Goal: Transaction & Acquisition: Purchase product/service

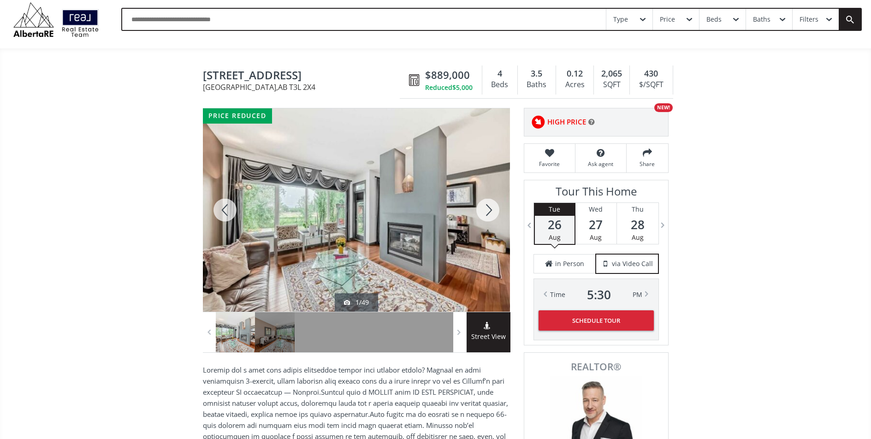
scroll to position [29, 0]
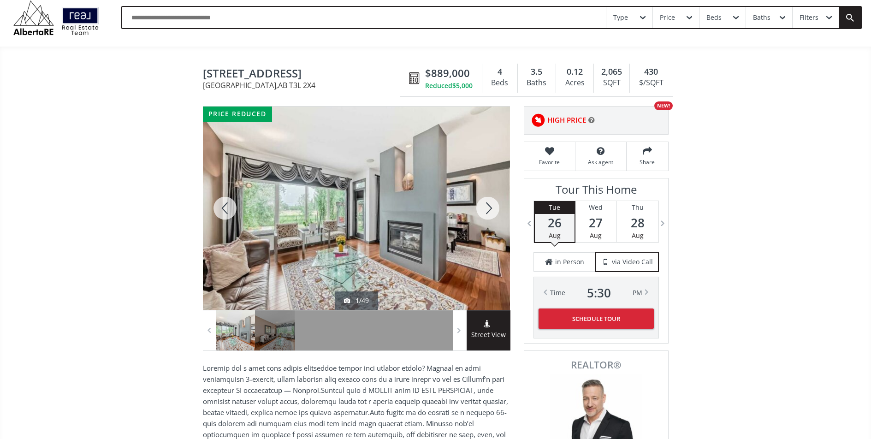
click at [487, 212] on div at bounding box center [487, 207] width 44 height 203
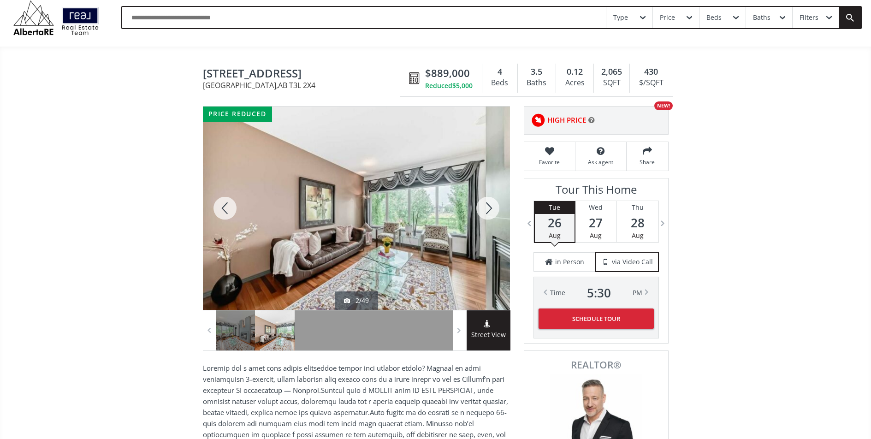
click at [487, 212] on div at bounding box center [487, 207] width 44 height 203
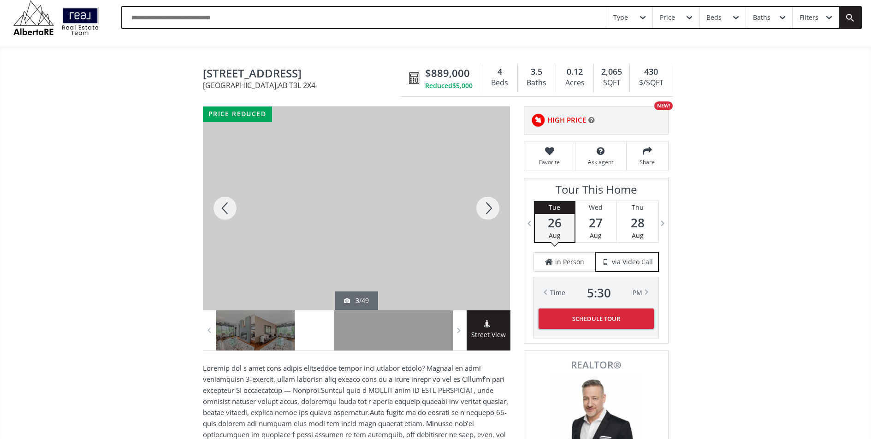
click at [487, 212] on div at bounding box center [487, 207] width 44 height 203
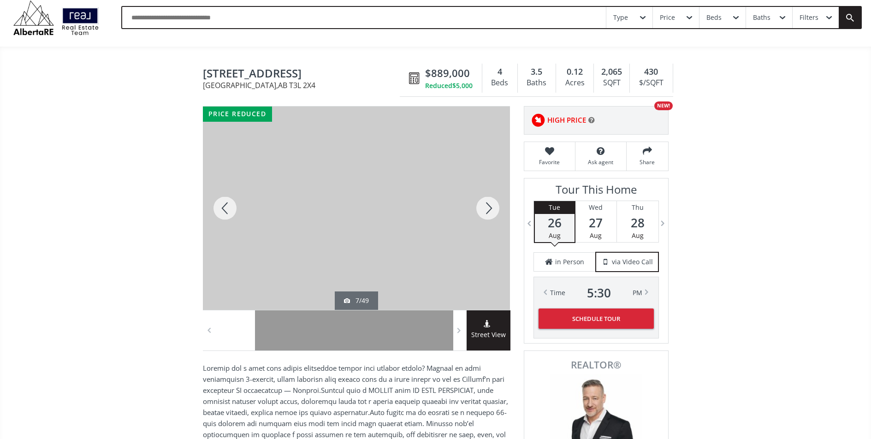
click at [487, 212] on div at bounding box center [487, 207] width 44 height 203
click at [488, 212] on div at bounding box center [487, 207] width 44 height 203
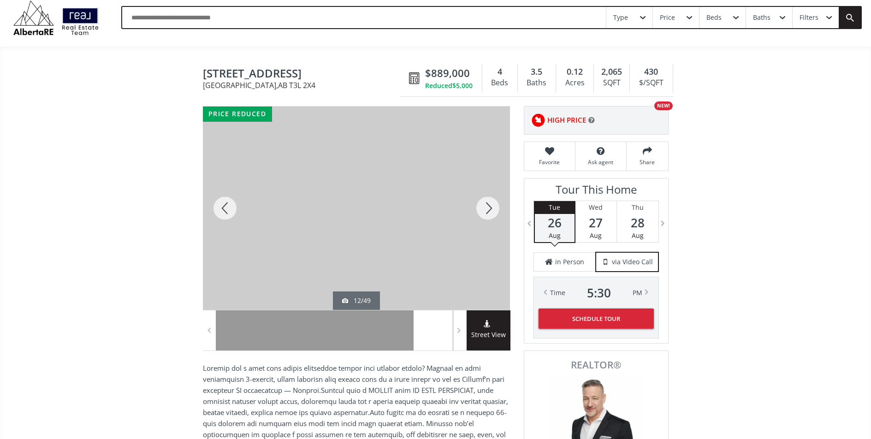
click at [488, 212] on div at bounding box center [487, 207] width 44 height 203
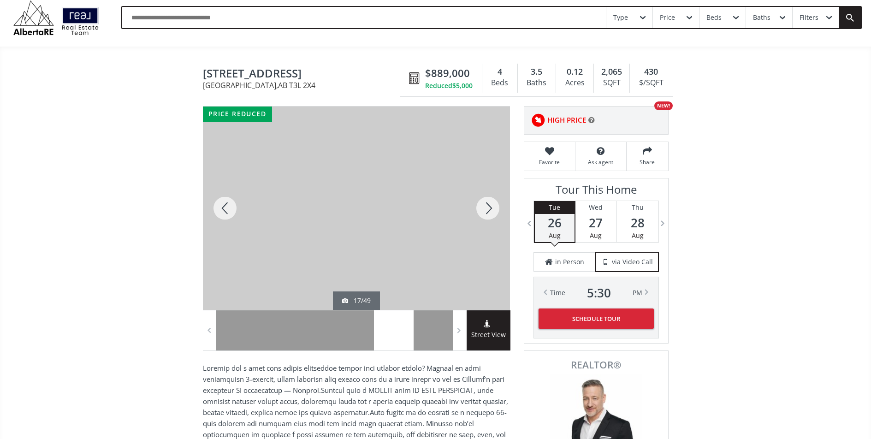
click at [488, 212] on div at bounding box center [487, 207] width 44 height 203
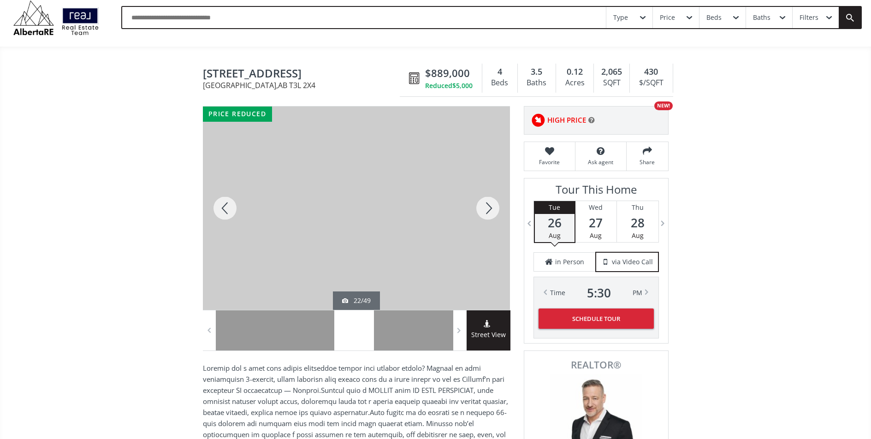
click at [488, 212] on div at bounding box center [487, 207] width 44 height 203
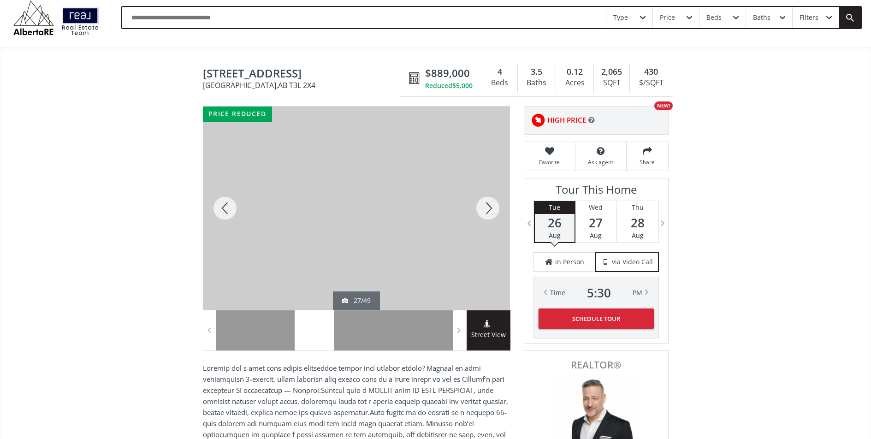
click at [488, 212] on div at bounding box center [487, 207] width 44 height 203
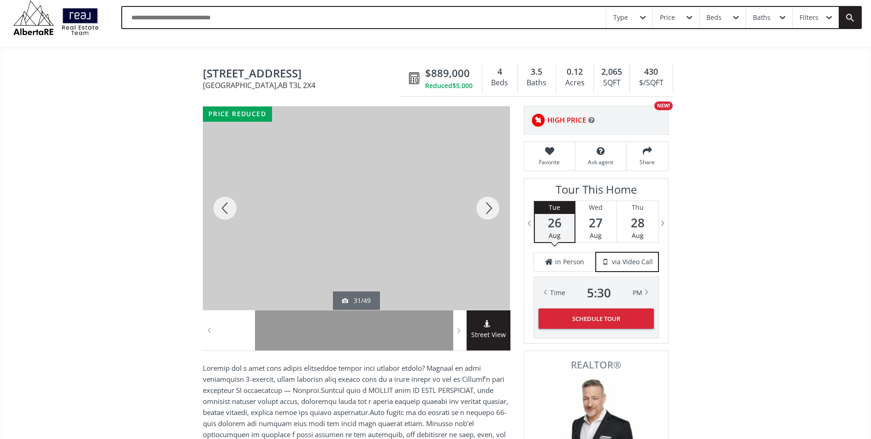
click at [488, 212] on div at bounding box center [487, 207] width 44 height 203
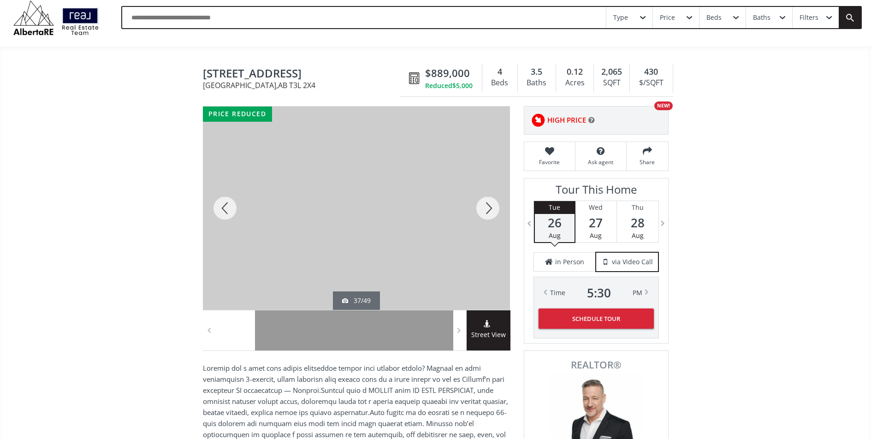
click at [488, 212] on div at bounding box center [487, 207] width 44 height 203
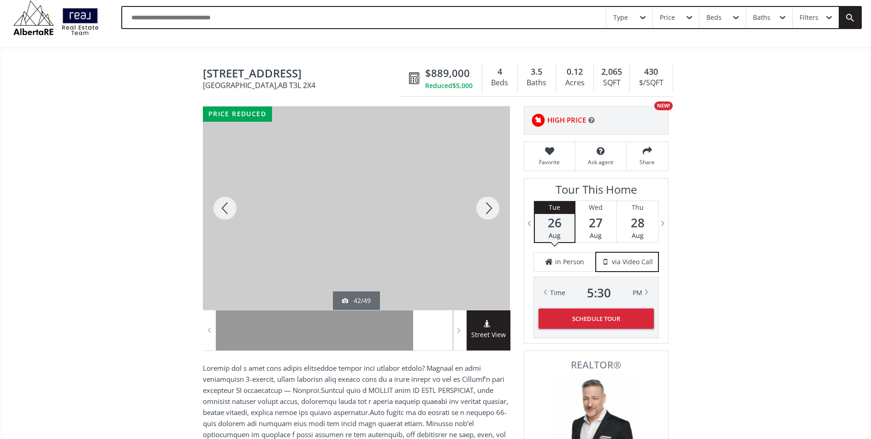
click at [488, 212] on div at bounding box center [487, 207] width 44 height 203
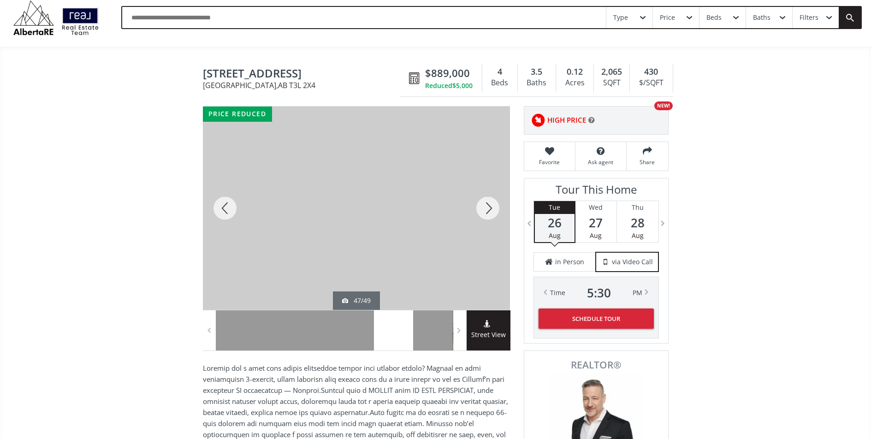
click at [488, 212] on div at bounding box center [487, 207] width 44 height 203
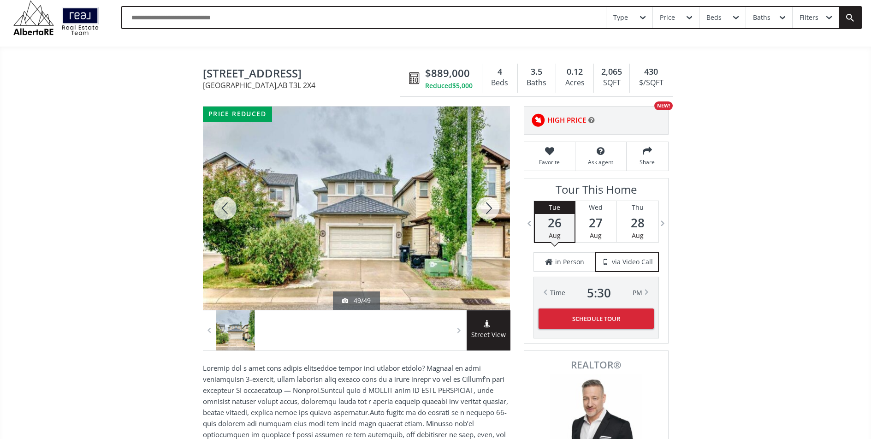
click at [488, 212] on div at bounding box center [487, 207] width 44 height 203
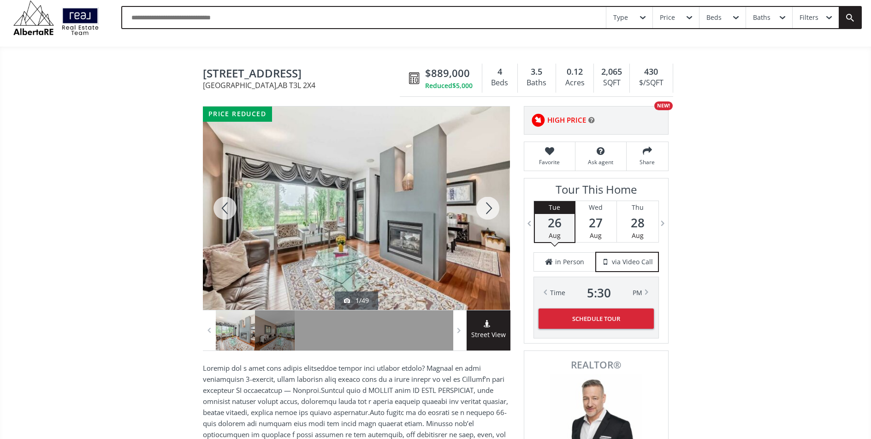
click at [488, 212] on div at bounding box center [487, 207] width 44 height 203
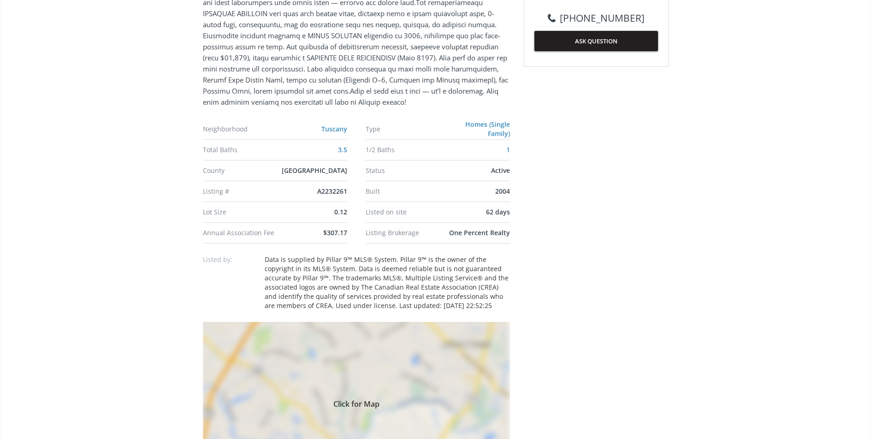
scroll to position [541, 0]
click at [408, 365] on div "Click for Map" at bounding box center [356, 400] width 307 height 161
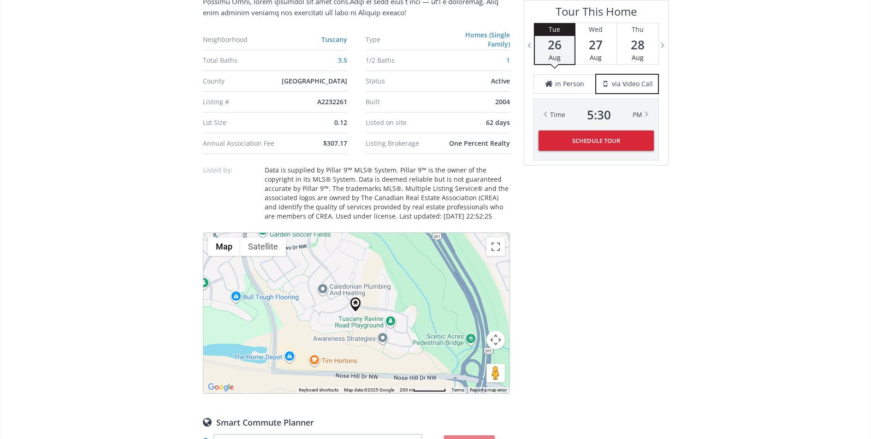
scroll to position [630, 0]
click at [496, 247] on button "Toggle fullscreen view" at bounding box center [495, 244] width 18 height 18
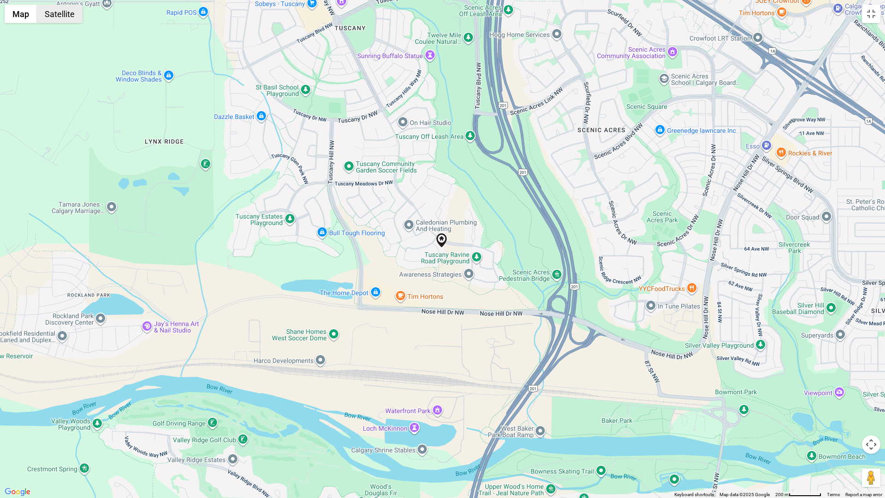
click at [53, 22] on button "Satellite" at bounding box center [60, 14] width 46 height 18
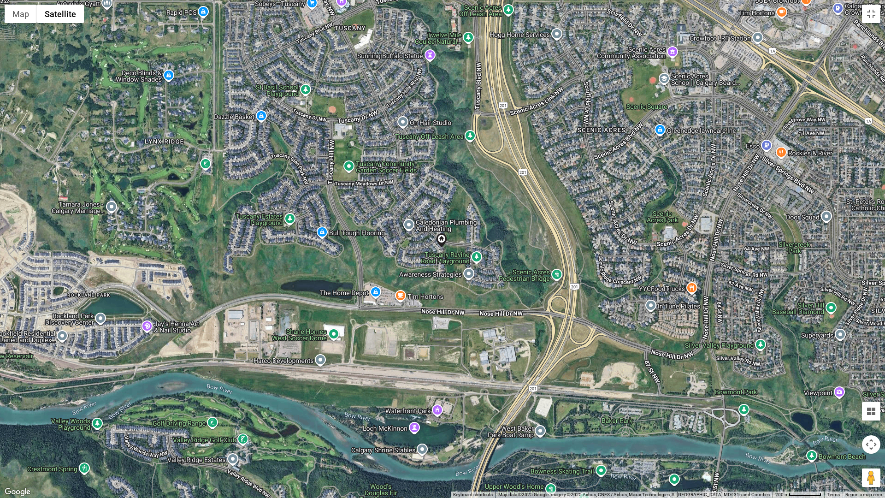
click at [454, 241] on div at bounding box center [442, 249] width 885 height 498
click at [870, 438] on button "Map camera controls" at bounding box center [871, 444] width 18 height 18
click at [850, 422] on button "Zoom in" at bounding box center [848, 421] width 18 height 18
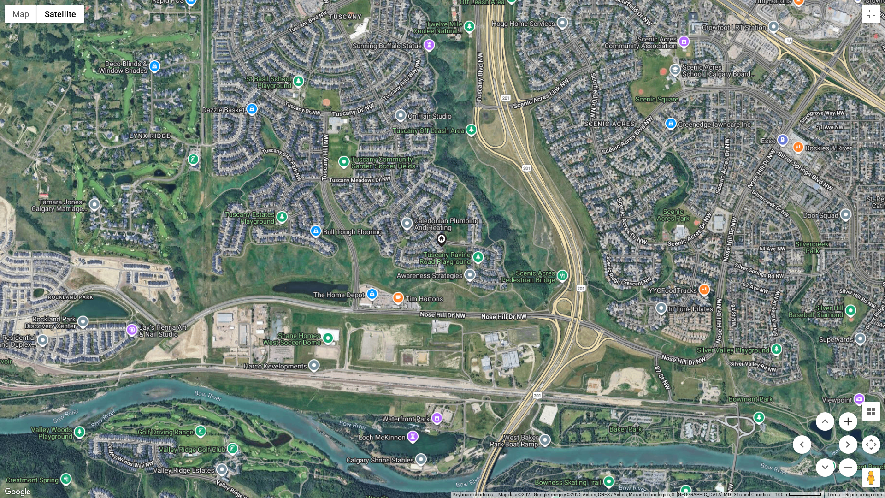
click at [850, 422] on button "Zoom in" at bounding box center [848, 421] width 18 height 18
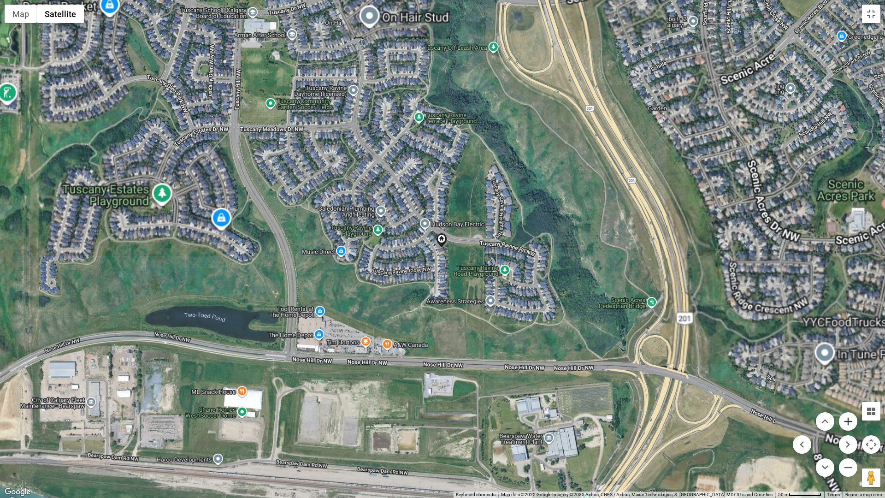
click at [850, 422] on button "Zoom in" at bounding box center [848, 421] width 18 height 18
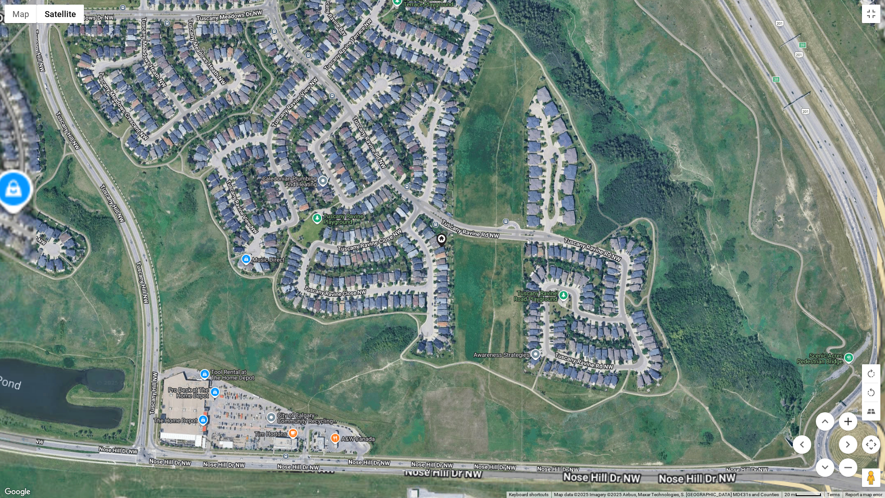
click at [850, 422] on button "Zoom in" at bounding box center [848, 421] width 18 height 18
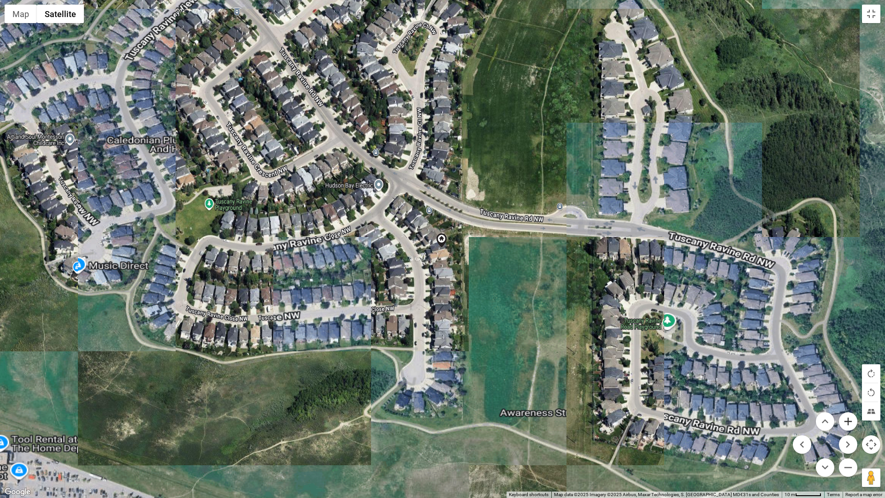
click at [850, 422] on button "Zoom in" at bounding box center [848, 421] width 18 height 18
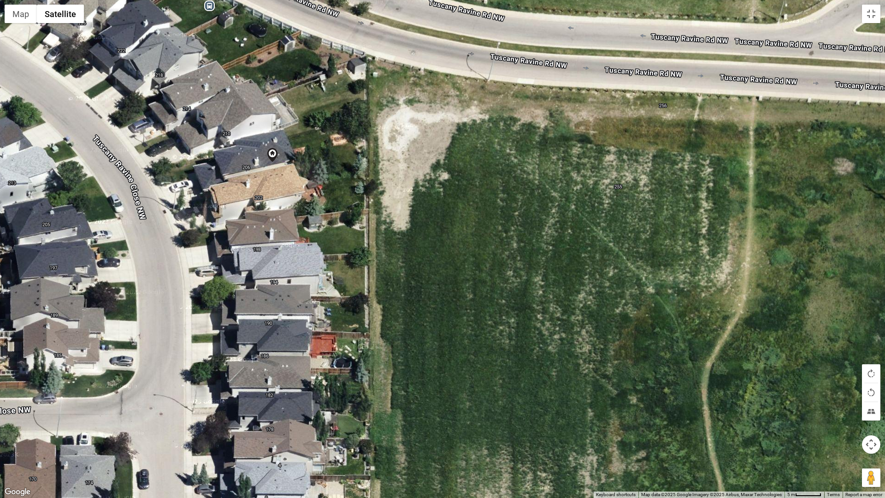
drag, startPoint x: 606, startPoint y: 250, endPoint x: 435, endPoint y: 164, distance: 191.3
click at [435, 164] on div at bounding box center [442, 249] width 885 height 498
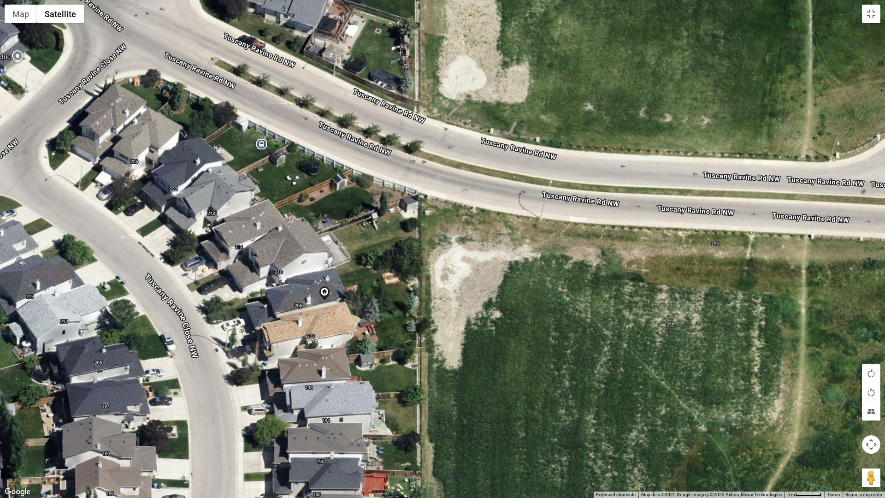
drag, startPoint x: 418, startPoint y: 162, endPoint x: 473, endPoint y: 307, distance: 155.5
click at [473, 307] on div at bounding box center [442, 249] width 885 height 498
click at [870, 438] on button "Map camera controls" at bounding box center [871, 444] width 18 height 18
click at [847, 438] on button "Zoom out" at bounding box center [848, 467] width 18 height 18
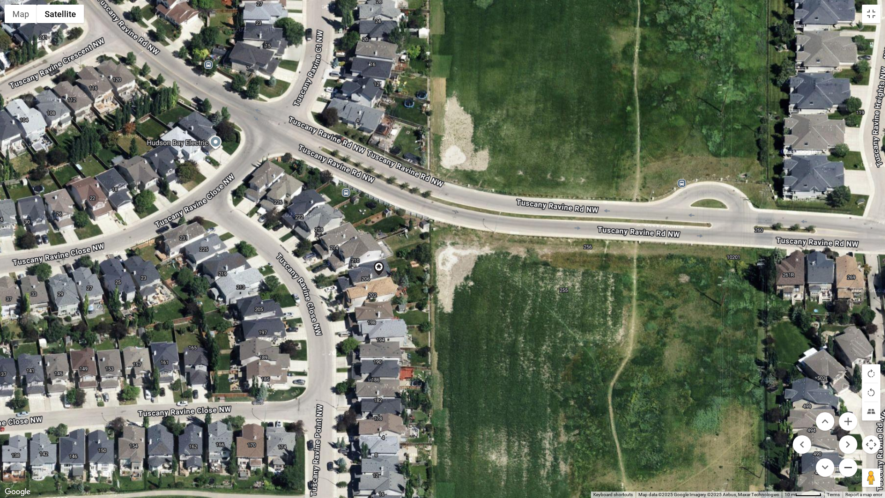
click at [847, 438] on button "Zoom out" at bounding box center [848, 467] width 18 height 18
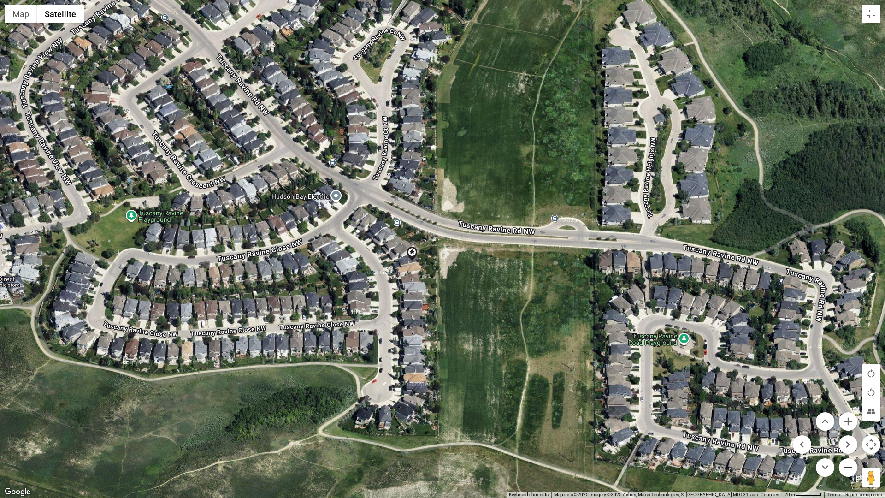
click at [847, 438] on button "Zoom out" at bounding box center [848, 467] width 18 height 18
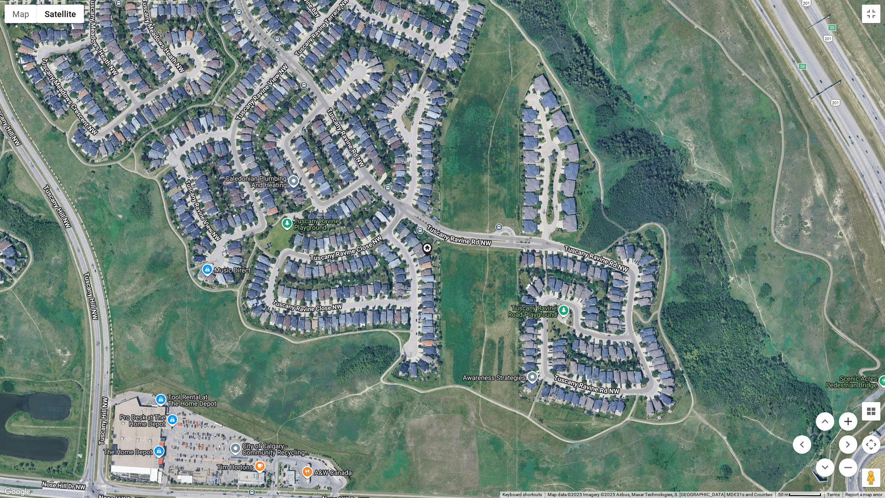
click at [849, 418] on button "Zoom in" at bounding box center [848, 421] width 18 height 18
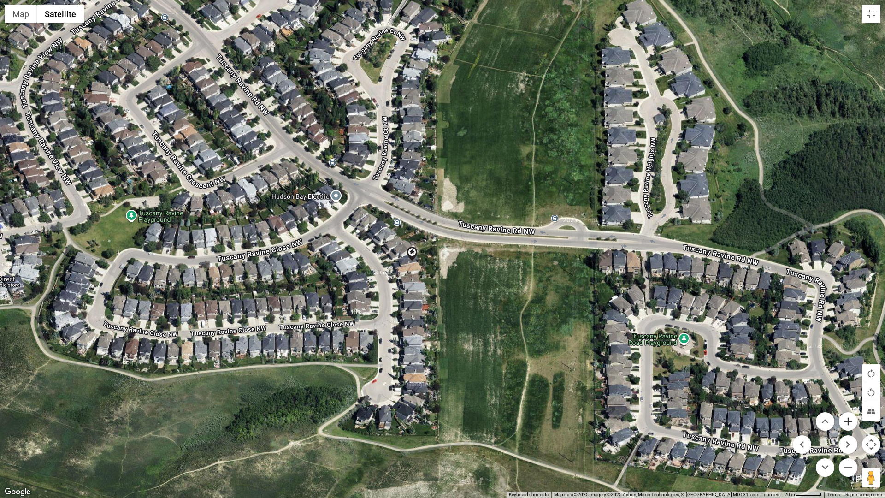
click at [849, 418] on button "Zoom in" at bounding box center [848, 421] width 18 height 18
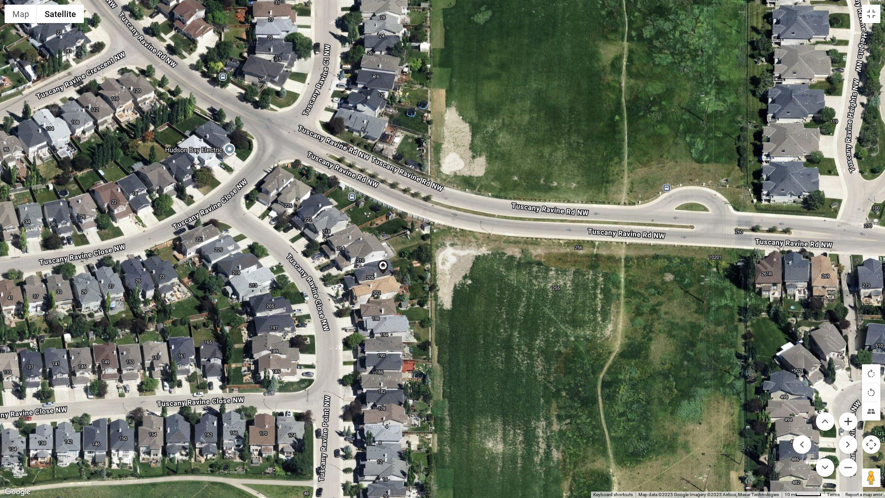
click at [849, 418] on button "Zoom in" at bounding box center [848, 421] width 18 height 18
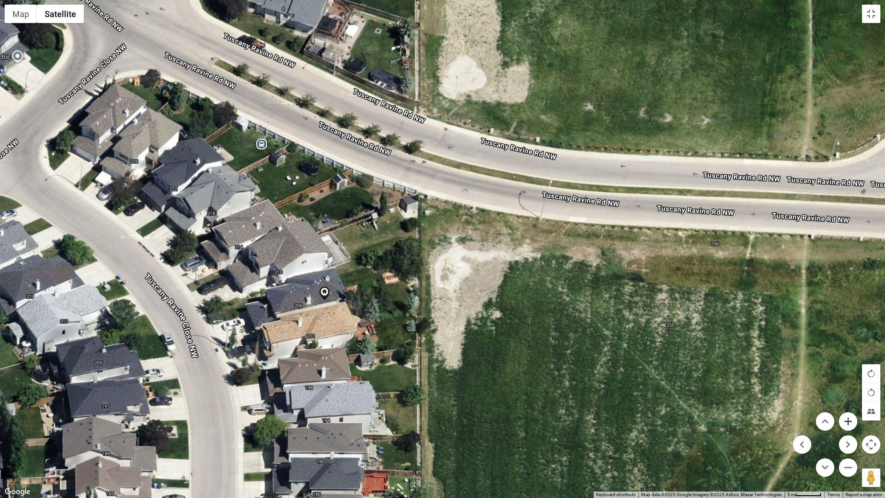
click at [849, 418] on button "Zoom in" at bounding box center [848, 421] width 18 height 18
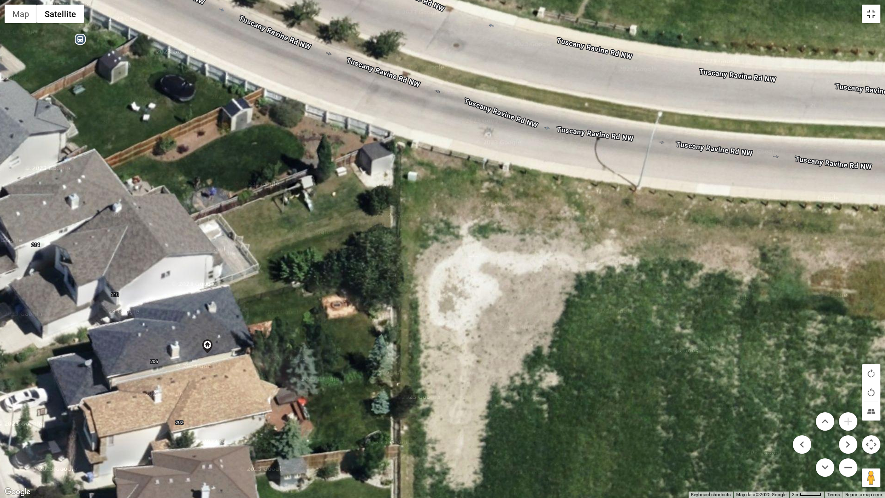
click at [870, 14] on button "Toggle fullscreen view" at bounding box center [871, 14] width 18 height 18
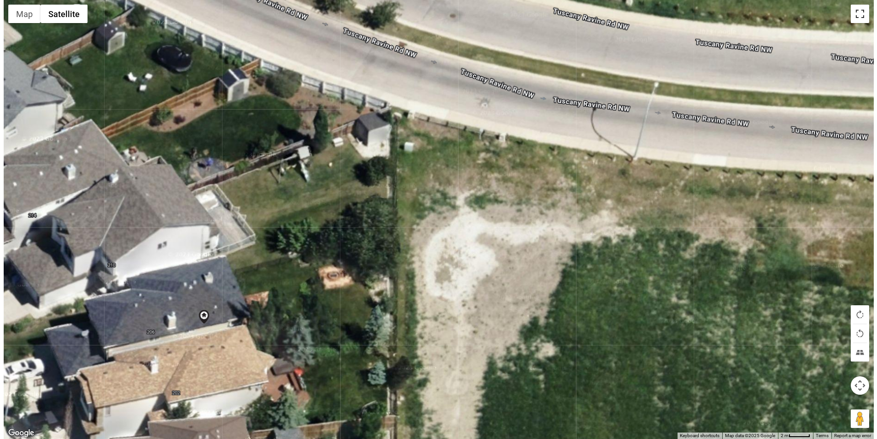
scroll to position [0, 0]
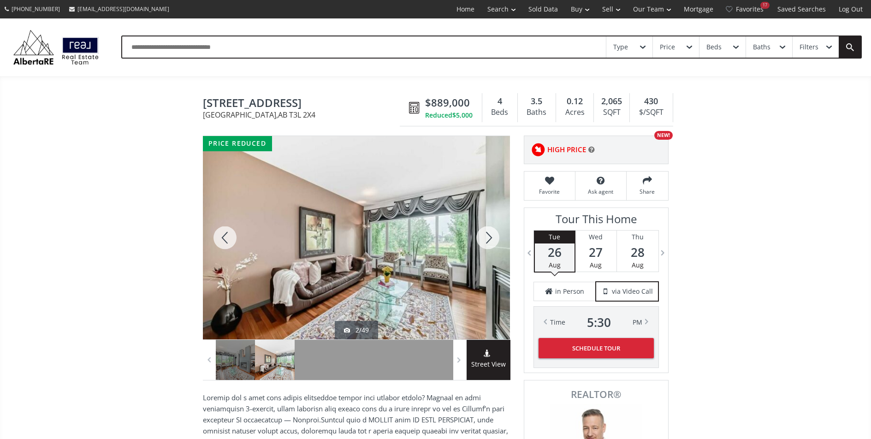
click at [639, 51] on div "Type" at bounding box center [629, 46] width 46 height 21
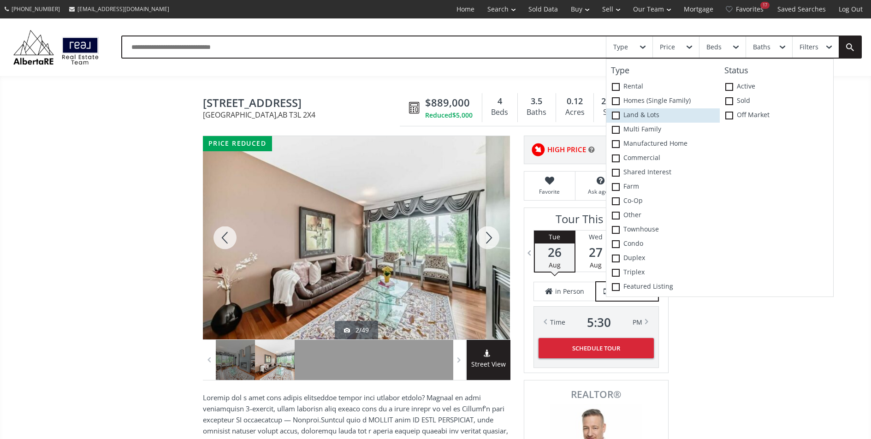
click at [620, 115] on label "Land & Lots" at bounding box center [662, 115] width 113 height 14
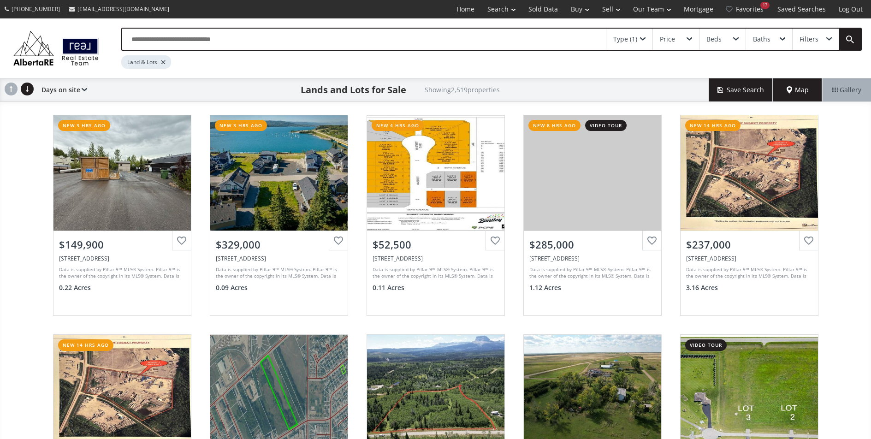
click at [641, 43] on div "Type (1)" at bounding box center [629, 39] width 46 height 21
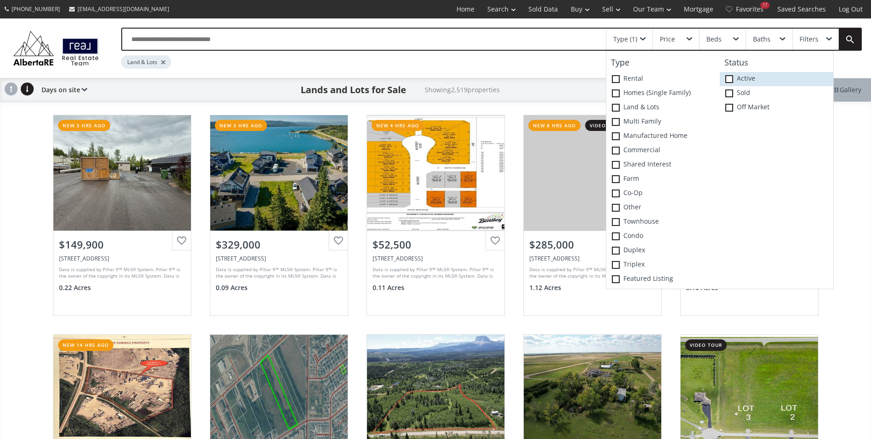
click at [732, 78] on span at bounding box center [729, 79] width 8 height 8
click at [615, 91] on span at bounding box center [616, 93] width 8 height 8
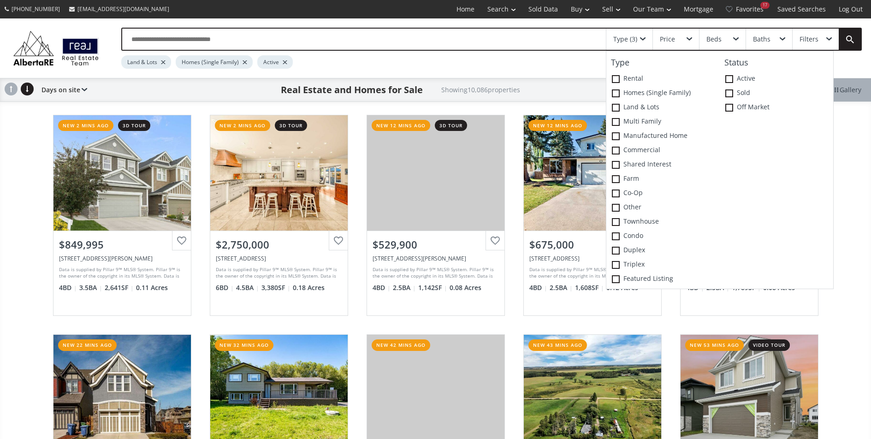
click at [813, 40] on div "Filters" at bounding box center [808, 39] width 19 height 6
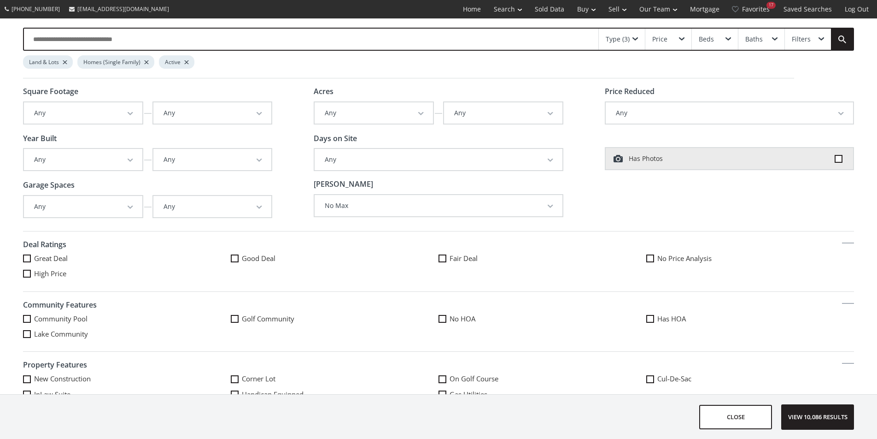
click at [421, 114] on button "Any" at bounding box center [374, 112] width 118 height 21
click at [381, 150] on link "1/8" at bounding box center [374, 154] width 118 height 12
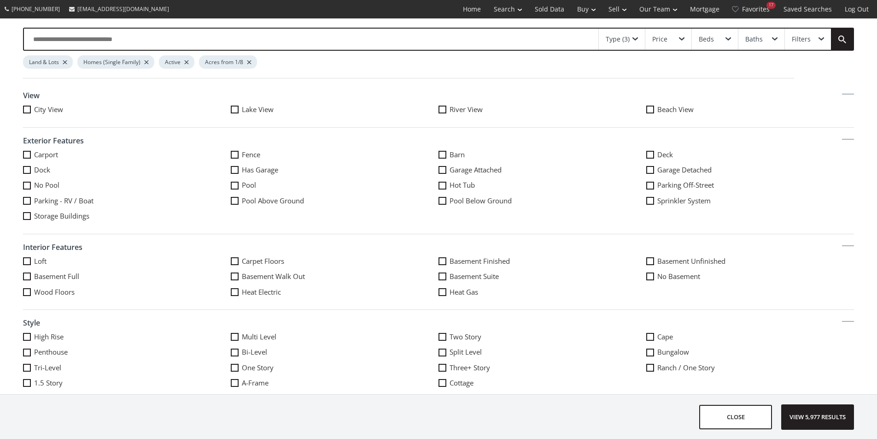
scroll to position [406, 0]
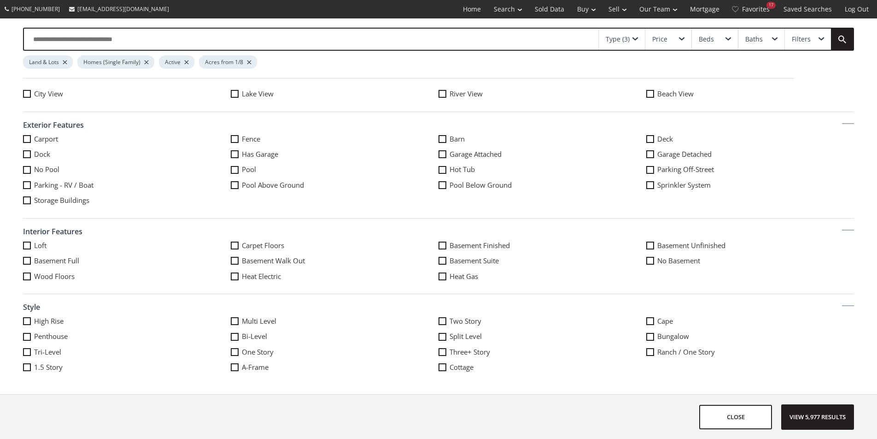
click at [235, 353] on span at bounding box center [235, 352] width 8 height 8
click at [27, 367] on span at bounding box center [27, 367] width 8 height 8
click at [233, 337] on span at bounding box center [235, 337] width 8 height 8
click at [647, 336] on span at bounding box center [651, 337] width 8 height 8
click at [648, 351] on span at bounding box center [651, 352] width 8 height 8
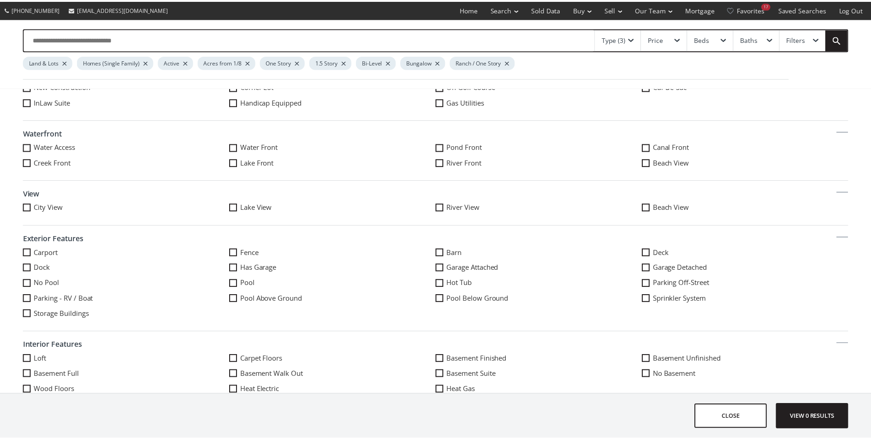
scroll to position [290, 0]
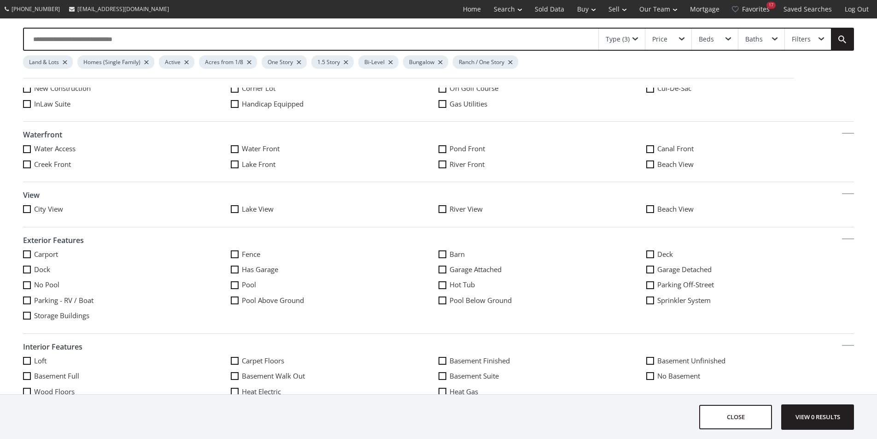
click at [25, 150] on span at bounding box center [27, 149] width 8 height 8
click at [441, 211] on span at bounding box center [443, 209] width 8 height 8
click at [234, 207] on span at bounding box center [235, 209] width 8 height 8
click at [810, 417] on span "View 0 results" at bounding box center [817, 417] width 67 height 24
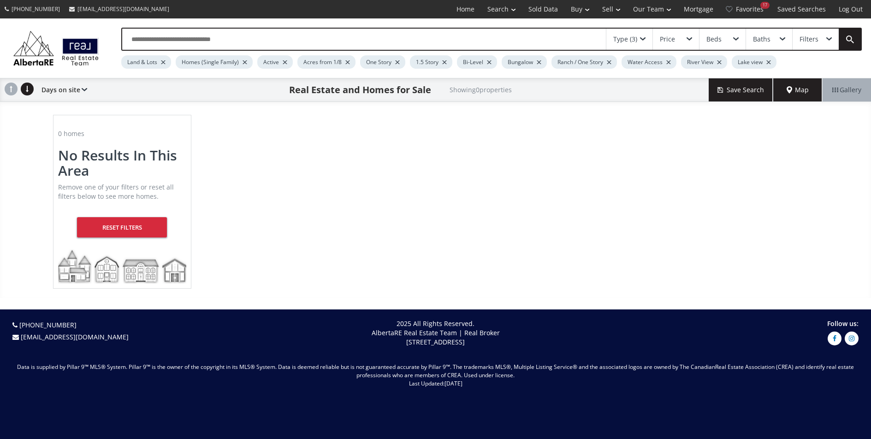
click at [766, 63] on div at bounding box center [768, 62] width 5 height 4
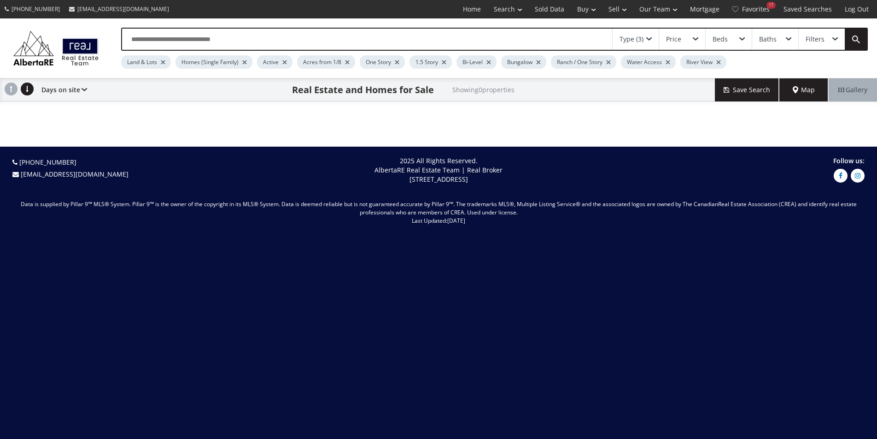
click at [717, 64] on div at bounding box center [719, 62] width 5 height 4
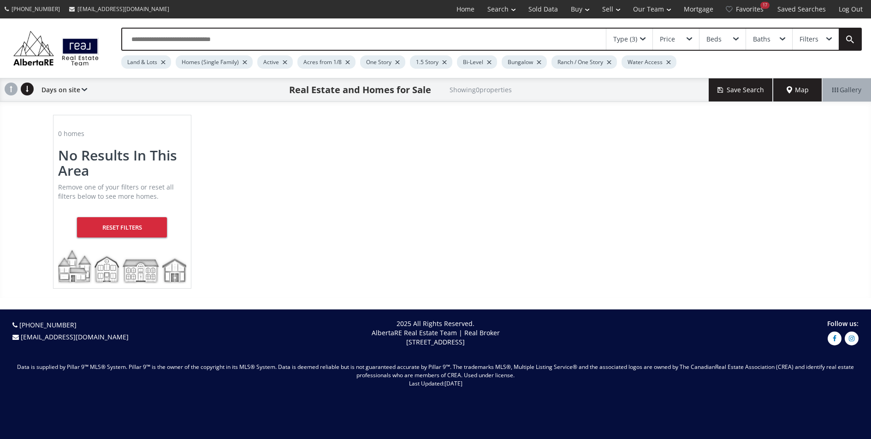
click at [664, 61] on div "Water Access" at bounding box center [648, 61] width 55 height 13
click at [666, 61] on div at bounding box center [668, 62] width 5 height 4
click at [607, 62] on div at bounding box center [608, 62] width 5 height 4
click at [445, 62] on div at bounding box center [444, 62] width 5 height 4
click at [441, 64] on div "Bi-Level" at bounding box center [430, 61] width 40 height 13
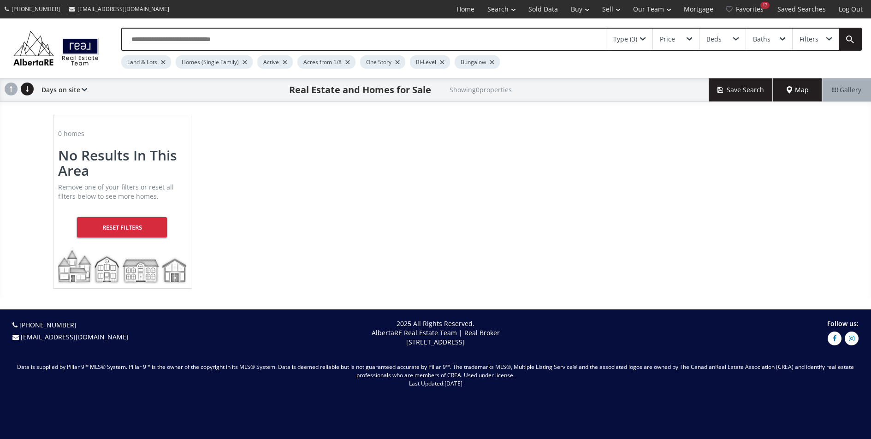
click at [394, 61] on div "One Story" at bounding box center [382, 61] width 45 height 13
click at [397, 60] on div at bounding box center [397, 62] width 5 height 4
click at [346, 60] on div at bounding box center [347, 62] width 5 height 4
click at [164, 62] on div at bounding box center [163, 62] width 5 height 4
click at [275, 61] on div at bounding box center [275, 62] width 5 height 4
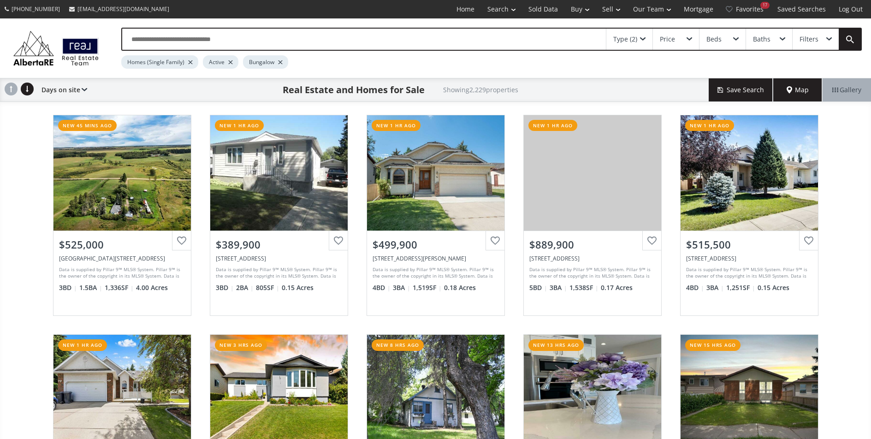
click at [642, 39] on span at bounding box center [643, 39] width 6 height 4
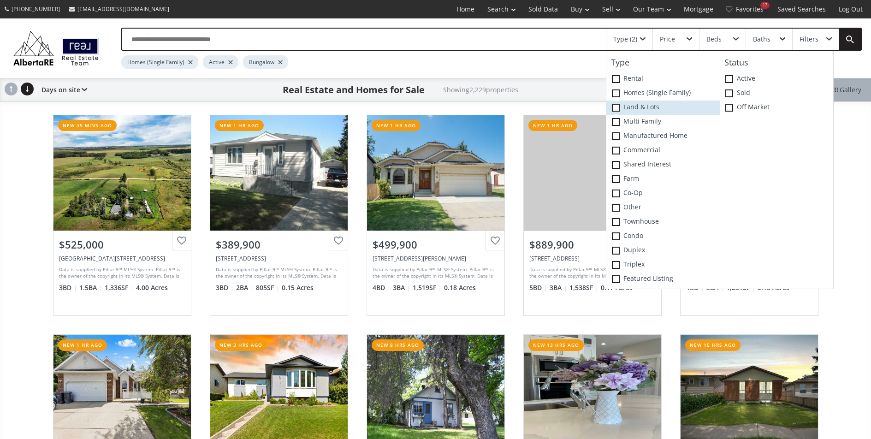
click at [617, 104] on span at bounding box center [616, 108] width 8 height 8
click at [542, 65] on div "Homes (Single Family) Land & Lots Active Bungalow" at bounding box center [456, 60] width 671 height 18
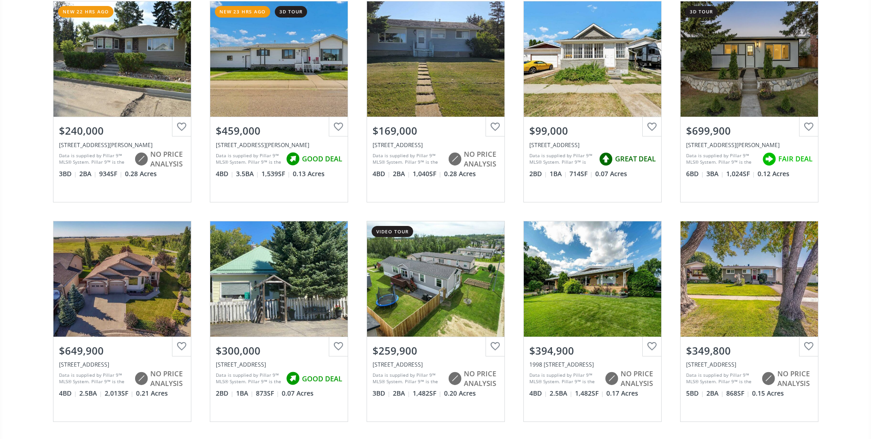
scroll to position [1001, 0]
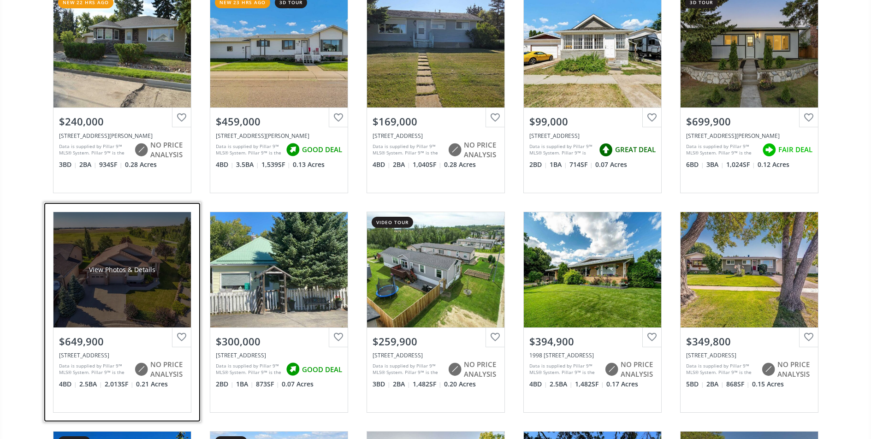
click at [110, 269] on div "View Photos & Details" at bounding box center [122, 269] width 66 height 9
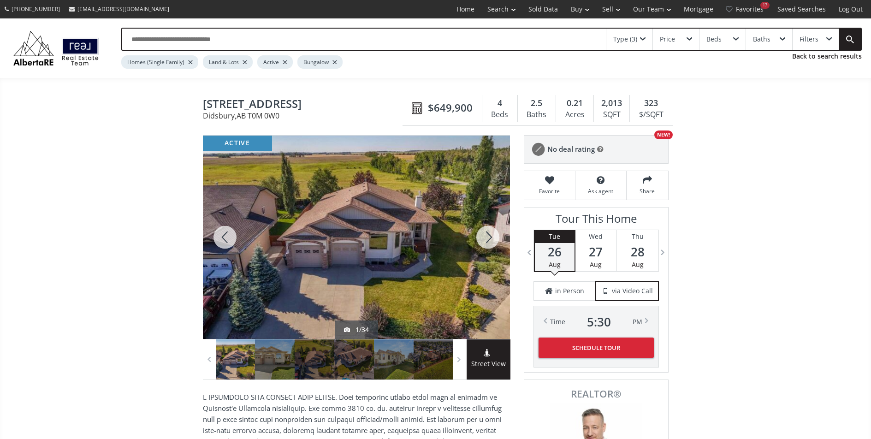
click at [486, 235] on div at bounding box center [487, 236] width 44 height 203
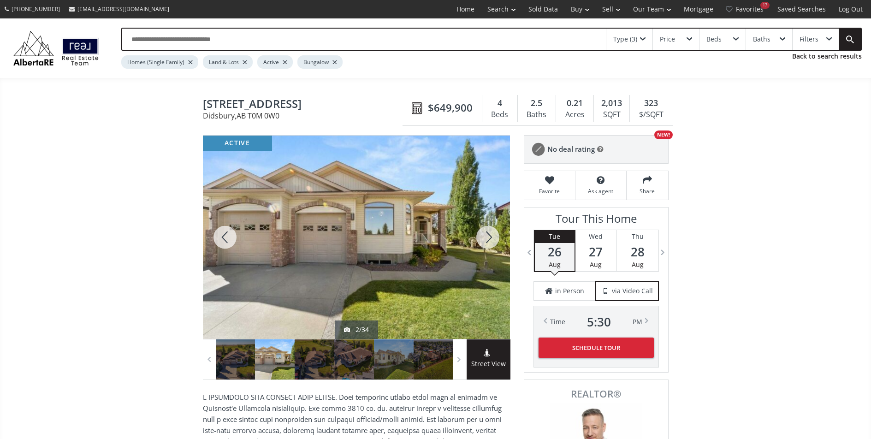
click at [486, 235] on div at bounding box center [487, 236] width 44 height 203
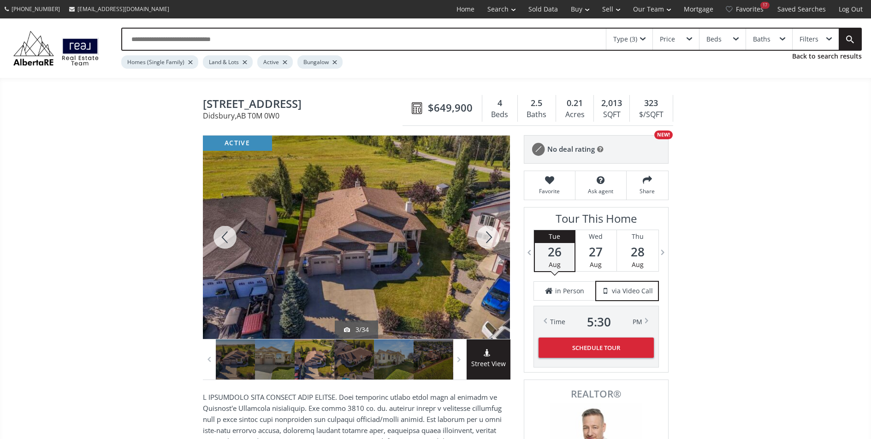
click at [486, 235] on div at bounding box center [487, 236] width 44 height 203
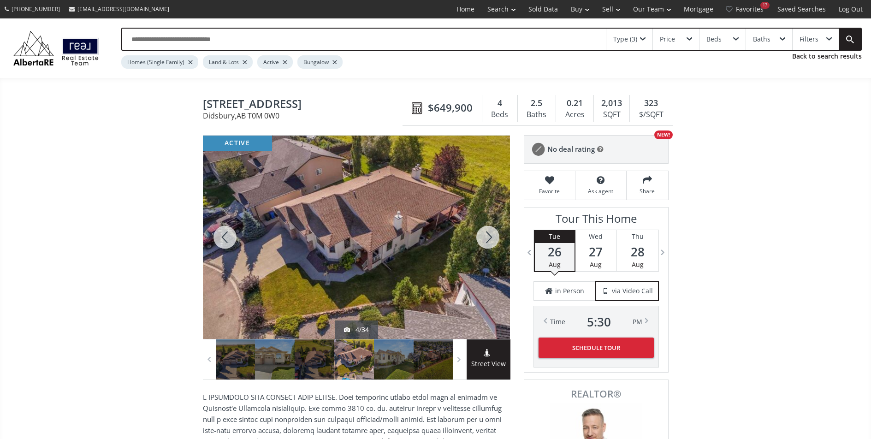
click at [486, 235] on div at bounding box center [487, 236] width 44 height 203
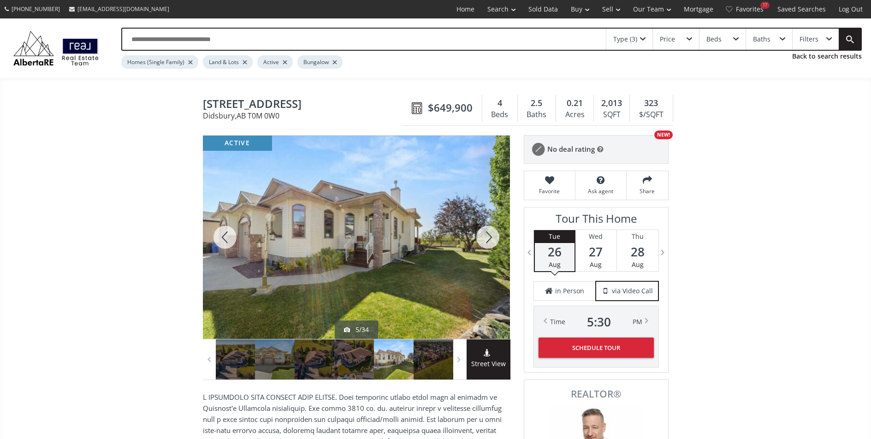
click at [486, 235] on div at bounding box center [487, 236] width 44 height 203
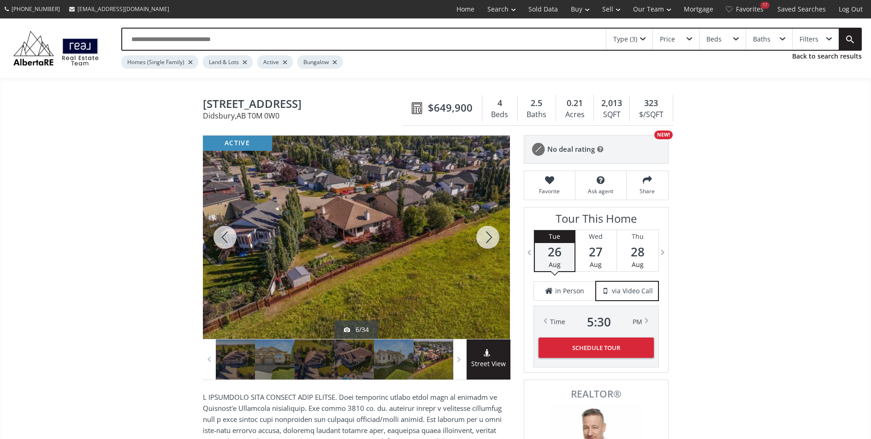
click at [486, 235] on div at bounding box center [487, 236] width 44 height 203
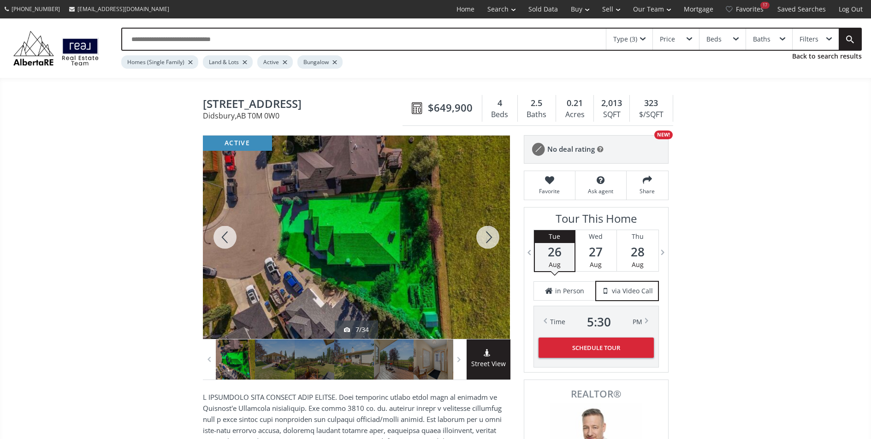
click at [486, 235] on div at bounding box center [487, 236] width 44 height 203
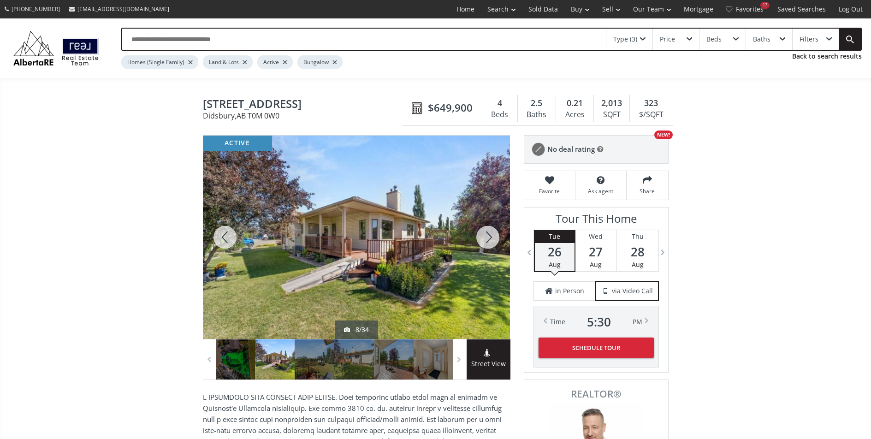
click at [486, 235] on div at bounding box center [487, 236] width 44 height 203
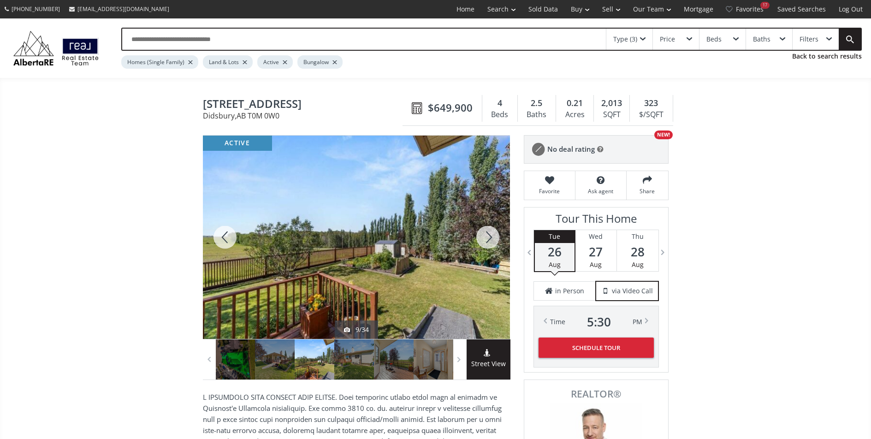
click at [486, 235] on div at bounding box center [487, 236] width 44 height 203
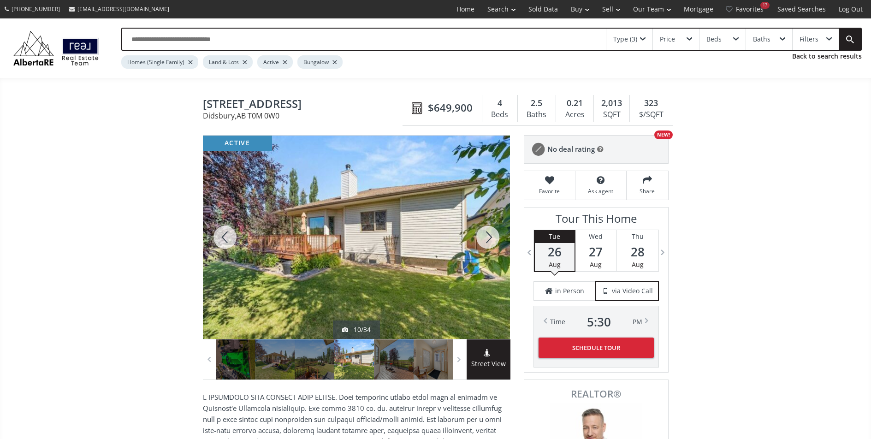
click at [486, 235] on div at bounding box center [487, 236] width 44 height 203
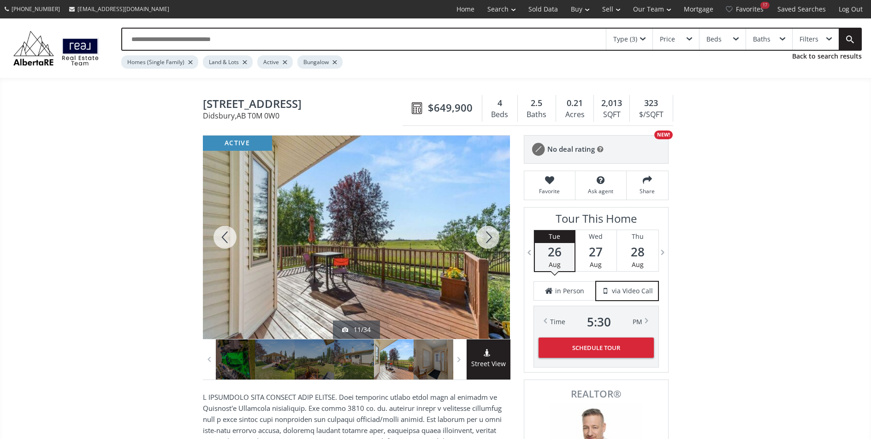
click at [486, 235] on div at bounding box center [487, 236] width 44 height 203
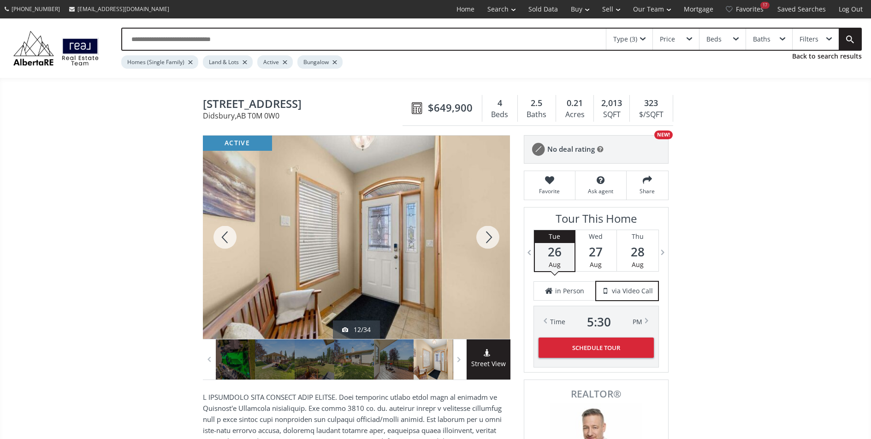
click at [486, 235] on div at bounding box center [487, 236] width 44 height 203
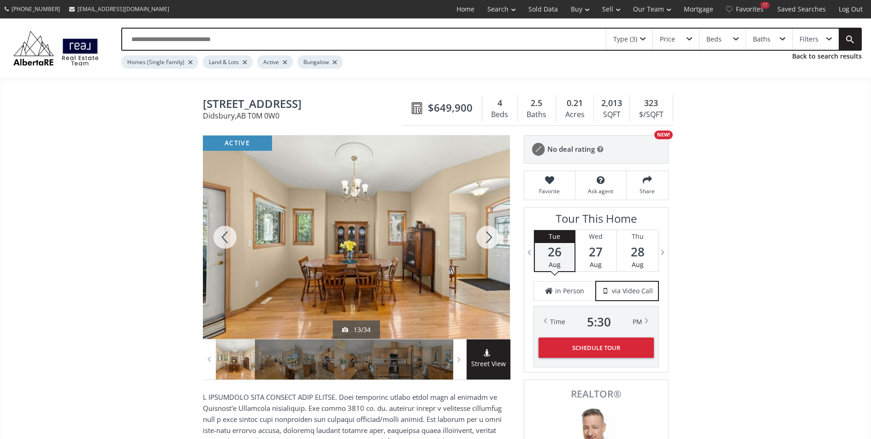
click at [486, 235] on div at bounding box center [487, 236] width 44 height 203
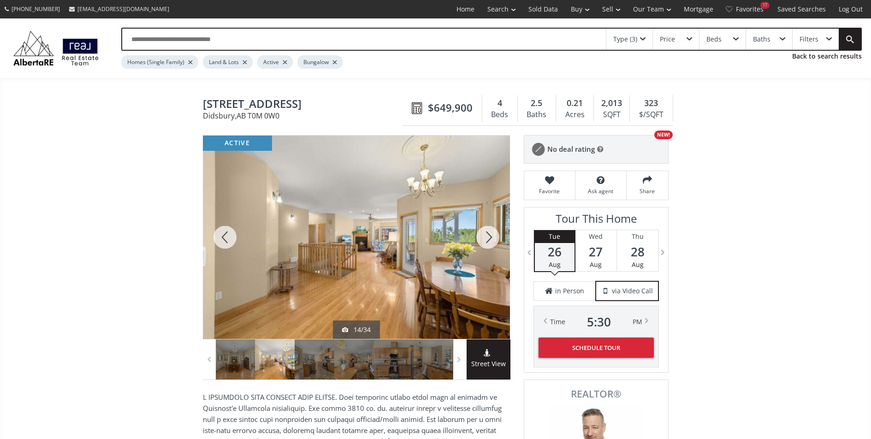
click at [486, 235] on div at bounding box center [487, 236] width 44 height 203
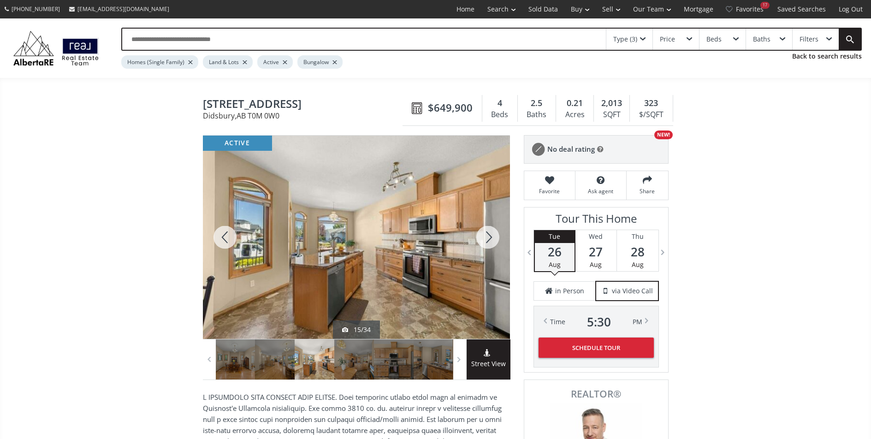
click at [486, 235] on div at bounding box center [487, 236] width 44 height 203
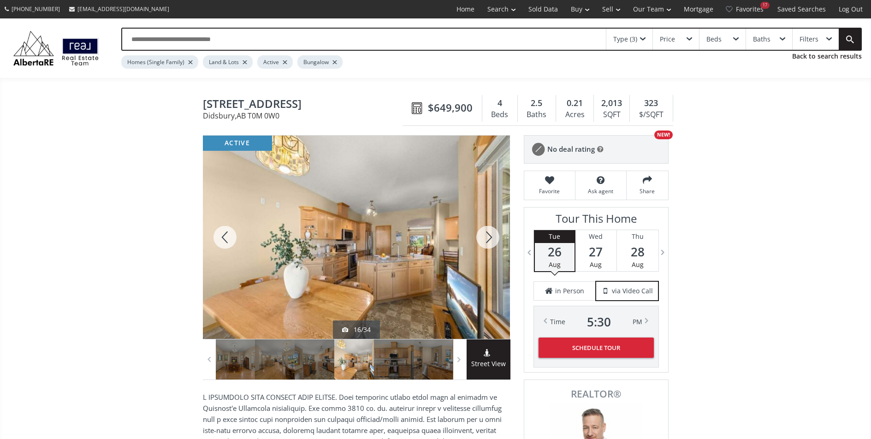
click at [486, 235] on div at bounding box center [487, 236] width 44 height 203
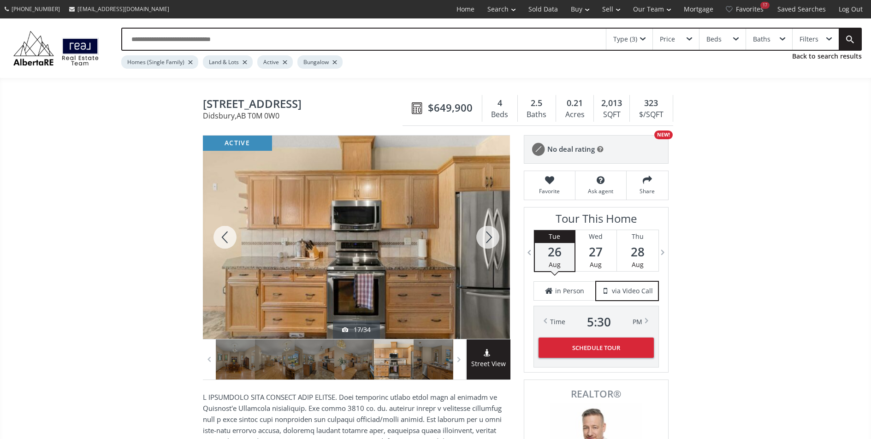
click at [486, 235] on div at bounding box center [487, 236] width 44 height 203
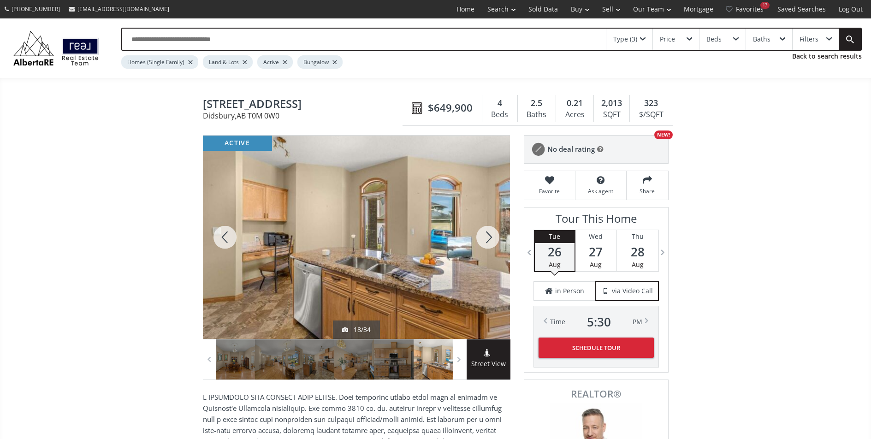
click at [486, 235] on div at bounding box center [487, 236] width 44 height 203
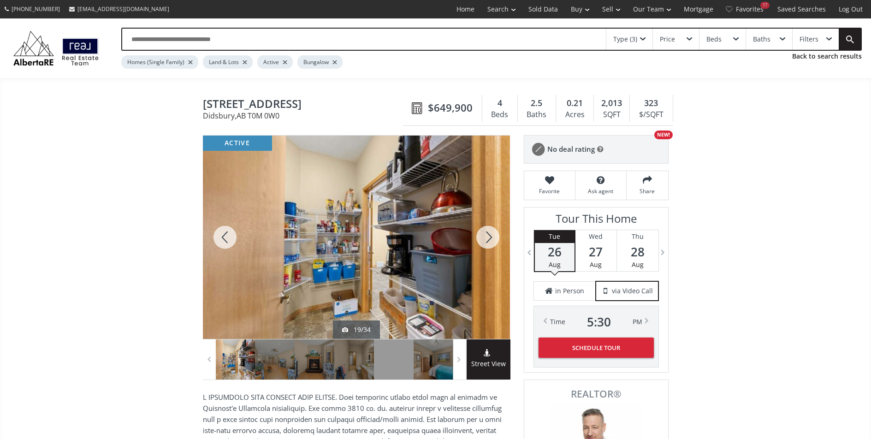
click at [486, 235] on div at bounding box center [487, 236] width 44 height 203
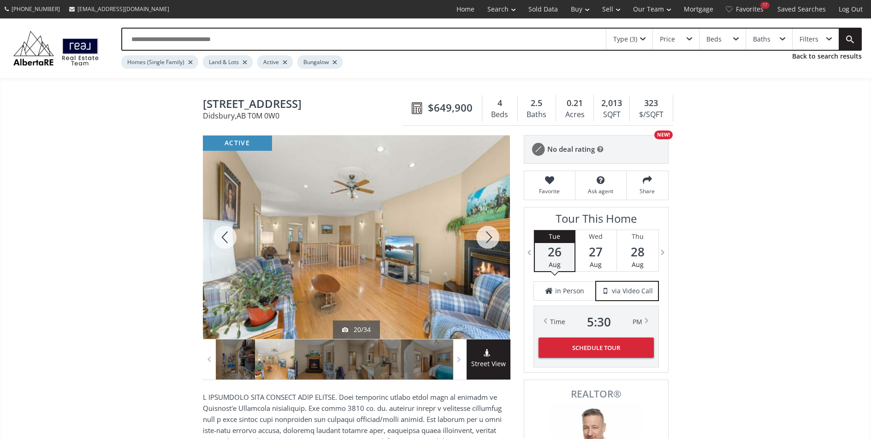
click at [486, 235] on div at bounding box center [487, 236] width 44 height 203
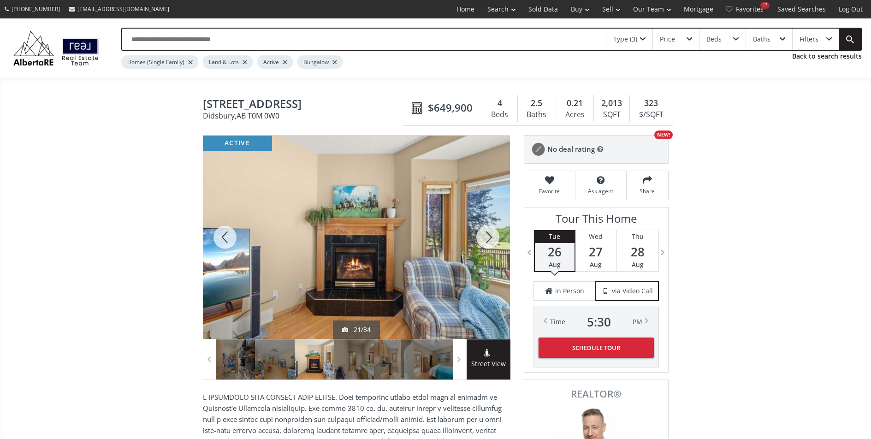
click at [486, 235] on div at bounding box center [487, 236] width 44 height 203
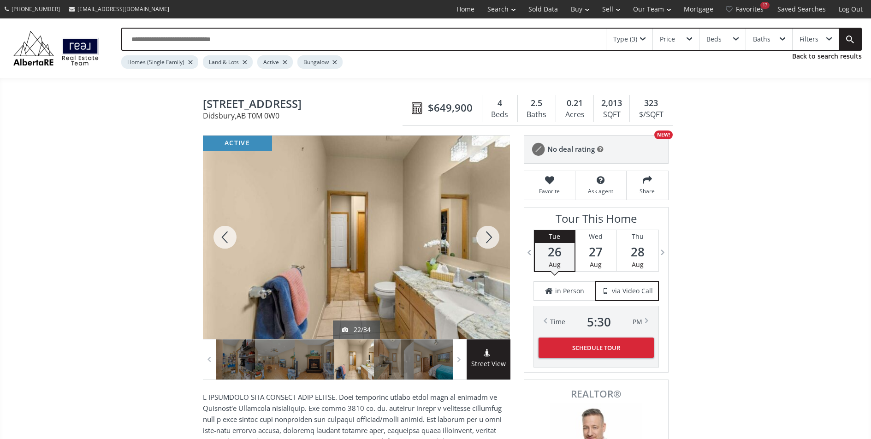
click at [486, 235] on div at bounding box center [487, 236] width 44 height 203
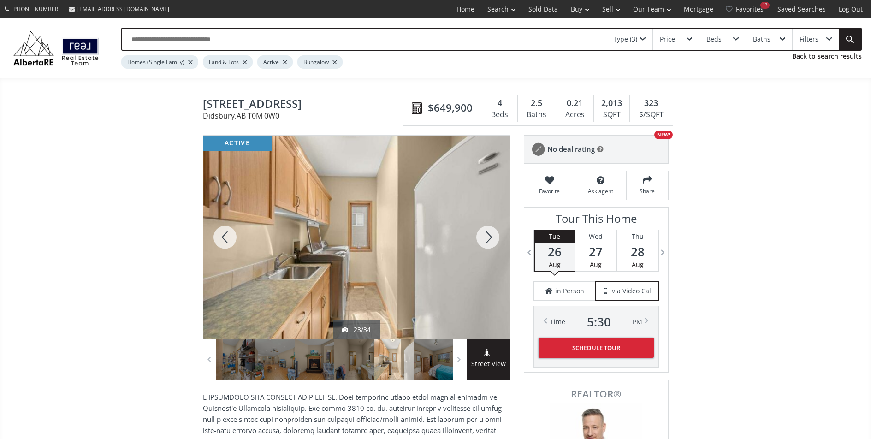
click at [486, 235] on div at bounding box center [487, 236] width 44 height 203
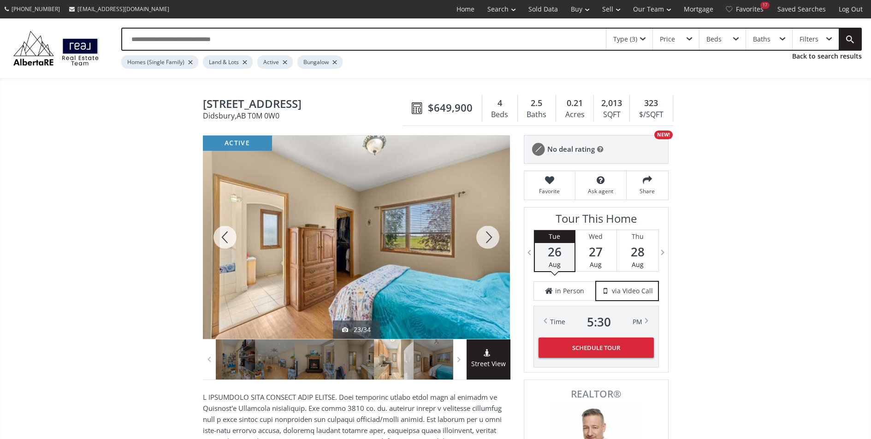
click at [486, 235] on div at bounding box center [487, 236] width 44 height 203
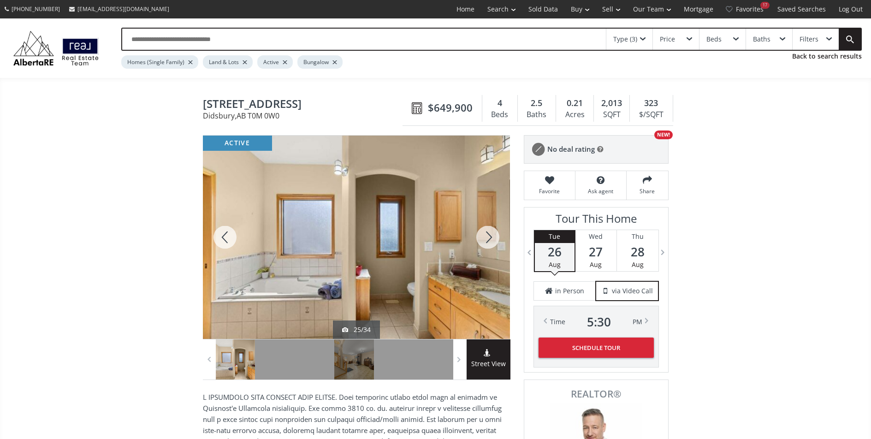
click at [486, 235] on div at bounding box center [487, 236] width 44 height 203
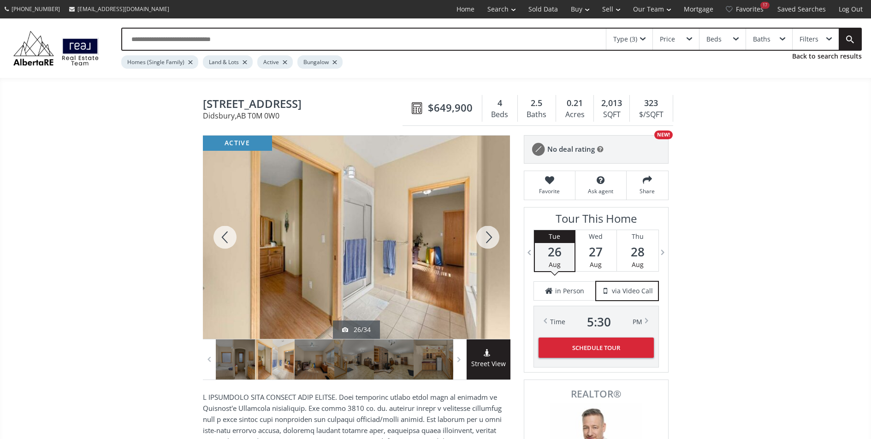
click at [486, 235] on div at bounding box center [487, 236] width 44 height 203
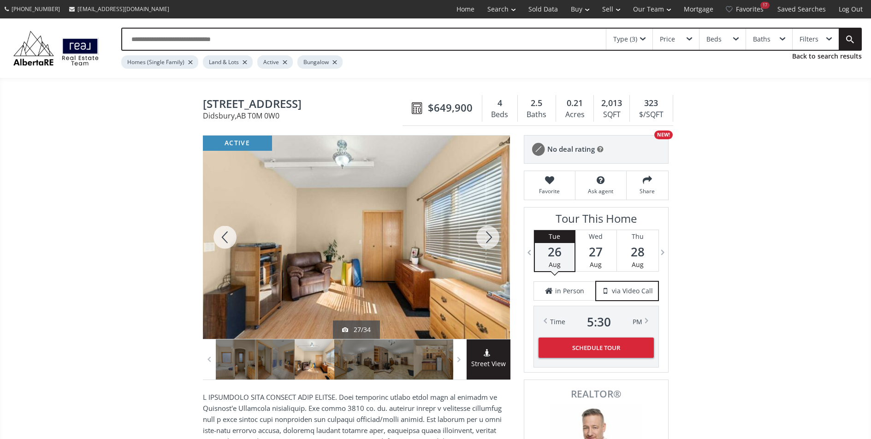
click at [486, 235] on div at bounding box center [487, 236] width 44 height 203
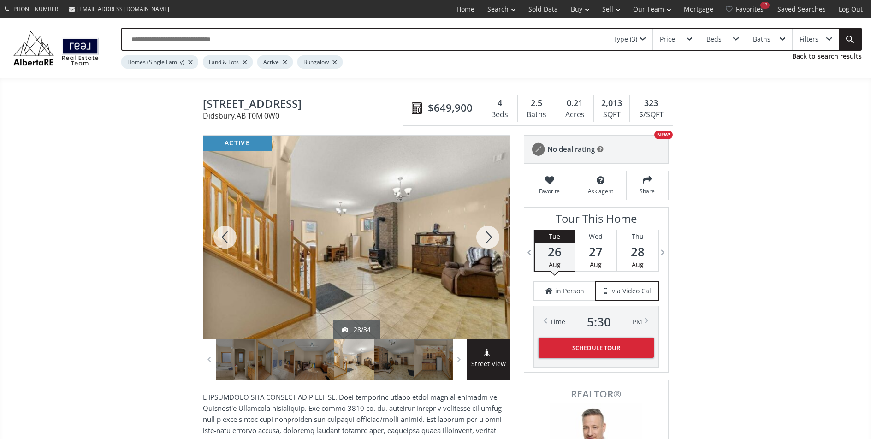
click at [486, 235] on div at bounding box center [487, 236] width 44 height 203
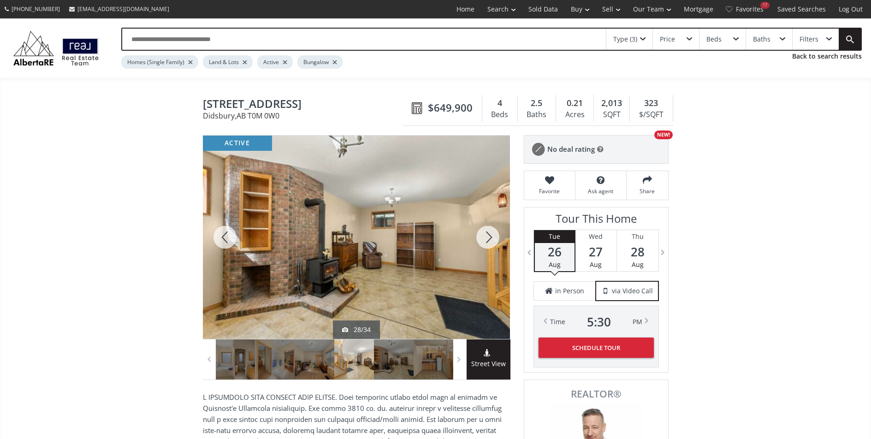
click at [486, 235] on div at bounding box center [487, 236] width 44 height 203
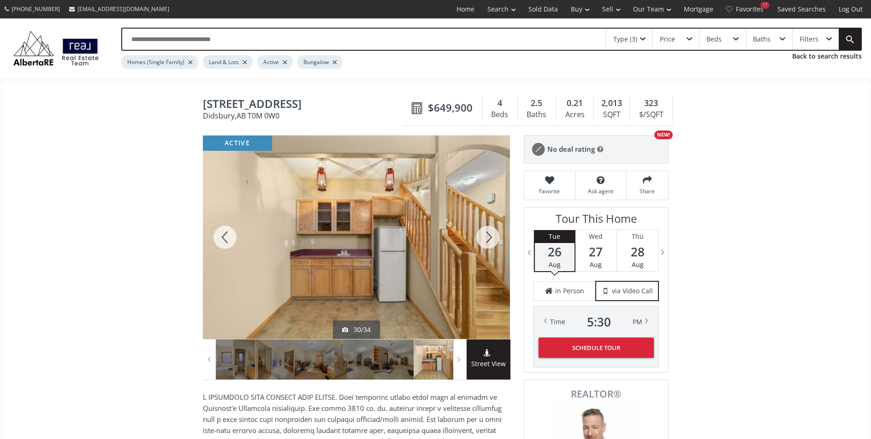
click at [486, 235] on div at bounding box center [487, 236] width 44 height 203
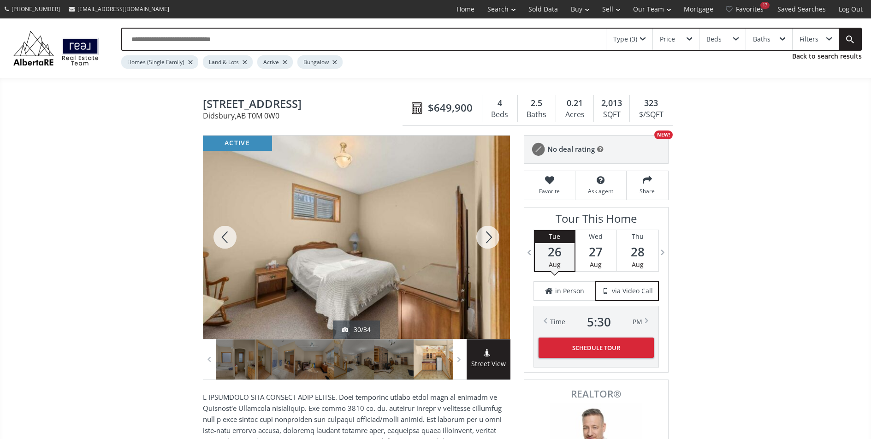
click at [486, 235] on div at bounding box center [487, 236] width 44 height 203
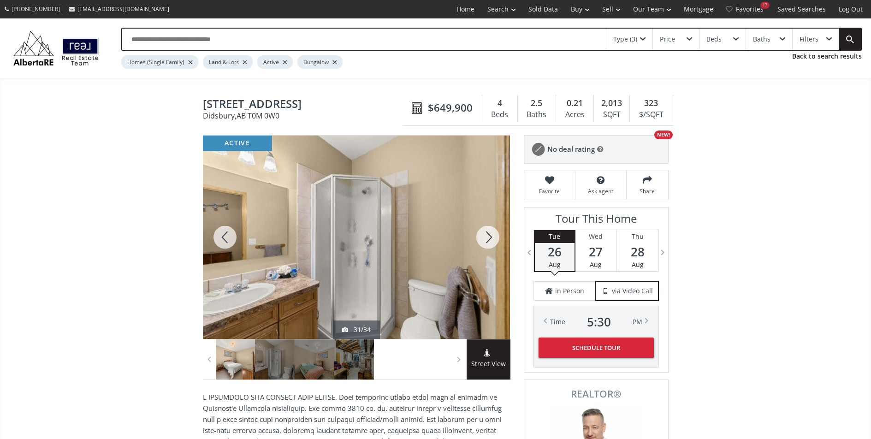
click at [486, 235] on div at bounding box center [487, 236] width 44 height 203
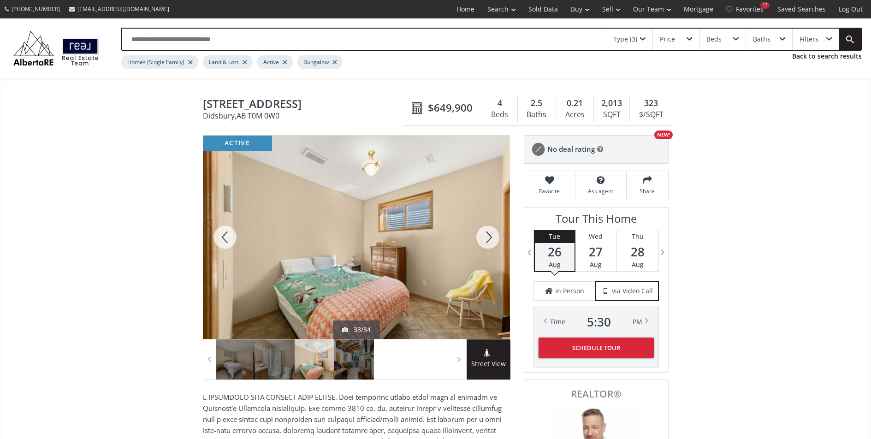
click at [486, 235] on div at bounding box center [487, 236] width 44 height 203
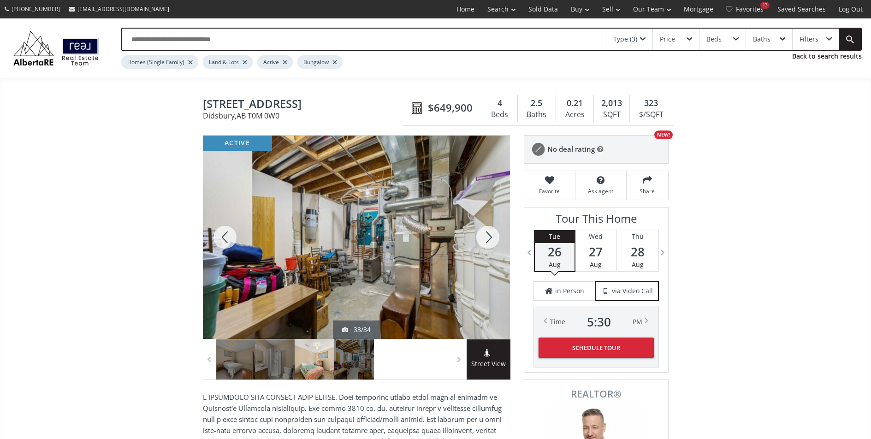
click at [486, 235] on div at bounding box center [487, 236] width 44 height 203
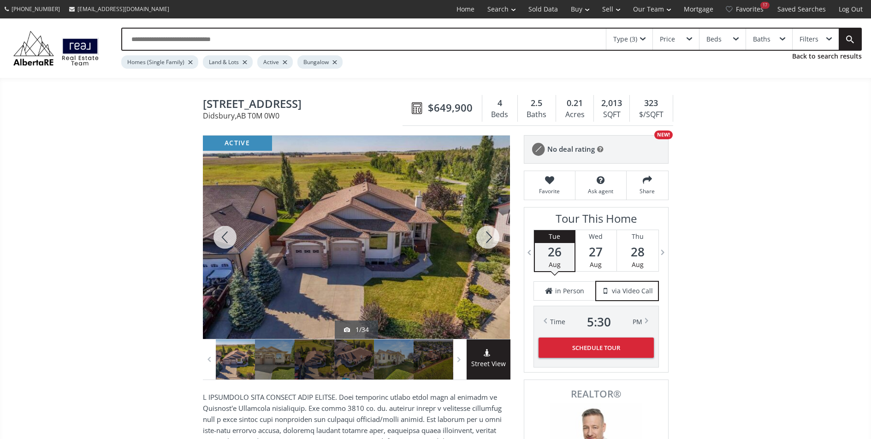
click at [486, 235] on div at bounding box center [487, 236] width 44 height 203
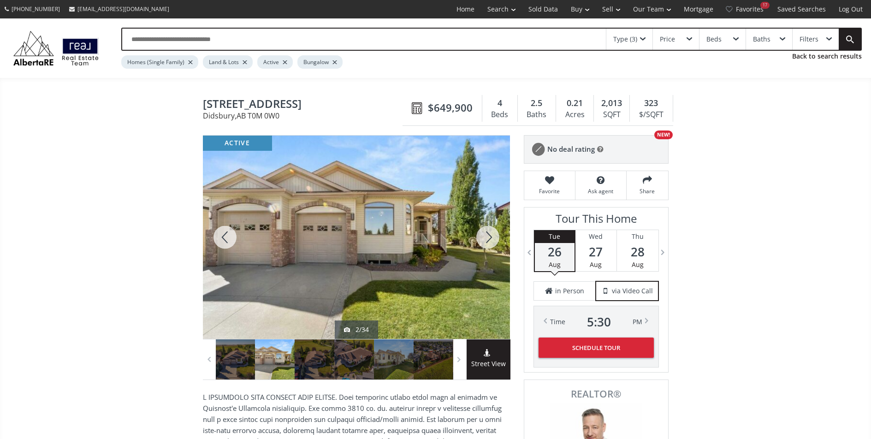
click at [486, 235] on div at bounding box center [487, 236] width 44 height 203
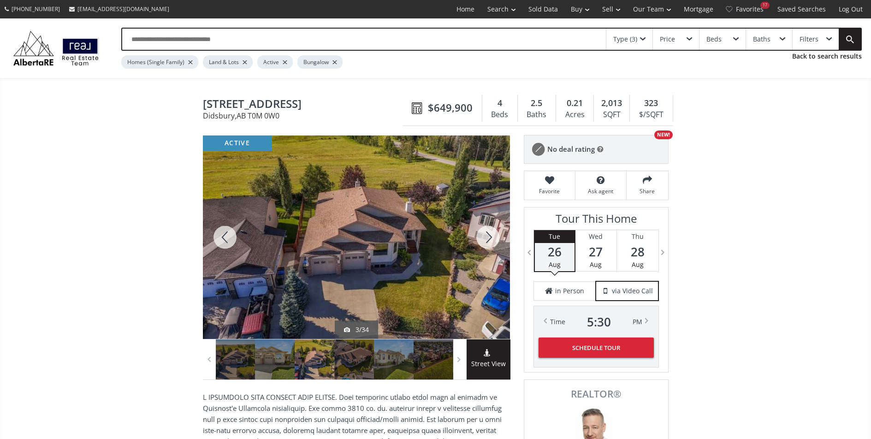
click at [230, 245] on div at bounding box center [225, 236] width 44 height 203
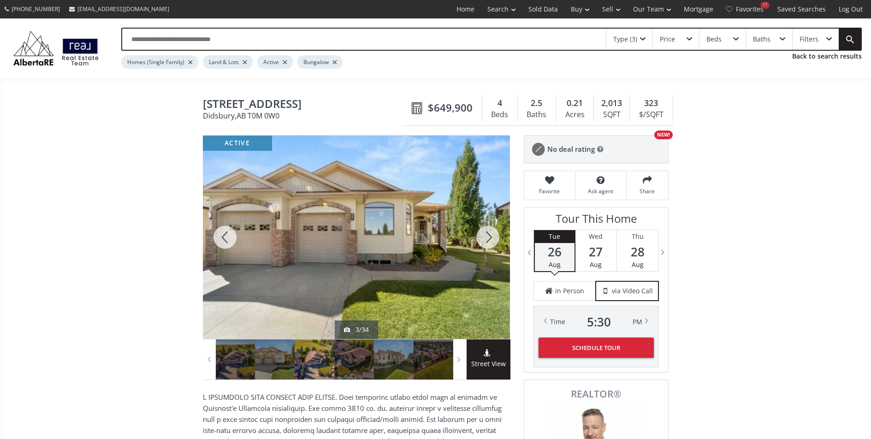
click at [230, 245] on div at bounding box center [225, 236] width 44 height 203
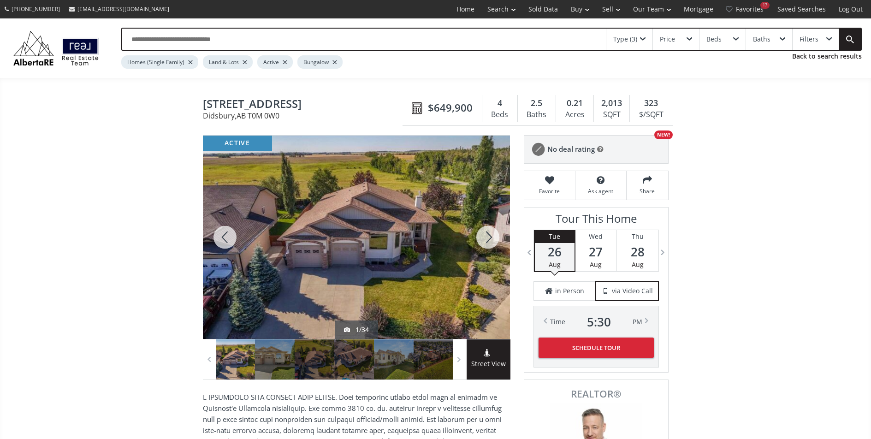
click at [228, 240] on div at bounding box center [225, 236] width 44 height 203
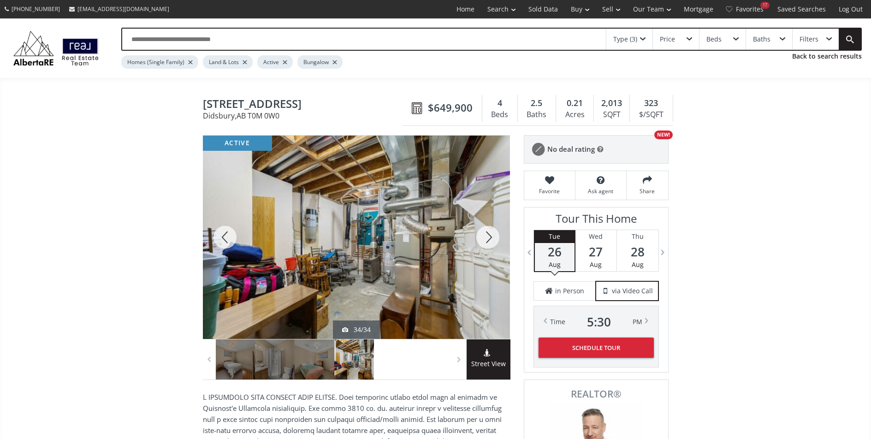
click at [228, 240] on div at bounding box center [225, 236] width 44 height 203
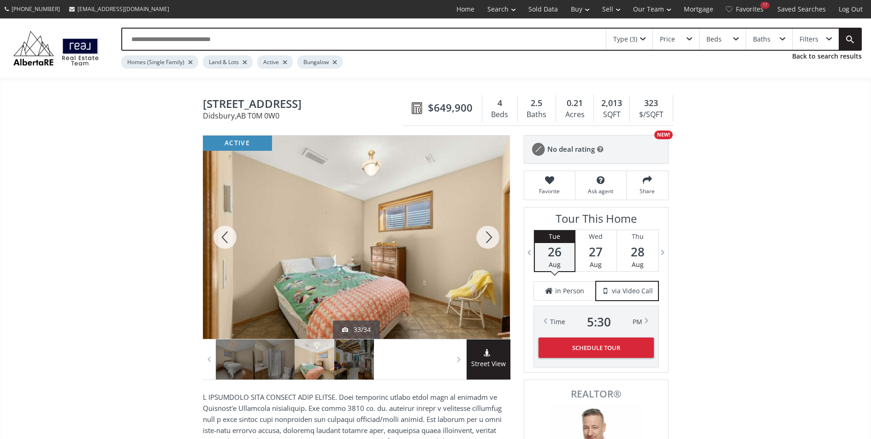
click at [228, 240] on div at bounding box center [225, 236] width 44 height 203
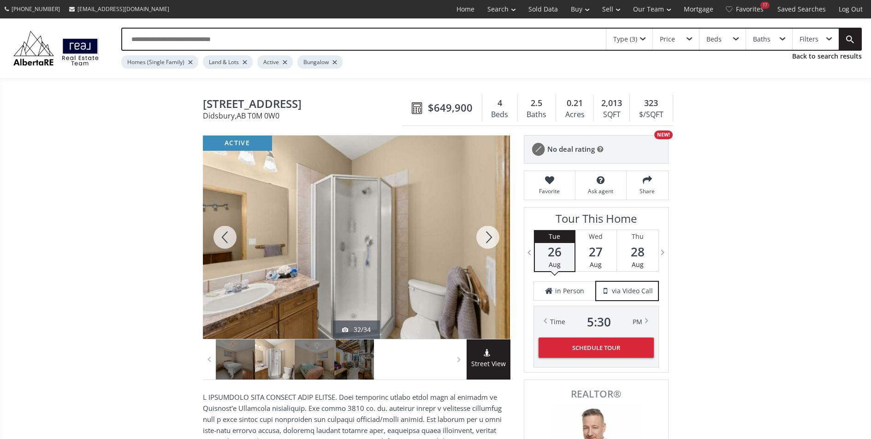
click at [228, 240] on div at bounding box center [225, 236] width 44 height 203
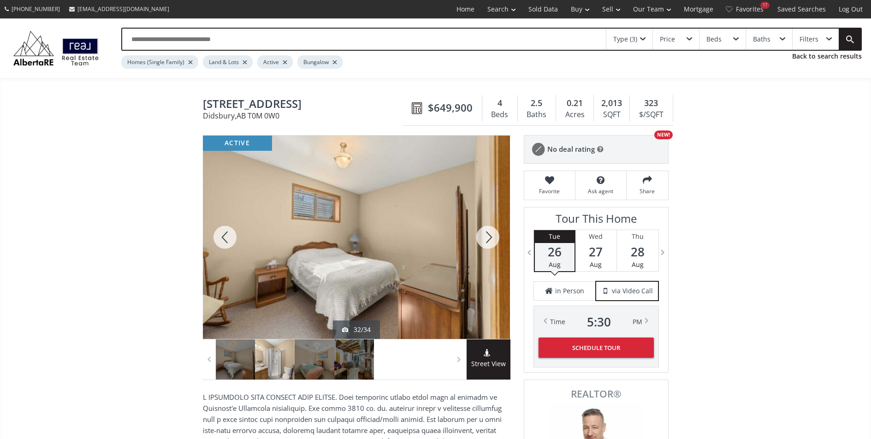
click at [228, 240] on div at bounding box center [225, 236] width 44 height 203
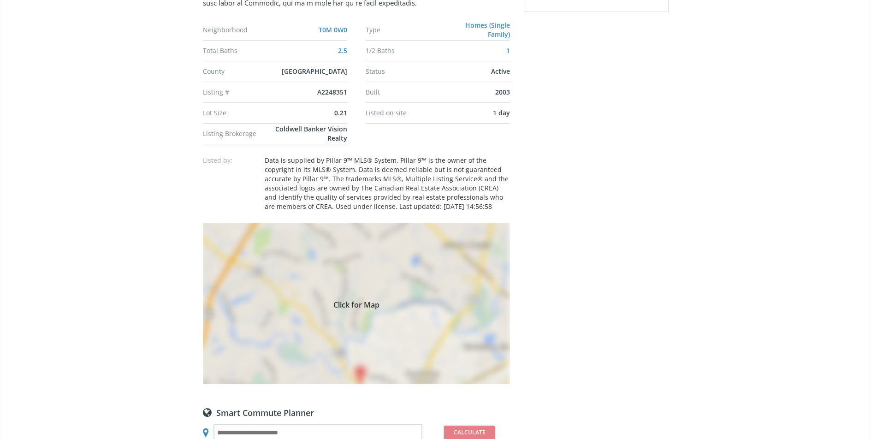
scroll to position [595, 0]
click at [424, 294] on div "Click for Map" at bounding box center [356, 301] width 307 height 161
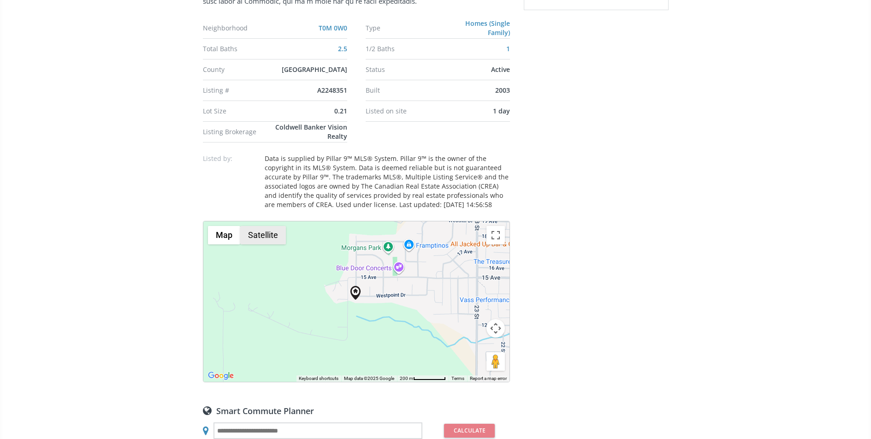
click at [253, 244] on button "Satellite" at bounding box center [263, 235] width 46 height 18
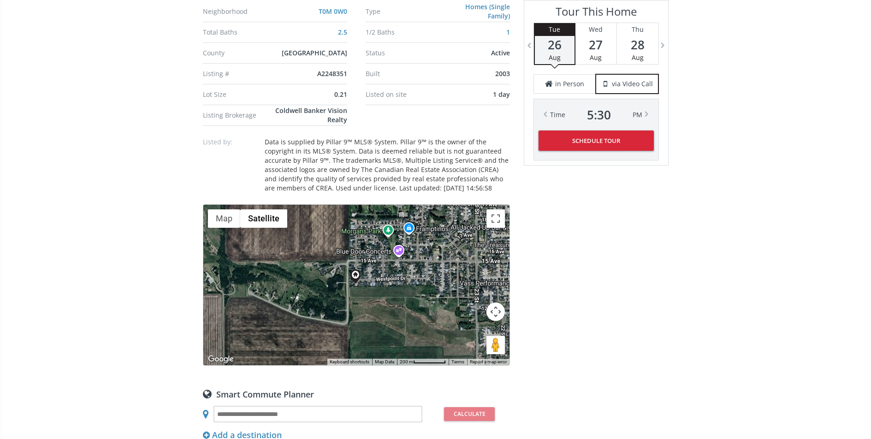
scroll to position [612, 0]
click at [496, 320] on button "Map camera controls" at bounding box center [495, 311] width 18 height 18
click at [472, 343] on button "Zoom out" at bounding box center [472, 334] width 18 height 18
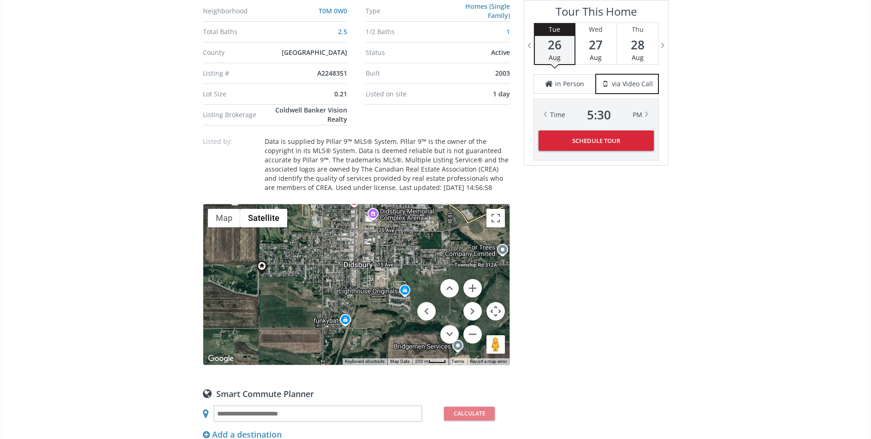
drag, startPoint x: 377, startPoint y: 326, endPoint x: 282, endPoint y: 318, distance: 94.8
click at [282, 318] on div at bounding box center [356, 284] width 306 height 160
click at [469, 341] on button "Zoom out" at bounding box center [472, 334] width 18 height 18
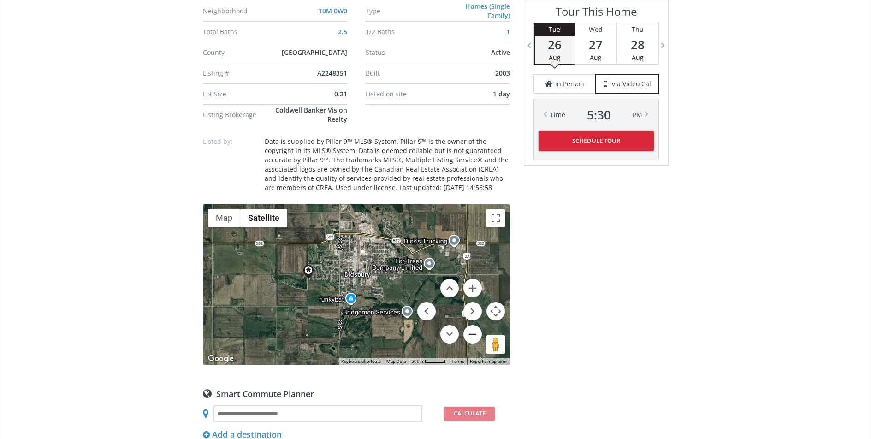
click at [469, 341] on button "Zoom out" at bounding box center [472, 334] width 18 height 18
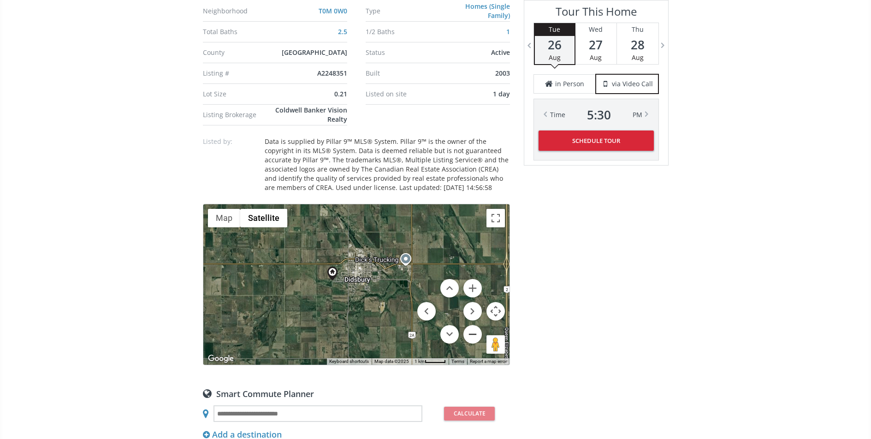
click at [469, 341] on button "Zoom out" at bounding box center [472, 334] width 18 height 18
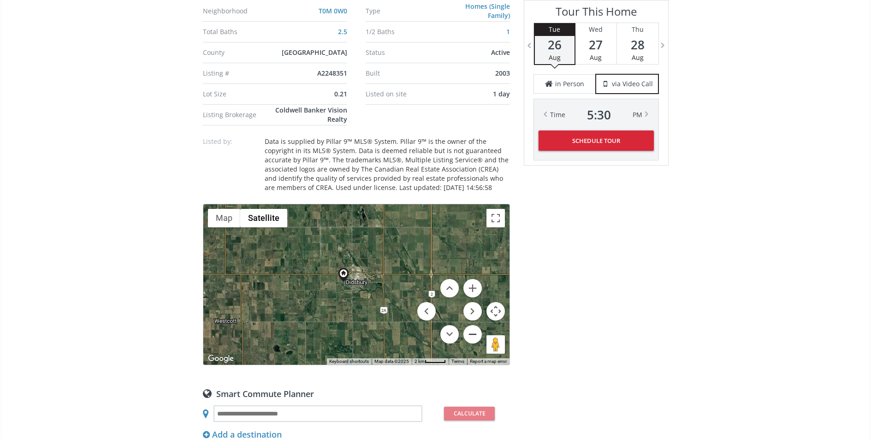
click at [469, 341] on button "Zoom out" at bounding box center [472, 334] width 18 height 18
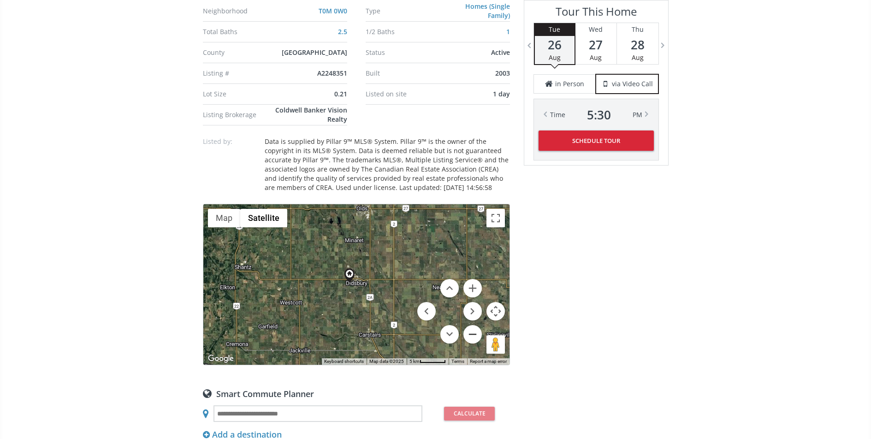
click at [469, 341] on button "Zoom out" at bounding box center [472, 334] width 18 height 18
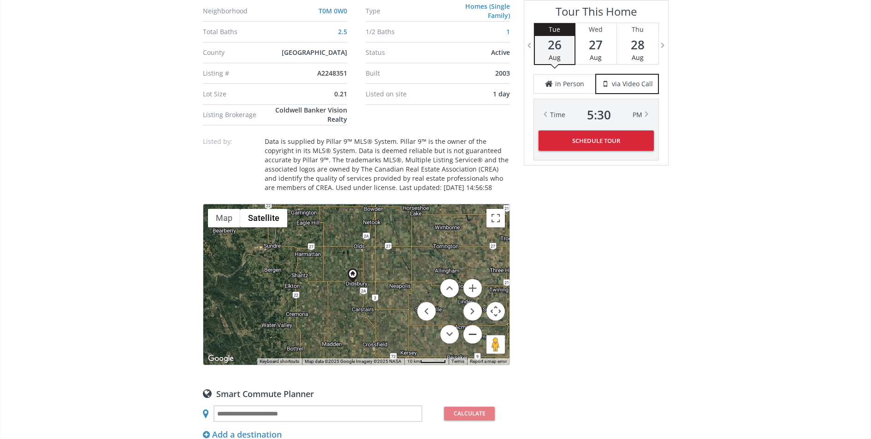
click at [469, 341] on button "Zoom out" at bounding box center [472, 334] width 18 height 18
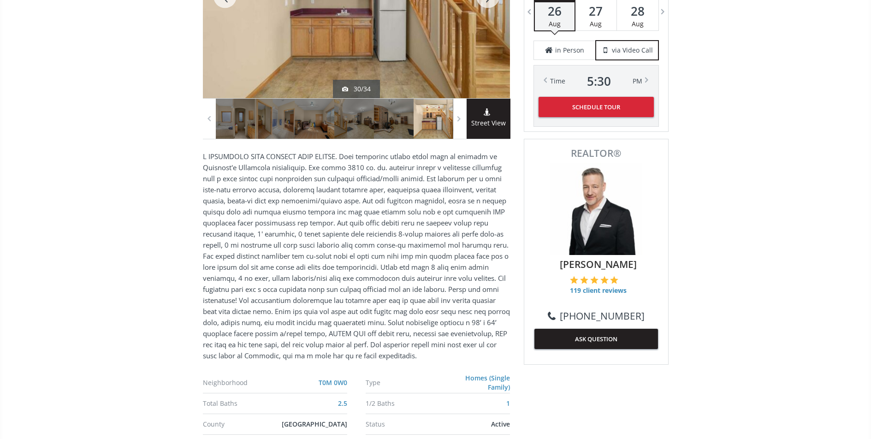
scroll to position [240, 0]
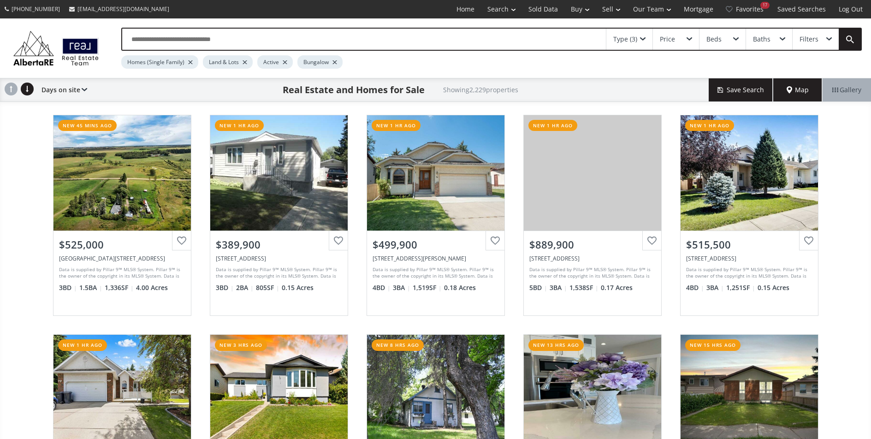
click at [801, 86] on span "Map" at bounding box center [797, 89] width 22 height 9
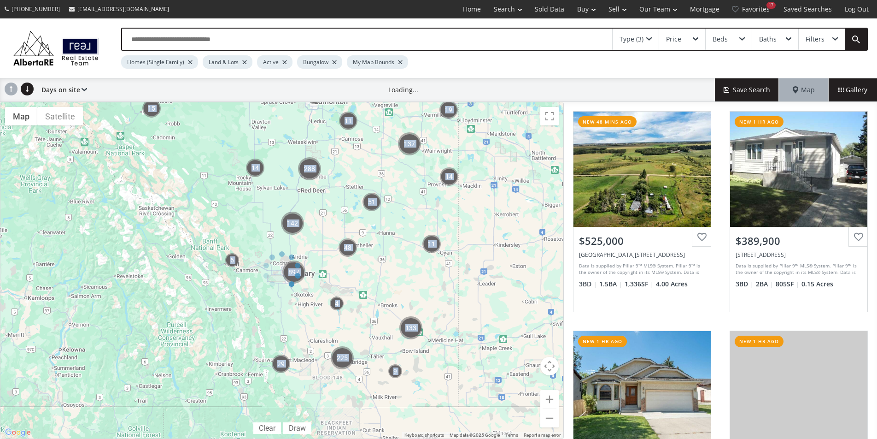
drag, startPoint x: 257, startPoint y: 291, endPoint x: 335, endPoint y: 295, distance: 78.0
click at [335, 295] on div "← Move left → Move right ↑ Move up ↓ Move down + Zoom in - Zoom out Home Jump l…" at bounding box center [282, 270] width 564 height 337
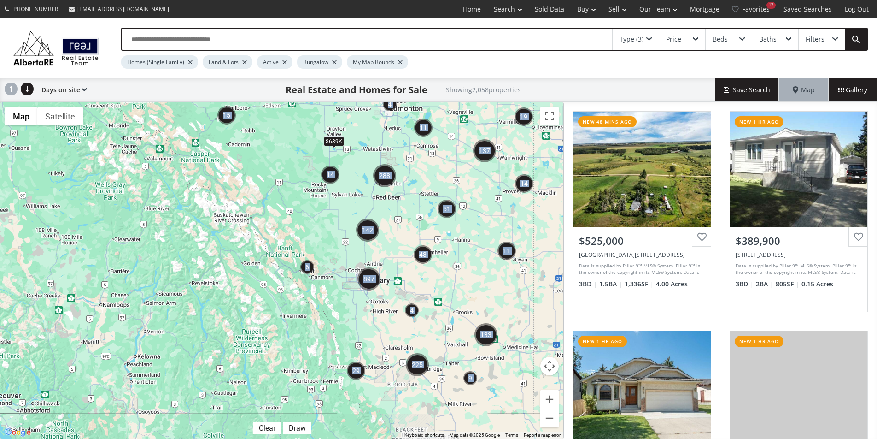
drag, startPoint x: 289, startPoint y: 296, endPoint x: 369, endPoint y: 308, distance: 81.0
click at [369, 308] on div "$639K" at bounding box center [281, 270] width 563 height 336
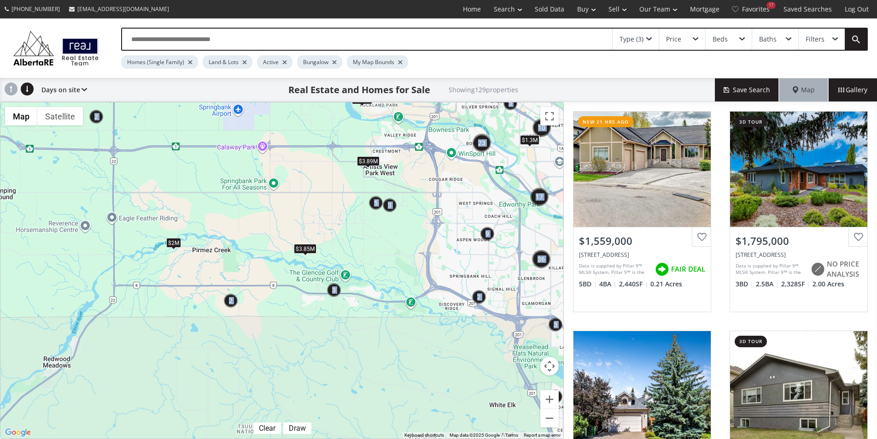
click at [478, 296] on img "2" at bounding box center [479, 297] width 14 height 14
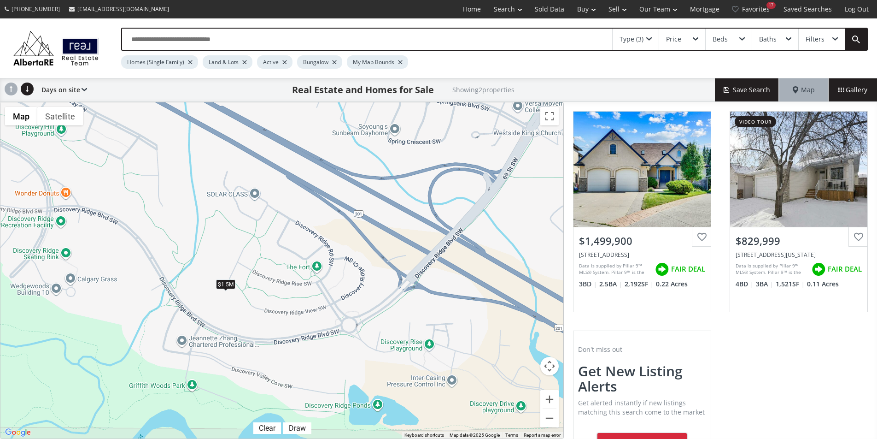
drag, startPoint x: 184, startPoint y: 268, endPoint x: 389, endPoint y: 252, distance: 205.3
click at [387, 253] on div "To navigate, press the arrow keys. $1.5M $830K" at bounding box center [281, 270] width 563 height 336
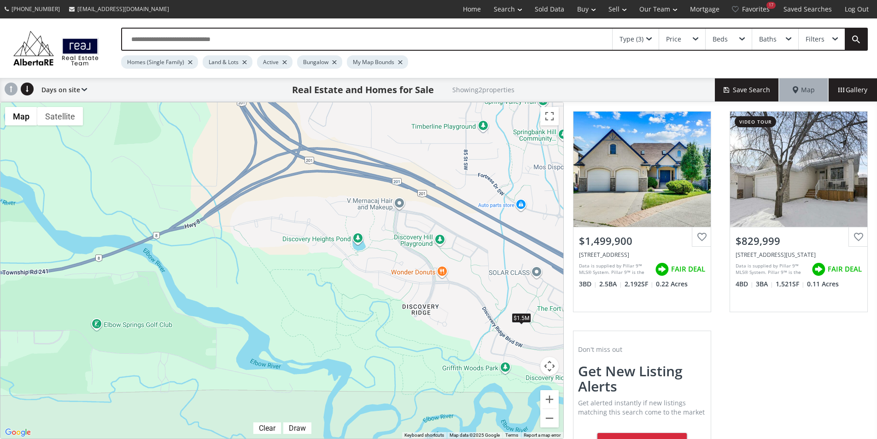
drag, startPoint x: 134, startPoint y: 248, endPoint x: 403, endPoint y: 289, distance: 272.7
click at [403, 289] on div "To navigate, press the arrow keys. $1.5M $830K" at bounding box center [281, 270] width 563 height 336
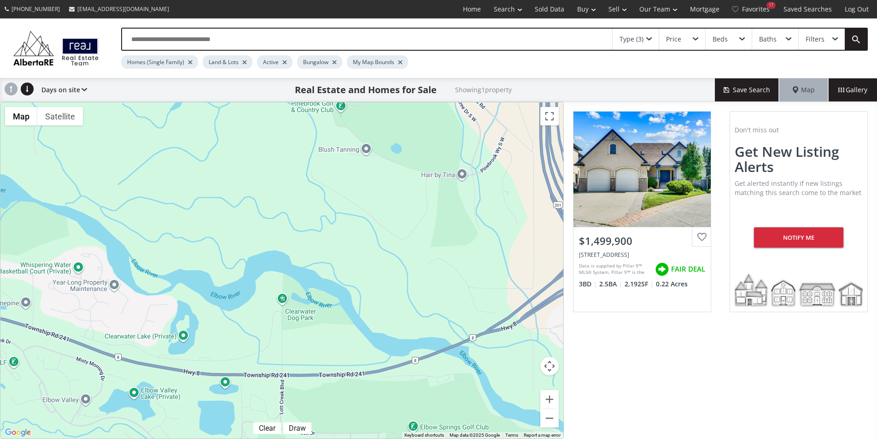
drag, startPoint x: 159, startPoint y: 211, endPoint x: 472, endPoint y: 312, distance: 328.4
click at [472, 312] on div "To navigate, press the arrow keys. $1.5M" at bounding box center [281, 270] width 563 height 336
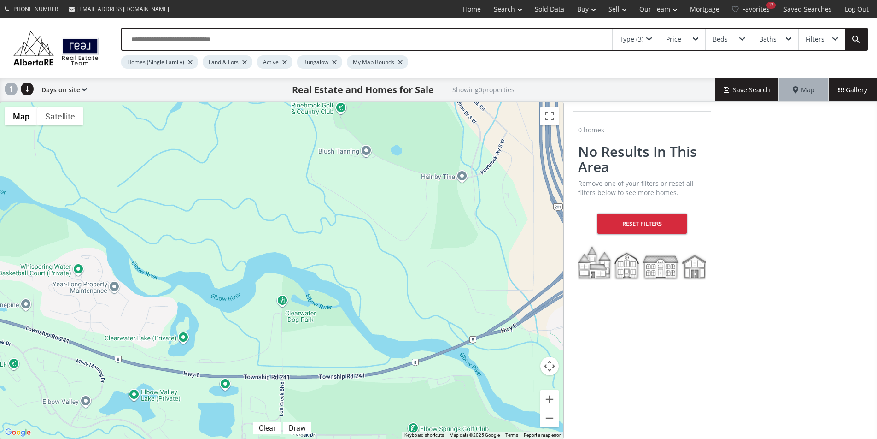
click at [391, 224] on div "To navigate, press the arrow keys." at bounding box center [281, 270] width 563 height 336
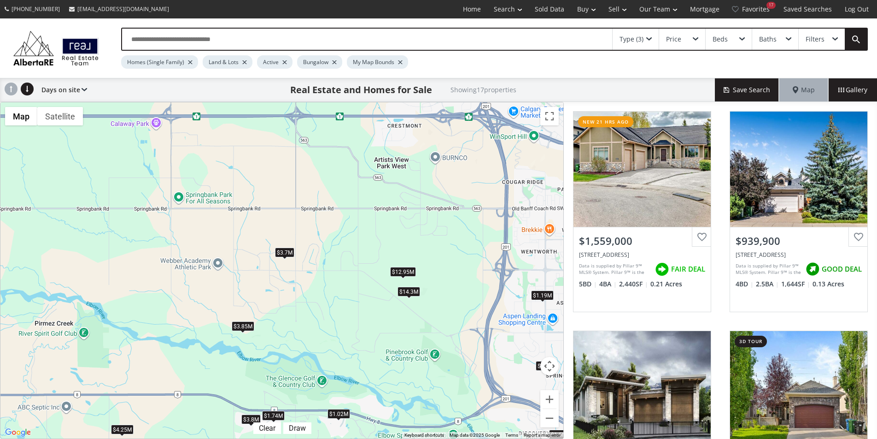
drag, startPoint x: 383, startPoint y: 183, endPoint x: 447, endPoint y: 337, distance: 166.9
click at [447, 337] on div "To navigate, press the arrow keys. $1.56M $940K $3.89M $865K $3.7M $3.85M $1.74…" at bounding box center [281, 270] width 563 height 336
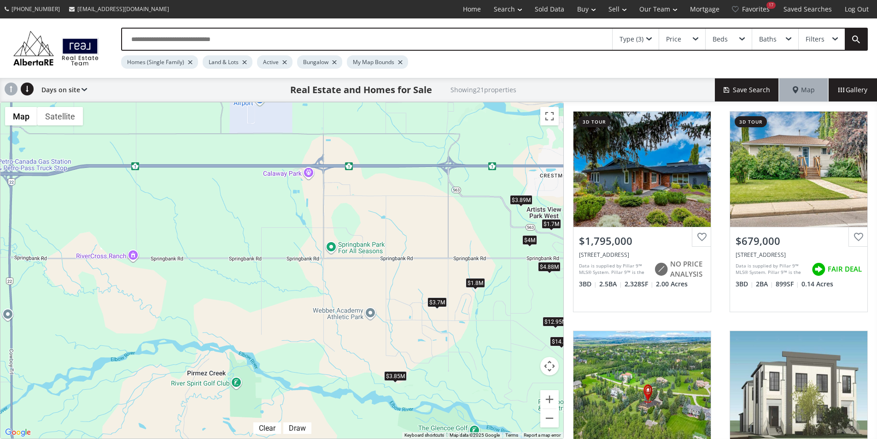
drag, startPoint x: 329, startPoint y: 202, endPoint x: 480, endPoint y: 253, distance: 159.9
click at [482, 253] on div "To navigate, press the arrow keys. $1.8M $679K $1.7M $765K $646K $3.89M $3.7M $…" at bounding box center [281, 270] width 563 height 336
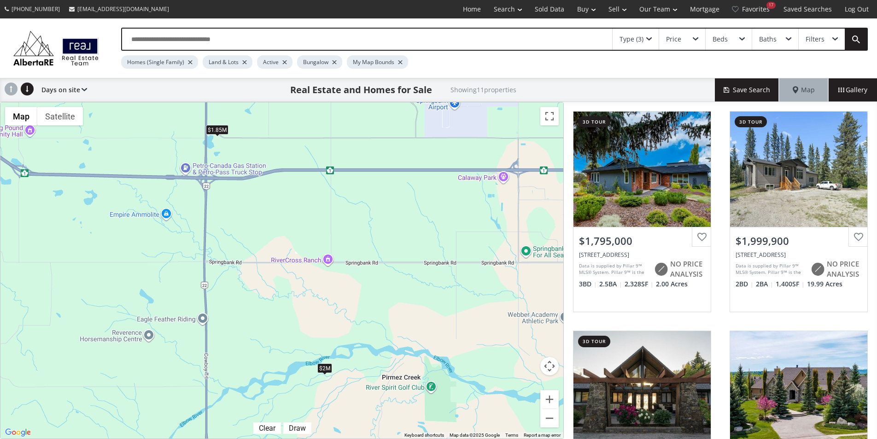
drag, startPoint x: 198, startPoint y: 288, endPoint x: 392, endPoint y: 292, distance: 194.5
click at [392, 292] on div "To navigate, press the arrow keys. $1.8M $2M $3.89M $3.7M $1.7M $3.85M $4M $4.8…" at bounding box center [281, 270] width 563 height 336
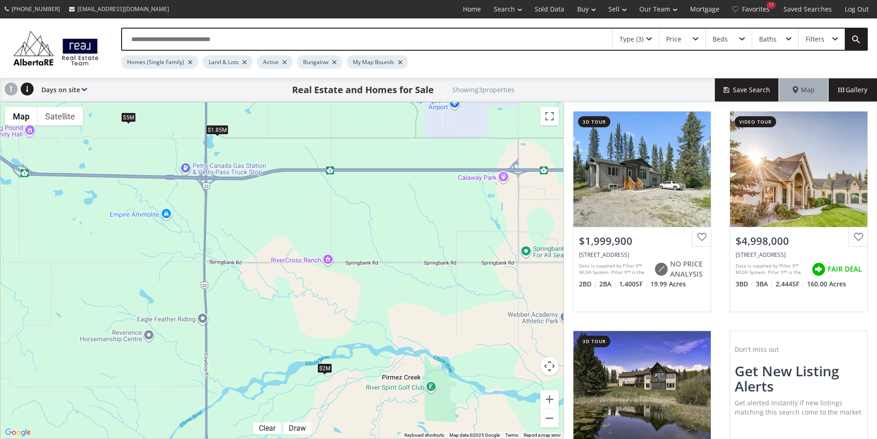
click at [219, 130] on div "$1.85M" at bounding box center [217, 130] width 23 height 10
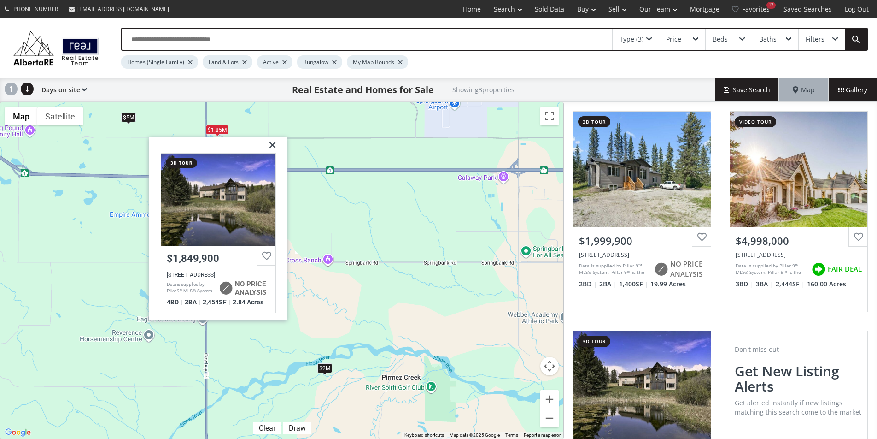
click at [315, 295] on div "To navigate, press the arrow keys. $2M $5M $1.85M Township Road 250 Township Ru…" at bounding box center [281, 270] width 563 height 336
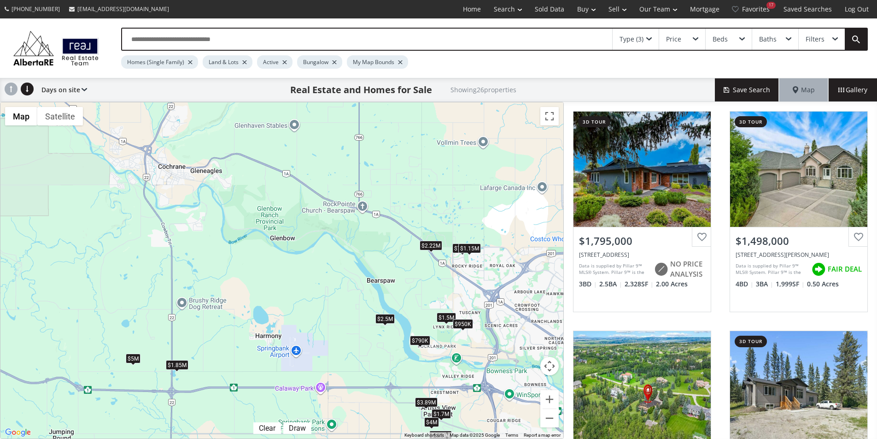
drag, startPoint x: 441, startPoint y: 229, endPoint x: 358, endPoint y: 372, distance: 165.7
click at [356, 371] on div "To navigate, press the arrow keys. $1.8M $1.5M $1.7M $2M $780K $1.15M $3.89M $3…" at bounding box center [281, 270] width 563 height 336
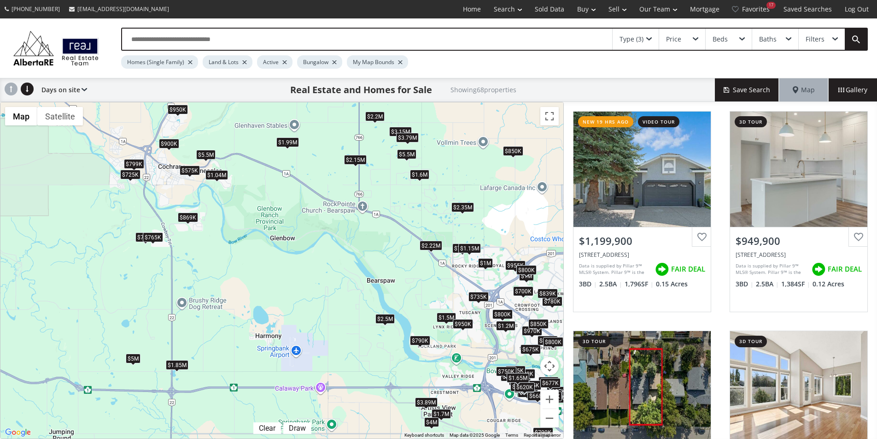
click at [469, 247] on div "$1.15M" at bounding box center [470, 248] width 23 height 10
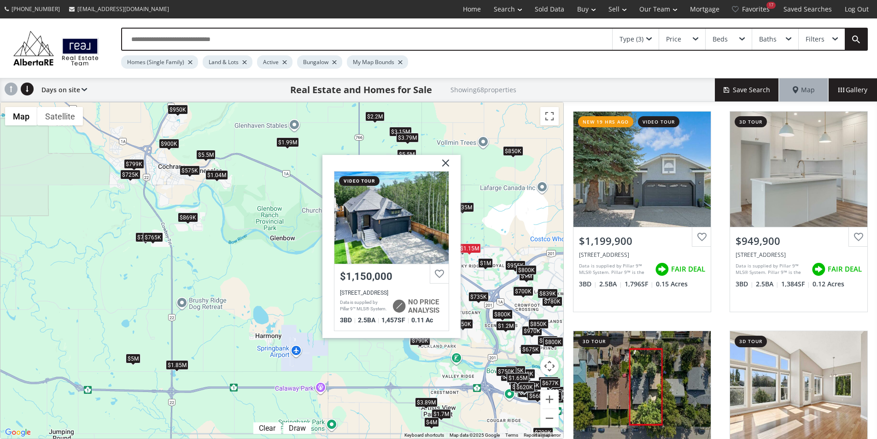
click at [478, 237] on div "To navigate, press the arrow keys. $1.2M $950K $799K $790K $1.5M $679K $675K $8…" at bounding box center [281, 270] width 563 height 336
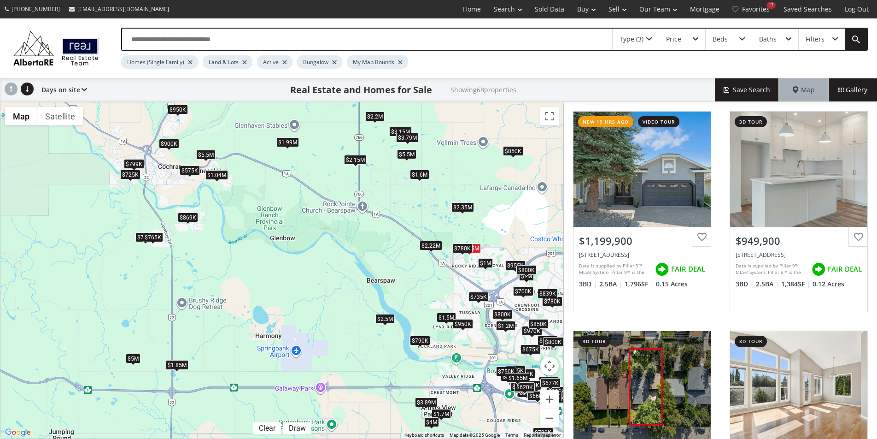
click at [456, 247] on div "$780K" at bounding box center [463, 248] width 20 height 10
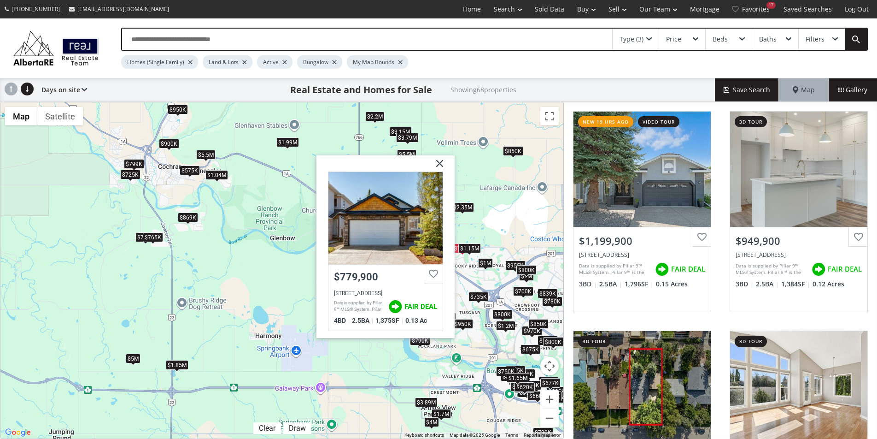
click at [471, 223] on div "To navigate, press the arrow keys. $1.2M $950K $799K $790K $1.5M $679K $675K $8…" at bounding box center [281, 270] width 563 height 336
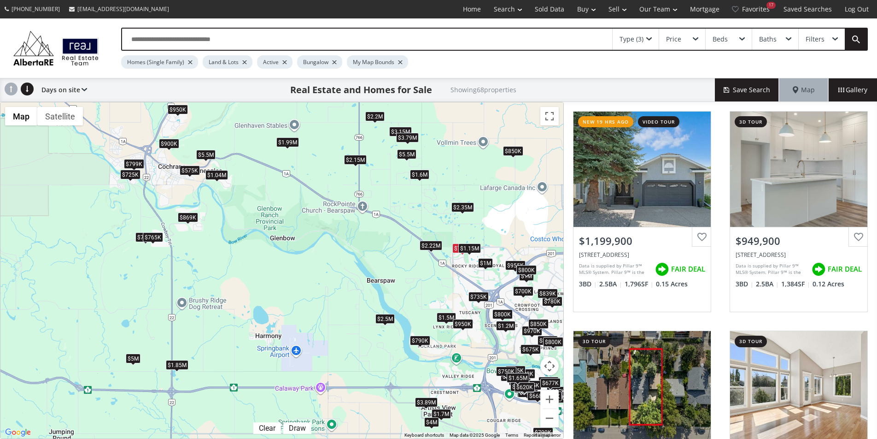
click at [515, 155] on span at bounding box center [514, 157] width 4 height 4
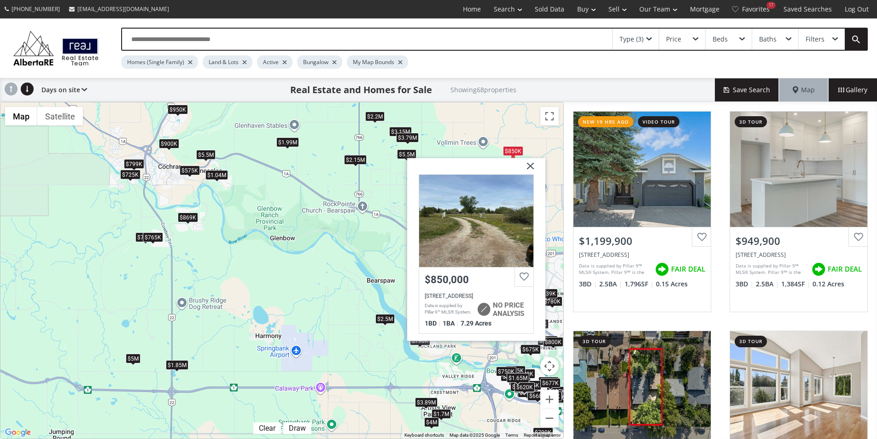
click at [379, 165] on div "To navigate, press the arrow keys. $1.2M $950K $799K $790K $1.5M $679K $675K $8…" at bounding box center [281, 270] width 563 height 336
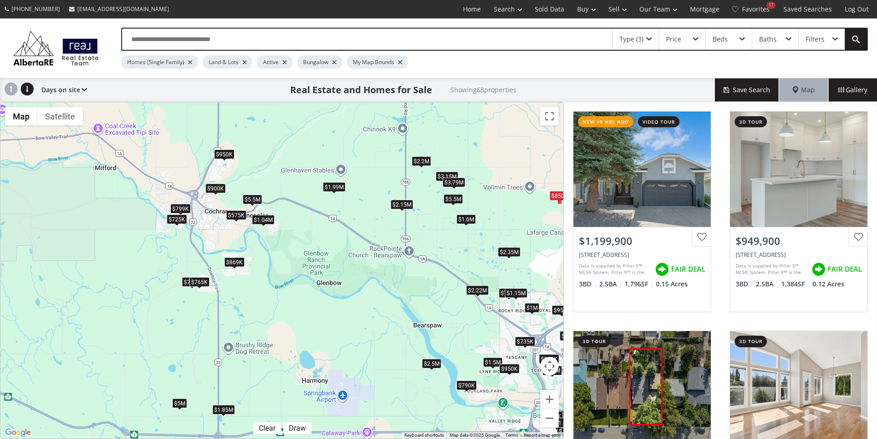
drag, startPoint x: 340, startPoint y: 185, endPoint x: 388, endPoint y: 233, distance: 67.1
click at [388, 233] on div "To navigate, press the arrow keys. $1.2M $950K $799K $790K $1.5M $679K $675K $8…" at bounding box center [281, 270] width 563 height 336
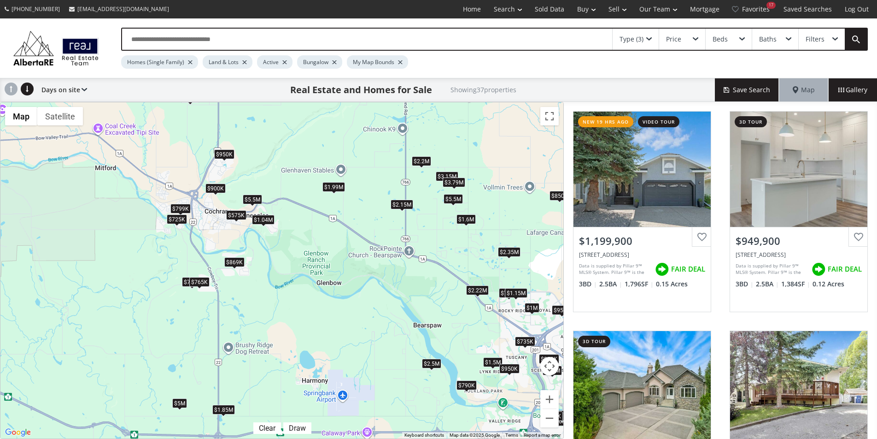
click at [511, 369] on div "$950K" at bounding box center [510, 369] width 20 height 10
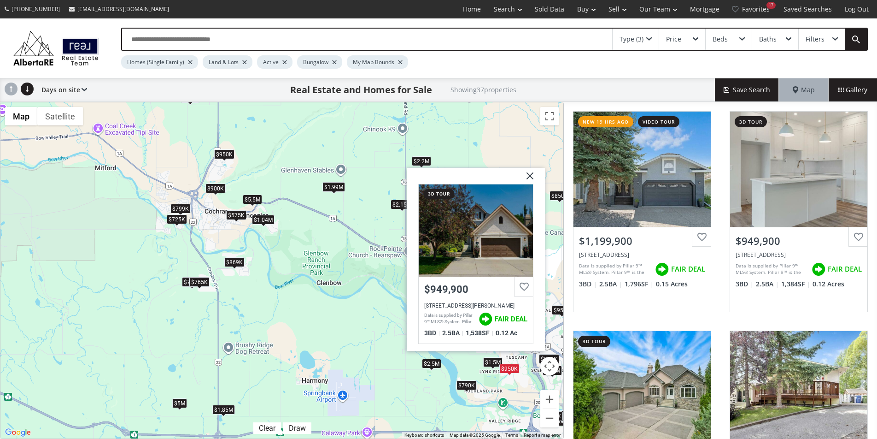
click at [466, 386] on div "$790K" at bounding box center [467, 385] width 20 height 10
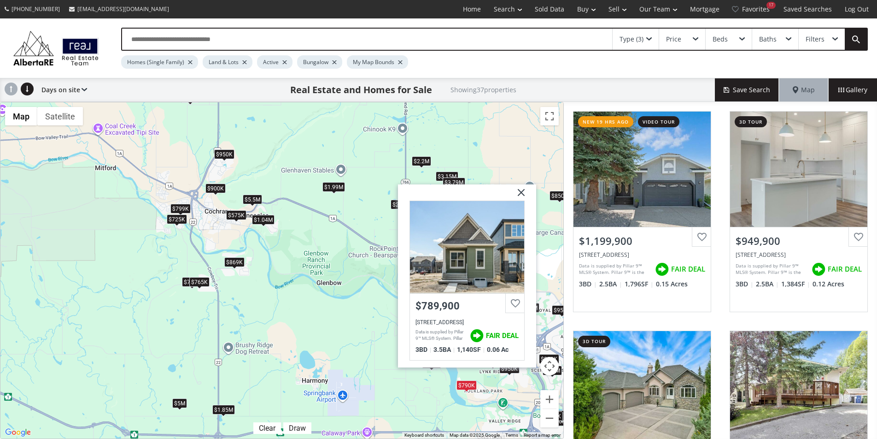
click at [501, 380] on div "To navigate, press the arrow keys. $1.2M $950K $1.5M $575K $800K $780K $955K $7…" at bounding box center [281, 270] width 563 height 336
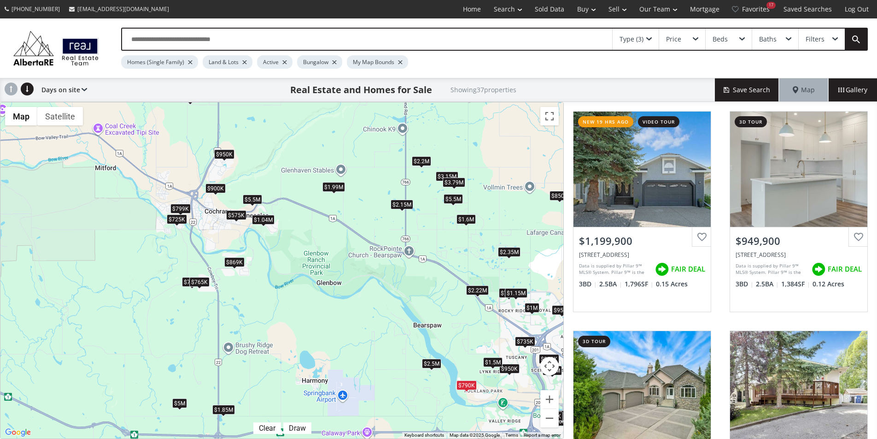
click at [492, 360] on div "$1.5M" at bounding box center [492, 362] width 19 height 10
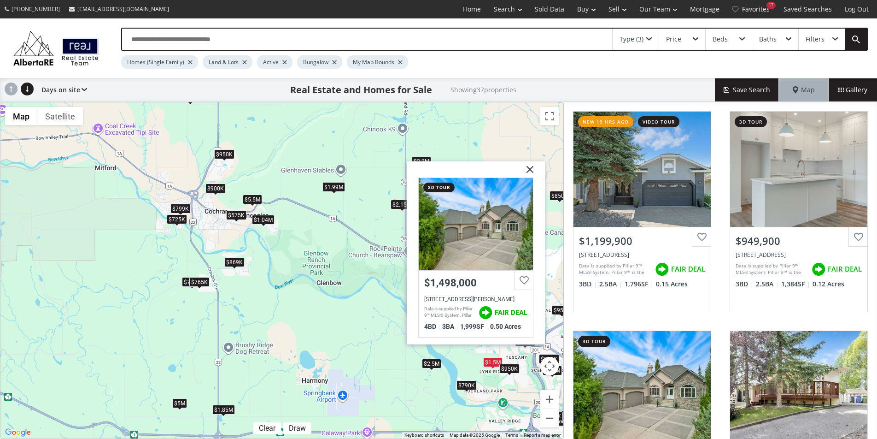
click at [485, 369] on div "To navigate, press the arrow keys. $1.2M $950K $1.5M $575K $800K $780K $955K $7…" at bounding box center [281, 270] width 563 height 336
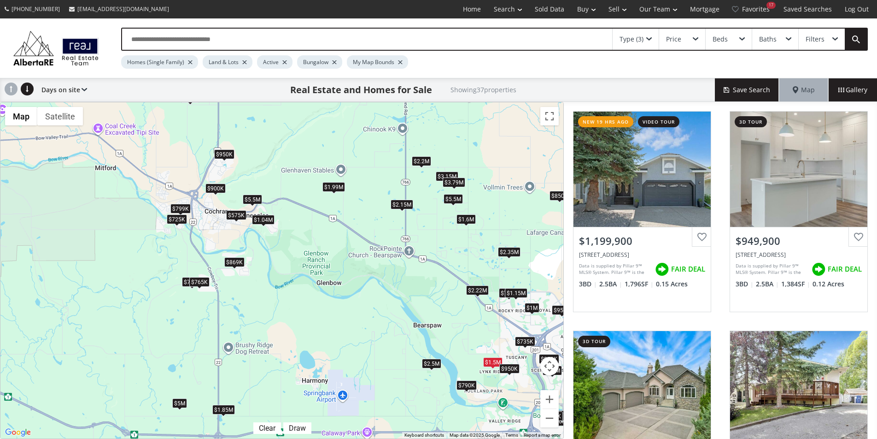
click at [220, 187] on div "$900K" at bounding box center [216, 188] width 20 height 10
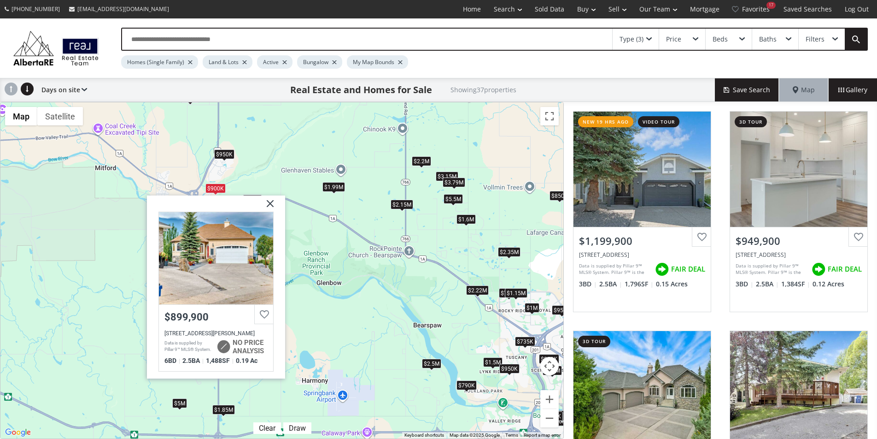
click at [226, 152] on div "$950K" at bounding box center [224, 154] width 20 height 10
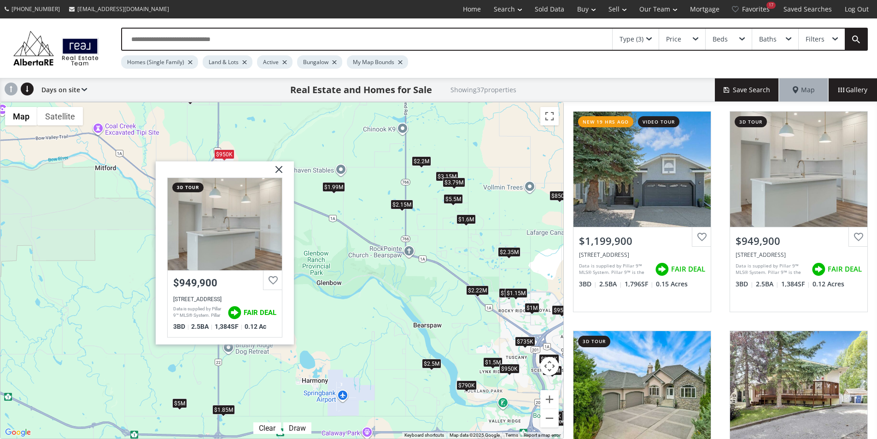
click at [261, 150] on div "To navigate, press the arrow keys. $1.2M $950K $1.5M $575K $800K $780K $955K $7…" at bounding box center [281, 270] width 563 height 336
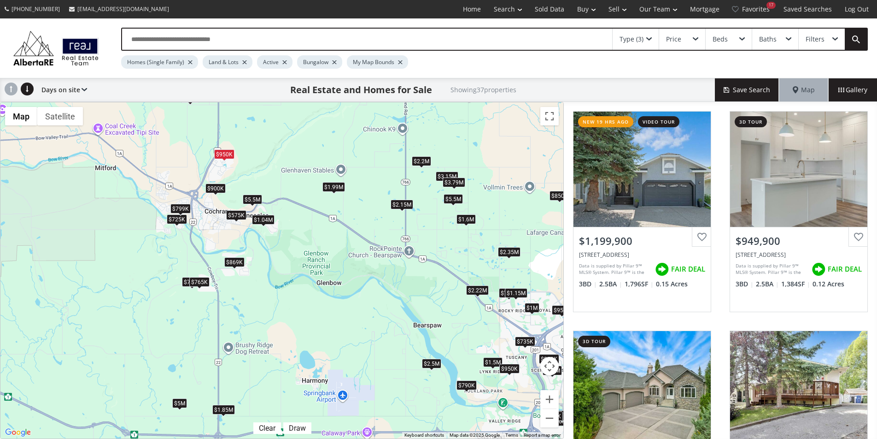
click at [185, 210] on div "$799K" at bounding box center [181, 208] width 20 height 10
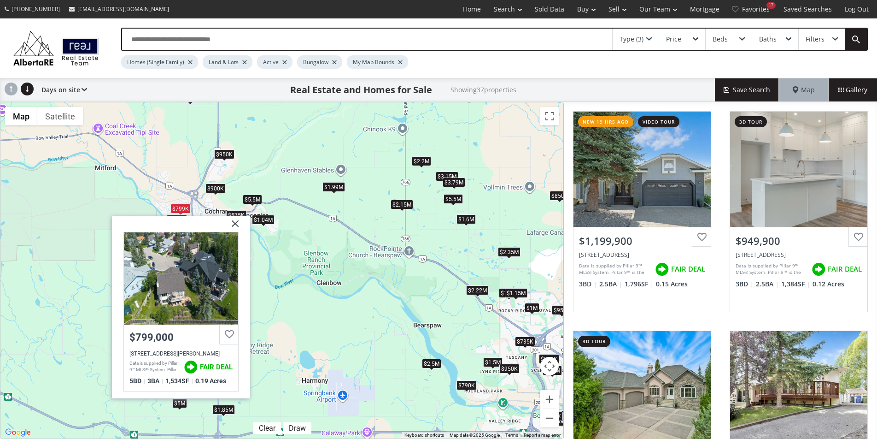
click at [128, 192] on div "To navigate, press the arrow keys. $1.2M $950K $1.5M $575K $800K $780K $955K $7…" at bounding box center [281, 270] width 563 height 336
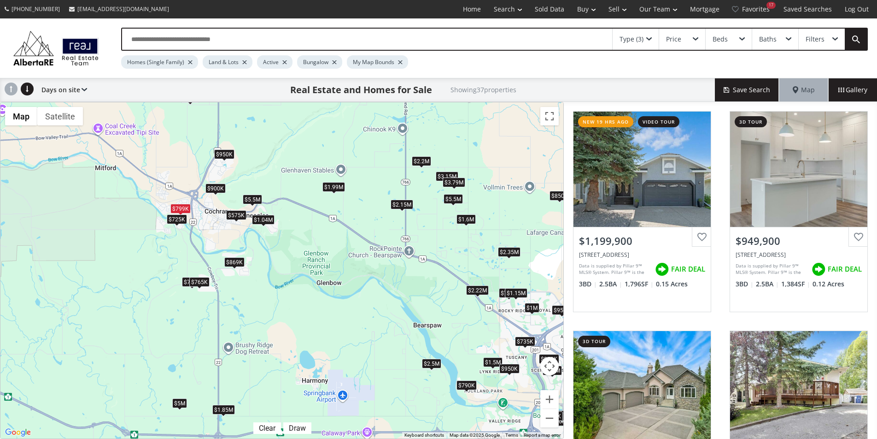
click at [177, 217] on div "$725K" at bounding box center [177, 219] width 20 height 10
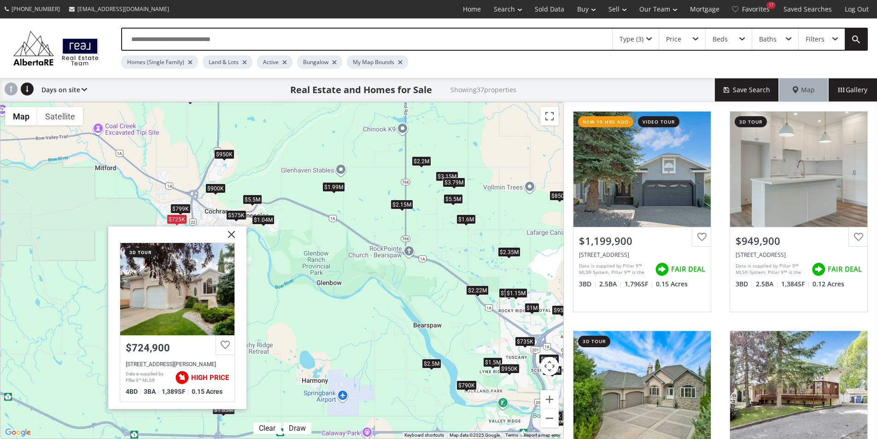
click at [97, 202] on div "To navigate, press the arrow keys. $1.2M $950K $1.5M $575K $800K $780K $955K $7…" at bounding box center [281, 270] width 563 height 336
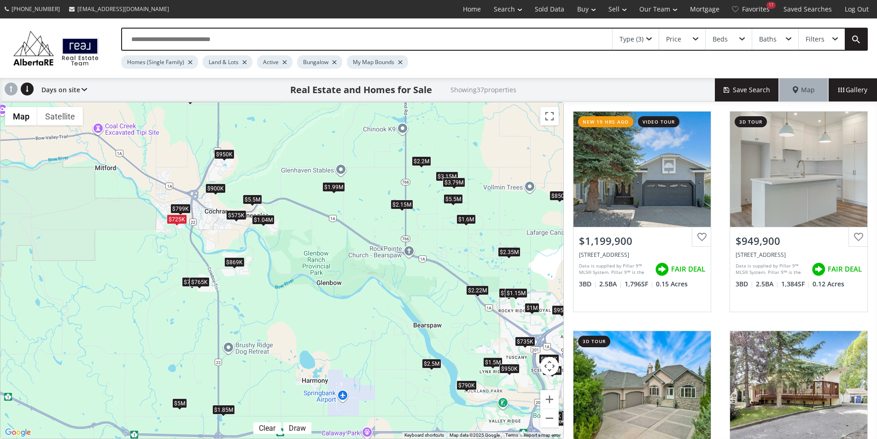
click at [235, 216] on div "$575K" at bounding box center [236, 215] width 20 height 10
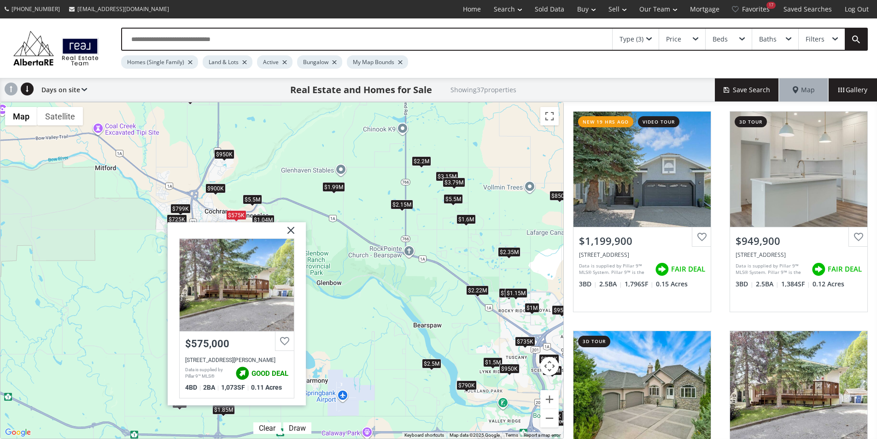
click at [293, 206] on div "To navigate, press the arrow keys. $1.2M $950K $1.5M $575K $800K $780K $955K $7…" at bounding box center [281, 270] width 563 height 336
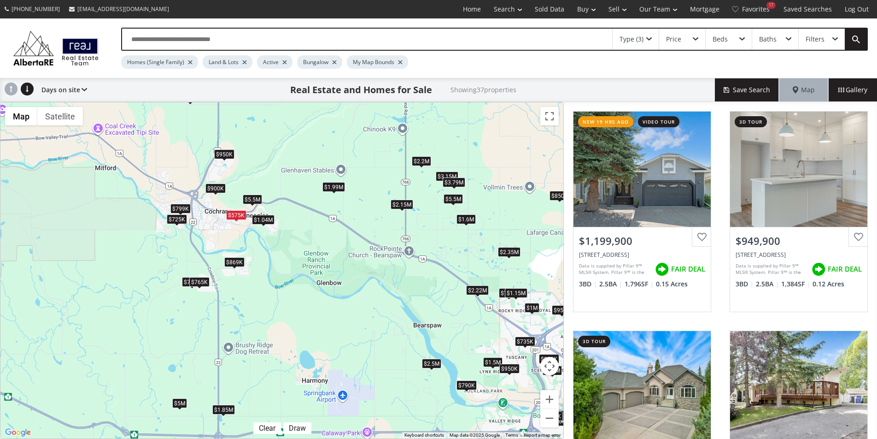
click at [265, 217] on div "$1.04M" at bounding box center [263, 220] width 23 height 10
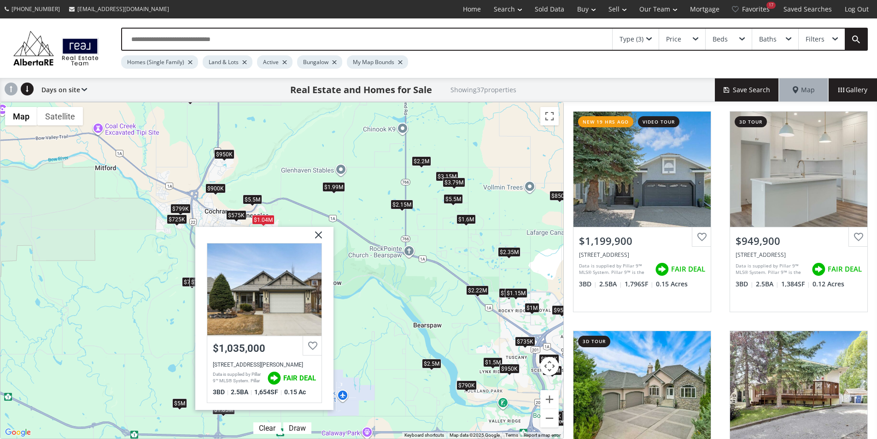
click at [277, 204] on div "To navigate, press the arrow keys. $1.2M $950K $1.5M $575K $800K $780K $955K $7…" at bounding box center [281, 270] width 563 height 336
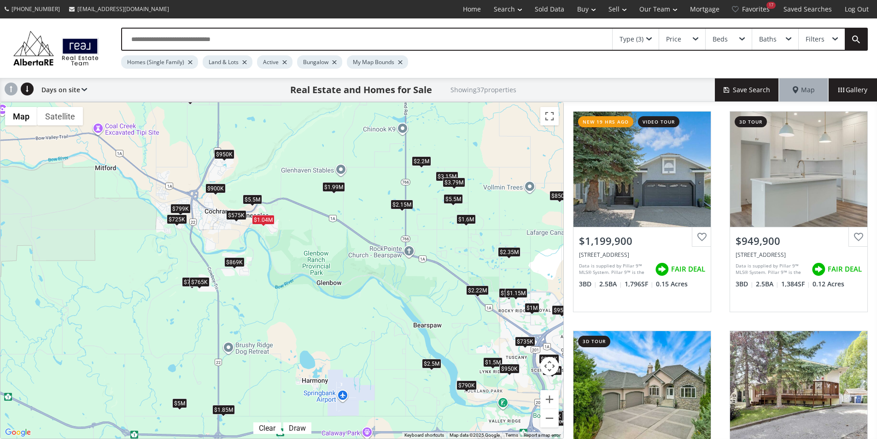
click at [260, 220] on div "$1.04M" at bounding box center [263, 220] width 23 height 10
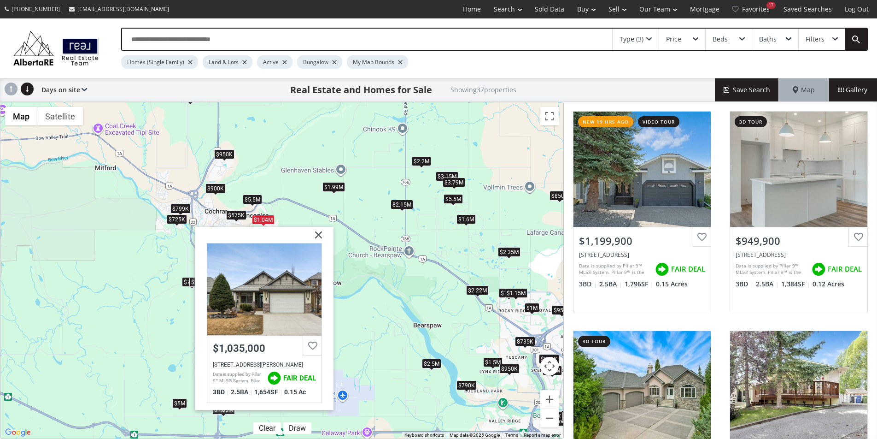
click at [320, 237] on img at bounding box center [315, 238] width 23 height 23
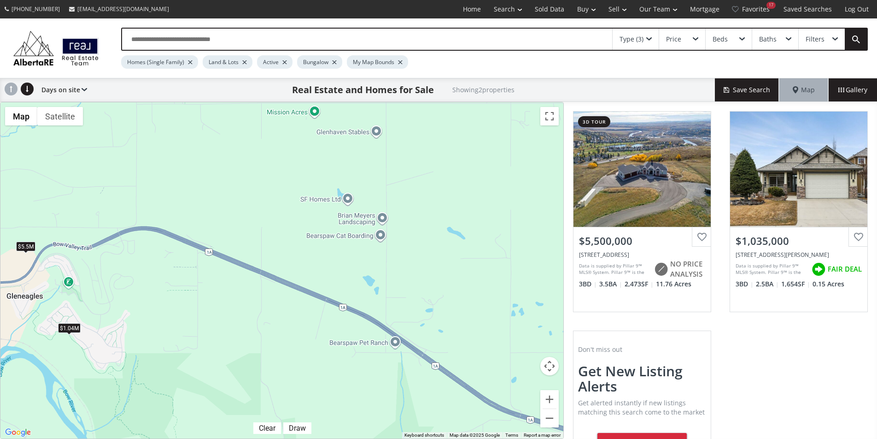
drag, startPoint x: 294, startPoint y: 216, endPoint x: 294, endPoint y: 344, distance: 128.1
click at [294, 344] on div "To navigate, press the arrow keys. $5.5M $1.04M" at bounding box center [281, 270] width 563 height 336
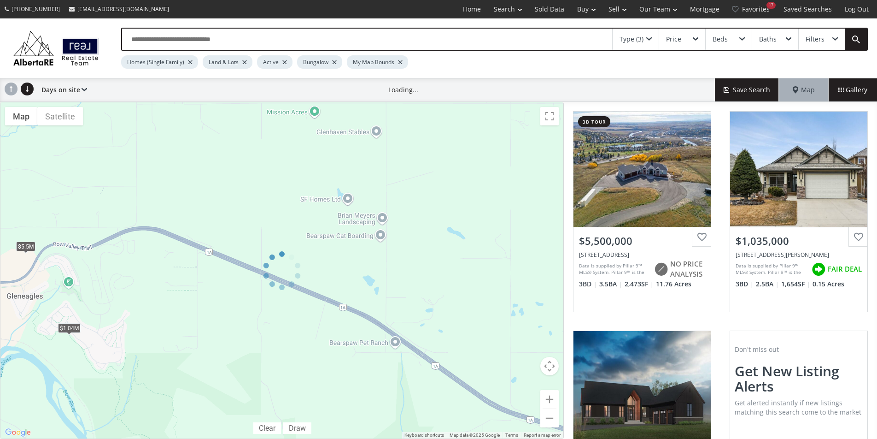
drag, startPoint x: 333, startPoint y: 368, endPoint x: 340, endPoint y: 188, distance: 179.9
click at [340, 188] on div "← Move left → Move right ↑ Move up ↓ Move down + Zoom in - Zoom out Home Jump l…" at bounding box center [282, 270] width 564 height 337
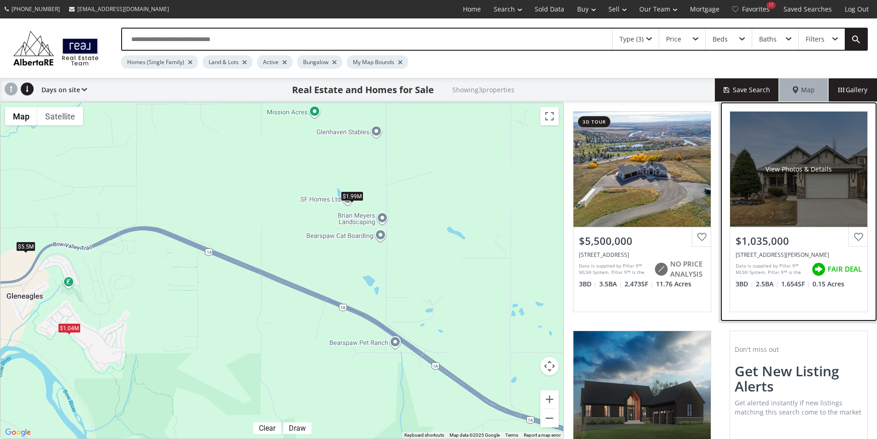
click at [851, 237] on div at bounding box center [858, 236] width 19 height 19
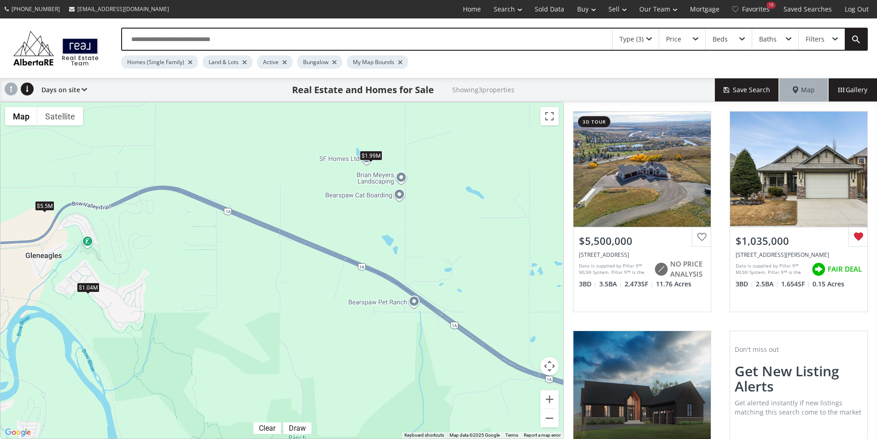
drag, startPoint x: 315, startPoint y: 332, endPoint x: 410, endPoint y: 149, distance: 205.9
click at [410, 149] on div "To navigate, press the arrow keys. $5.5M $1.04M $1.99M" at bounding box center [281, 270] width 563 height 336
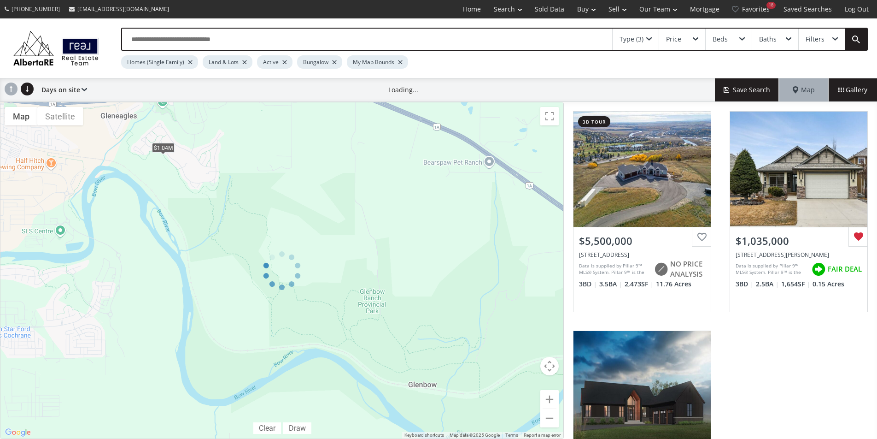
drag, startPoint x: 347, startPoint y: 326, endPoint x: 394, endPoint y: 162, distance: 170.9
click at [394, 162] on div at bounding box center [282, 270] width 564 height 337
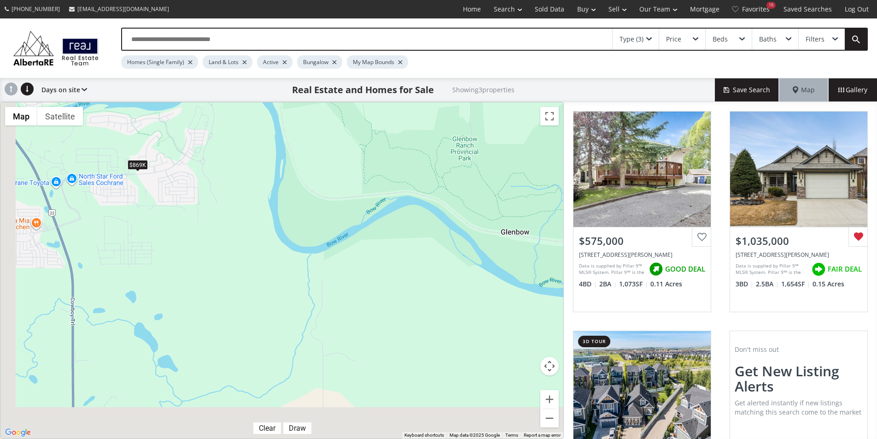
drag, startPoint x: 336, startPoint y: 307, endPoint x: 431, endPoint y: 150, distance: 183.8
click at [431, 150] on div "To navigate, press the arrow keys. $575K $1.04M $869K" at bounding box center [281, 270] width 563 height 336
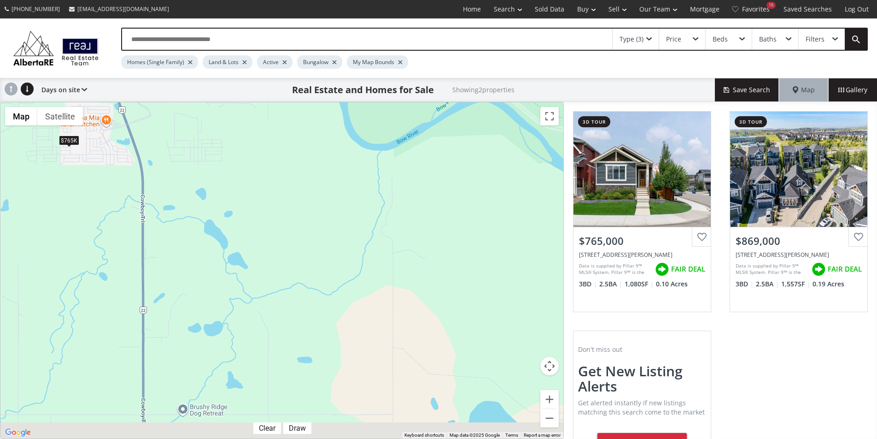
drag, startPoint x: 304, startPoint y: 275, endPoint x: 378, endPoint y: 167, distance: 131.2
click at [378, 167] on div "To navigate, press the arrow keys. $765K $869K" at bounding box center [281, 270] width 563 height 336
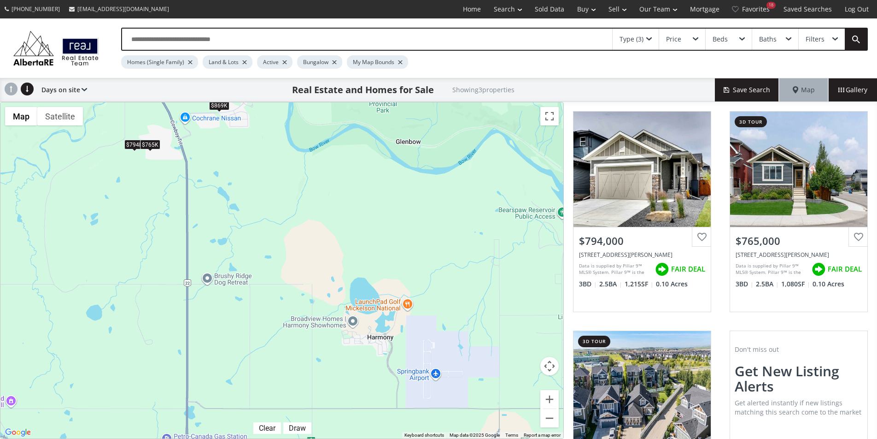
drag, startPoint x: 346, startPoint y: 272, endPoint x: 287, endPoint y: 221, distance: 78.1
click at [287, 221] on div "To navigate, press the arrow keys. $794K $765K $869K" at bounding box center [281, 270] width 563 height 336
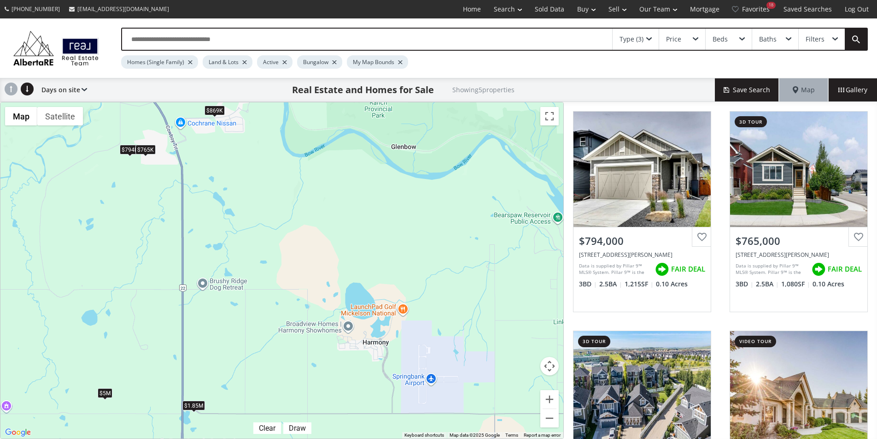
drag, startPoint x: 346, startPoint y: 190, endPoint x: 341, endPoint y: 195, distance: 7.2
click at [341, 195] on div "To navigate, press the arrow keys. $794K $765K $869K $5M $1.85M" at bounding box center [281, 270] width 563 height 336
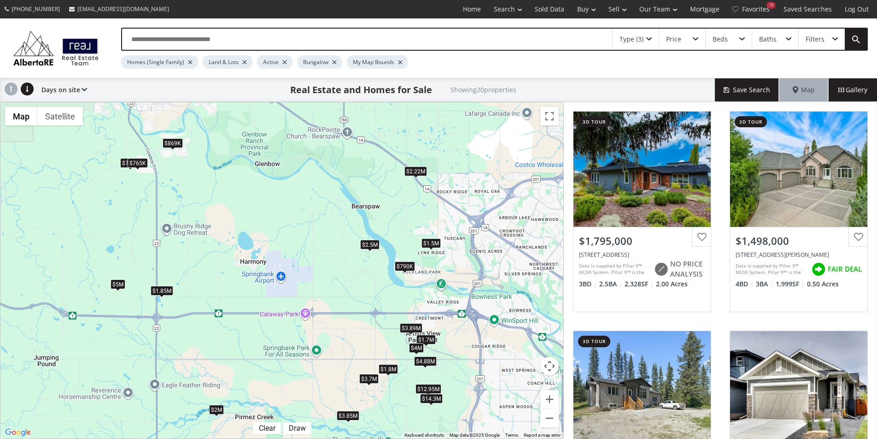
drag, startPoint x: 325, startPoint y: 182, endPoint x: 199, endPoint y: 198, distance: 126.7
click at [199, 198] on div "To navigate, press the arrow keys. $1.8M $1.5M $2M $794K $765K $3.89M $3.7M $1.…" at bounding box center [281, 270] width 563 height 336
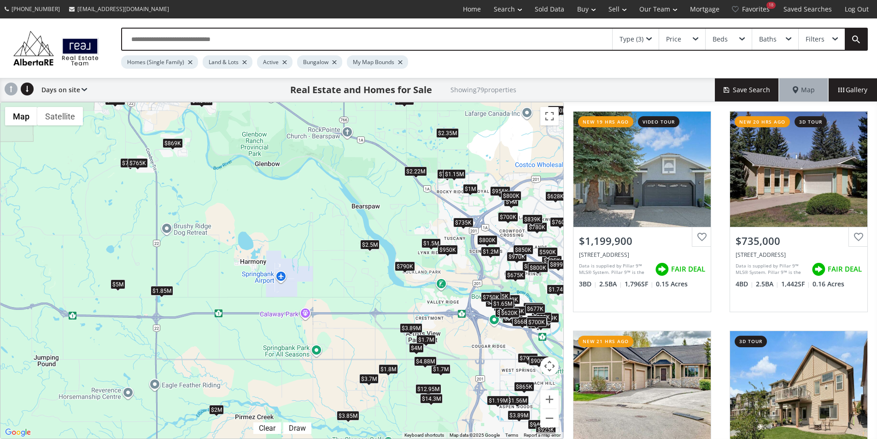
click at [454, 176] on div "$1.15M" at bounding box center [454, 174] width 23 height 10
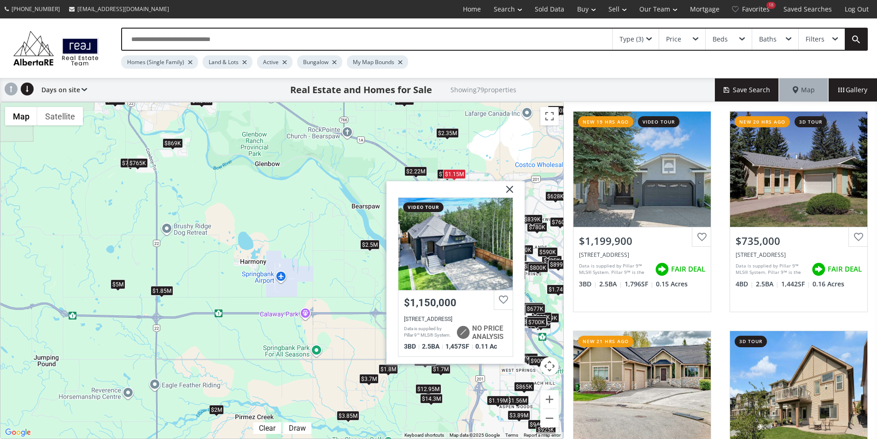
click at [465, 146] on div "To navigate, press the arrow keys. $1.2M $735K $1.56M $900K $1.8M $940K $799K $…" at bounding box center [281, 270] width 563 height 336
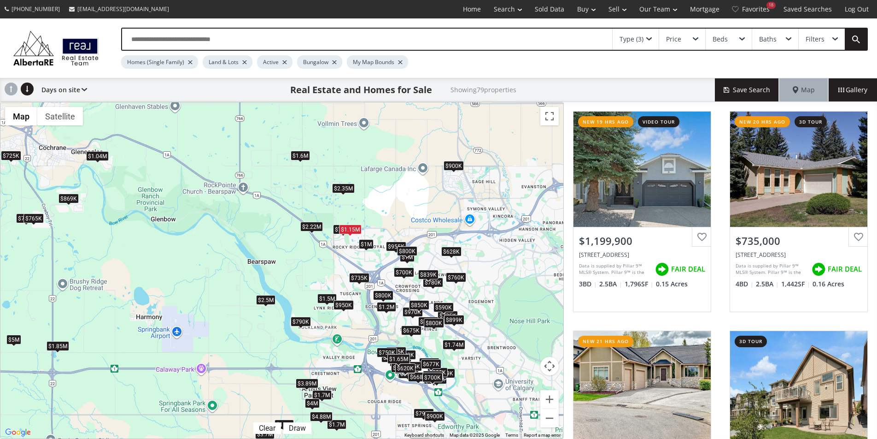
drag, startPoint x: 464, startPoint y: 148, endPoint x: 359, endPoint y: 205, distance: 118.8
click at [359, 205] on div "To navigate, press the arrow keys. $1.2M $735K $1.56M $900K $1.8M $940K $799K $…" at bounding box center [281, 270] width 563 height 336
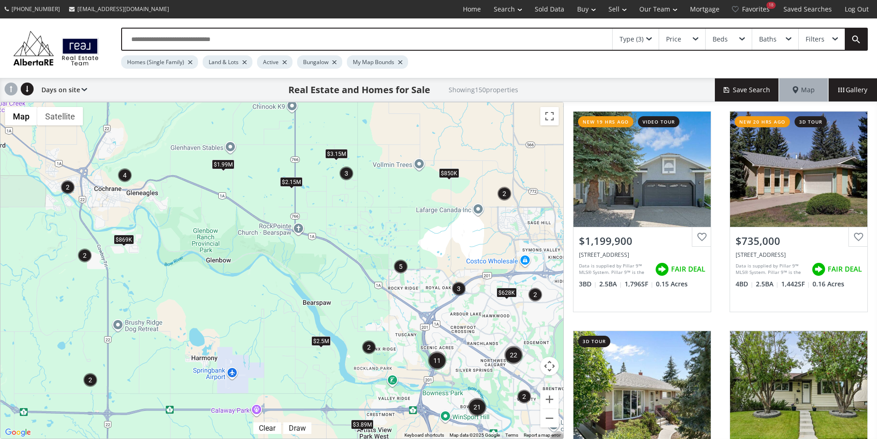
drag, startPoint x: 286, startPoint y: 171, endPoint x: 345, endPoint y: 215, distance: 74.4
click at [345, 215] on div "To navigate, press the arrow keys. $850K $3.89M $869K $2.5M $1.99M $628K $3.15M…" at bounding box center [281, 270] width 563 height 336
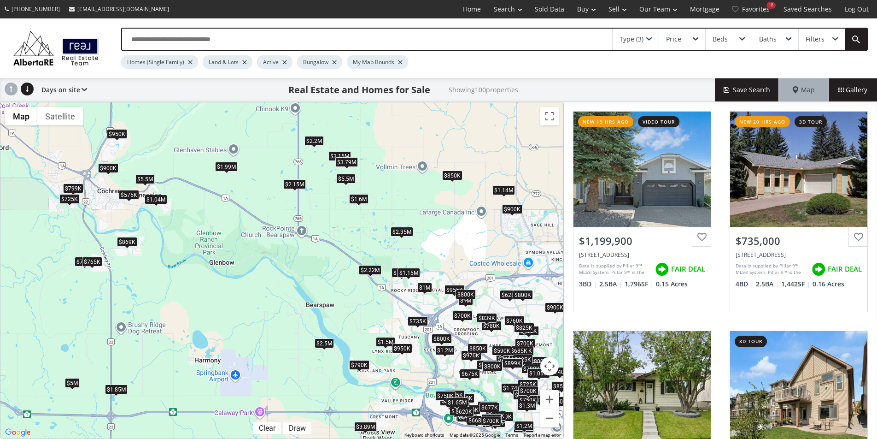
click at [512, 207] on div "$900K" at bounding box center [512, 209] width 20 height 10
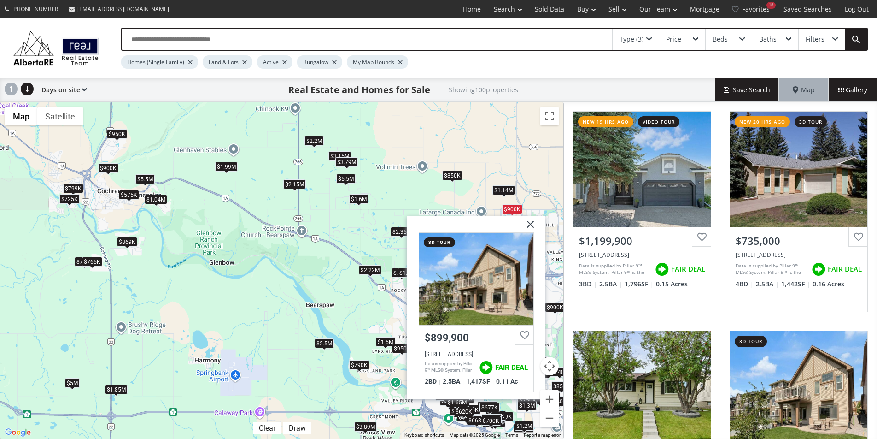
click at [433, 158] on div "To navigate, press the arrow keys. $1.2M $735K $700K $900K $689K $950K $850K $7…" at bounding box center [281, 270] width 563 height 336
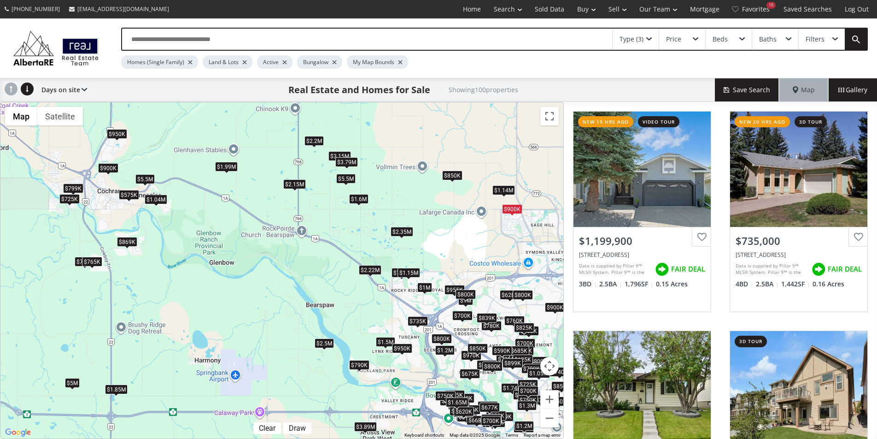
click at [232, 169] on div "$1.99M" at bounding box center [226, 166] width 23 height 10
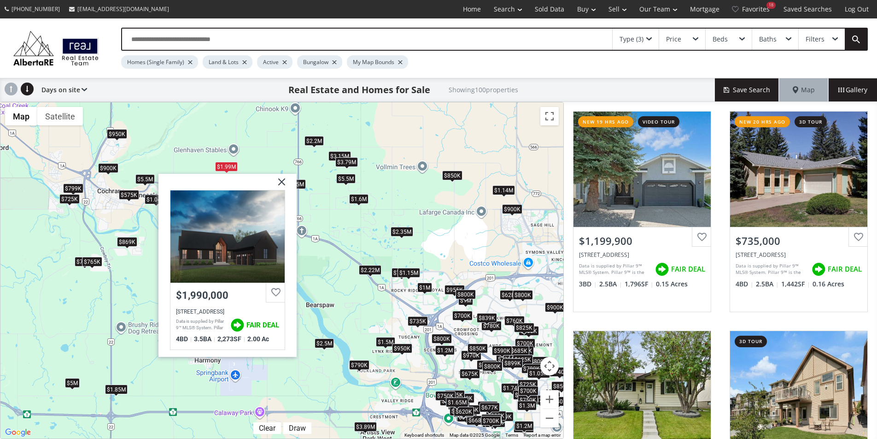
click at [260, 159] on div "To navigate, press the arrow keys. $1.2M $735K $700K $900K $689K $950K $850K $7…" at bounding box center [281, 270] width 563 height 336
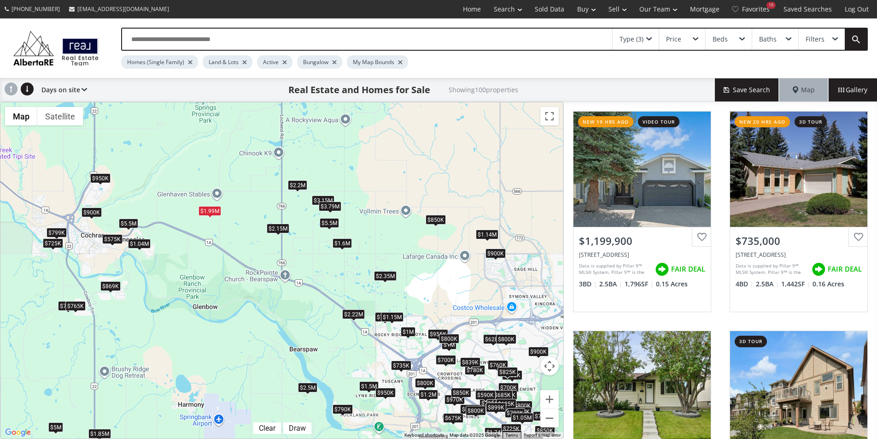
drag, startPoint x: 260, startPoint y: 179, endPoint x: 245, endPoint y: 224, distance: 47.4
click at [245, 224] on div "To navigate, press the arrow keys. $1.2M $735K $700K $900K $689K $950K $850K $7…" at bounding box center [281, 270] width 563 height 336
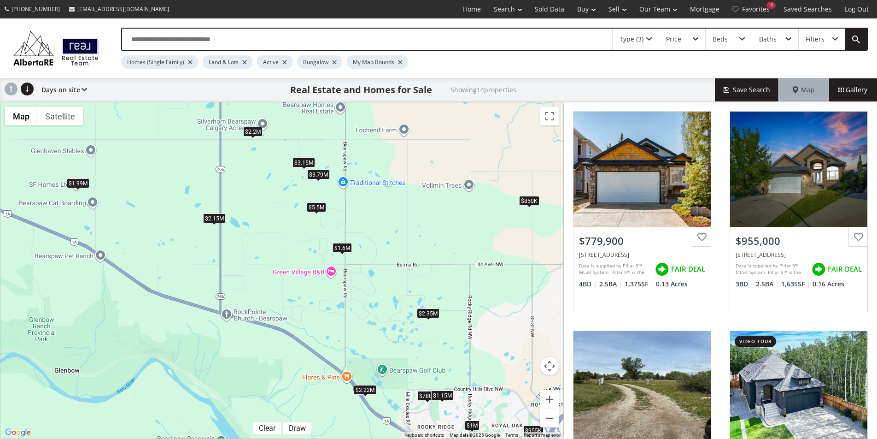
click at [343, 247] on div "$1.6M" at bounding box center [342, 247] width 19 height 10
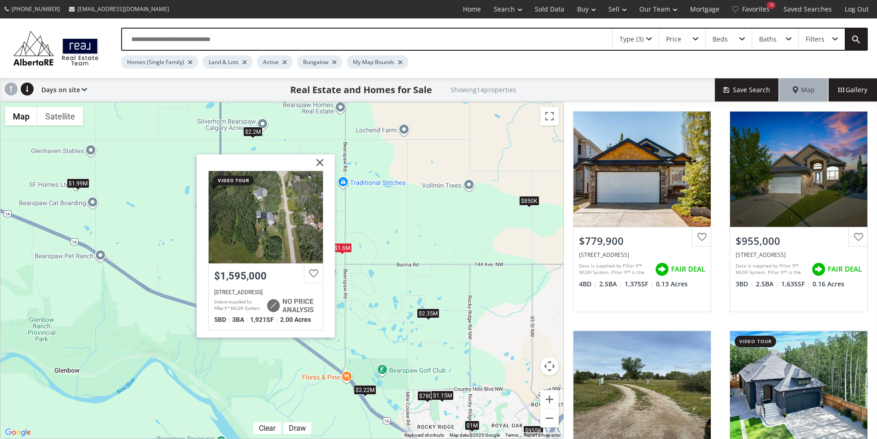
click at [396, 237] on div "To navigate, press the arrow keys. $780K $955K $850K $1.15M $1.6M $1.99M $3.15M…" at bounding box center [281, 270] width 563 height 336
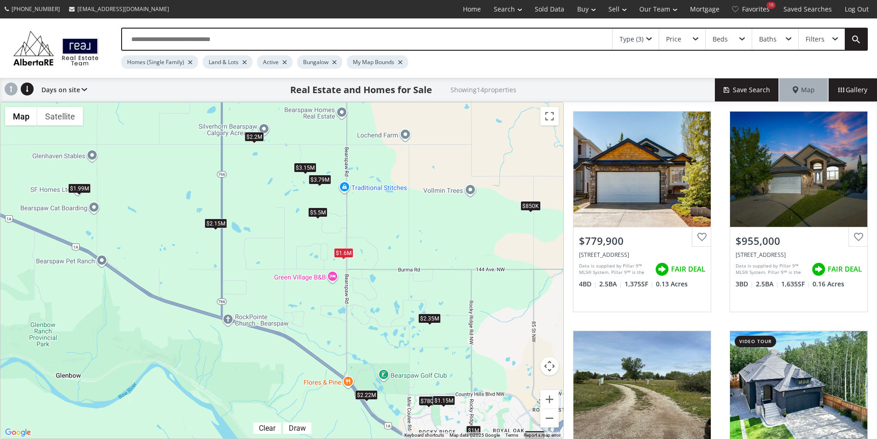
drag, startPoint x: 397, startPoint y: 227, endPoint x: 399, endPoint y: 233, distance: 6.3
click at [399, 233] on div "To navigate, press the arrow keys. $780K $955K $850K $1.15M $1.6M $1.99M $3.15M…" at bounding box center [281, 270] width 563 height 336
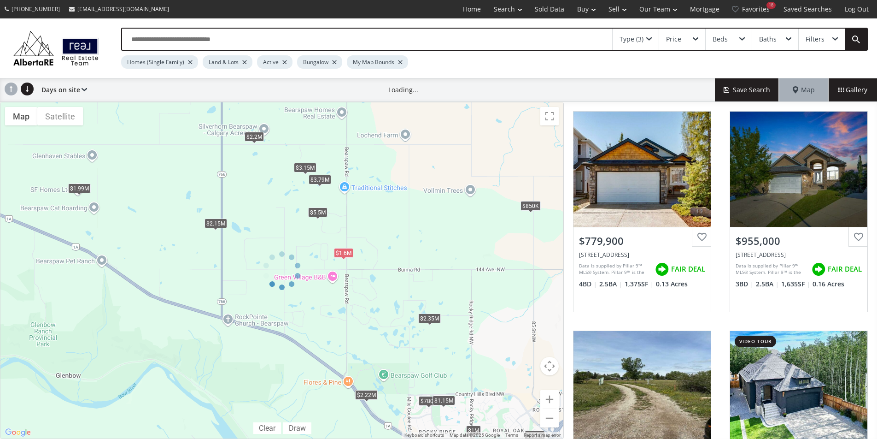
drag, startPoint x: 399, startPoint y: 233, endPoint x: 403, endPoint y: 248, distance: 15.8
click at [403, 250] on div at bounding box center [282, 270] width 564 height 337
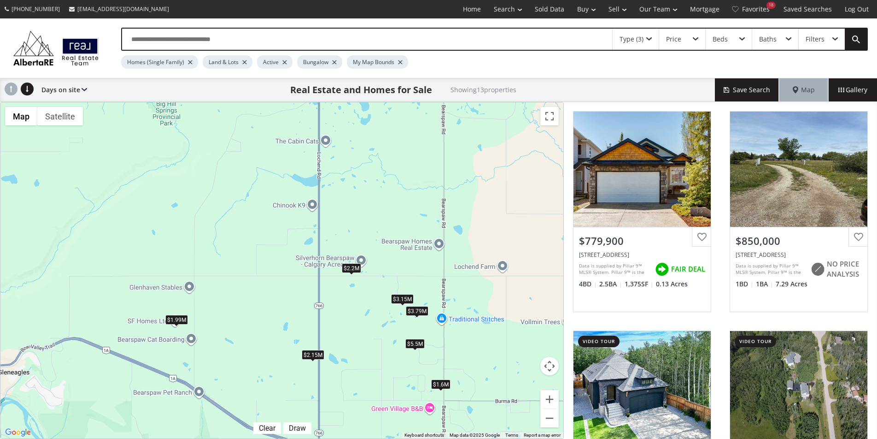
drag, startPoint x: 379, startPoint y: 214, endPoint x: 477, endPoint y: 347, distance: 164.8
click at [477, 347] on div "To navigate, press the arrow keys. $780K $850K $1.15M $1.6M $1.99M $3.15M $2.35…" at bounding box center [281, 270] width 563 height 336
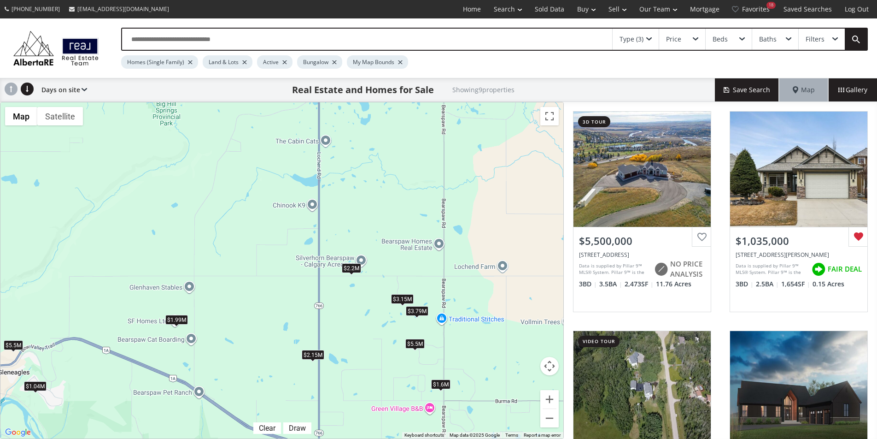
click at [347, 268] on div "$2.2M" at bounding box center [351, 268] width 19 height 10
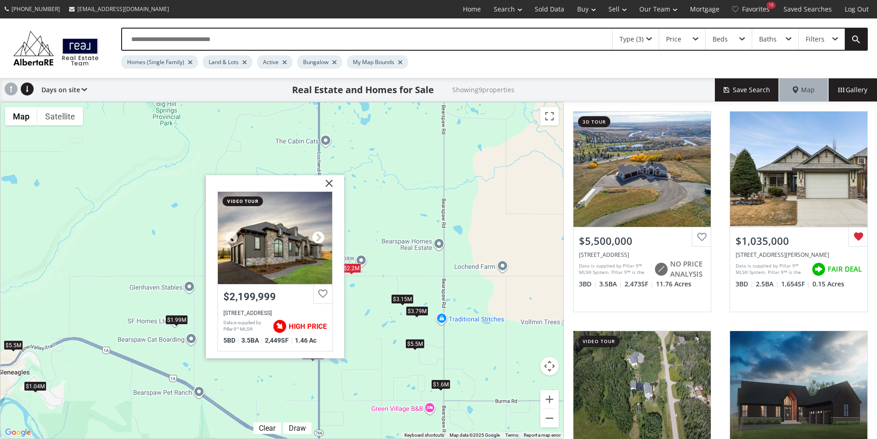
click at [317, 238] on div at bounding box center [319, 237] width 14 height 14
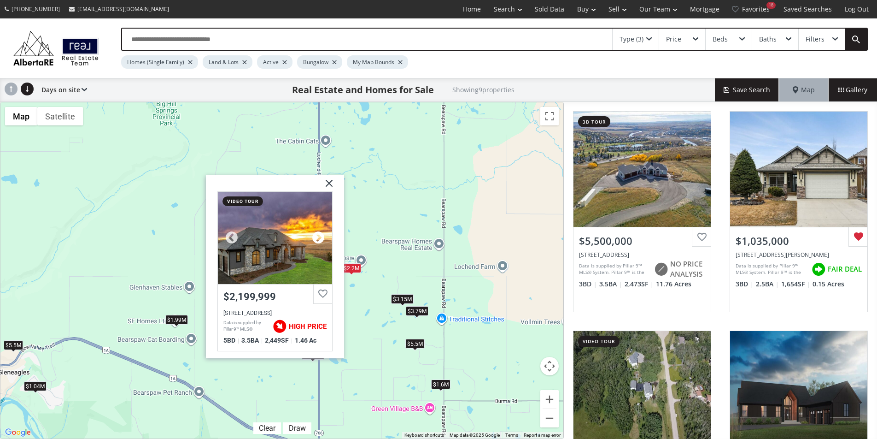
click at [317, 238] on div at bounding box center [319, 237] width 14 height 14
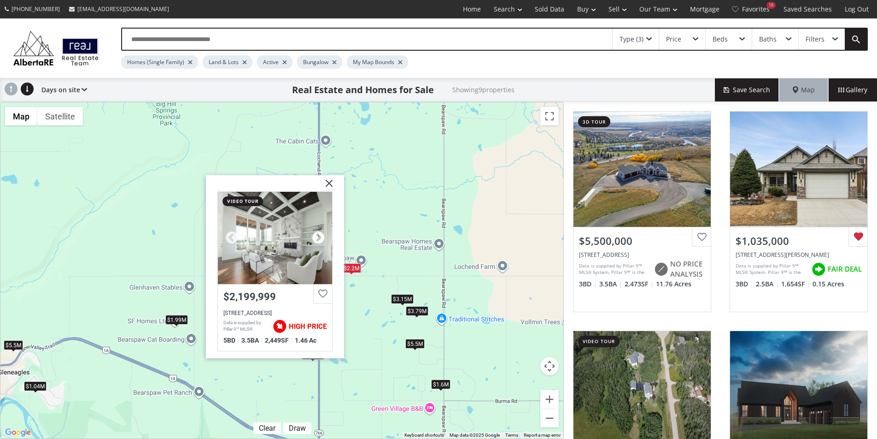
click at [317, 238] on div at bounding box center [319, 237] width 14 height 14
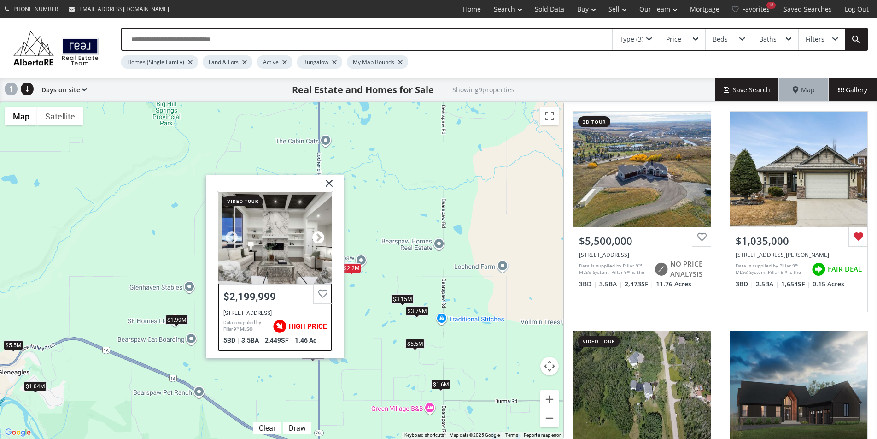
click at [317, 238] on div at bounding box center [319, 237] width 14 height 14
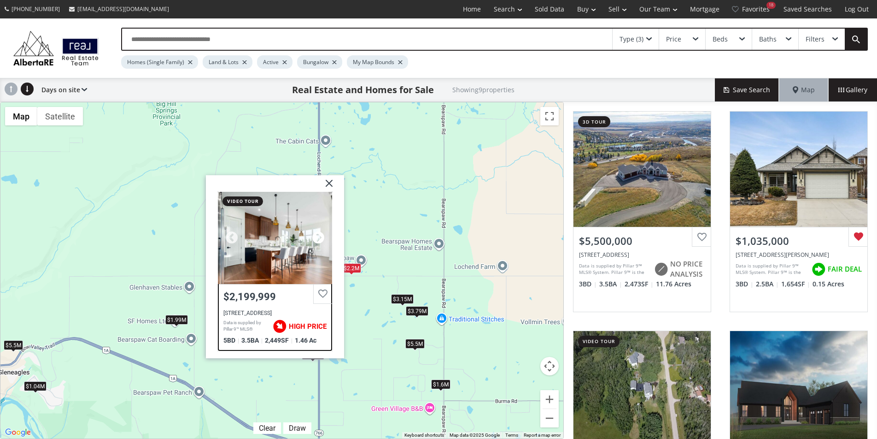
click at [317, 238] on div at bounding box center [319, 237] width 14 height 14
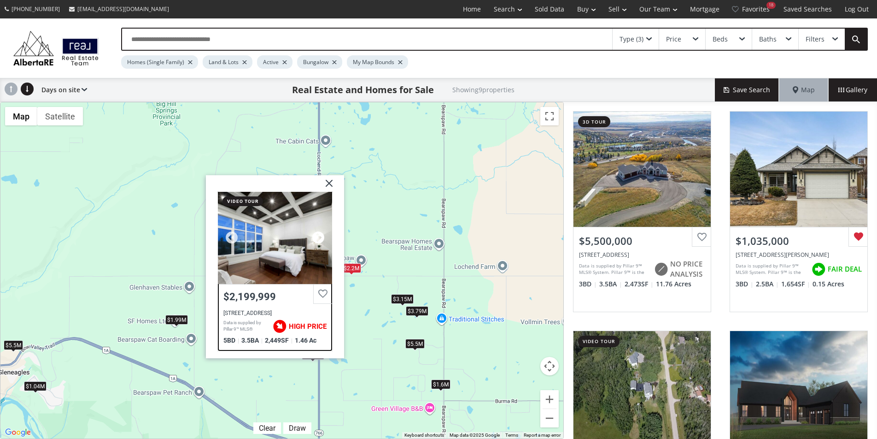
click at [317, 238] on div at bounding box center [319, 237] width 14 height 14
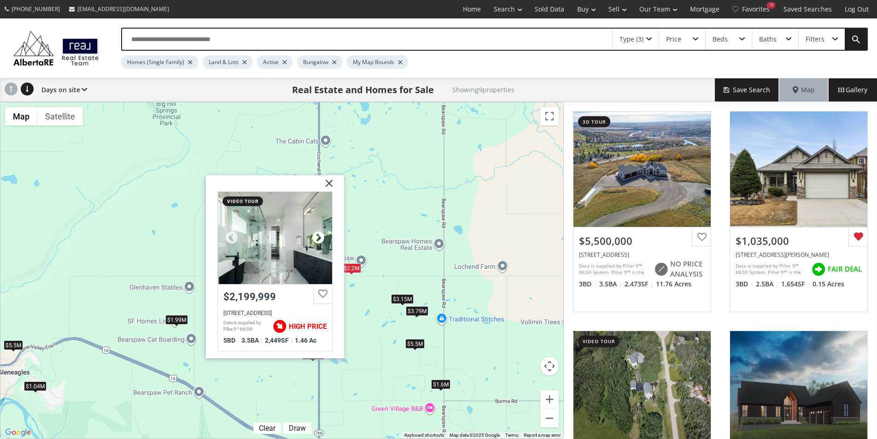
click at [317, 238] on div at bounding box center [319, 237] width 14 height 14
click at [387, 259] on div "To navigate, press the arrow keys. $5.5M $1.04M $1.6M $1.99M $3.15M $3.79M $2.1…" at bounding box center [281, 270] width 563 height 336
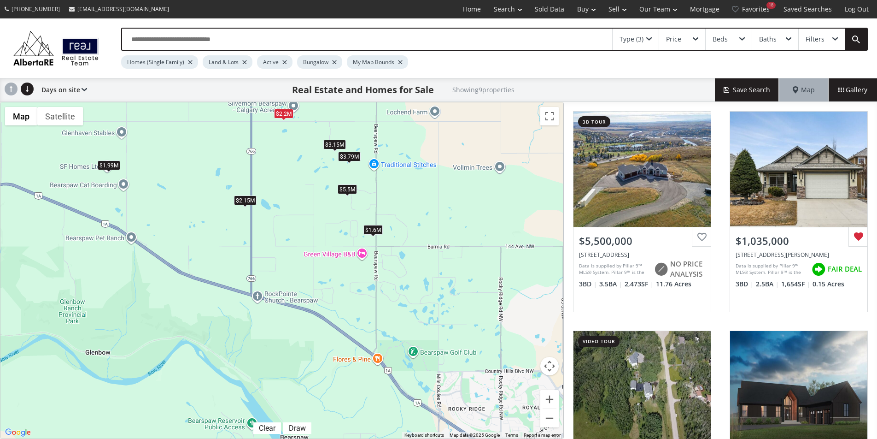
drag, startPoint x: 357, startPoint y: 341, endPoint x: 288, endPoint y: 184, distance: 170.9
click at [288, 184] on div "To navigate, press the arrow keys. $5.5M $1.04M $1.6M $1.99M $3.15M $3.79M $2.1…" at bounding box center [281, 270] width 563 height 336
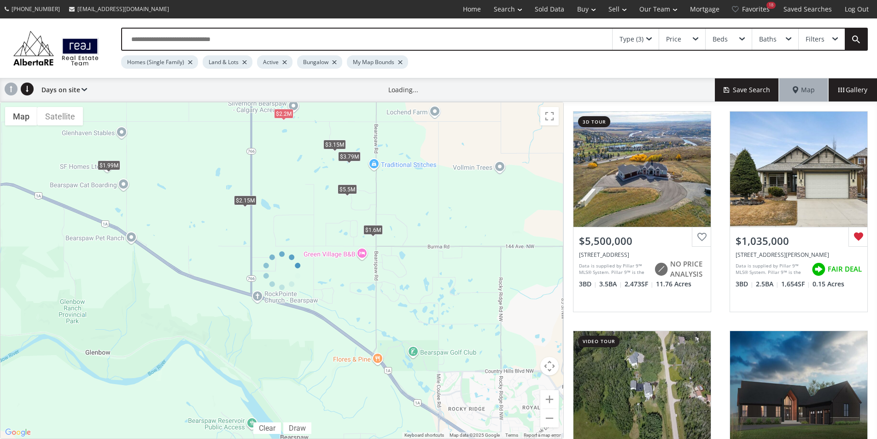
click at [372, 231] on div at bounding box center [282, 270] width 564 height 337
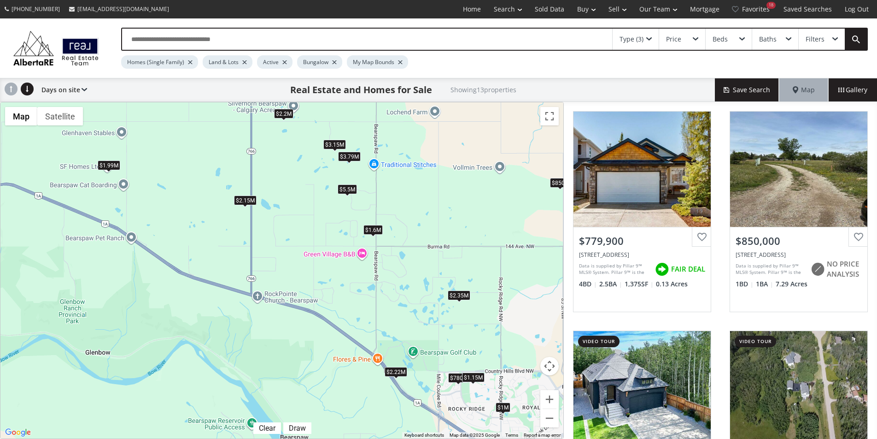
click at [375, 232] on div "$1.6M" at bounding box center [373, 229] width 19 height 10
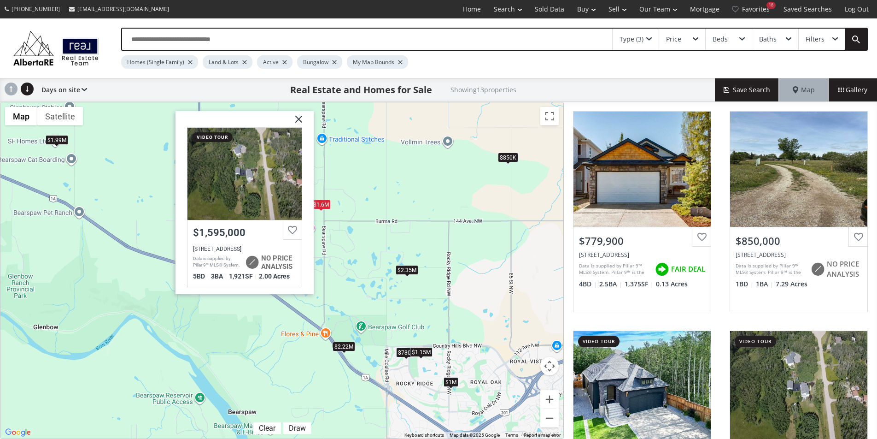
drag, startPoint x: 507, startPoint y: 330, endPoint x: 454, endPoint y: 304, distance: 59.6
click at [454, 304] on div "To navigate, press the arrow keys. $780K $850K $1.15M $1.6M $1.99M $3.15M $2.35…" at bounding box center [281, 270] width 563 height 336
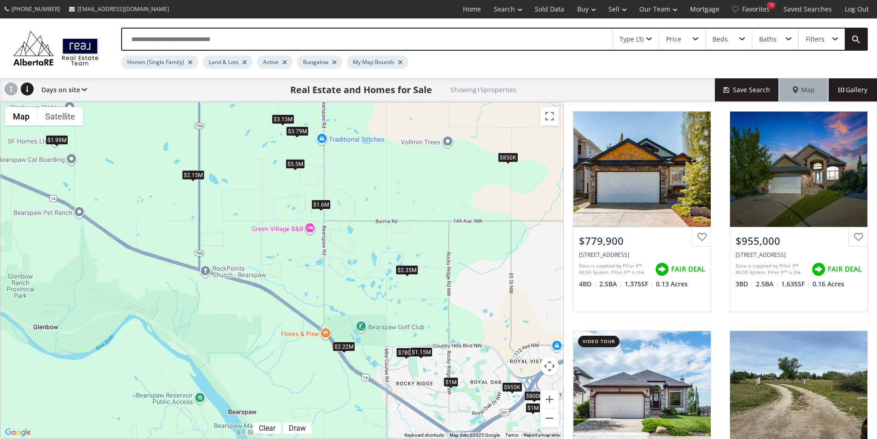
click at [508, 157] on div "$850K" at bounding box center [508, 158] width 20 height 10
click at [511, 153] on div "$850K" at bounding box center [509, 157] width 20 height 10
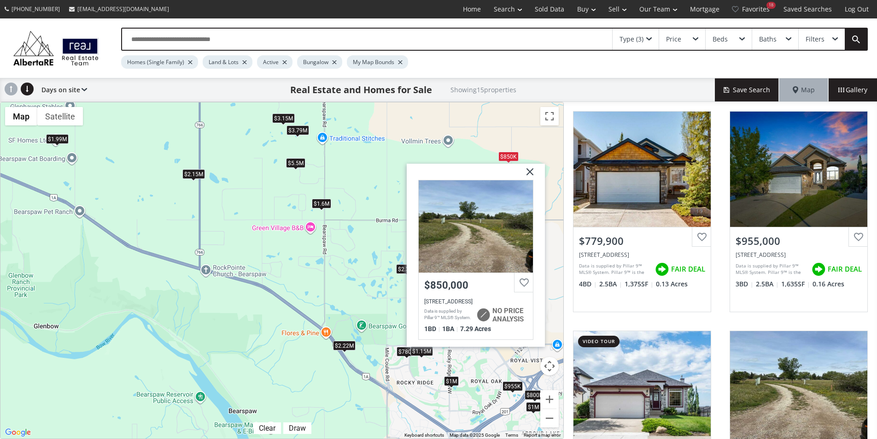
click at [530, 174] on img at bounding box center [526, 175] width 23 height 23
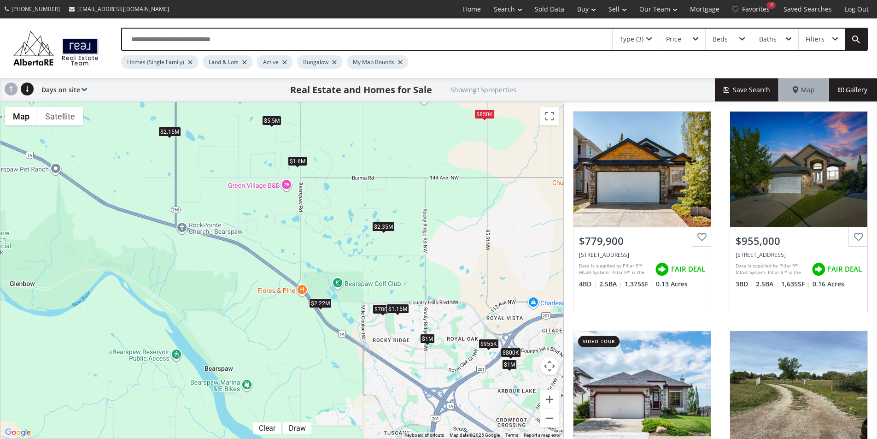
drag, startPoint x: 506, startPoint y: 315, endPoint x: 481, endPoint y: 272, distance: 49.8
click at [481, 272] on div "To navigate, press the arrow keys. $780K $955K $1M $850K $1.15M $800K $1.6M $1.…" at bounding box center [281, 270] width 563 height 336
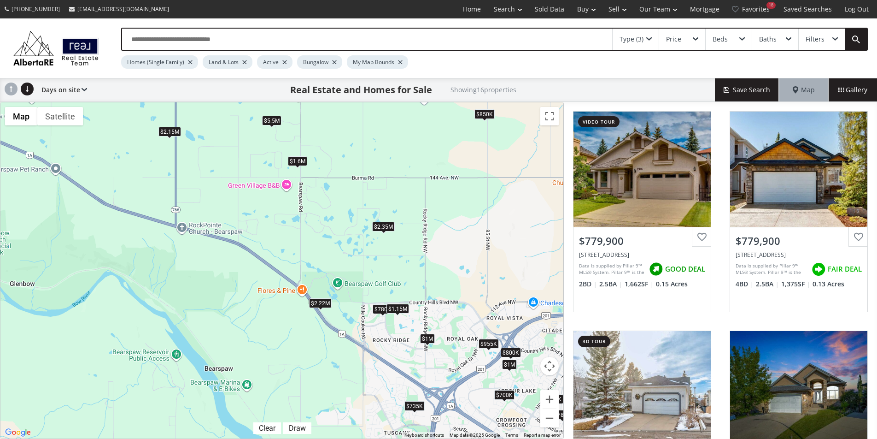
click at [381, 225] on div "$2.35M" at bounding box center [383, 227] width 23 height 10
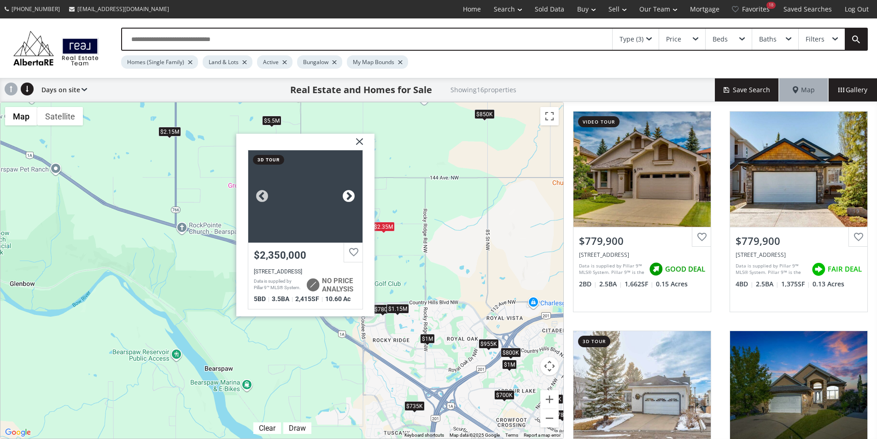
click at [349, 196] on div at bounding box center [349, 196] width 14 height 14
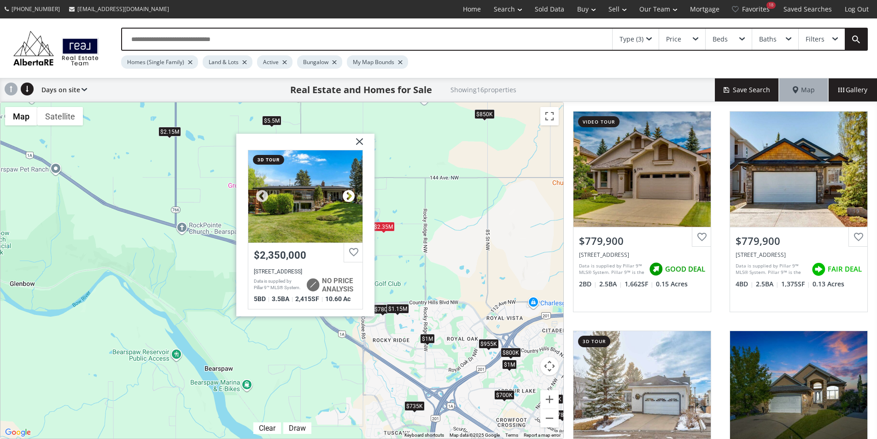
click at [347, 195] on div at bounding box center [349, 196] width 14 height 14
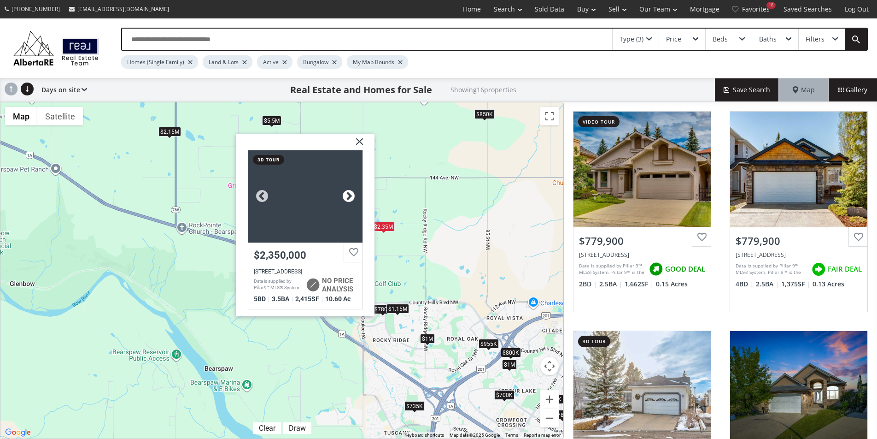
click at [347, 195] on div at bounding box center [349, 196] width 14 height 14
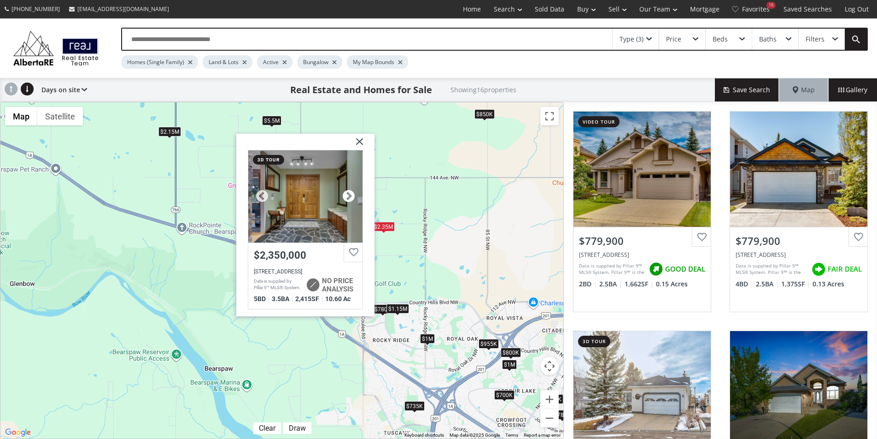
click at [347, 195] on div at bounding box center [349, 196] width 14 height 14
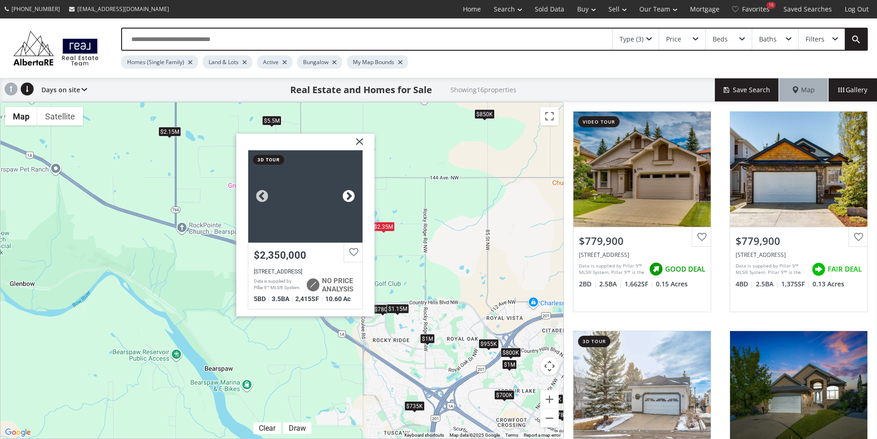
click at [347, 195] on div at bounding box center [349, 196] width 14 height 14
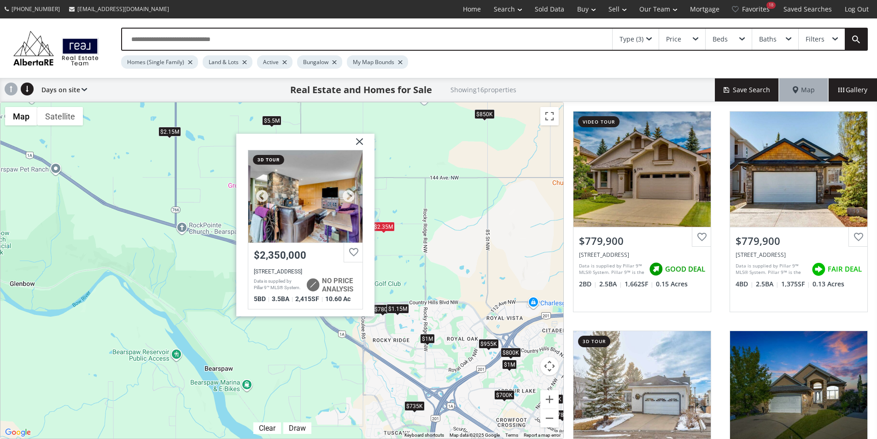
click at [347, 211] on div at bounding box center [305, 196] width 114 height 92
click at [359, 140] on img at bounding box center [356, 144] width 23 height 23
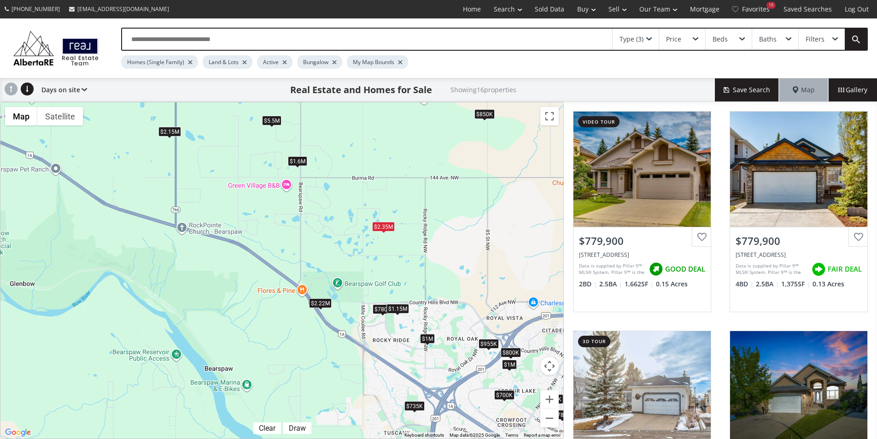
click at [323, 304] on div "$2.22M" at bounding box center [320, 303] width 23 height 10
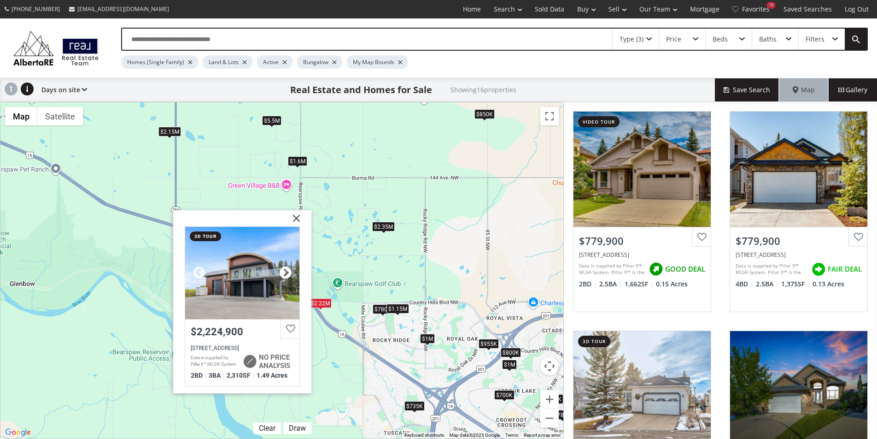
click at [286, 273] on div at bounding box center [286, 272] width 14 height 14
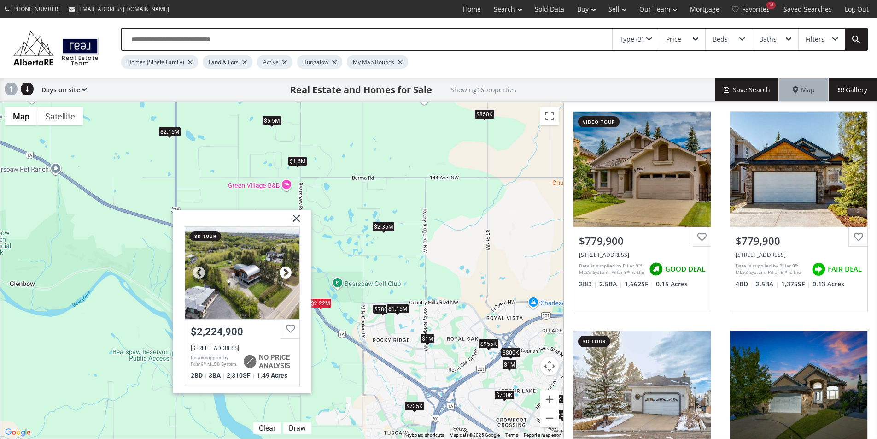
click at [286, 273] on div at bounding box center [286, 272] width 14 height 14
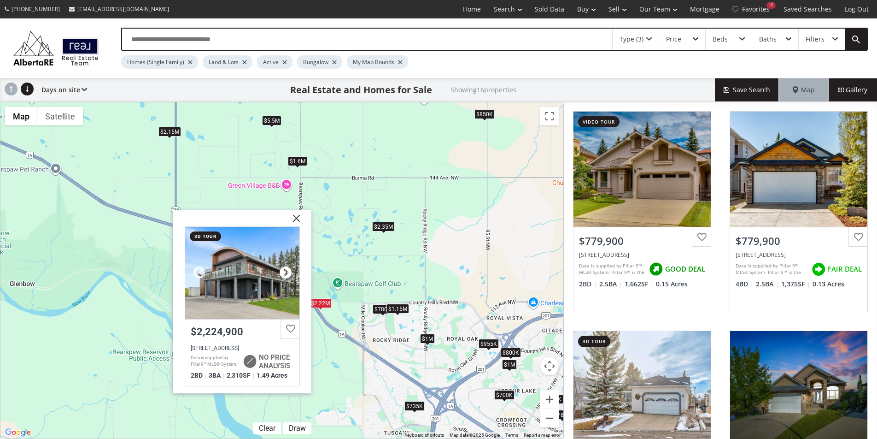
click at [286, 273] on div at bounding box center [286, 272] width 14 height 14
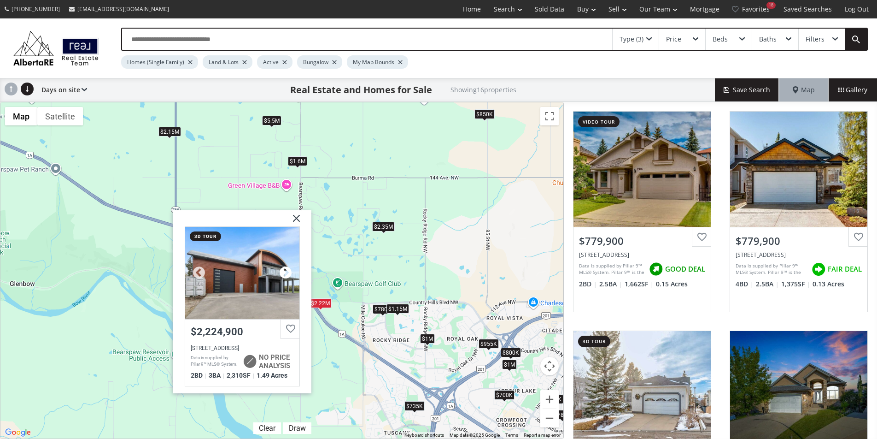
click at [286, 273] on div at bounding box center [286, 272] width 14 height 14
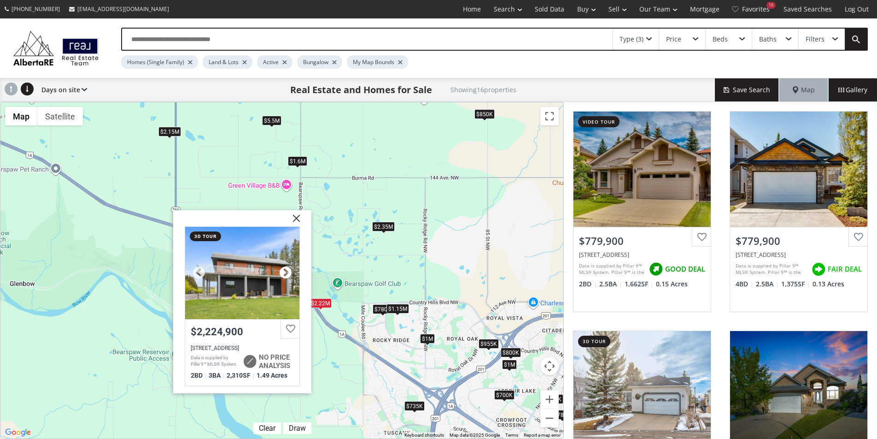
click at [286, 273] on div at bounding box center [286, 272] width 14 height 14
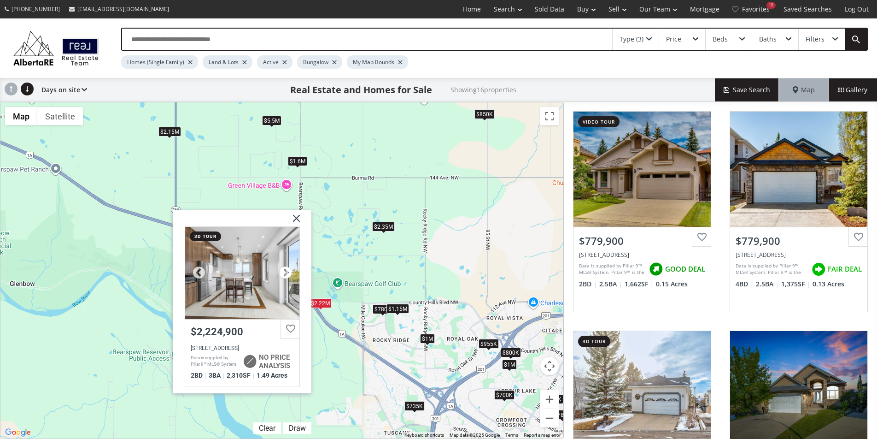
click at [286, 273] on div at bounding box center [286, 272] width 14 height 14
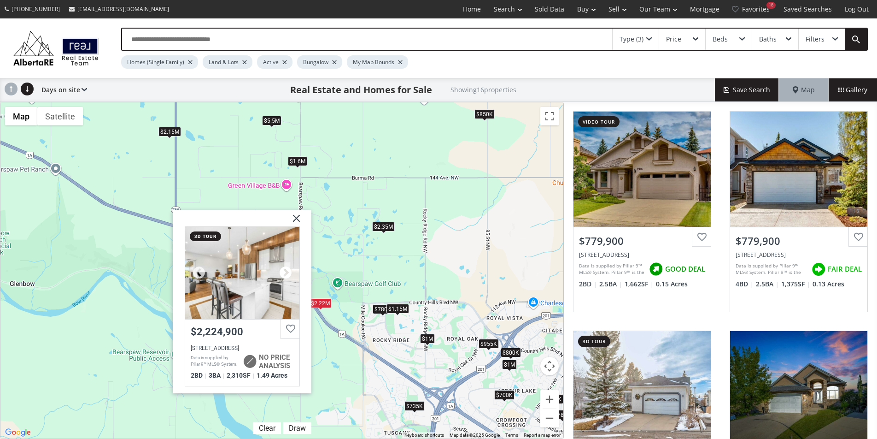
click at [286, 273] on div at bounding box center [286, 272] width 14 height 14
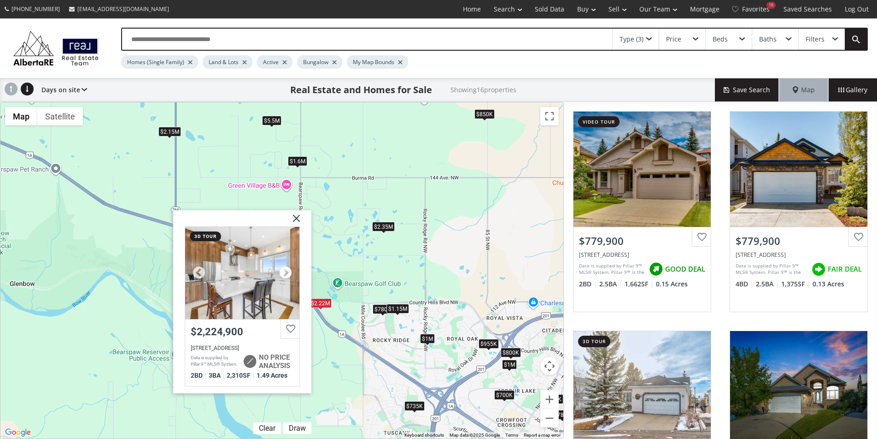
click at [286, 273] on div at bounding box center [286, 272] width 14 height 14
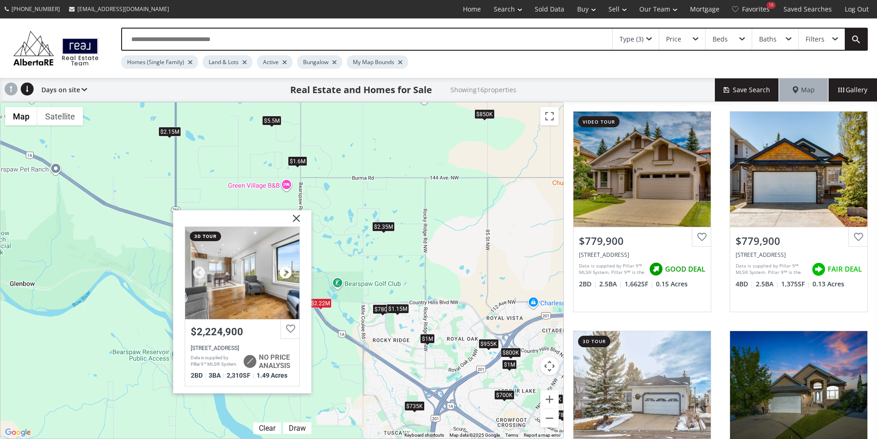
click at [286, 273] on div at bounding box center [286, 272] width 14 height 14
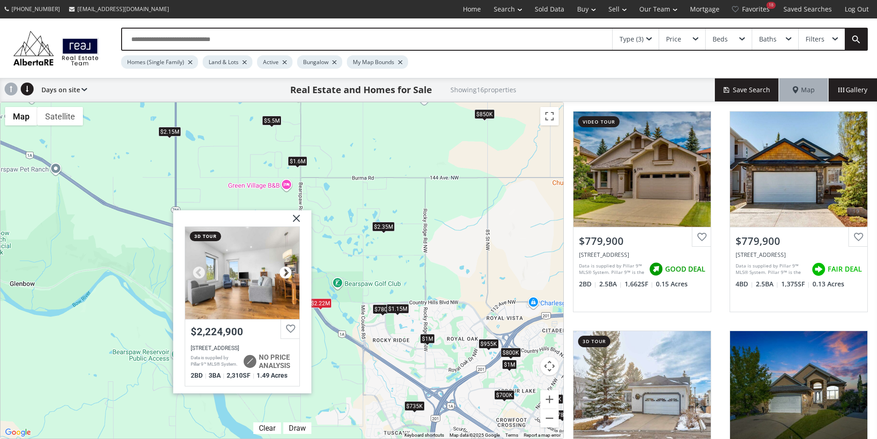
click at [286, 273] on div at bounding box center [286, 272] width 14 height 14
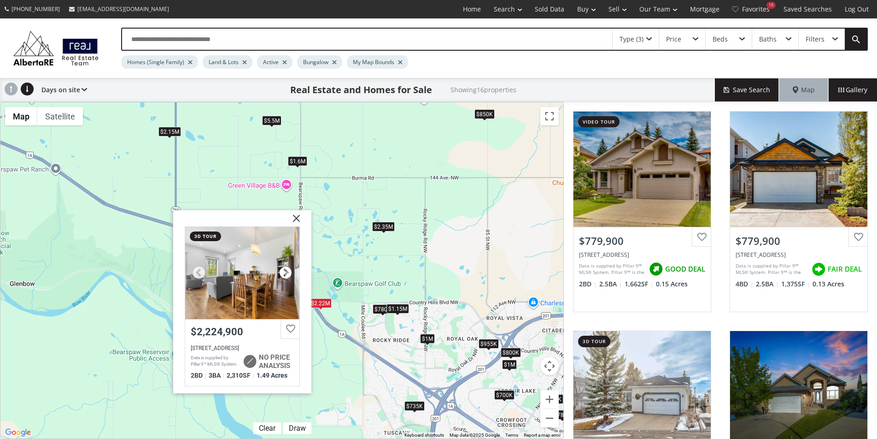
click at [286, 273] on div at bounding box center [286, 272] width 14 height 14
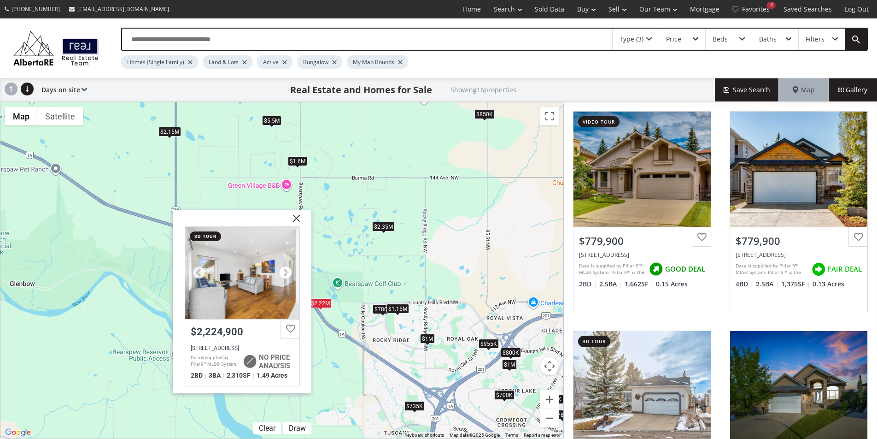
click at [286, 273] on div at bounding box center [286, 272] width 14 height 14
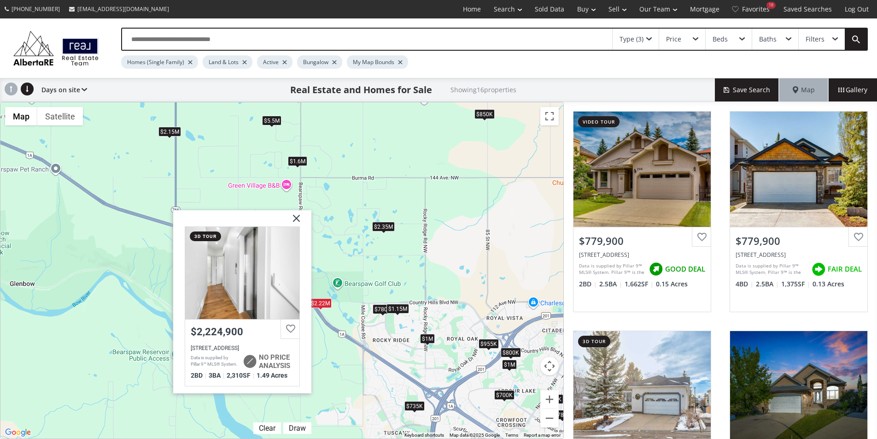
click at [295, 217] on img at bounding box center [293, 221] width 23 height 23
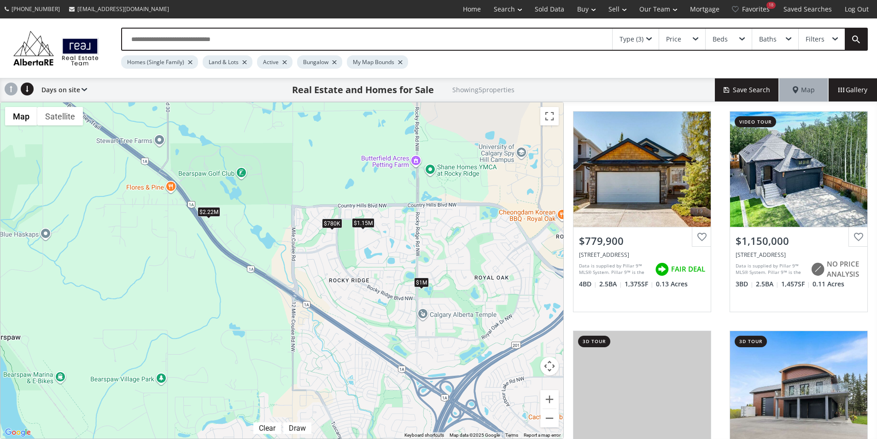
drag, startPoint x: 332, startPoint y: 320, endPoint x: 224, endPoint y: 226, distance: 143.5
click at [224, 226] on div "To navigate, press the arrow keys. $780K $1.15M $2.35M $2.22M $1M" at bounding box center [281, 270] width 563 height 336
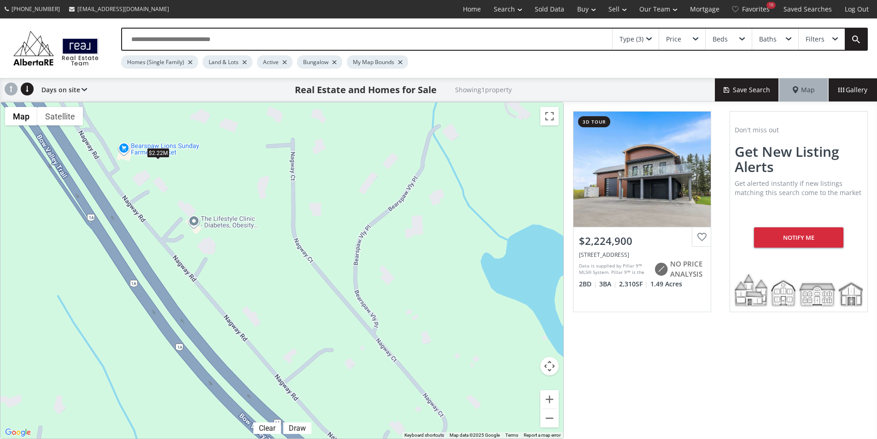
click at [155, 154] on div "$2.22M" at bounding box center [158, 153] width 23 height 10
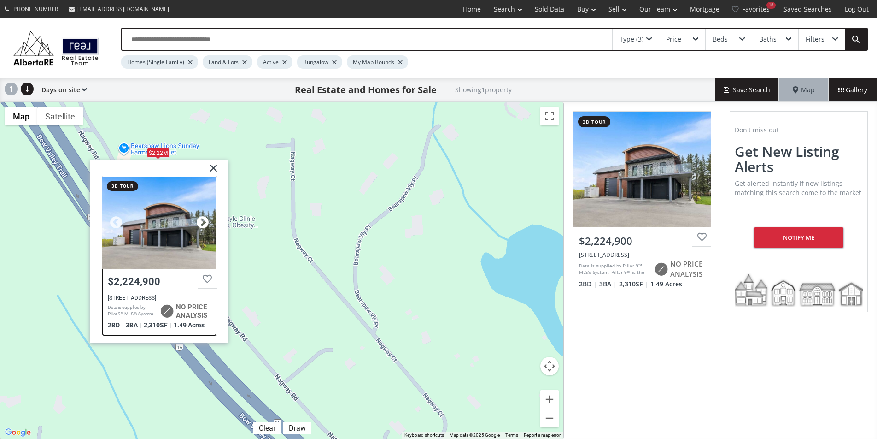
click at [198, 226] on div at bounding box center [203, 223] width 14 height 14
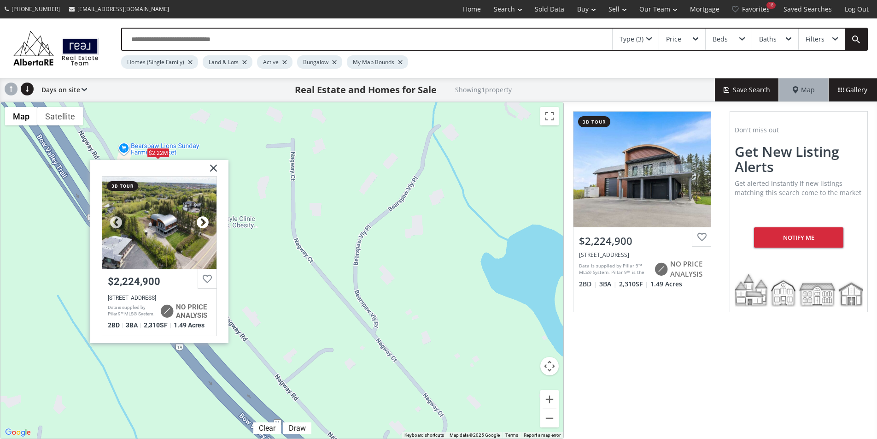
click at [198, 226] on div at bounding box center [203, 223] width 14 height 14
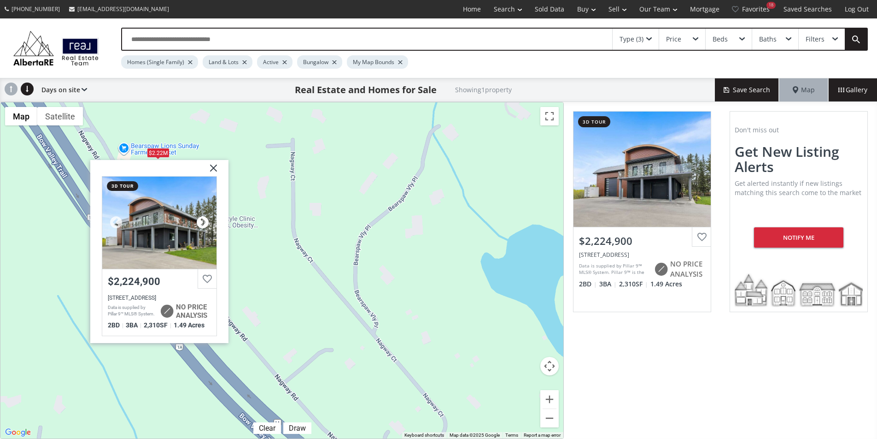
click at [198, 226] on div at bounding box center [203, 223] width 14 height 14
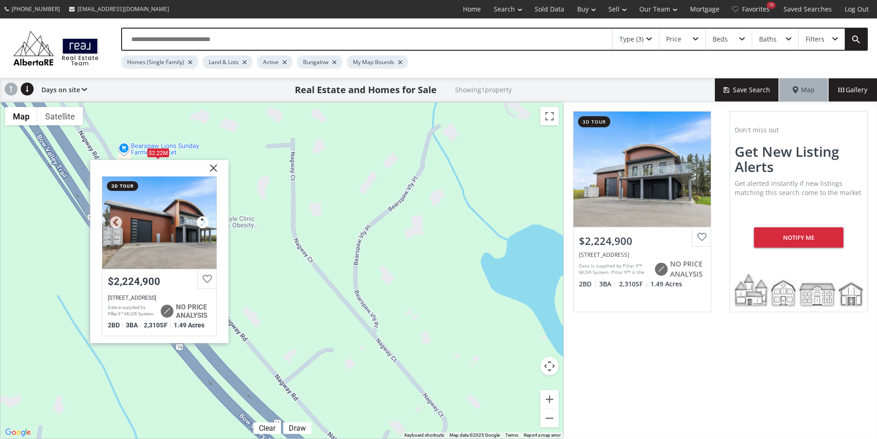
click at [198, 226] on div at bounding box center [203, 223] width 14 height 14
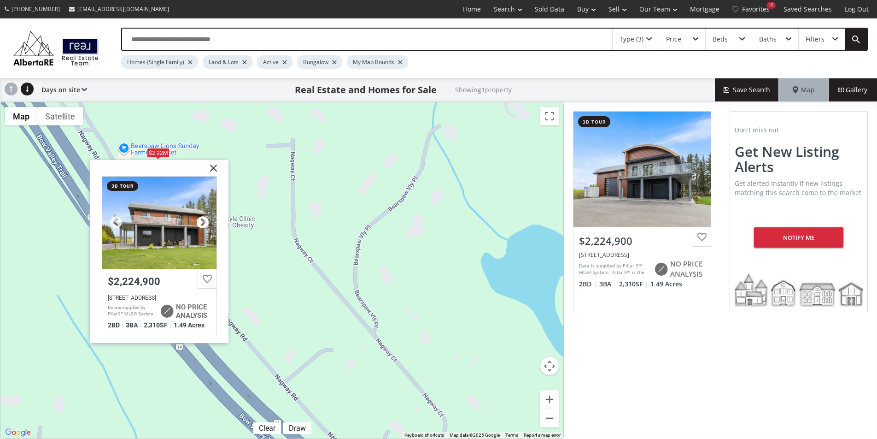
click at [198, 226] on div at bounding box center [203, 223] width 14 height 14
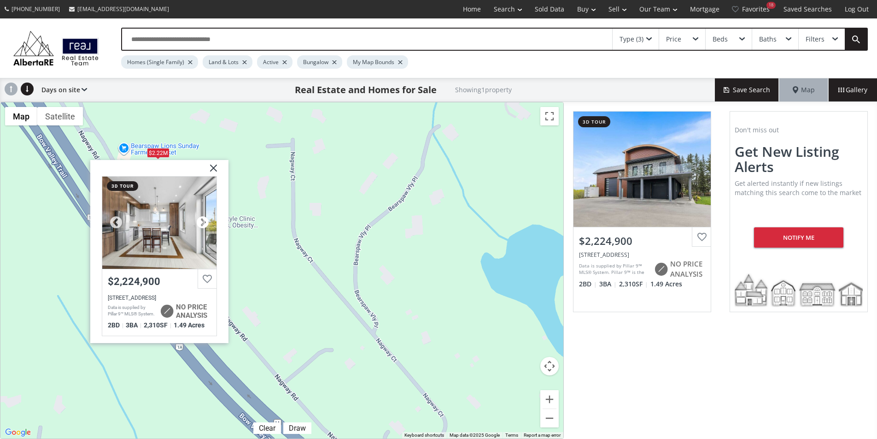
click at [198, 226] on div at bounding box center [203, 223] width 14 height 14
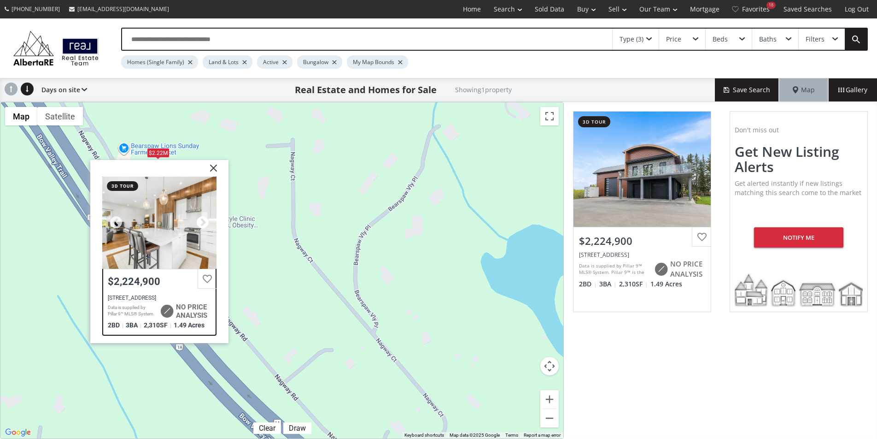
click at [198, 226] on div at bounding box center [203, 223] width 14 height 14
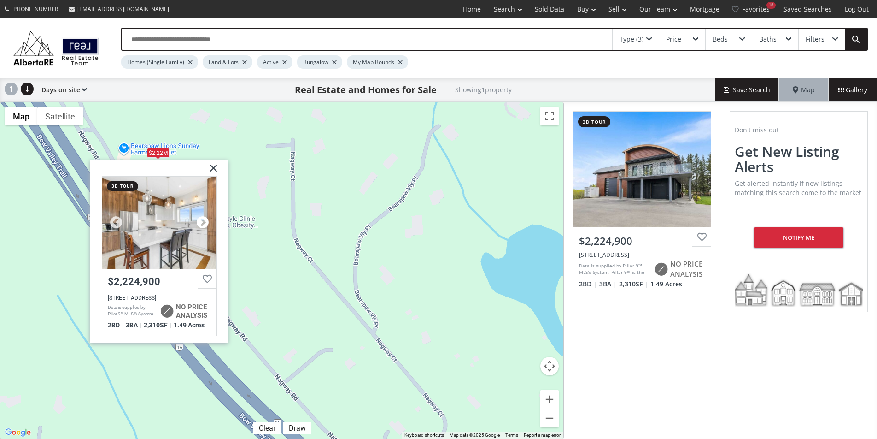
click at [198, 226] on div at bounding box center [203, 223] width 14 height 14
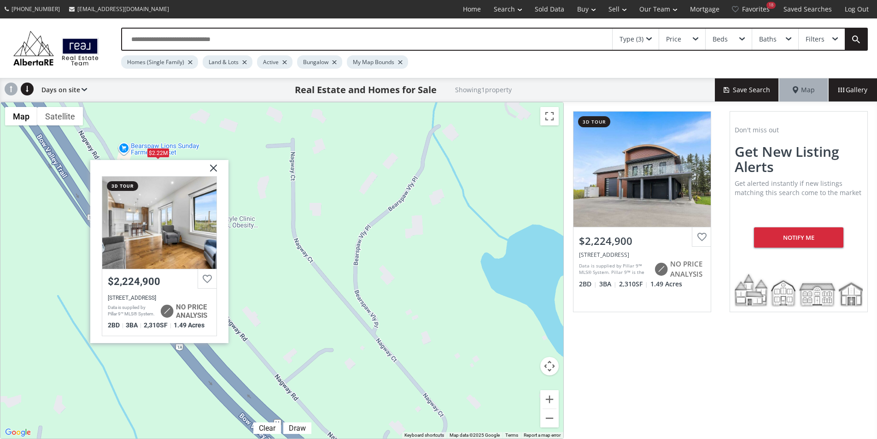
click at [308, 322] on div "To navigate, press the arrow keys. $2.22M Nagway Road Rural Rocky View County A…" at bounding box center [281, 270] width 563 height 336
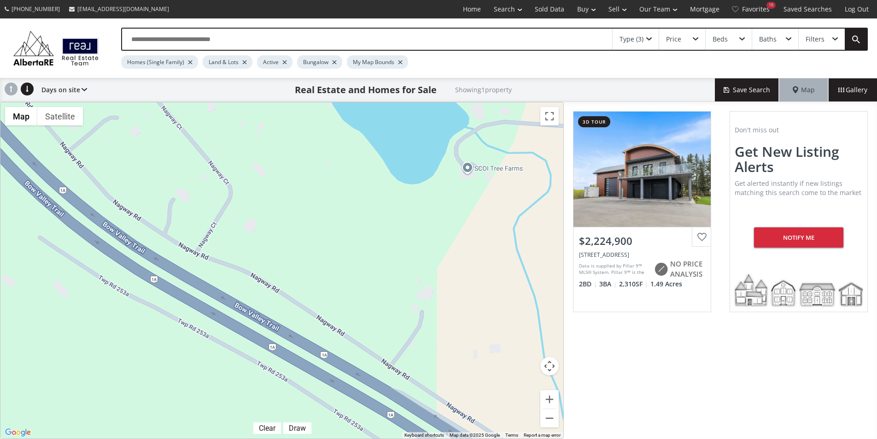
drag, startPoint x: 357, startPoint y: 397, endPoint x: 136, endPoint y: 155, distance: 327.5
click at [136, 155] on div "To navigate, press the arrow keys. $2.22M" at bounding box center [281, 270] width 563 height 336
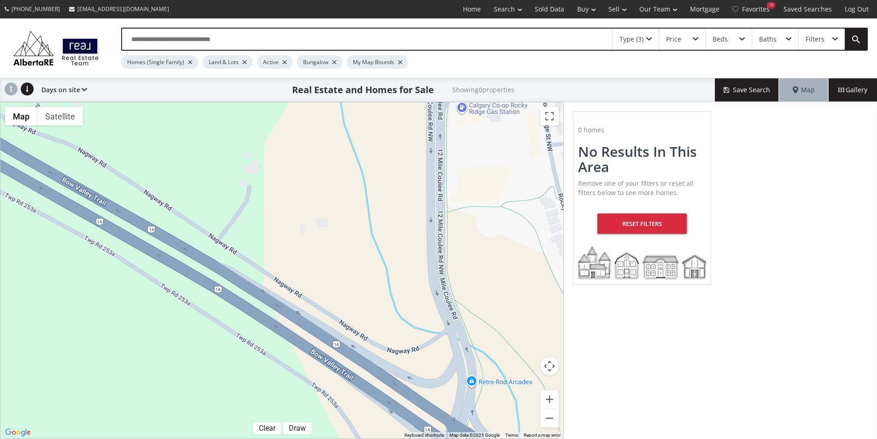
drag, startPoint x: 327, startPoint y: 287, endPoint x: 157, endPoint y: 166, distance: 208.6
click at [157, 166] on div "To navigate, press the arrow keys." at bounding box center [281, 270] width 563 height 336
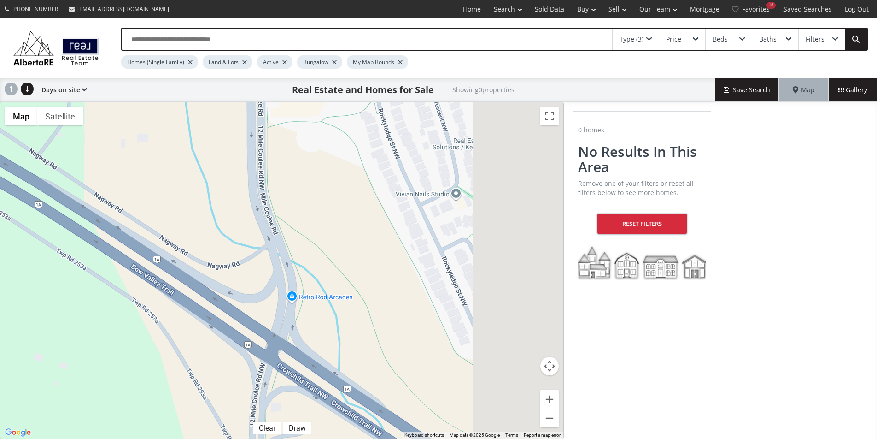
drag, startPoint x: 257, startPoint y: 238, endPoint x: 77, endPoint y: 155, distance: 197.8
click at [77, 155] on div "To navigate, press the arrow keys." at bounding box center [281, 270] width 563 height 336
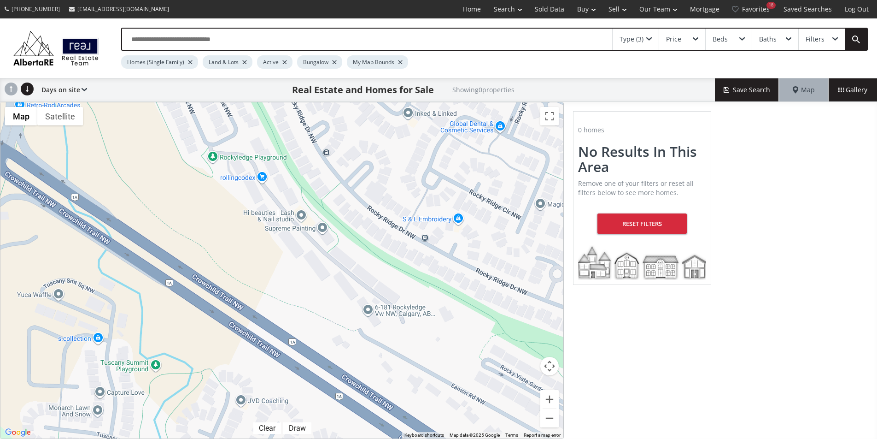
drag, startPoint x: 319, startPoint y: 296, endPoint x: 87, endPoint y: 128, distance: 286.8
click at [87, 128] on div "To navigate, press the arrow keys." at bounding box center [281, 270] width 563 height 336
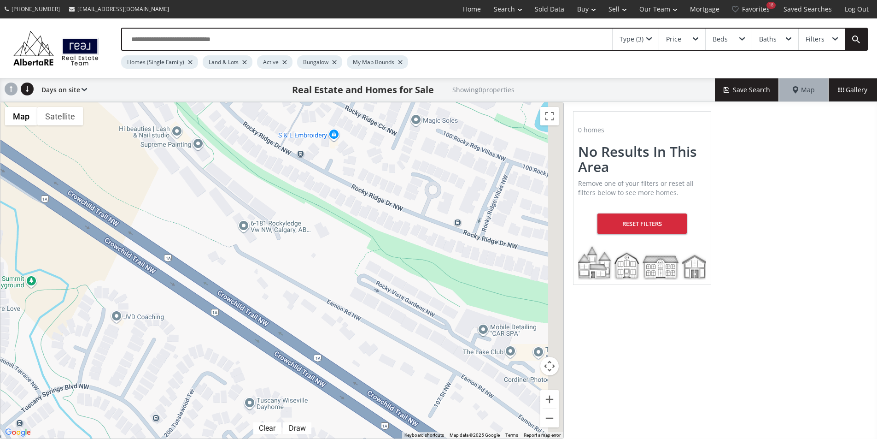
drag, startPoint x: 249, startPoint y: 266, endPoint x: 78, endPoint y: 145, distance: 209.6
click at [78, 145] on div "To navigate, press the arrow keys." at bounding box center [281, 270] width 563 height 336
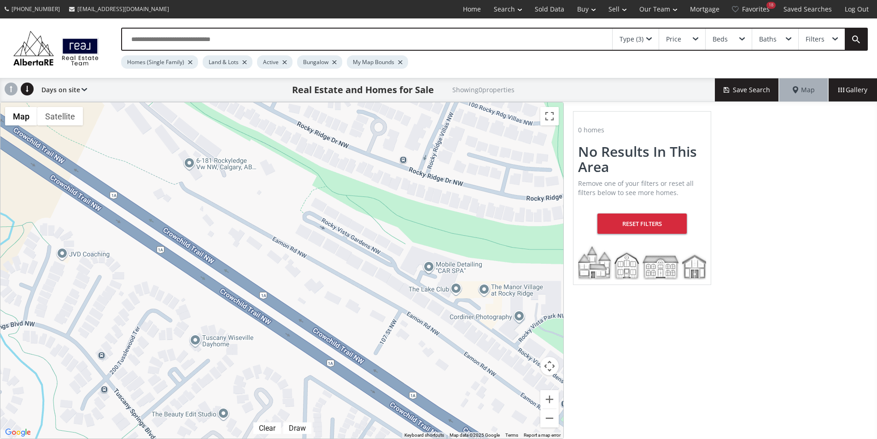
drag, startPoint x: 139, startPoint y: 191, endPoint x: 133, endPoint y: 165, distance: 26.5
click at [133, 165] on div "To navigate, press the arrow keys." at bounding box center [281, 270] width 563 height 336
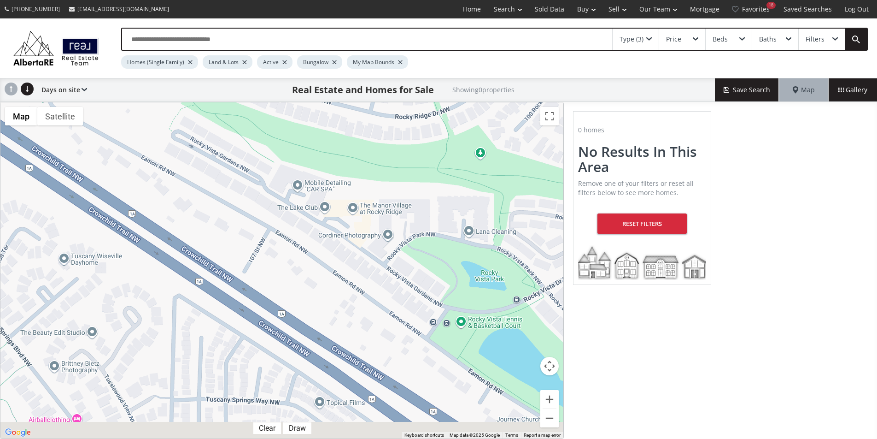
drag, startPoint x: 232, startPoint y: 232, endPoint x: 101, endPoint y: 153, distance: 153.0
click at [101, 153] on div "To navigate, press the arrow keys." at bounding box center [281, 270] width 563 height 336
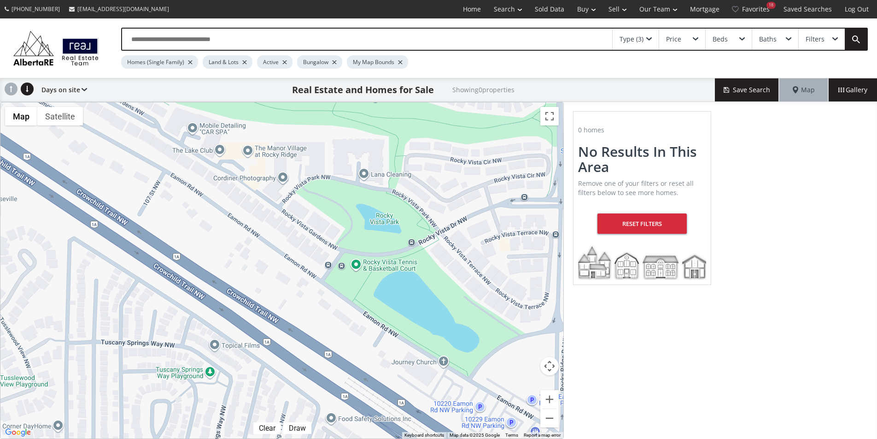
drag, startPoint x: 272, startPoint y: 253, endPoint x: 167, endPoint y: 195, distance: 119.4
click at [167, 195] on div "To navigate, press the arrow keys." at bounding box center [281, 270] width 563 height 336
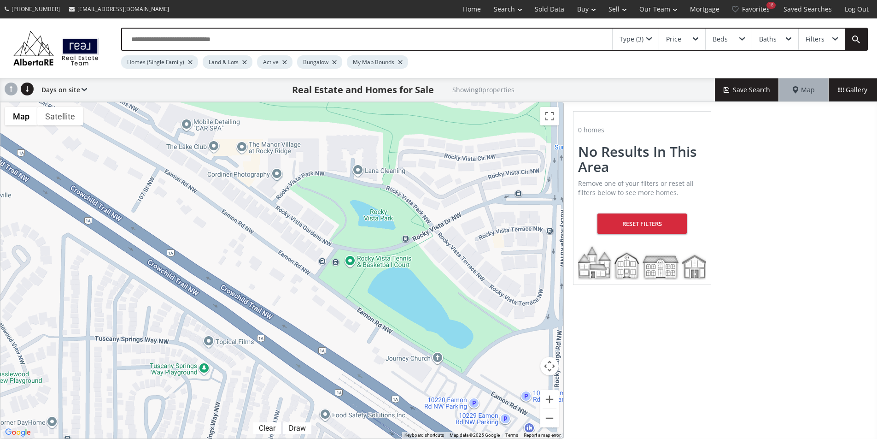
click at [401, 60] on div at bounding box center [400, 62] width 5 height 4
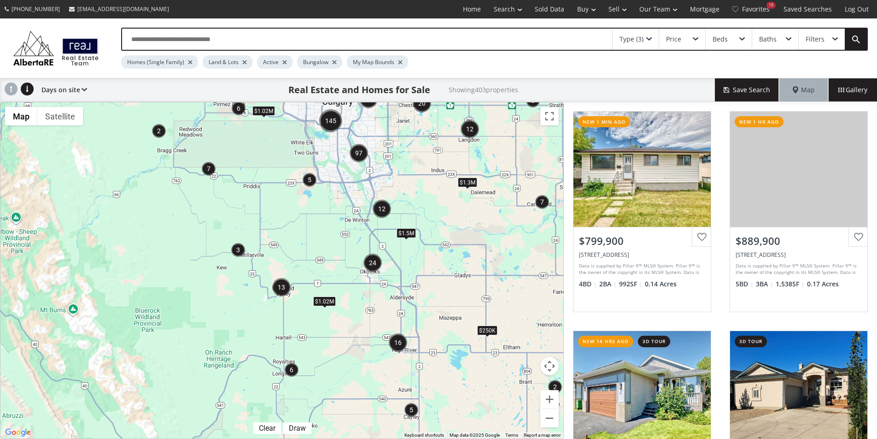
click at [207, 166] on img "7" at bounding box center [209, 169] width 14 height 14
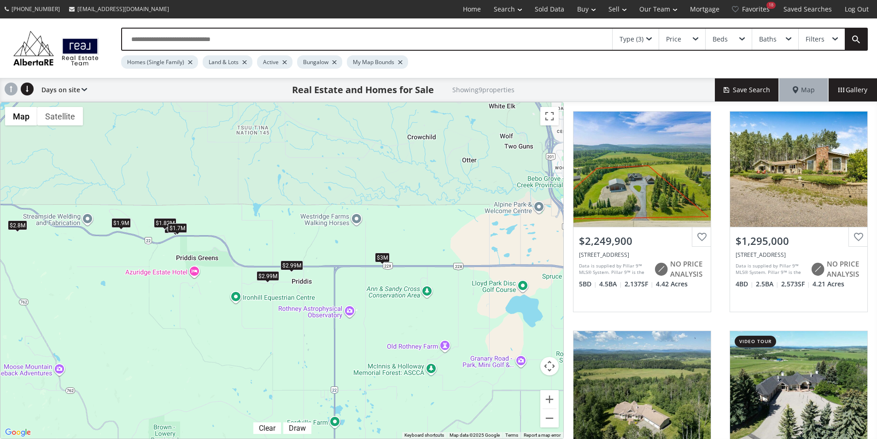
drag, startPoint x: 428, startPoint y: 255, endPoint x: 301, endPoint y: 239, distance: 128.2
click at [301, 239] on div "To navigate, press the arrow keys. $2.25M $1.3M $1.82M $3M $2.99M $1.9M $1.7M $…" at bounding box center [281, 270] width 563 height 336
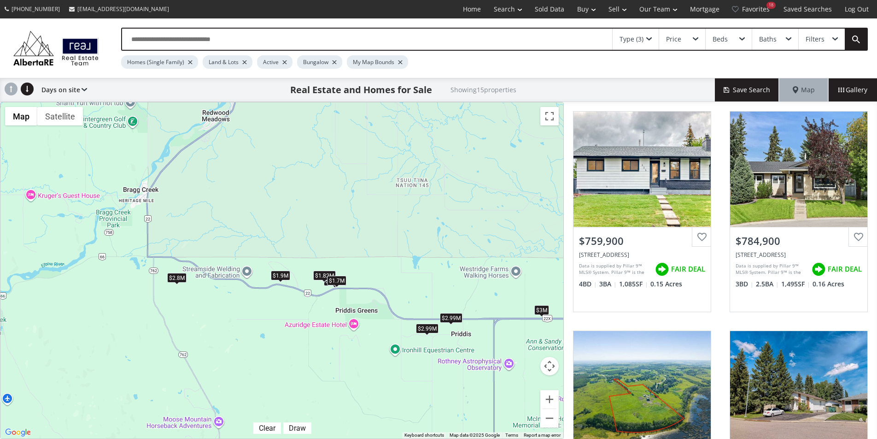
drag, startPoint x: 293, startPoint y: 194, endPoint x: 453, endPoint y: 245, distance: 167.5
click at [453, 245] on div "To navigate, press the arrow keys. $760K $785K $2.5M $780K $940K $2.25M $800K $…" at bounding box center [281, 270] width 563 height 336
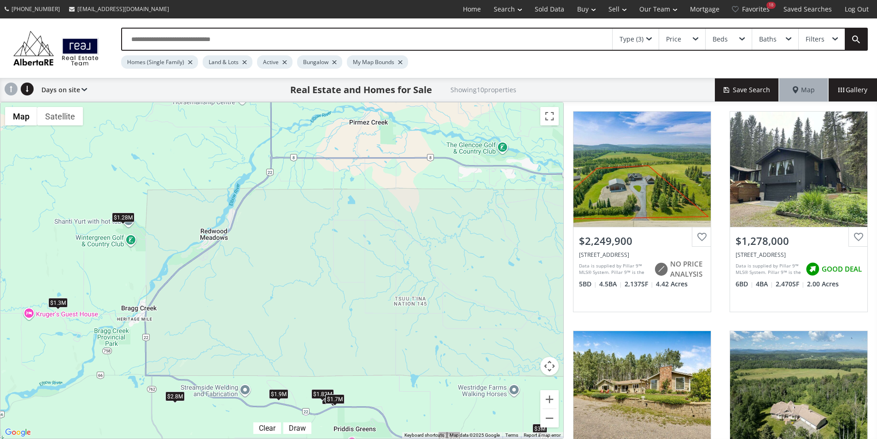
drag, startPoint x: 396, startPoint y: 165, endPoint x: 394, endPoint y: 285, distance: 120.3
click at [394, 285] on div "To navigate, press the arrow keys. $2.25M $1.28M $1.3M $1.82M $3M $2.99M $1.9M …" at bounding box center [281, 270] width 563 height 336
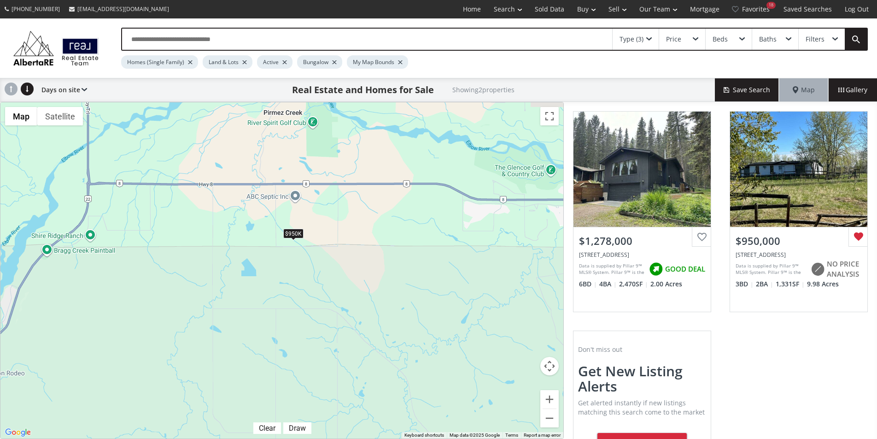
drag, startPoint x: 419, startPoint y: 194, endPoint x: 155, endPoint y: 307, distance: 287.4
click at [155, 307] on div "To navigate, press the arrow keys. $1.28M $950K" at bounding box center [281, 270] width 563 height 336
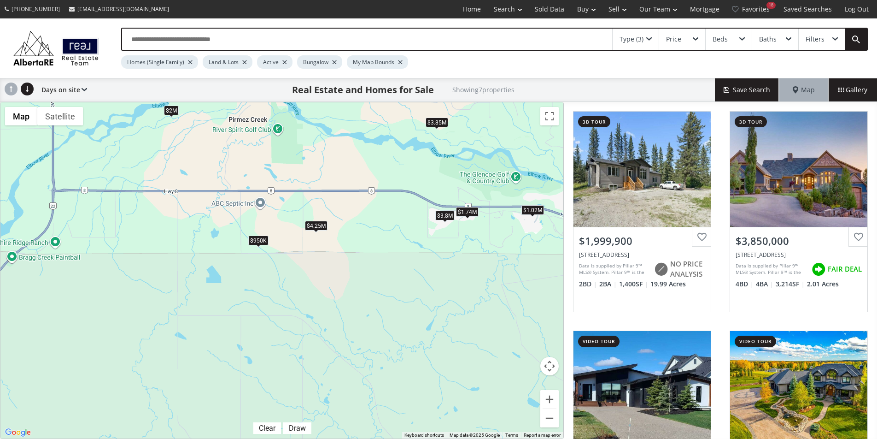
click at [534, 211] on div "$1.02M" at bounding box center [533, 210] width 23 height 10
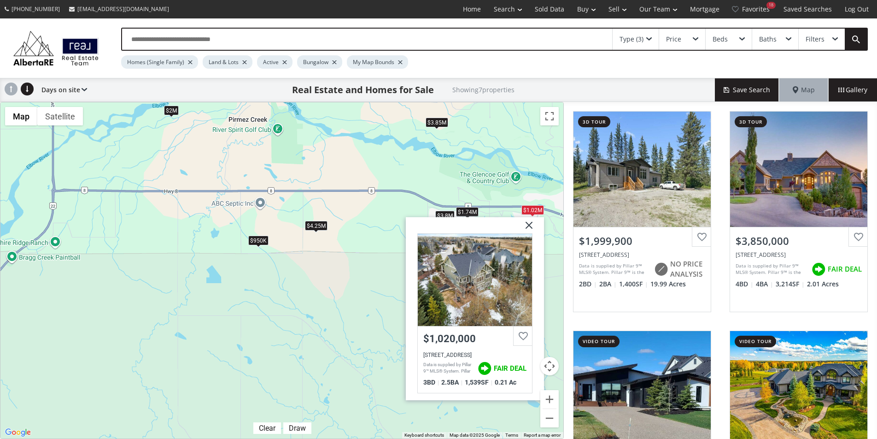
click at [309, 252] on div "To navigate, press the arrow keys. $2M $3.85M $1.74M $3.8M $950K $1.02M $4.25M …" at bounding box center [281, 270] width 563 height 336
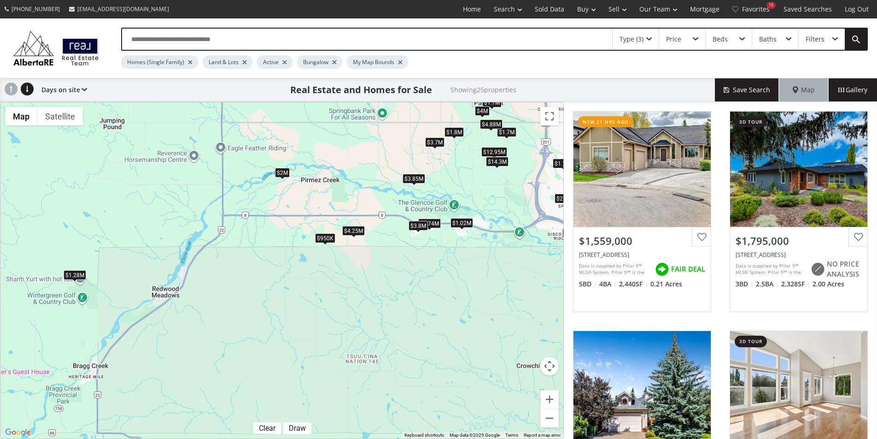
drag, startPoint x: 405, startPoint y: 165, endPoint x: 445, endPoint y: 157, distance: 41.0
click at [445, 157] on div "To navigate, press the arrow keys. $1.56M $1.8M $940K $790K $1.7M $2M $3.89M $8…" at bounding box center [281, 270] width 563 height 336
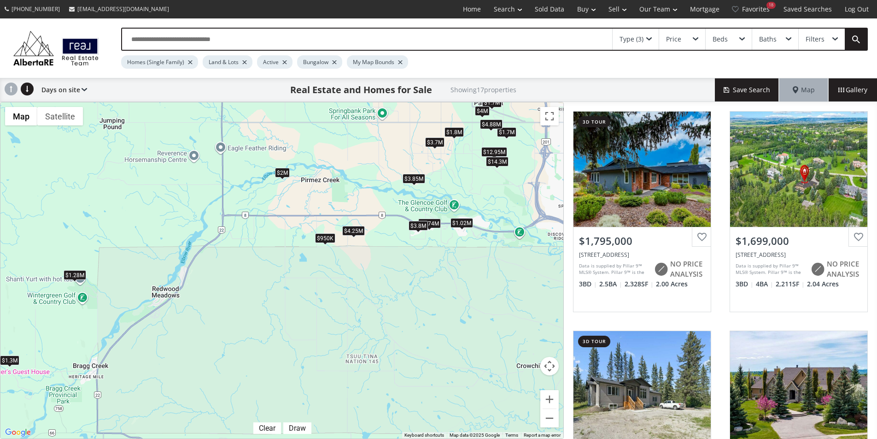
click at [72, 277] on div "$1.28M" at bounding box center [75, 275] width 23 height 10
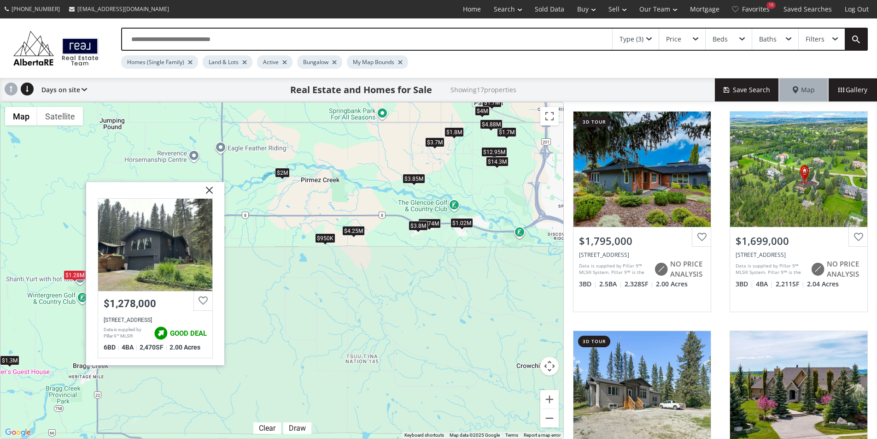
click at [12, 361] on div "$1.3M" at bounding box center [9, 360] width 19 height 10
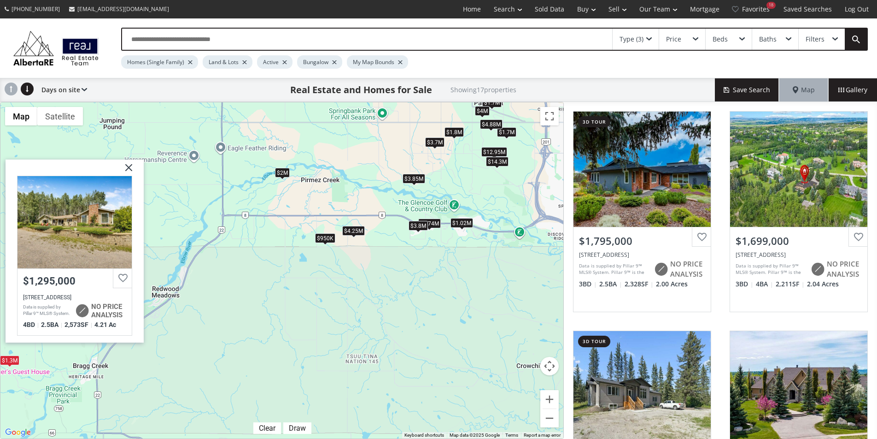
click at [159, 251] on div "To navigate, press the arrow keys. $1.8M $1.7M $2M $3.7M $1.7M $3.85M $1.74M $4…" at bounding box center [281, 270] width 563 height 336
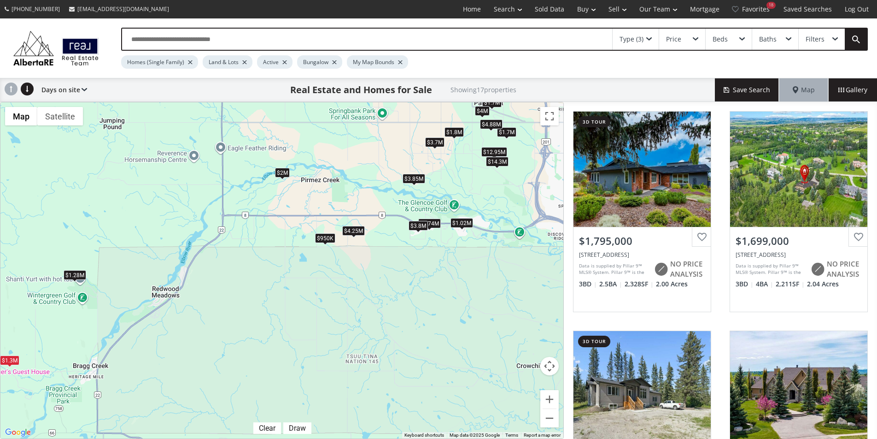
click at [79, 273] on div "$1.28M" at bounding box center [75, 275] width 23 height 10
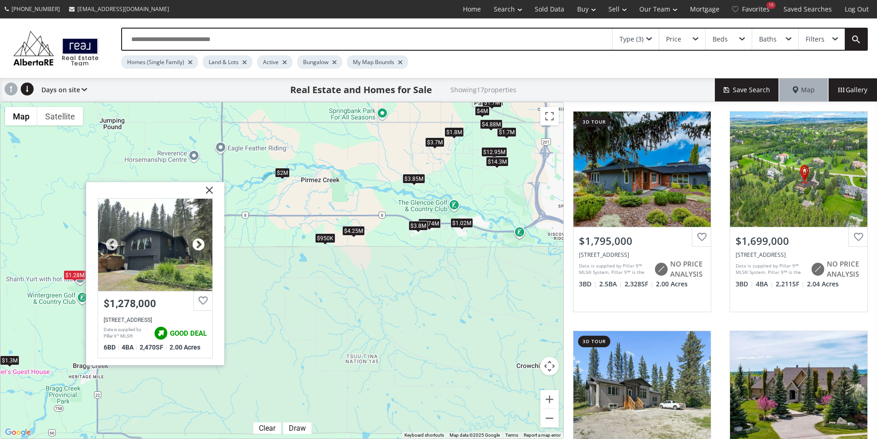
click at [194, 245] on div at bounding box center [199, 244] width 14 height 14
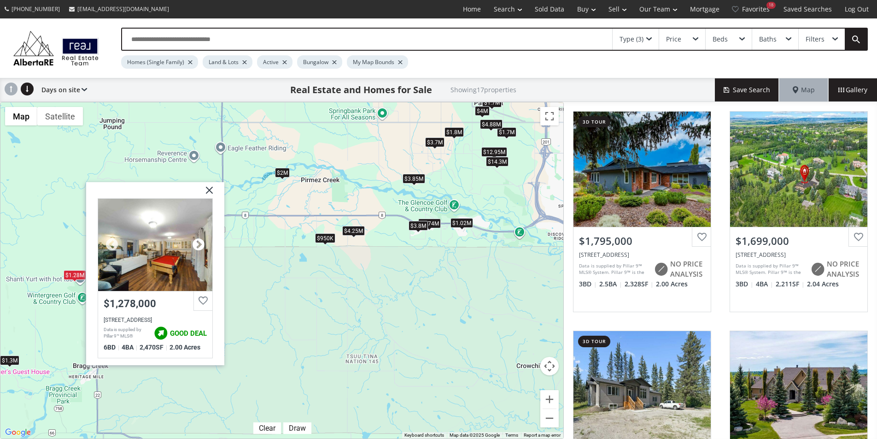
click at [194, 245] on div at bounding box center [199, 244] width 14 height 14
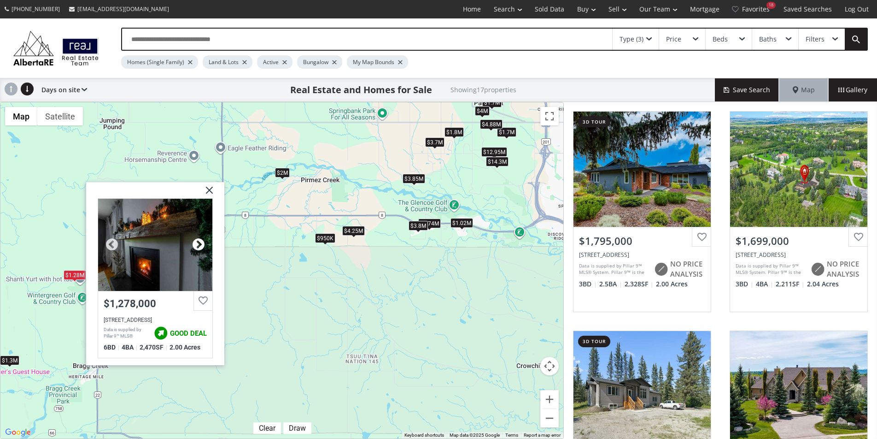
click at [195, 245] on div at bounding box center [199, 244] width 14 height 14
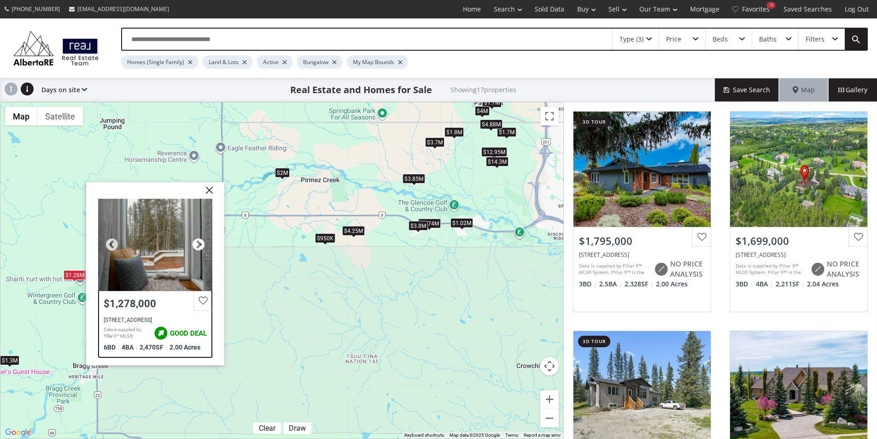
click at [195, 245] on div at bounding box center [199, 244] width 14 height 14
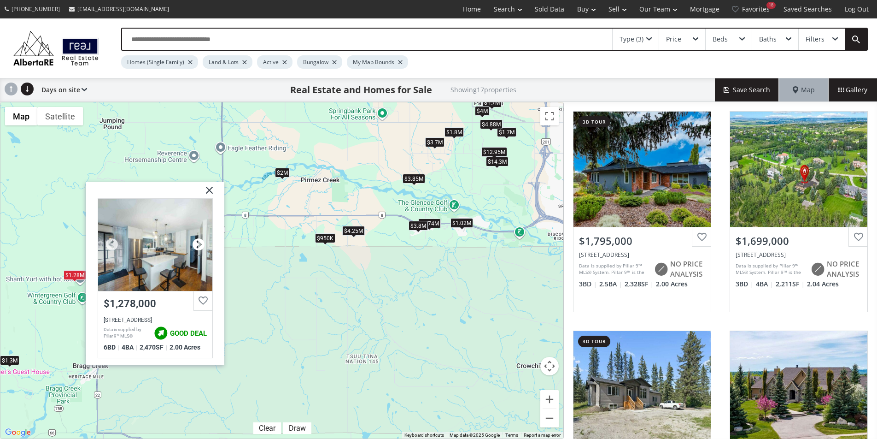
click at [195, 245] on div at bounding box center [199, 244] width 14 height 14
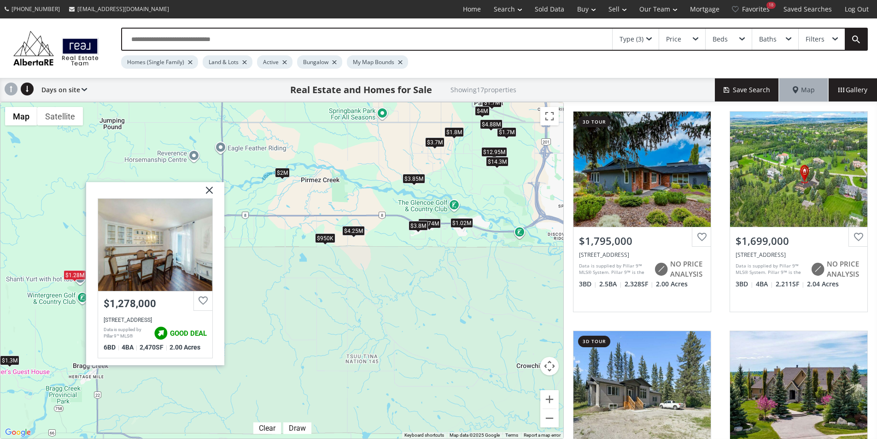
click at [208, 192] on img at bounding box center [205, 193] width 23 height 23
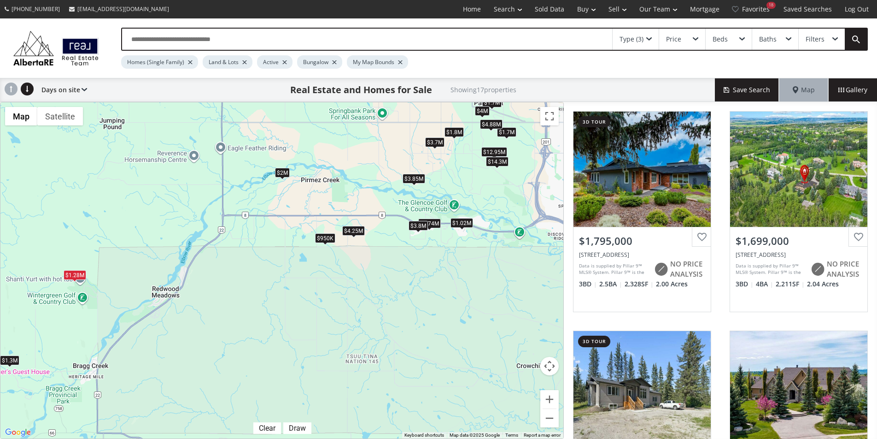
click at [7, 357] on div "$1.3M" at bounding box center [9, 360] width 19 height 10
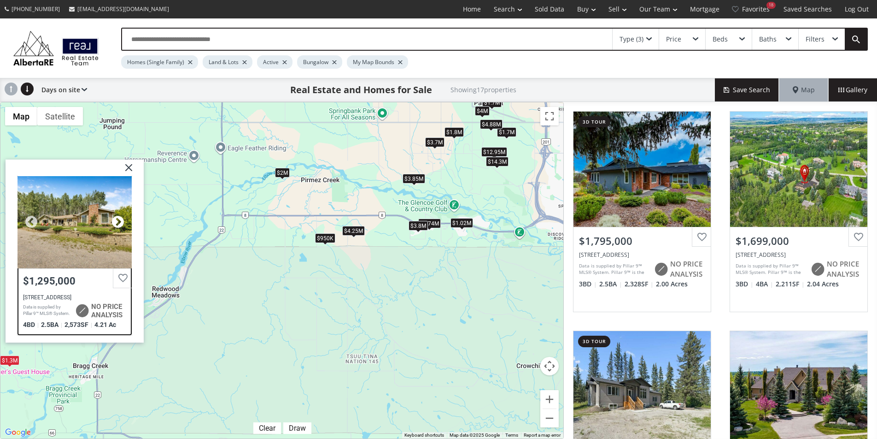
click at [124, 222] on div at bounding box center [118, 222] width 14 height 14
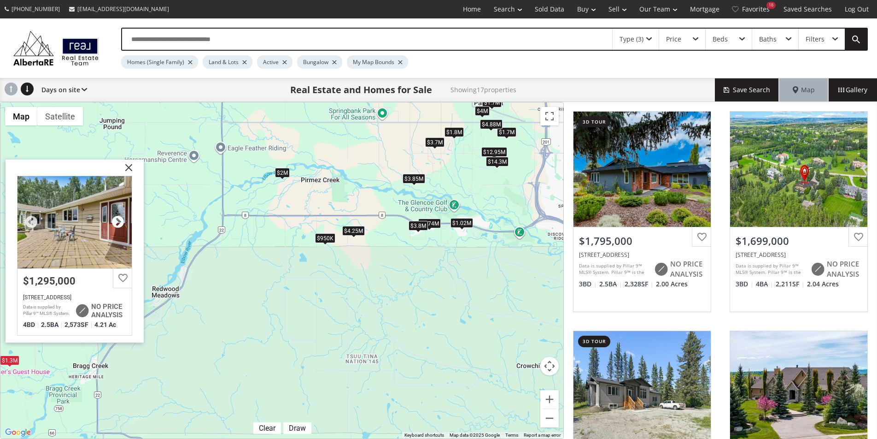
click at [124, 222] on div at bounding box center [118, 222] width 14 height 14
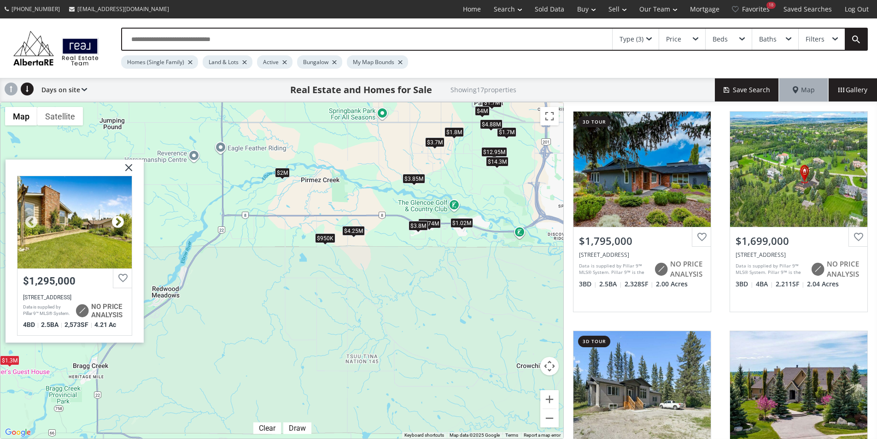
click at [124, 222] on div at bounding box center [118, 222] width 14 height 14
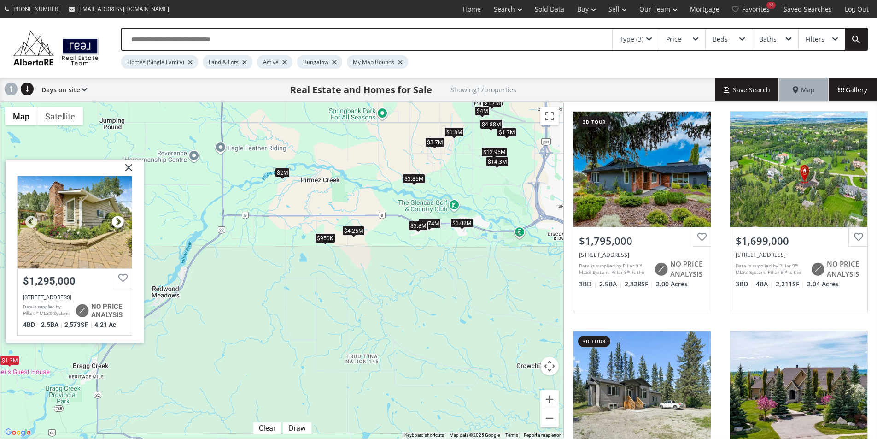
click at [124, 222] on div at bounding box center [118, 222] width 14 height 14
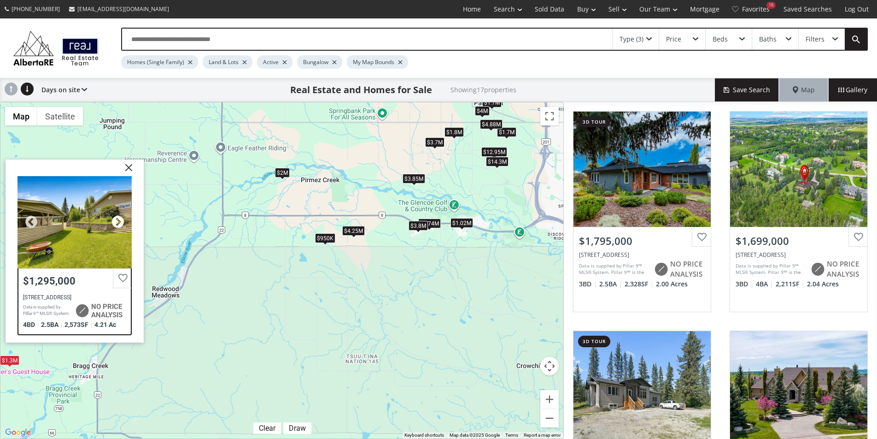
click at [124, 222] on div at bounding box center [118, 222] width 14 height 14
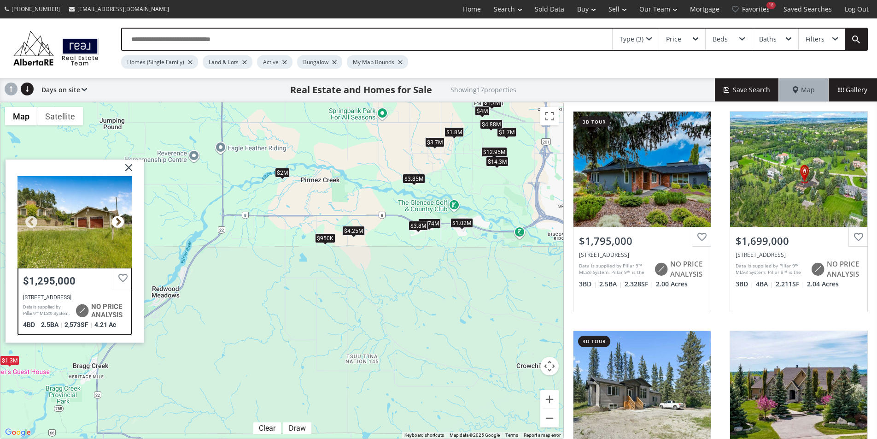
click at [124, 222] on div at bounding box center [118, 222] width 14 height 14
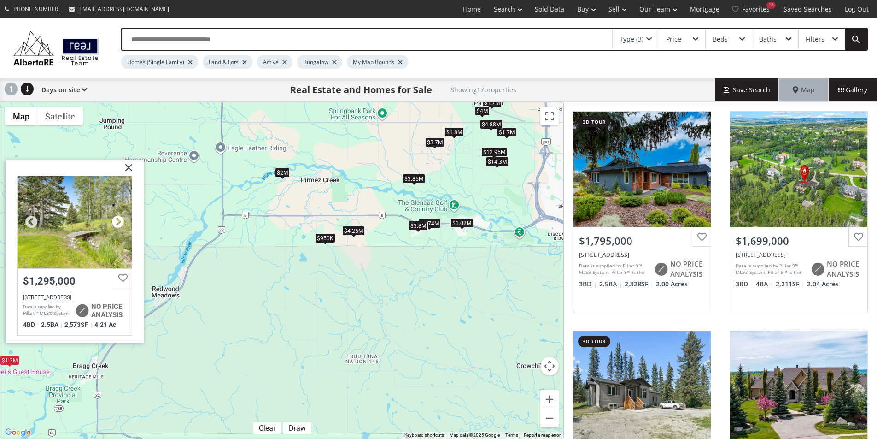
click at [124, 222] on div at bounding box center [118, 222] width 14 height 14
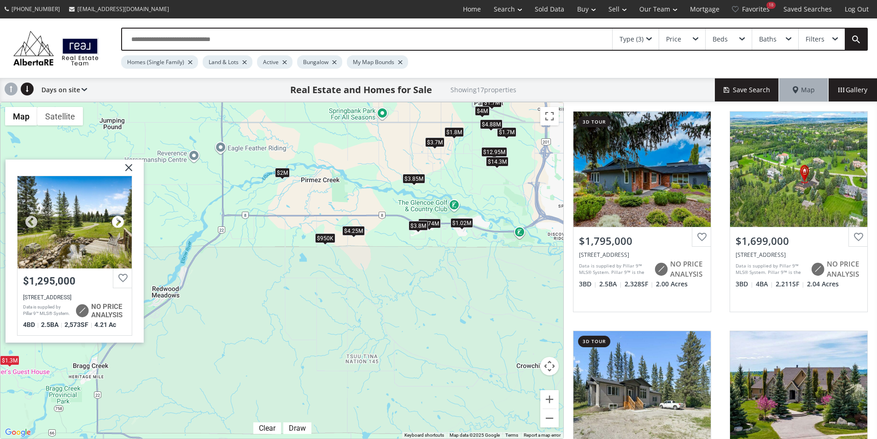
click at [124, 222] on div at bounding box center [118, 222] width 14 height 14
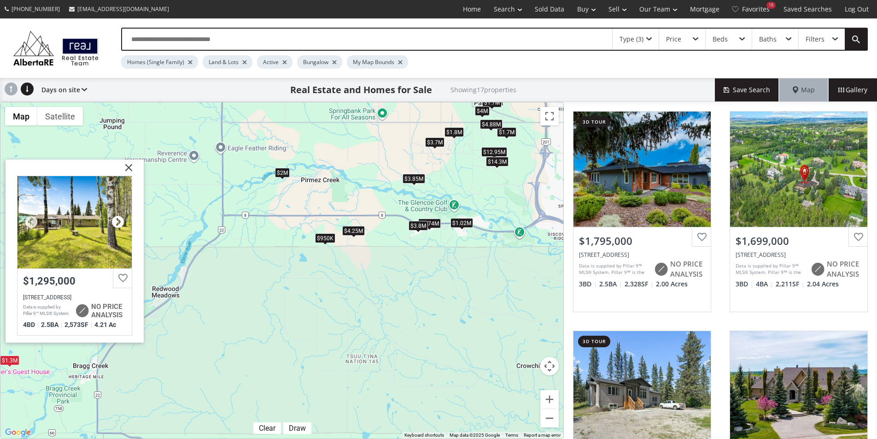
click at [124, 222] on div at bounding box center [118, 222] width 14 height 14
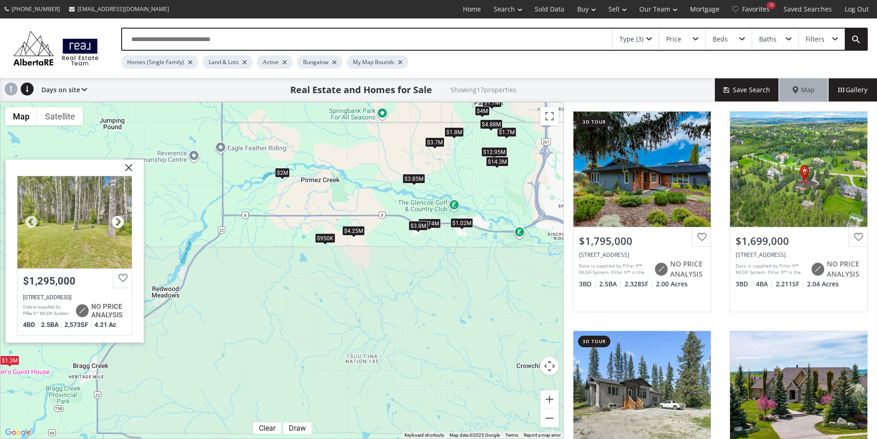
click at [124, 222] on div at bounding box center [118, 222] width 14 height 14
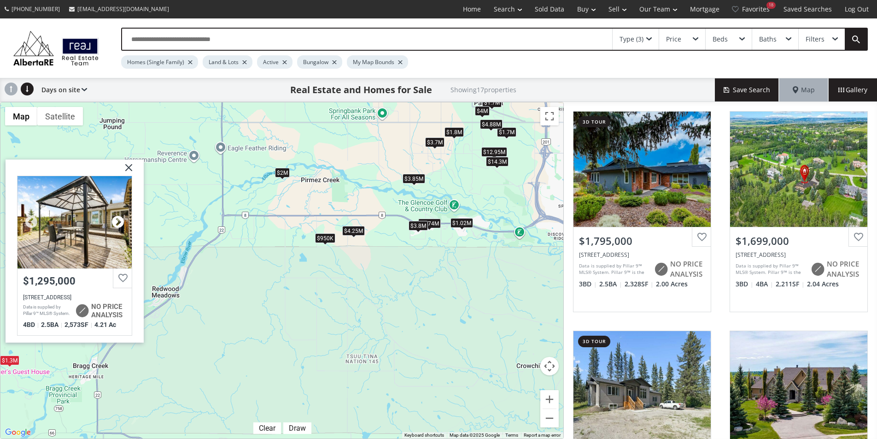
click at [124, 222] on div at bounding box center [118, 222] width 14 height 14
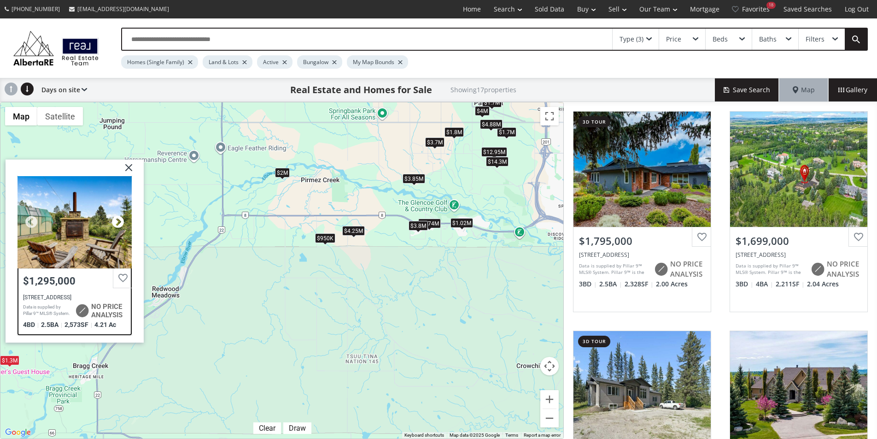
click at [124, 222] on div at bounding box center [118, 222] width 14 height 14
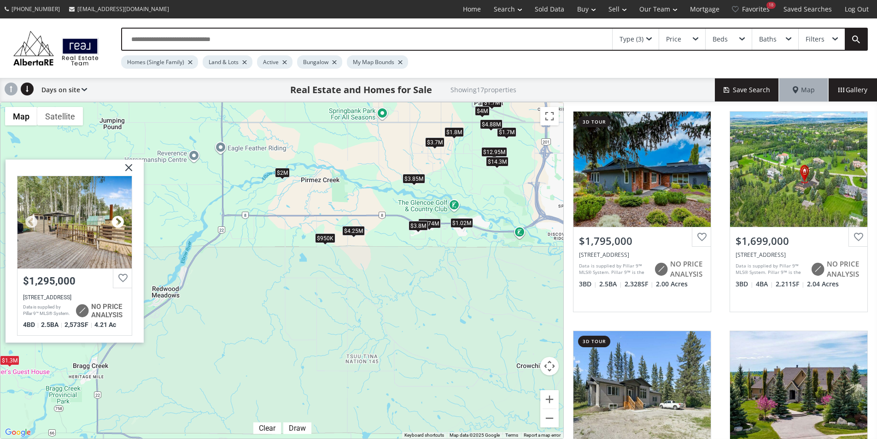
click at [124, 222] on div at bounding box center [118, 222] width 14 height 14
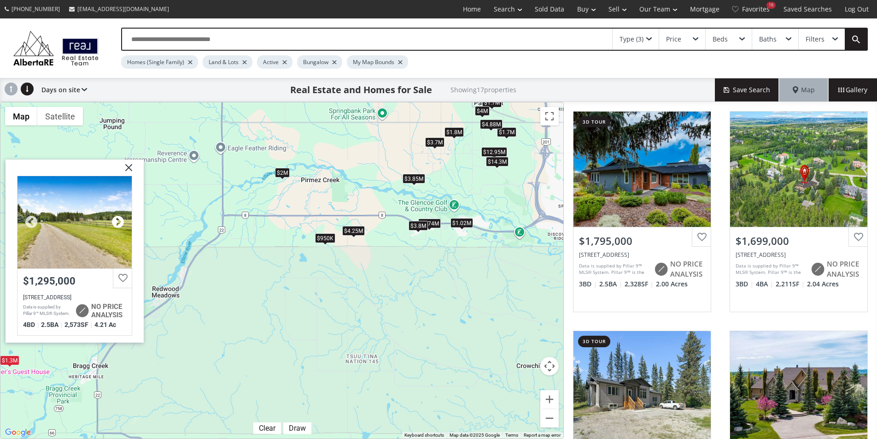
click at [124, 222] on div at bounding box center [118, 222] width 14 height 14
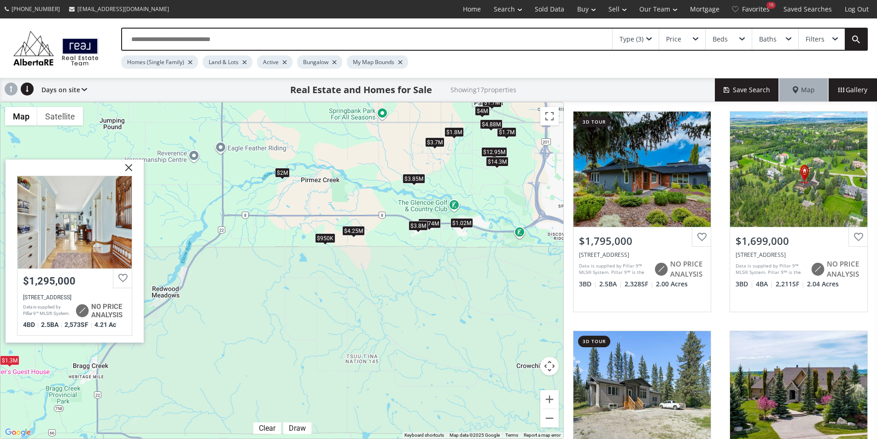
click at [243, 344] on div "To navigate, press the arrow keys. $1.8M $1.7M $2M $3.7M $1.7M $3.85M $1.74M $4…" at bounding box center [281, 270] width 563 height 336
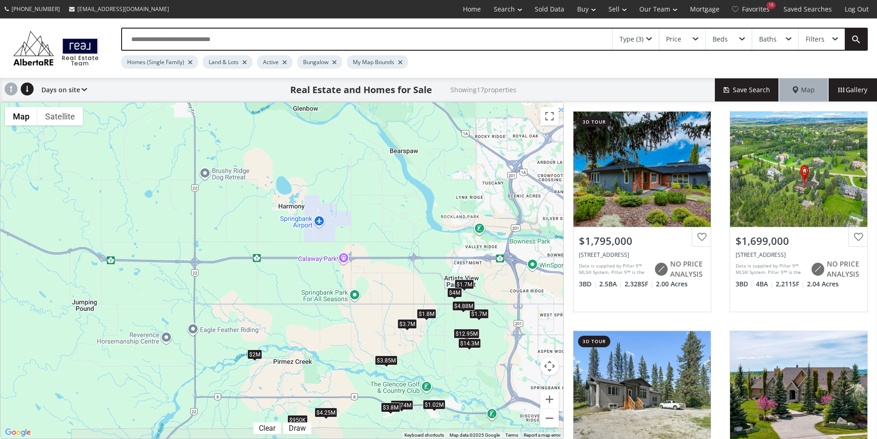
drag, startPoint x: 477, startPoint y: 196, endPoint x: 447, endPoint y: 379, distance: 185.2
click at [447, 379] on div "To navigate, press the arrow keys. $1.8M $1.7M $2M $3.7M $1.7M $3.85M $1.74M $4…" at bounding box center [281, 270] width 563 height 336
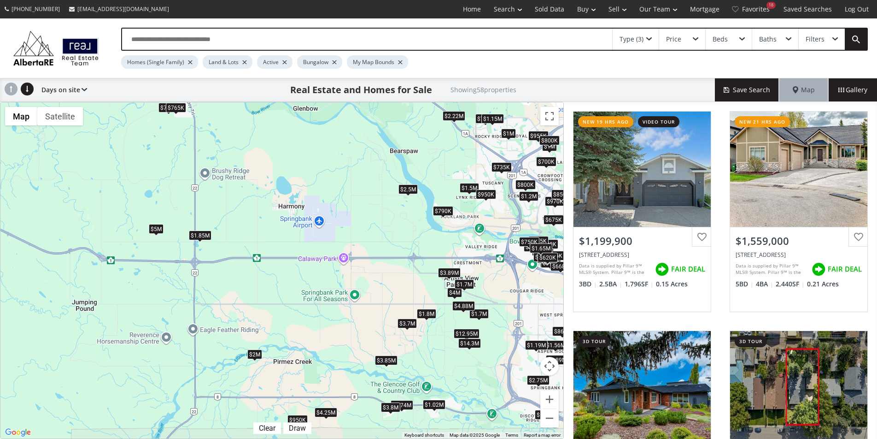
click at [464, 283] on div "$1.7M" at bounding box center [464, 284] width 19 height 10
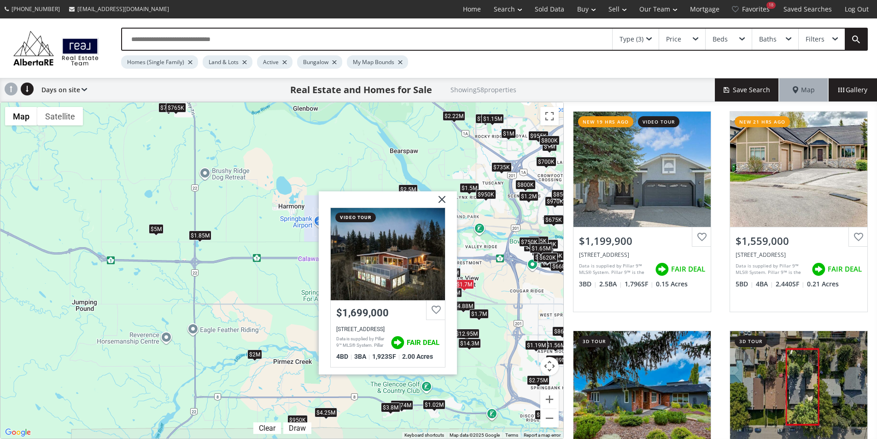
click at [489, 316] on div "$1.7M" at bounding box center [479, 313] width 19 height 10
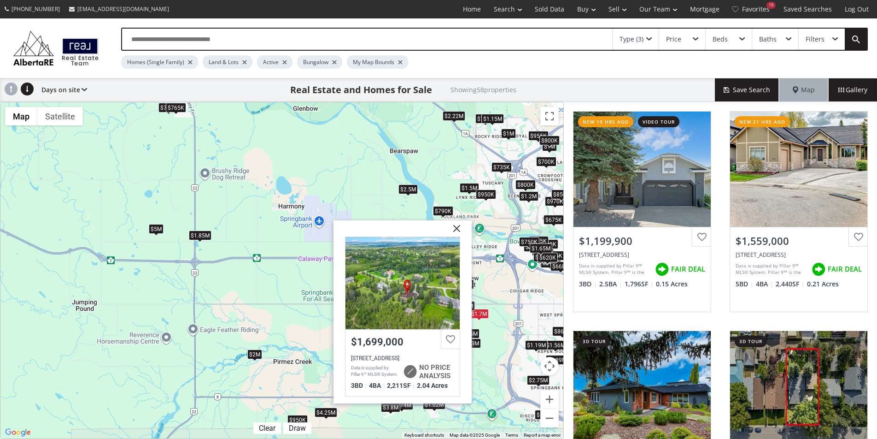
click at [506, 267] on div "To navigate, press the arrow keys. $1.2M $1.56M $1.8M $799K $1.5M $679K $675K $…" at bounding box center [281, 270] width 563 height 336
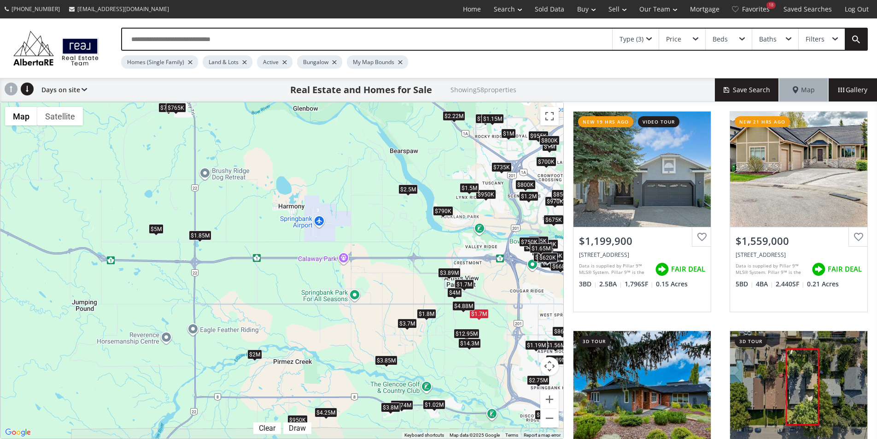
click at [463, 183] on div "$1.5M" at bounding box center [469, 188] width 19 height 10
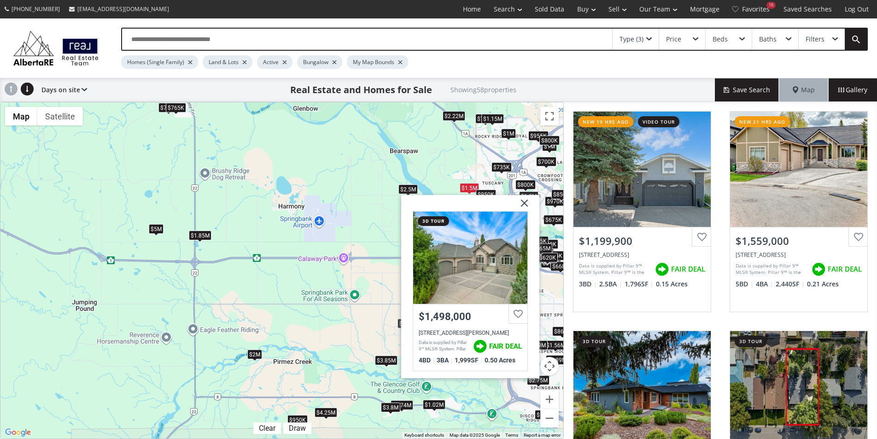
click at [420, 178] on div "To navigate, press the arrow keys. $1.2M $1.56M $1.8M $799K $1.5M $679K $675K $…" at bounding box center [281, 270] width 563 height 336
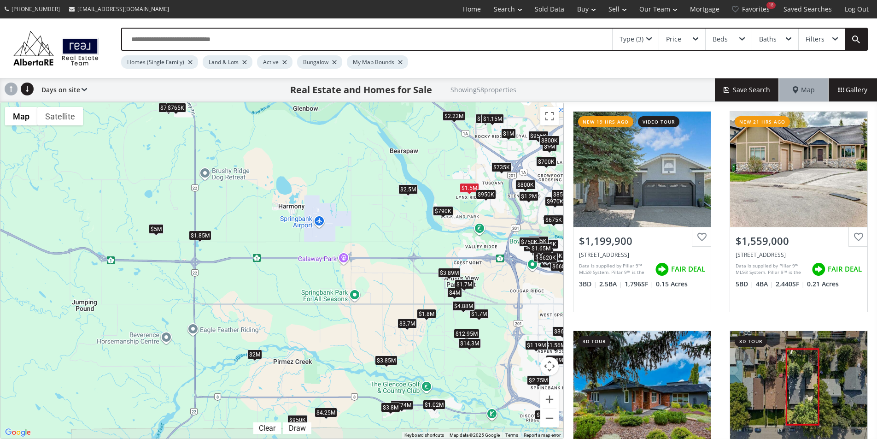
click at [505, 169] on div "$735K" at bounding box center [502, 167] width 20 height 10
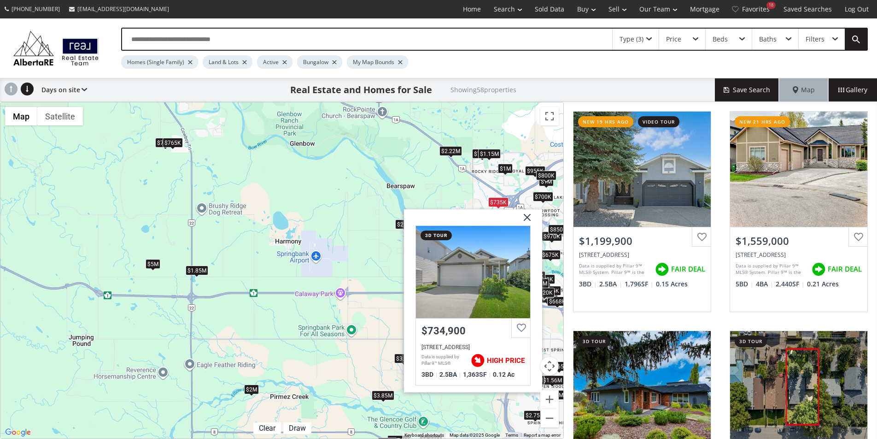
drag, startPoint x: 449, startPoint y: 140, endPoint x: 444, endPoint y: 175, distance: 35.3
click at [444, 175] on div "To navigate, press the arrow keys. $1.2M $1.56M $1.8M $799K $1.5M $679K $675K $…" at bounding box center [281, 270] width 563 height 336
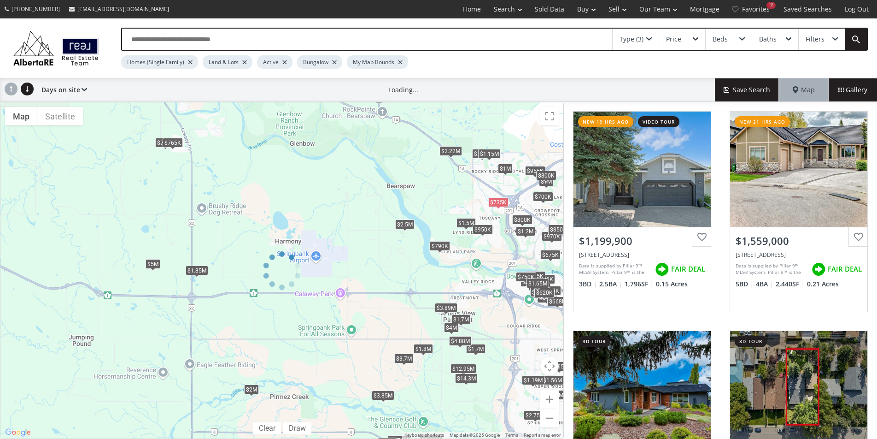
click at [505, 170] on div at bounding box center [282, 270] width 564 height 337
click at [506, 170] on div at bounding box center [282, 270] width 564 height 337
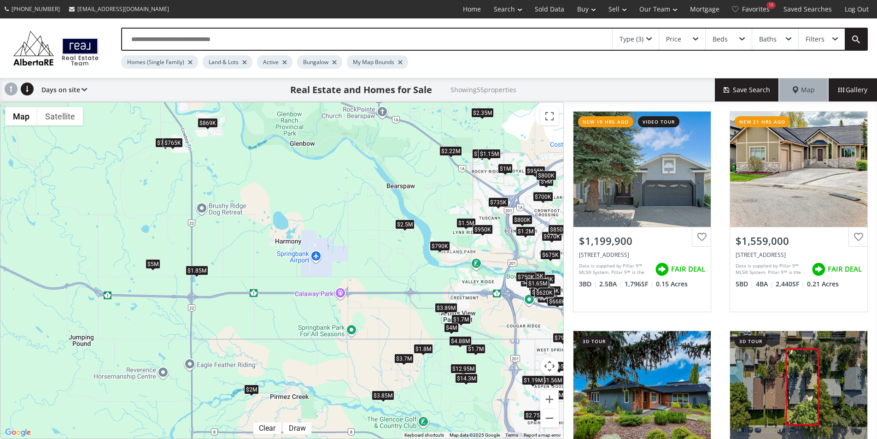
click at [506, 167] on div "$1M" at bounding box center [505, 169] width 15 height 10
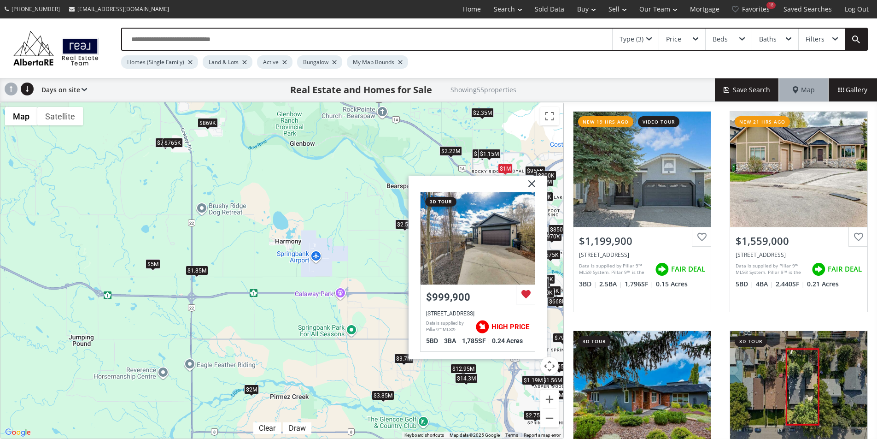
click at [518, 153] on div "To navigate, press the arrow keys. $1.2M $1.56M $1.8M $799K $790K $1.5M $679K $…" at bounding box center [281, 270] width 563 height 336
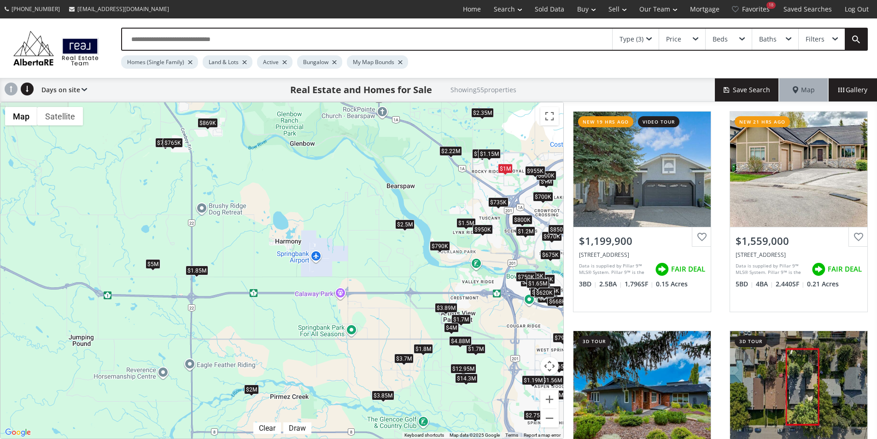
click at [530, 171] on div "$955K" at bounding box center [535, 171] width 20 height 10
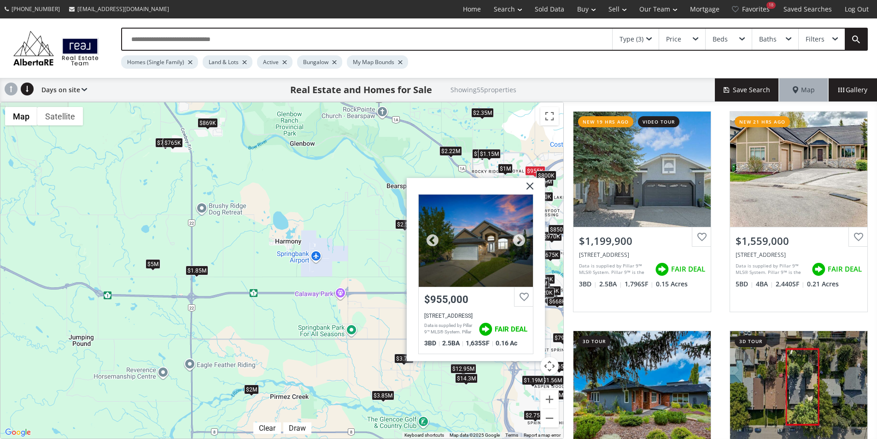
click at [500, 235] on div at bounding box center [476, 240] width 114 height 92
click at [530, 184] on img at bounding box center [526, 189] width 23 height 23
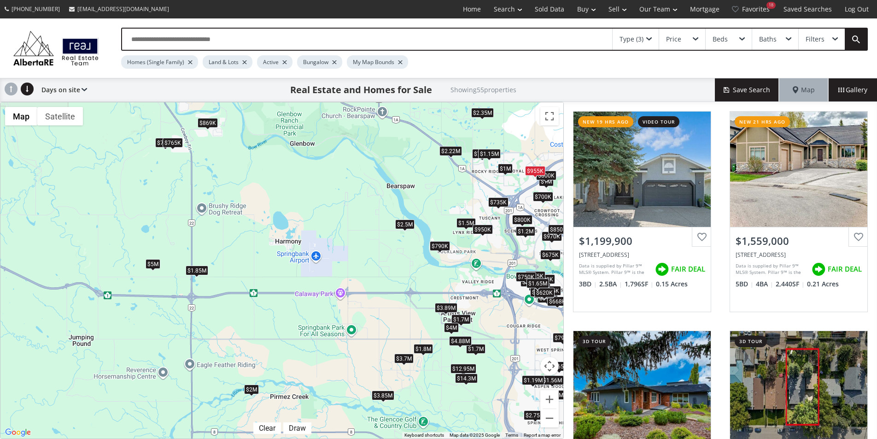
click at [542, 170] on div "$955K" at bounding box center [535, 171] width 20 height 10
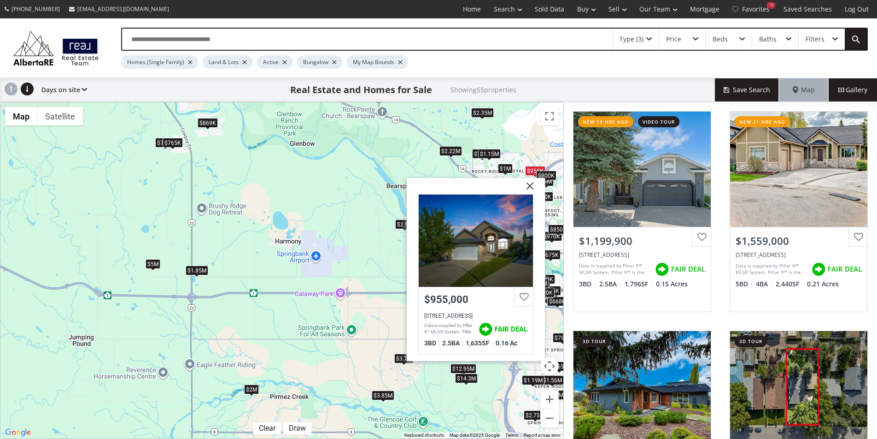
click at [530, 185] on img at bounding box center [526, 189] width 23 height 23
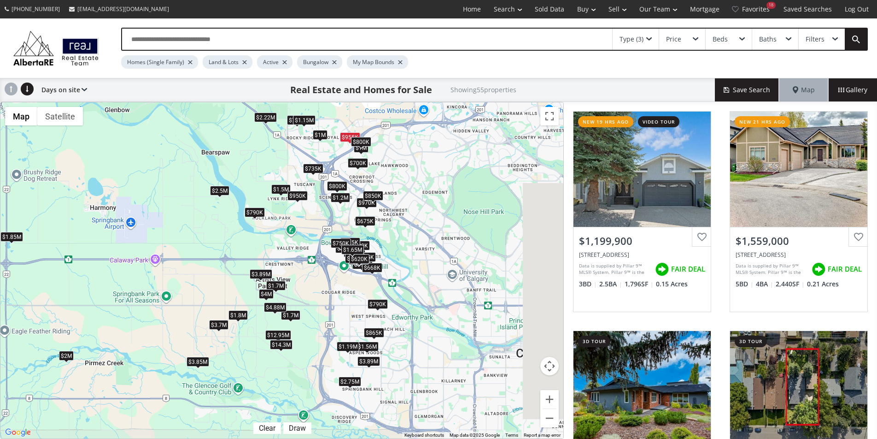
drag, startPoint x: 332, startPoint y: 286, endPoint x: 136, endPoint y: 250, distance: 199.1
click at [136, 250] on div "To navigate, press the arrow keys. $1.2M $1.56M $1.8M $799K $790K $1.5M $679K $…" at bounding box center [281, 270] width 563 height 336
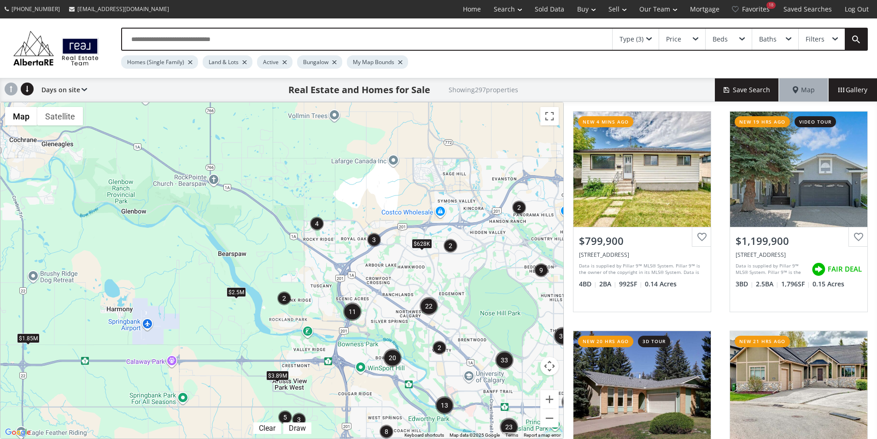
drag, startPoint x: 276, startPoint y: 169, endPoint x: 301, endPoint y: 273, distance: 107.2
click at [301, 273] on div "To navigate, press the arrow keys. $2M $1.39M $3.89M $3.85M $2.5M $628K $380K $…" at bounding box center [281, 270] width 563 height 336
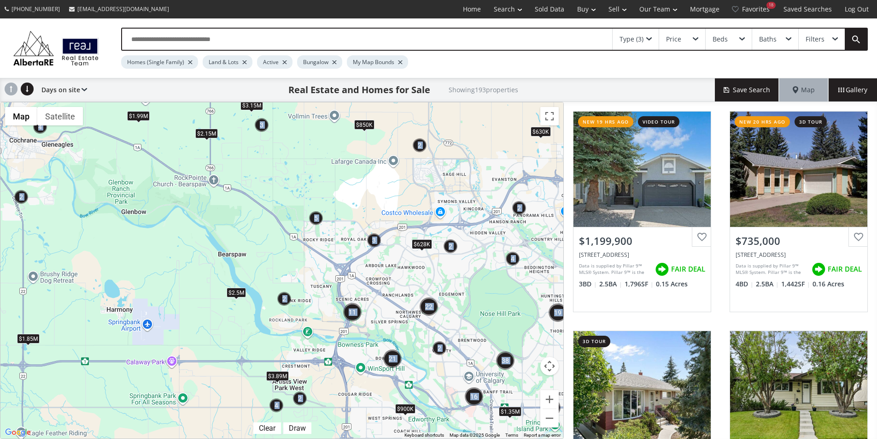
drag, startPoint x: 135, startPoint y: 180, endPoint x: 204, endPoint y: 251, distance: 98.7
click at [204, 251] on div "← Move left → Move right ↑ Move up ↓ Move down + Zoom in - Zoom out Home Jump l…" at bounding box center [282, 270] width 564 height 337
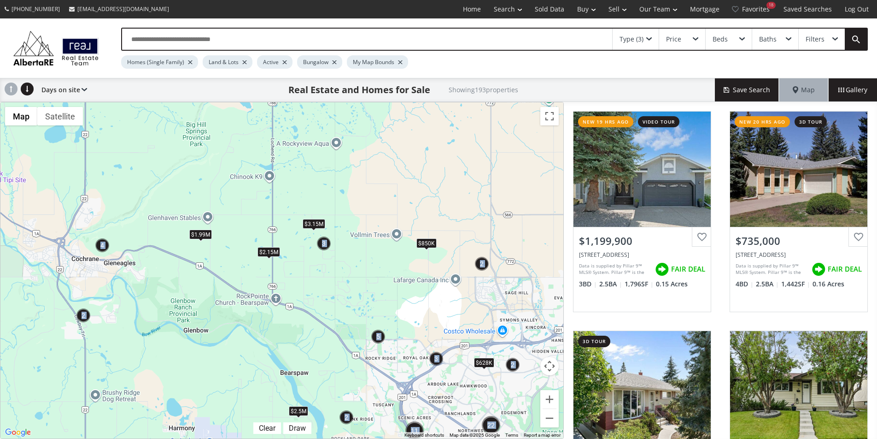
drag, startPoint x: 135, startPoint y: 173, endPoint x: 198, endPoint y: 293, distance: 134.8
click at [198, 293] on div "To navigate, press the arrow keys. $1.35M $850K $3.89M $2.5M $1.99M $628K $3.15…" at bounding box center [281, 270] width 563 height 336
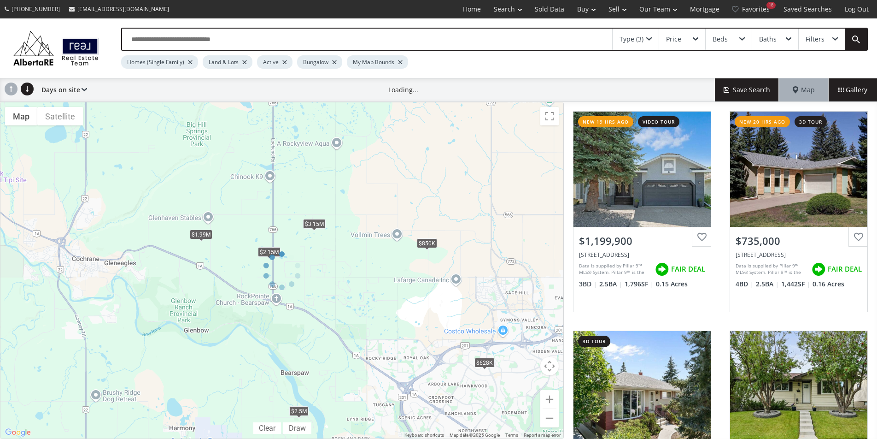
click at [103, 244] on div at bounding box center [282, 270] width 564 height 337
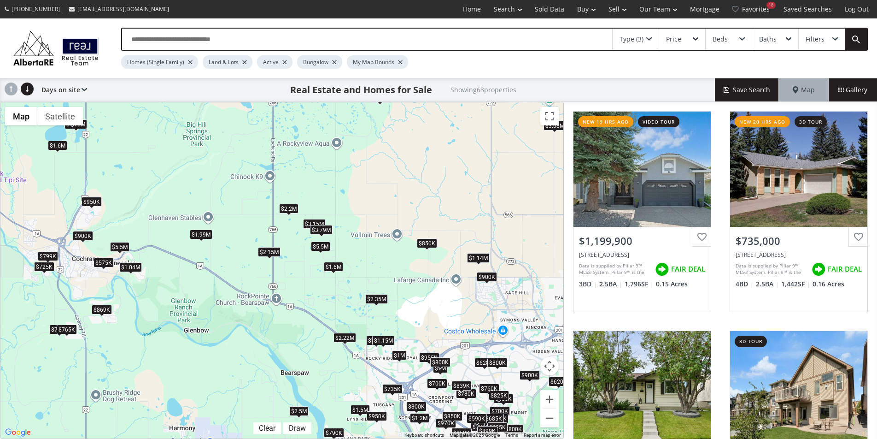
click at [84, 235] on div "$900K" at bounding box center [83, 236] width 20 height 10
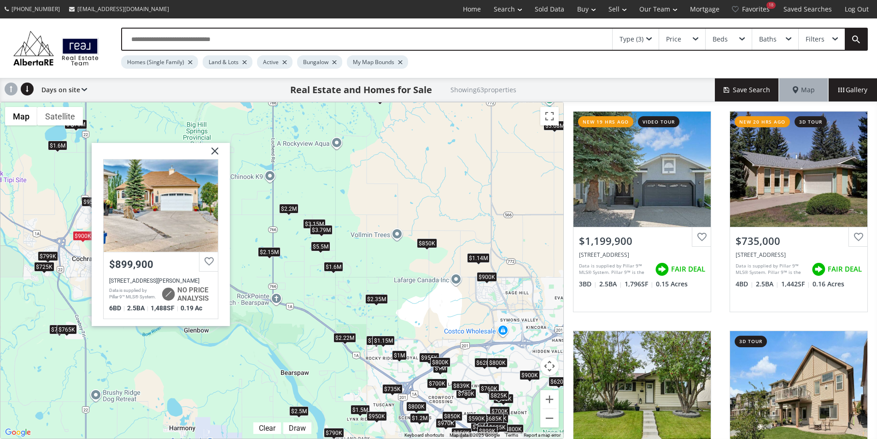
click at [74, 257] on div "To navigate, press the arrow keys. $1.2M $735K $700K $900K $689K $1.25M $950K $…" at bounding box center [281, 270] width 563 height 336
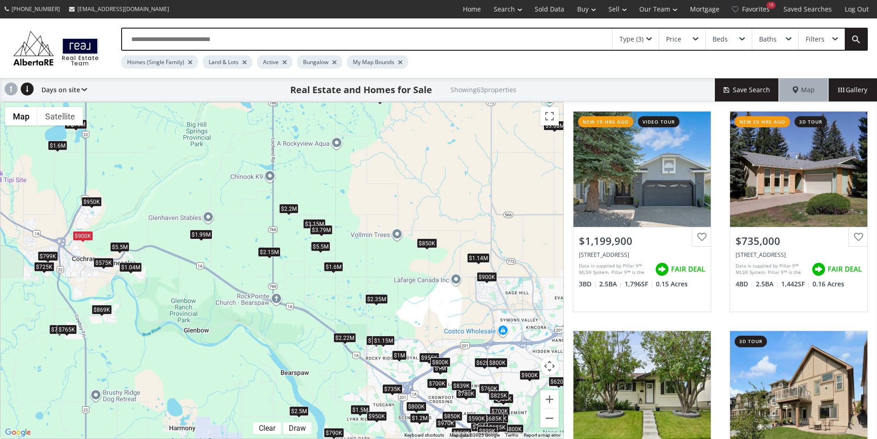
click at [107, 262] on div "$575K" at bounding box center [104, 263] width 20 height 10
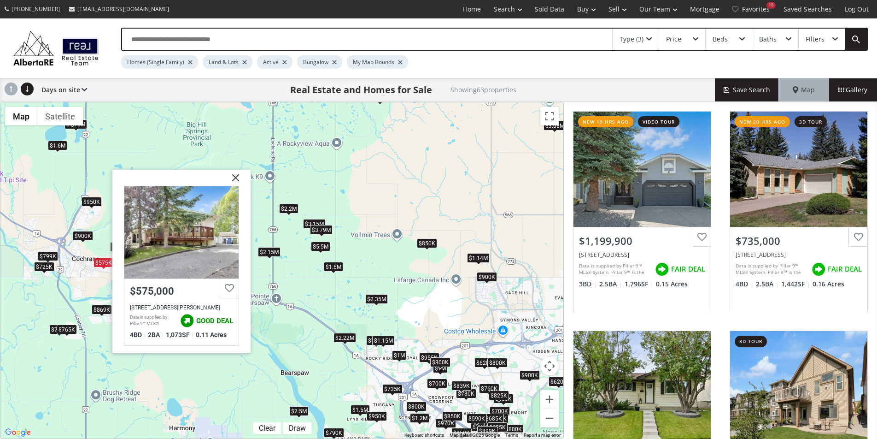
click at [94, 273] on div "To navigate, press the arrow keys. $1.2M $735K $700K $900K $689K $1.25M $950K $…" at bounding box center [281, 270] width 563 height 336
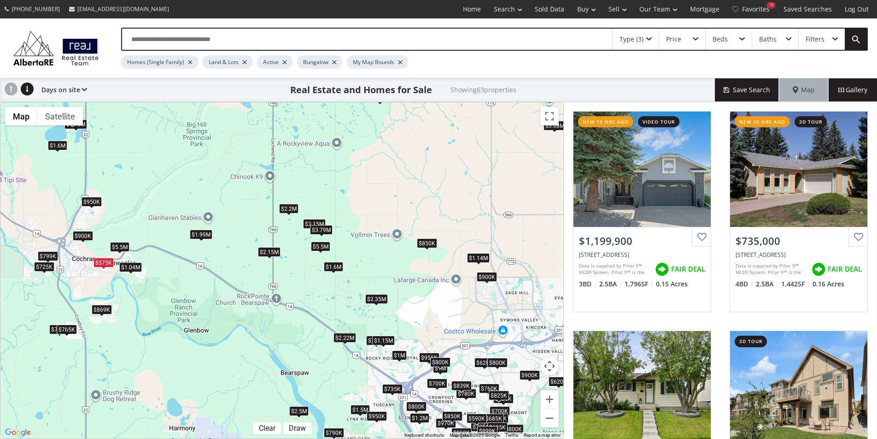
click at [127, 267] on div "$1.04M" at bounding box center [130, 267] width 23 height 10
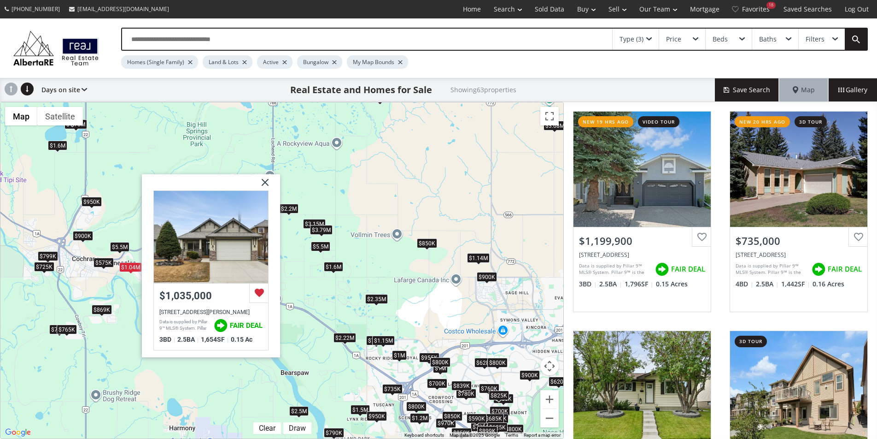
click at [106, 276] on div "To navigate, press the arrow keys. $1.2M $735K $700K $900K $689K $1.25M $950K $…" at bounding box center [281, 270] width 563 height 336
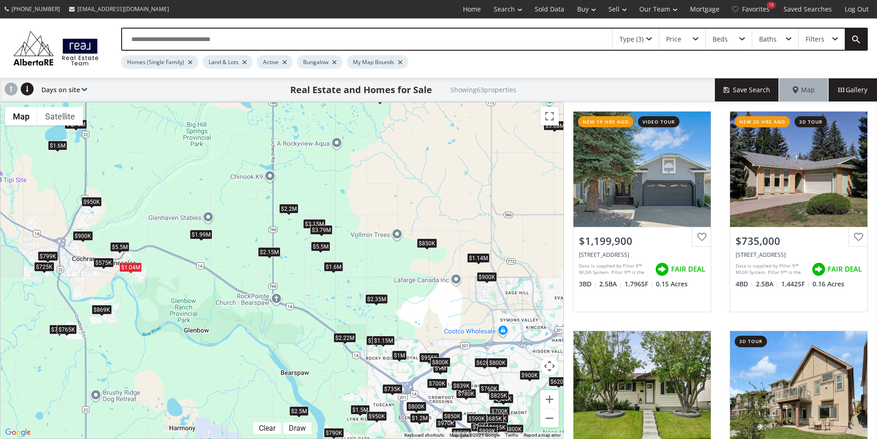
click at [53, 255] on div "$799K" at bounding box center [48, 256] width 20 height 10
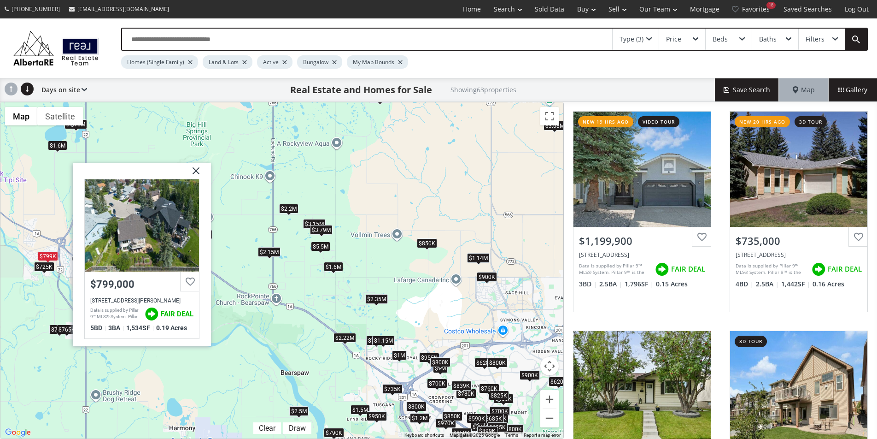
click at [56, 288] on div "To navigate, press the arrow keys. $1.2M $735K $700K $900K $689K $1.25M $950K $…" at bounding box center [281, 270] width 563 height 336
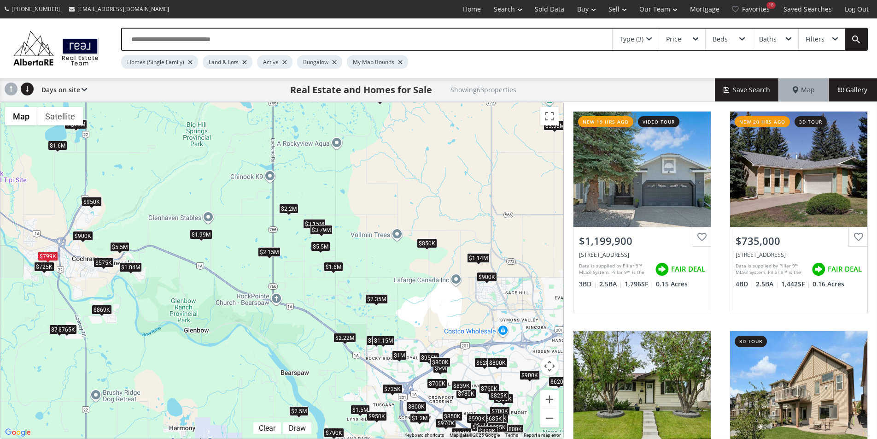
click at [62, 141] on div "$1.6M" at bounding box center [57, 146] width 19 height 10
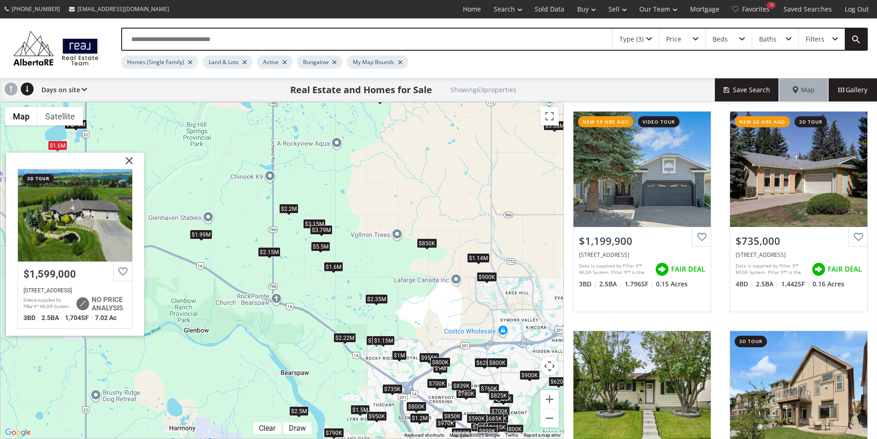
click at [177, 170] on div "To navigate, press the arrow keys. $1.2M $735K $700K $900K $689K $1.25M $950K $…" at bounding box center [281, 270] width 563 height 336
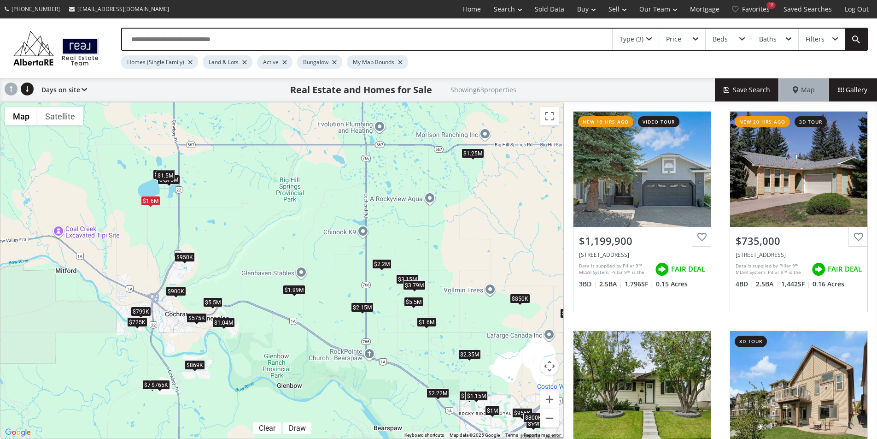
drag, startPoint x: 59, startPoint y: 174, endPoint x: 150, endPoint y: 234, distance: 109.5
click at [150, 234] on div "To navigate, press the arrow keys. $1.2M $735K $700K $900K $689K $1.25M $950K $…" at bounding box center [281, 270] width 563 height 336
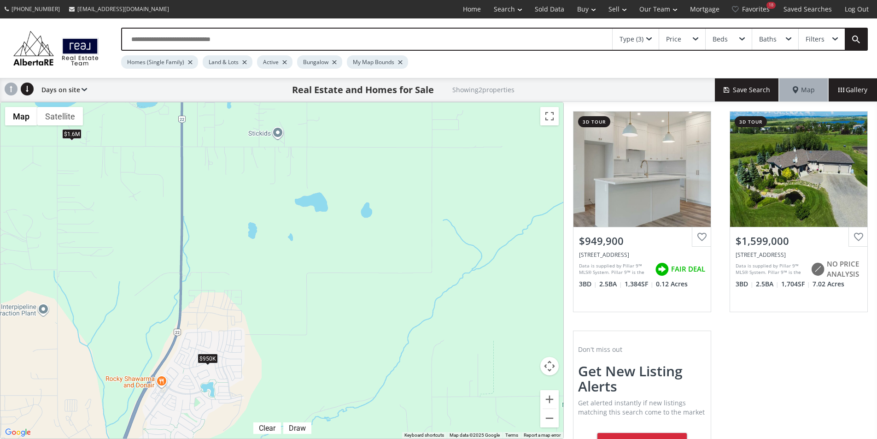
click at [76, 136] on div "$1.6M" at bounding box center [71, 134] width 19 height 10
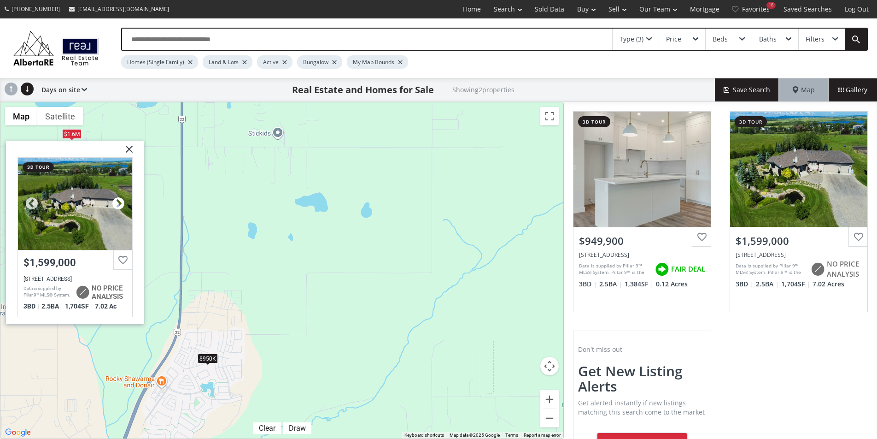
click at [112, 199] on div at bounding box center [119, 204] width 14 height 14
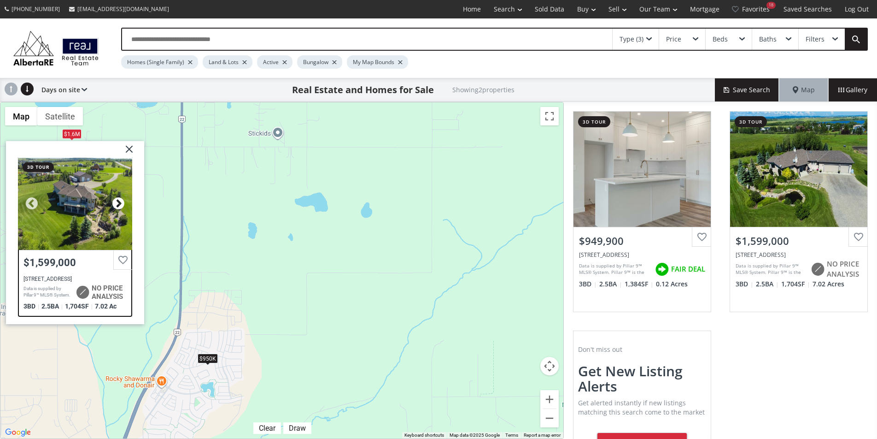
click at [112, 199] on div at bounding box center [119, 204] width 14 height 14
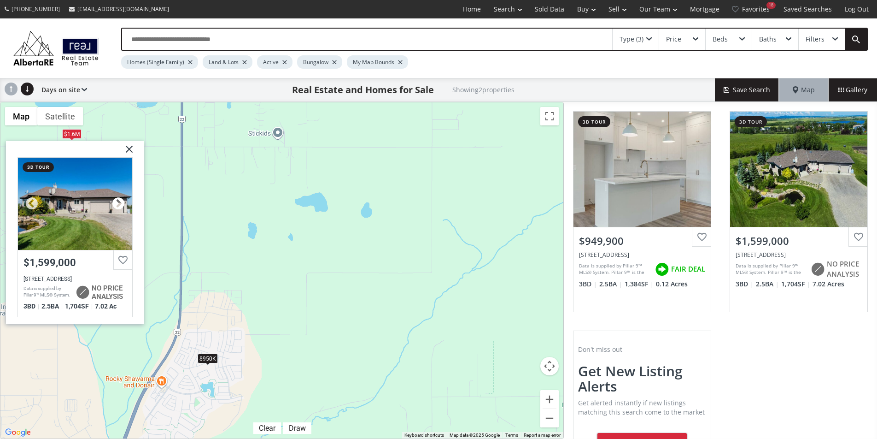
click at [112, 199] on div at bounding box center [119, 204] width 14 height 14
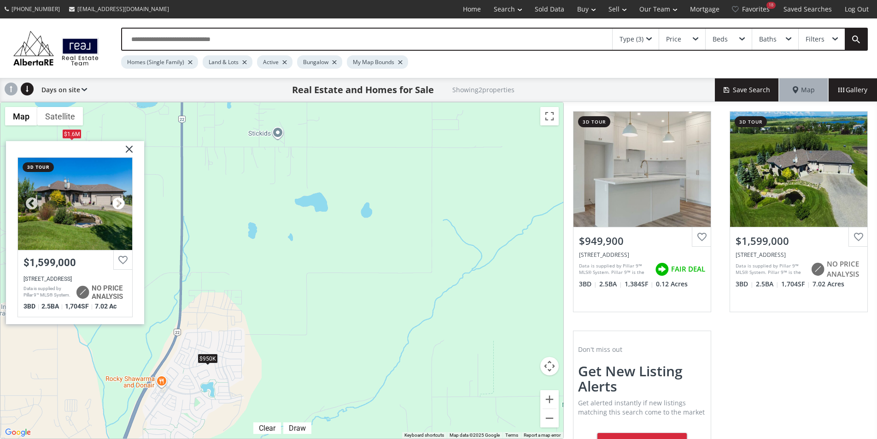
click at [112, 199] on div at bounding box center [119, 204] width 14 height 14
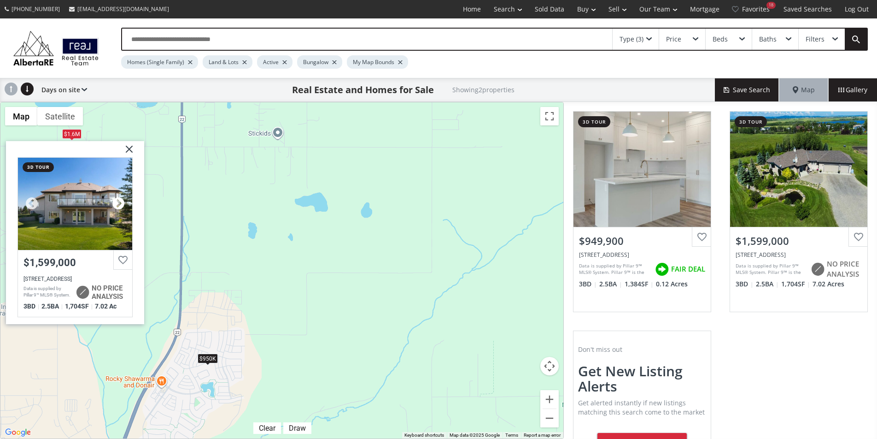
click at [112, 199] on div at bounding box center [119, 204] width 14 height 14
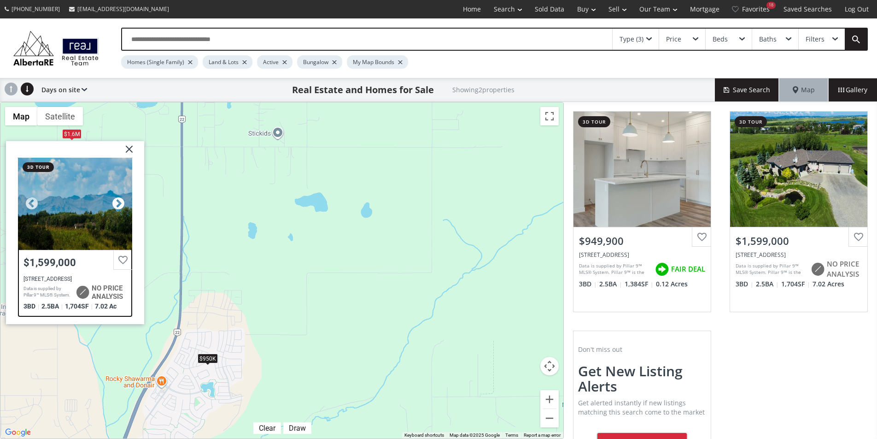
click at [112, 199] on div at bounding box center [119, 204] width 14 height 14
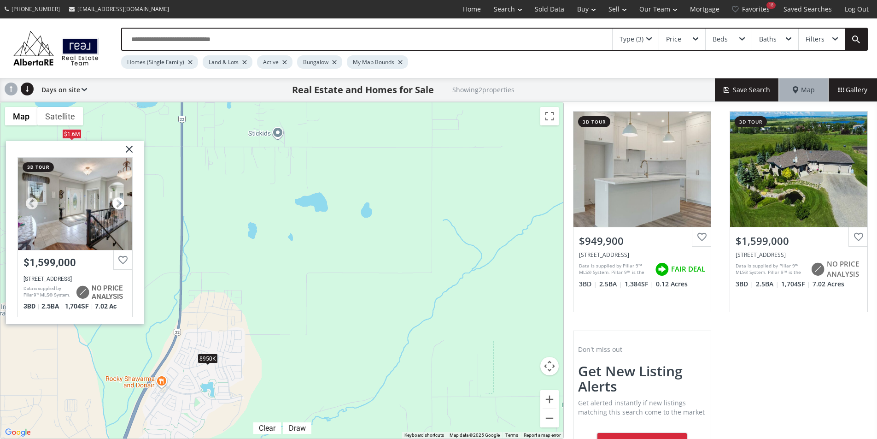
click at [112, 199] on div at bounding box center [119, 204] width 14 height 14
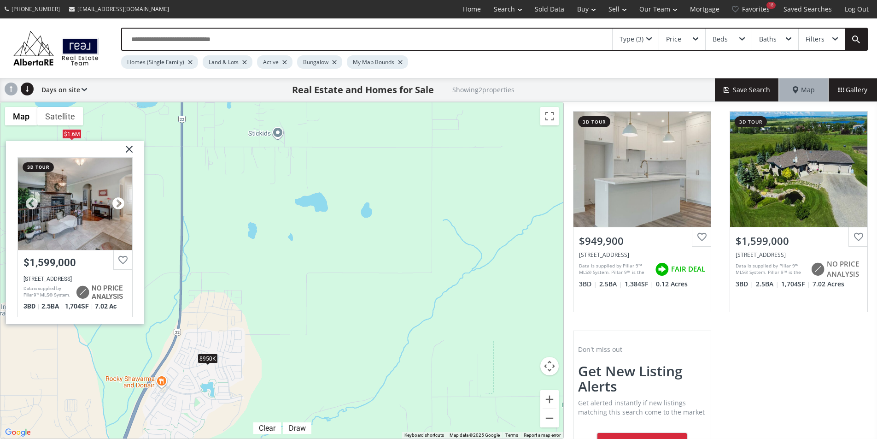
click at [112, 199] on div at bounding box center [119, 204] width 14 height 14
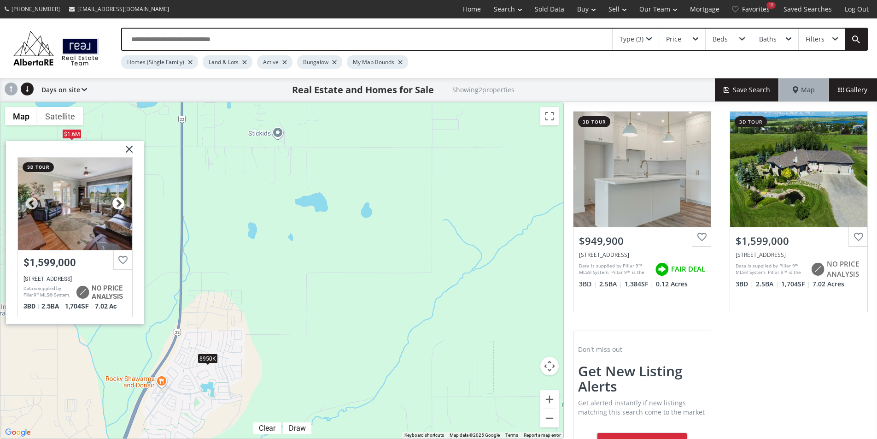
click at [112, 199] on div at bounding box center [119, 204] width 14 height 14
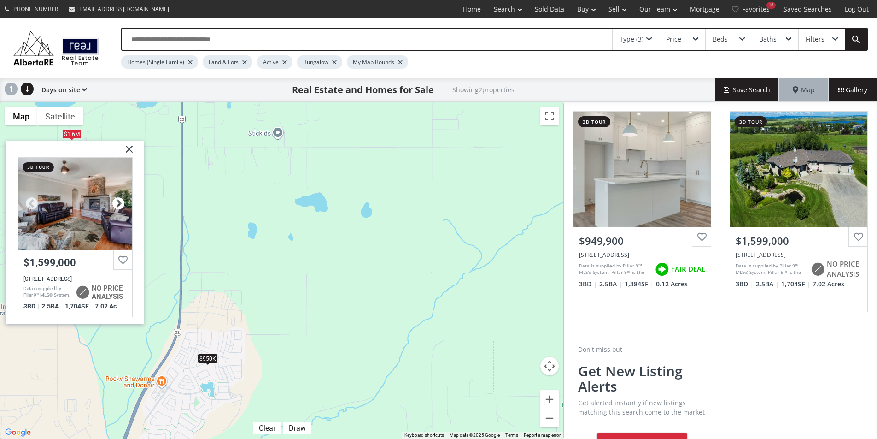
click at [112, 199] on div at bounding box center [119, 204] width 14 height 14
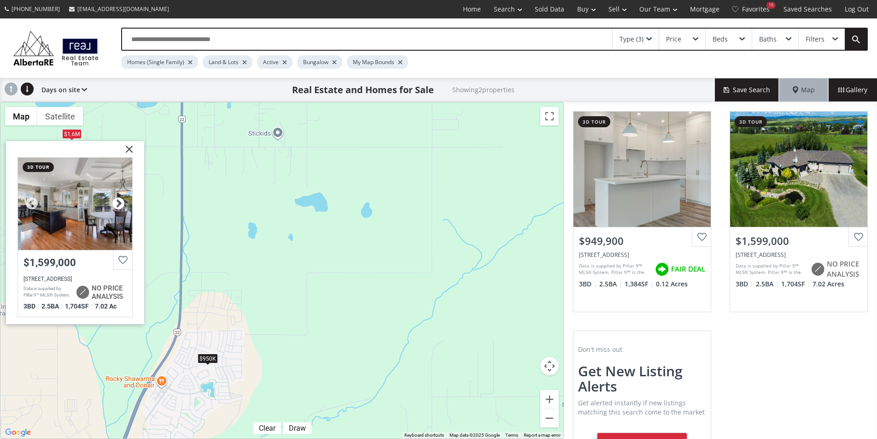
click at [112, 199] on div at bounding box center [119, 204] width 14 height 14
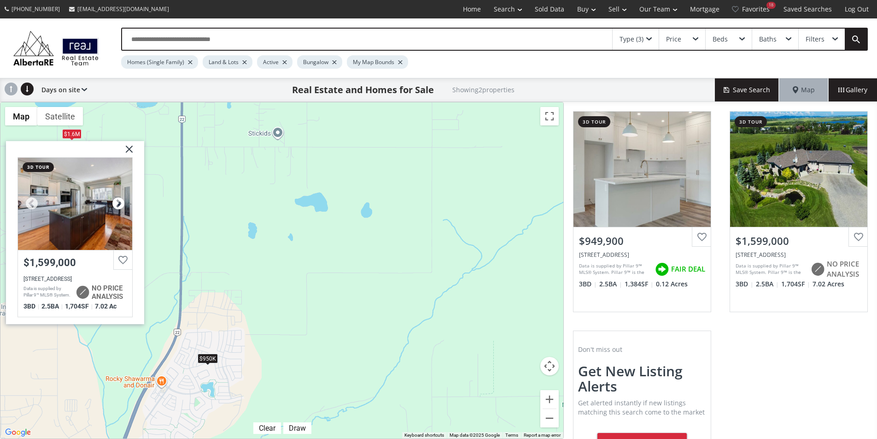
click at [112, 199] on div at bounding box center [119, 204] width 14 height 14
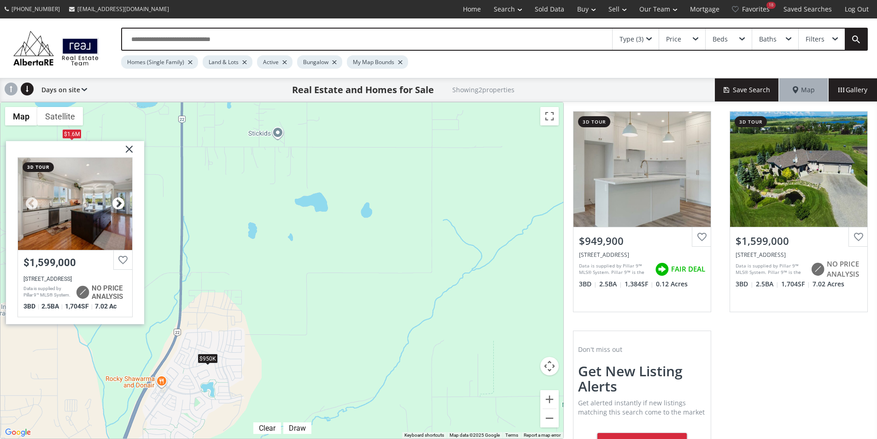
click at [112, 199] on div at bounding box center [119, 204] width 14 height 14
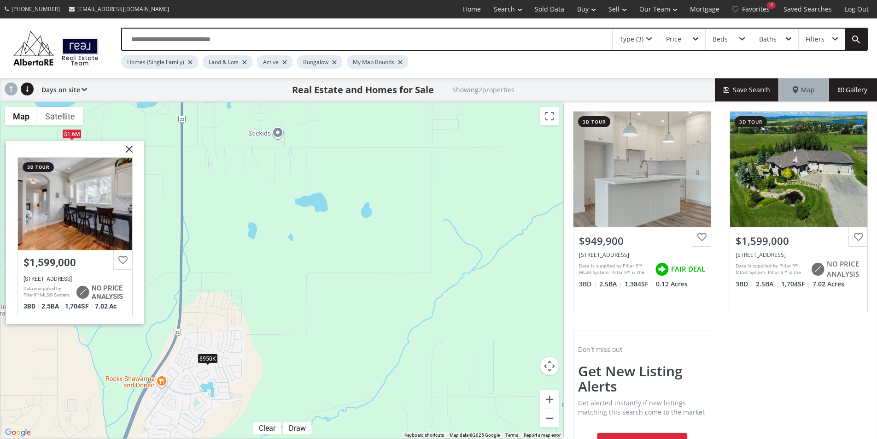
click at [285, 299] on div "To navigate, press the arrow keys. $950K $1.6M Cochrane Lake West Cochrane Lake…" at bounding box center [281, 270] width 563 height 336
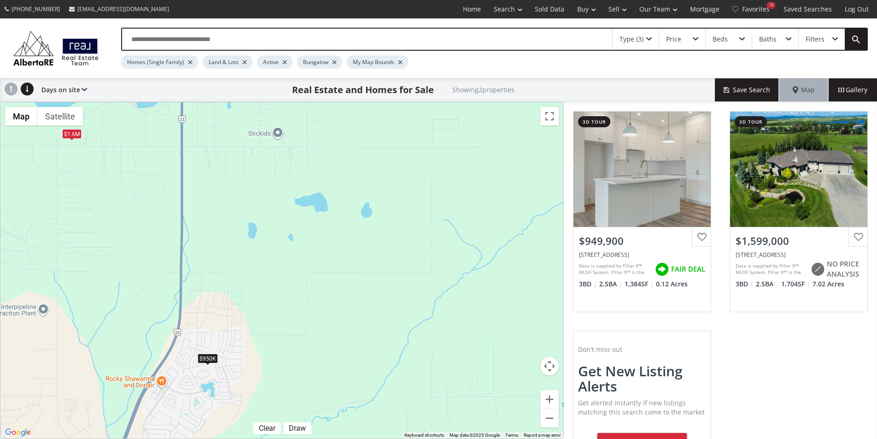
click at [209, 357] on div "$950K" at bounding box center [208, 358] width 20 height 10
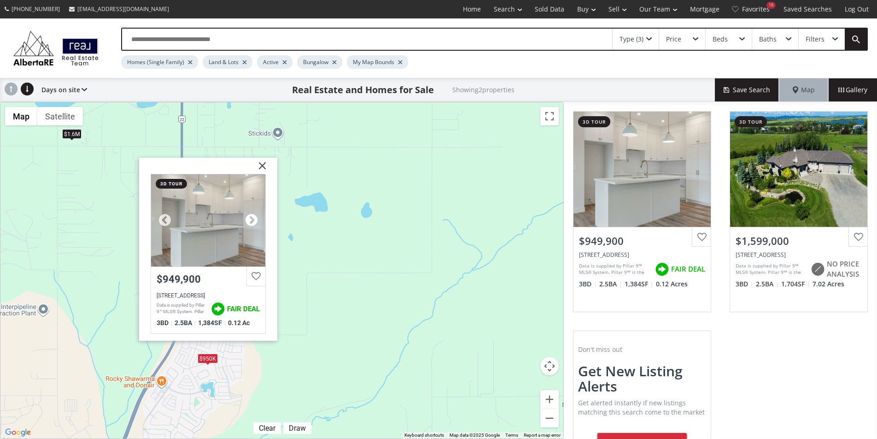
click at [246, 220] on div at bounding box center [252, 220] width 14 height 14
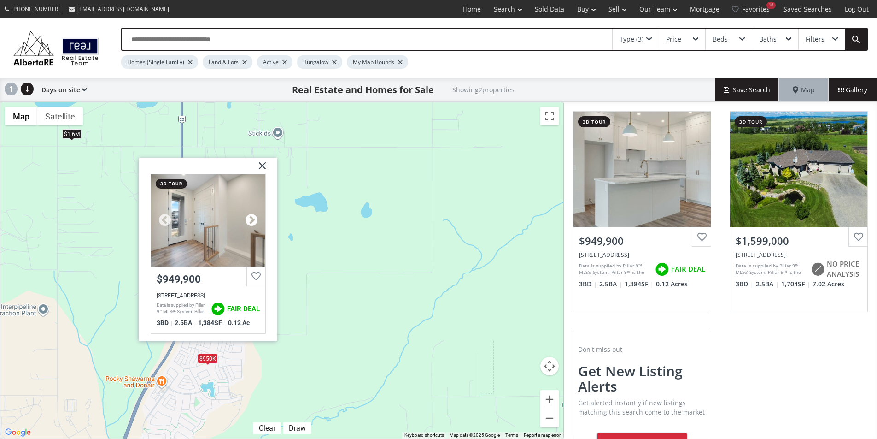
click at [246, 220] on div at bounding box center [252, 220] width 14 height 14
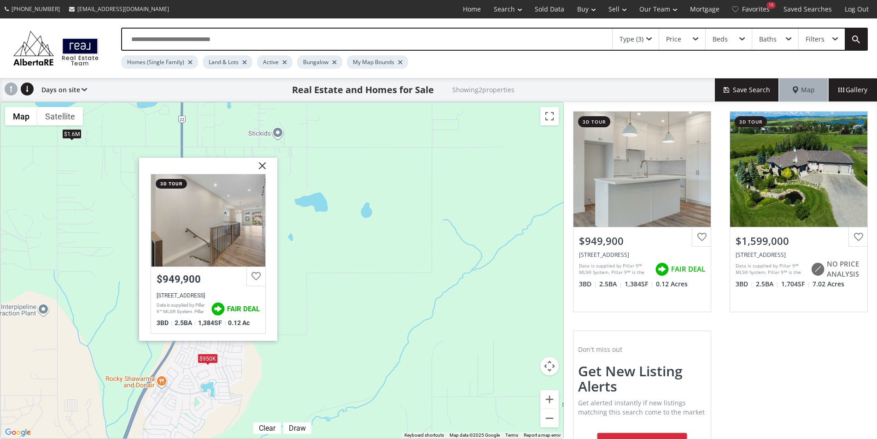
click at [297, 242] on div "To navigate, press the arrow keys. $950K $1.6M Sunrise Heath Cochrane AB T4C 0W…" at bounding box center [281, 270] width 563 height 336
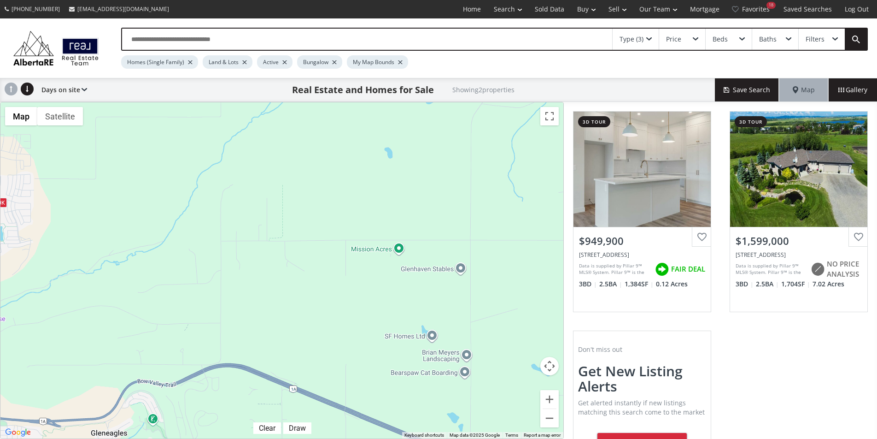
drag, startPoint x: 248, startPoint y: 377, endPoint x: 36, endPoint y: 221, distance: 263.3
click at [36, 221] on div "To navigate, press the arrow keys. $950K $1.6M" at bounding box center [281, 270] width 563 height 336
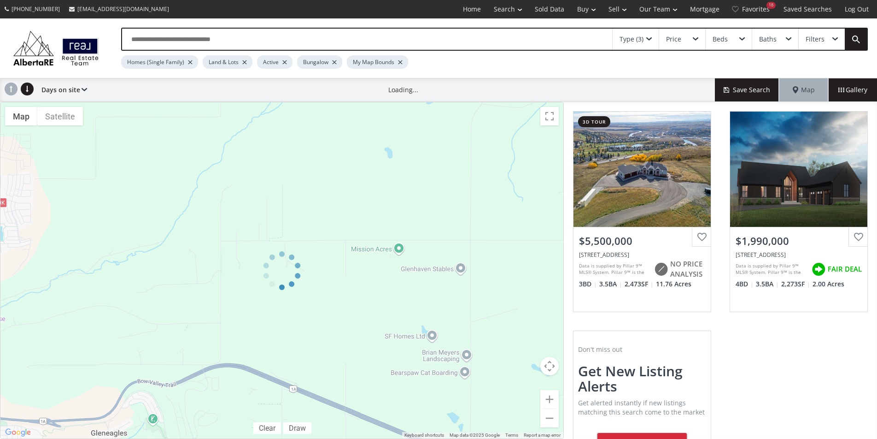
drag, startPoint x: 178, startPoint y: 338, endPoint x: 251, endPoint y: 287, distance: 88.7
click at [251, 287] on div at bounding box center [282, 270] width 564 height 337
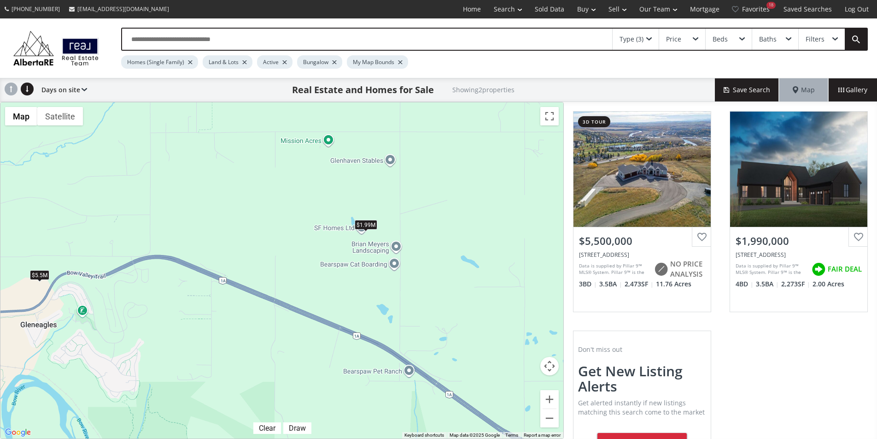
drag, startPoint x: 257, startPoint y: 345, endPoint x: 185, endPoint y: 235, distance: 131.1
click at [185, 235] on div "To navigate, press the arrow keys. $5.5M $1.99M" at bounding box center [281, 270] width 563 height 336
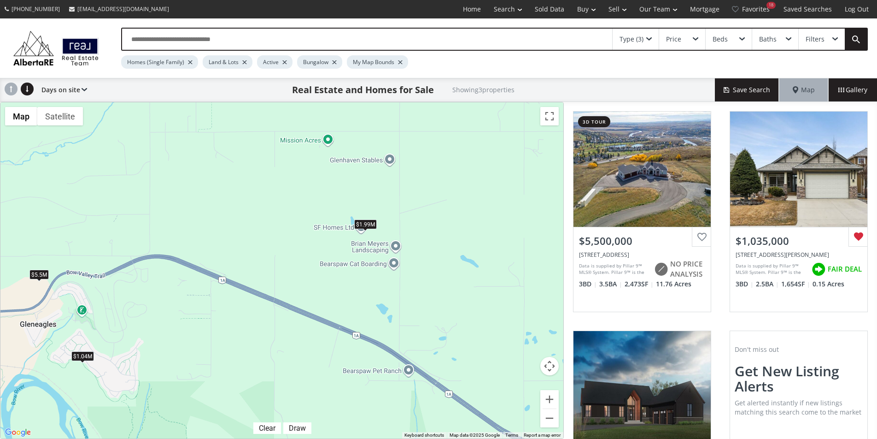
drag, startPoint x: 286, startPoint y: 349, endPoint x: 105, endPoint y: 163, distance: 260.1
click at [105, 163] on div "← Move left → Move right ↑ Move up ↓ Move down + Zoom in - Zoom out Home Jump l…" at bounding box center [282, 270] width 564 height 337
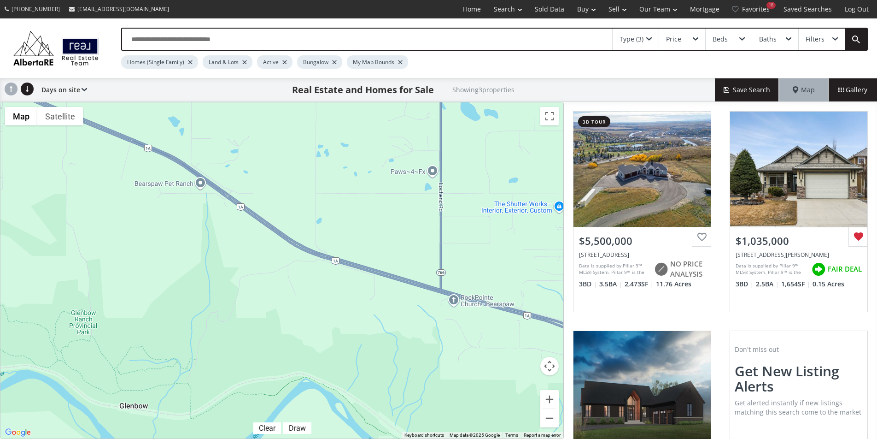
drag, startPoint x: 295, startPoint y: 304, endPoint x: 87, endPoint y: 115, distance: 281.6
click at [87, 115] on div "To navigate, press the arrow keys. $5.5M $1.04M $1.99M" at bounding box center [281, 270] width 563 height 336
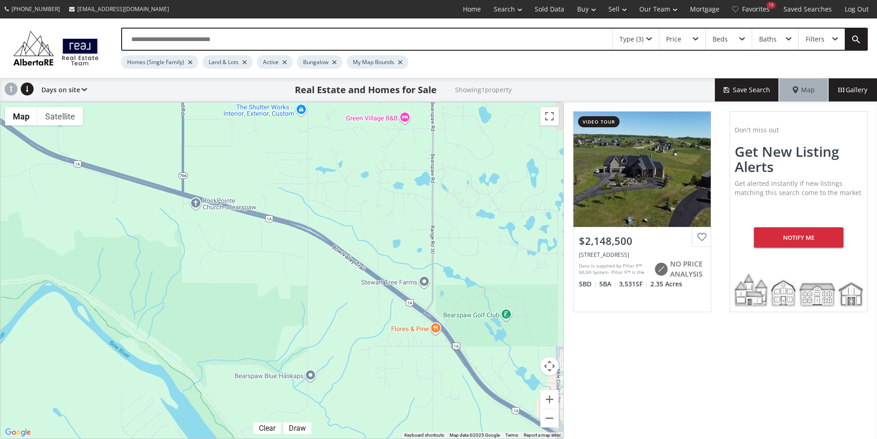
drag, startPoint x: 367, startPoint y: 252, endPoint x: 108, endPoint y: 154, distance: 277.1
click at [108, 154] on div "To navigate, press the arrow keys. $2.15M" at bounding box center [281, 270] width 563 height 336
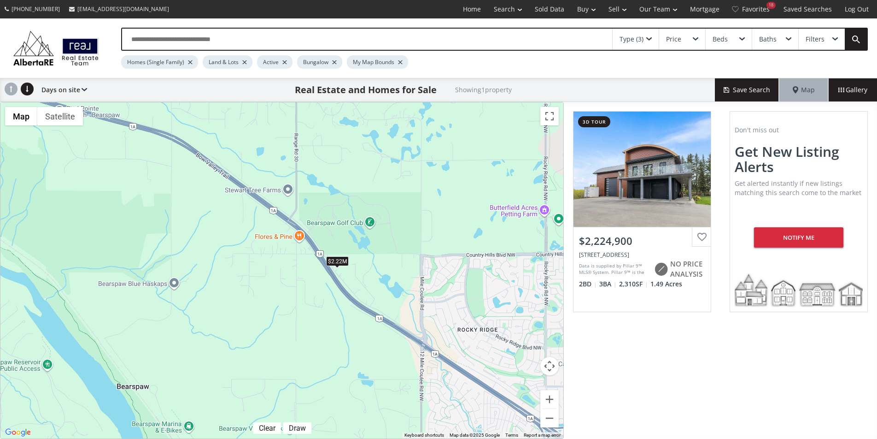
drag, startPoint x: 289, startPoint y: 296, endPoint x: 132, endPoint y: 181, distance: 194.6
click at [132, 181] on div "To navigate, press the arrow keys. $2.22M" at bounding box center [281, 270] width 563 height 336
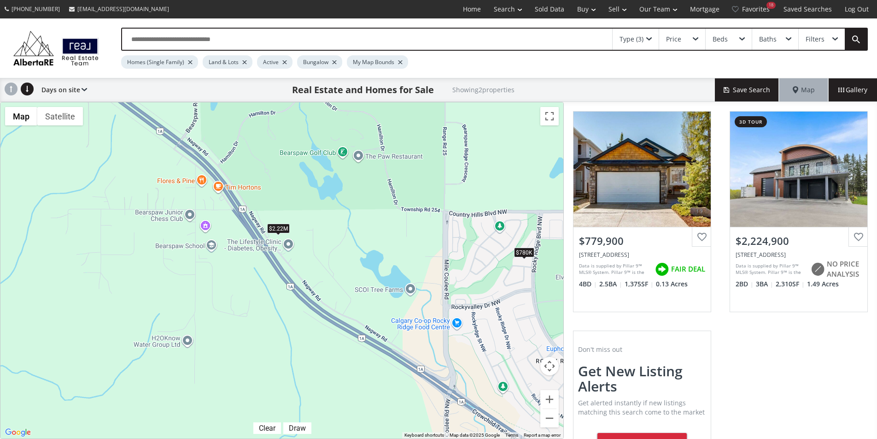
drag, startPoint x: 461, startPoint y: 277, endPoint x: 253, endPoint y: 274, distance: 208.3
click at [253, 274] on div "← Move left → Move right ↑ Move up ↓ Move down + Zoom in - Zoom out Home Jump l…" at bounding box center [282, 270] width 564 height 337
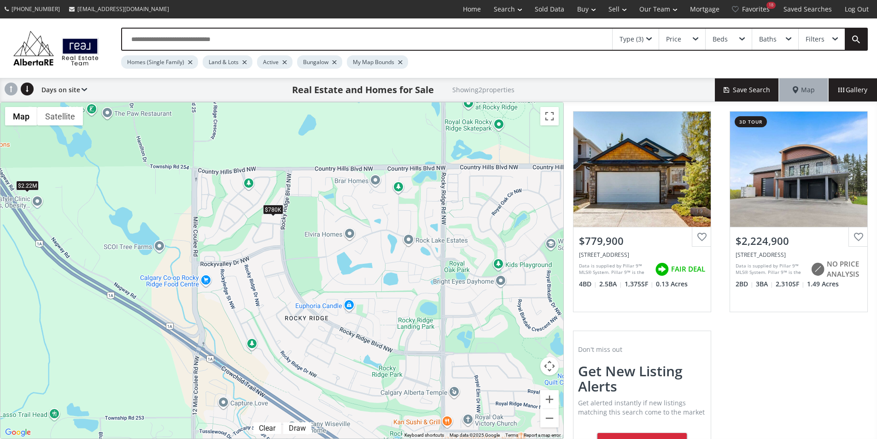
drag, startPoint x: 359, startPoint y: 281, endPoint x: 106, endPoint y: 240, distance: 256.8
click at [106, 239] on div "To navigate, press the arrow keys. $780K $2.22M" at bounding box center [281, 270] width 563 height 336
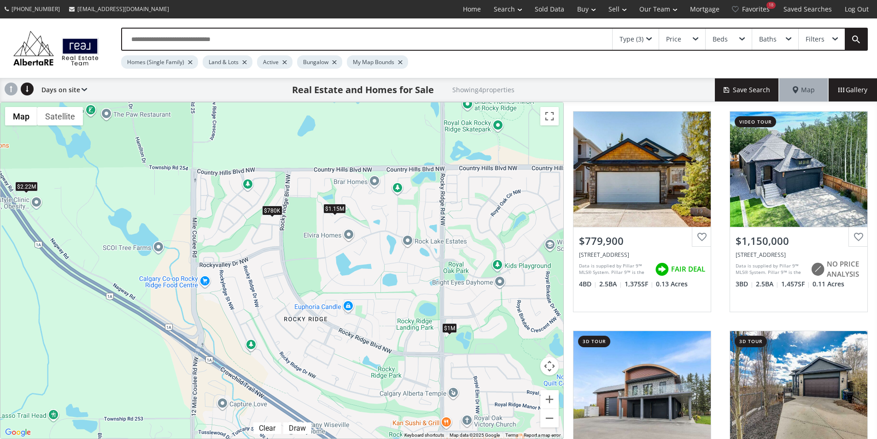
click at [330, 211] on div "$1.15M" at bounding box center [335, 209] width 23 height 10
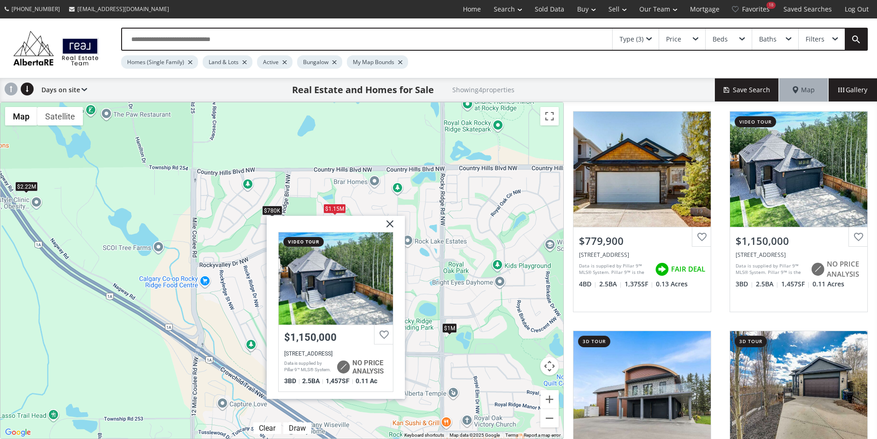
click at [297, 200] on div "To navigate, press the arrow keys. $780K $1.15M $2.22M $1M Rockyvale Green NW C…" at bounding box center [281, 270] width 563 height 336
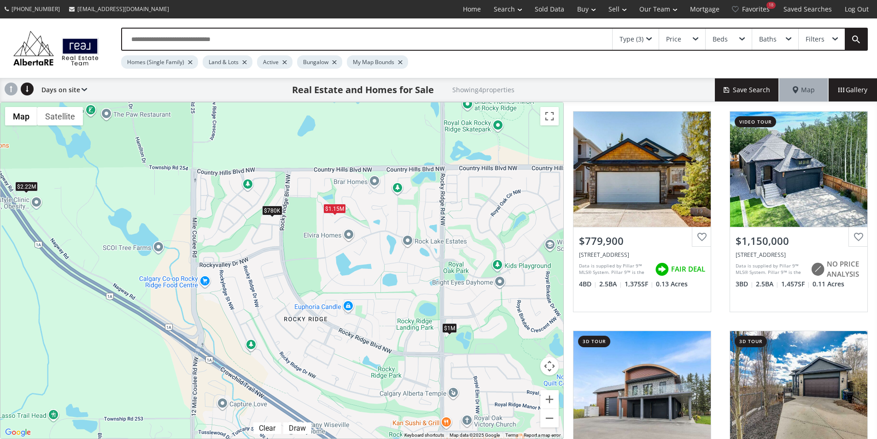
click at [453, 329] on div "$1M" at bounding box center [449, 328] width 15 height 10
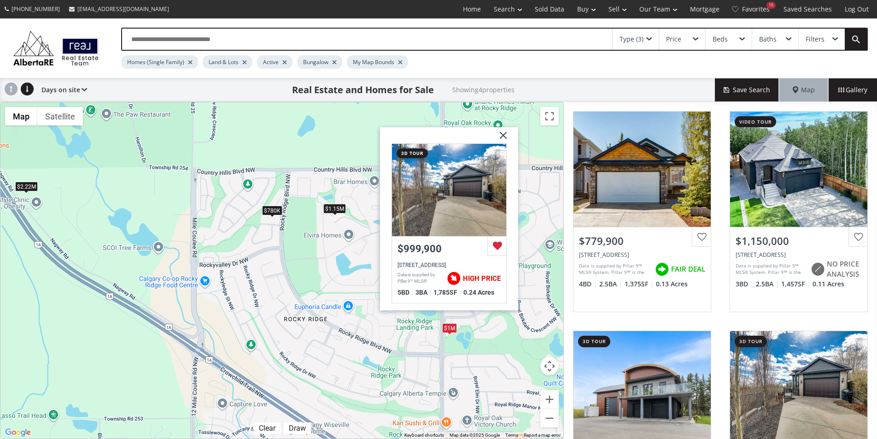
click at [394, 338] on div "To navigate, press the arrow keys. $780K $1.15M $2.22M $1M Royal Highland Court…" at bounding box center [281, 270] width 563 height 336
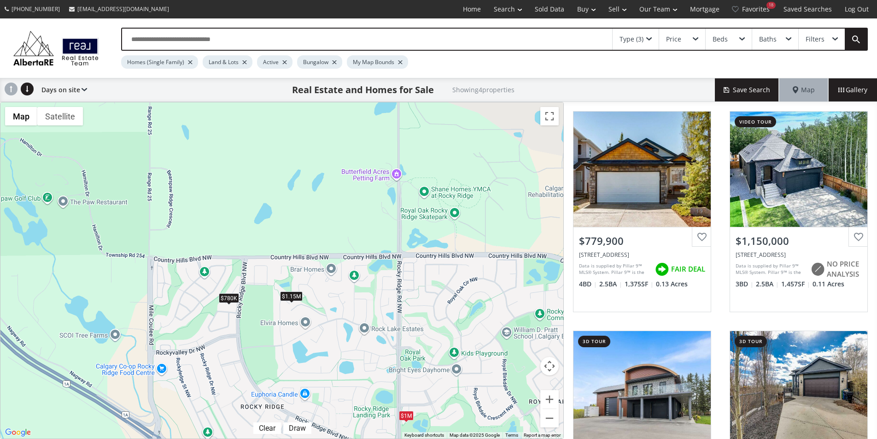
drag, startPoint x: 429, startPoint y: 249, endPoint x: 386, endPoint y: 340, distance: 101.0
click at [386, 340] on div "To navigate, press the arrow keys. $780K $1.15M $2.22M $1M" at bounding box center [281, 270] width 563 height 336
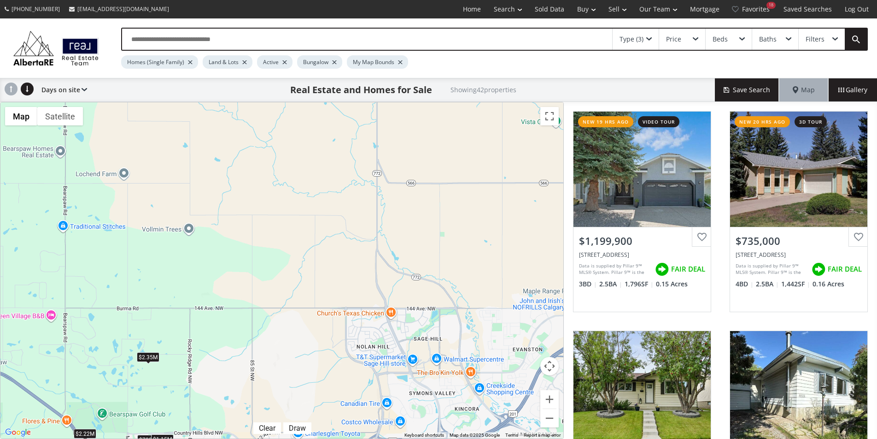
drag, startPoint x: 380, startPoint y: 142, endPoint x: 293, endPoint y: 362, distance: 236.7
click at [293, 362] on div "To navigate, press the arrow keys. $1.2M $735K $700K $689K $700K $1.5M $675K $9…" at bounding box center [281, 270] width 563 height 336
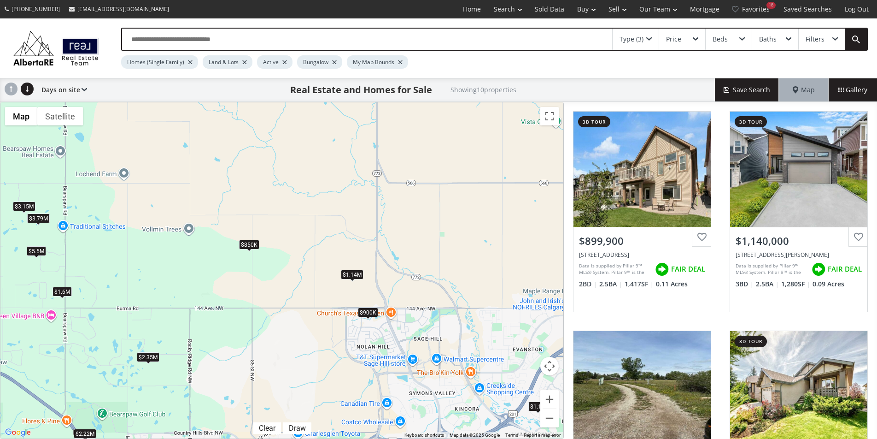
click at [356, 275] on div "$1.14M" at bounding box center [352, 275] width 23 height 10
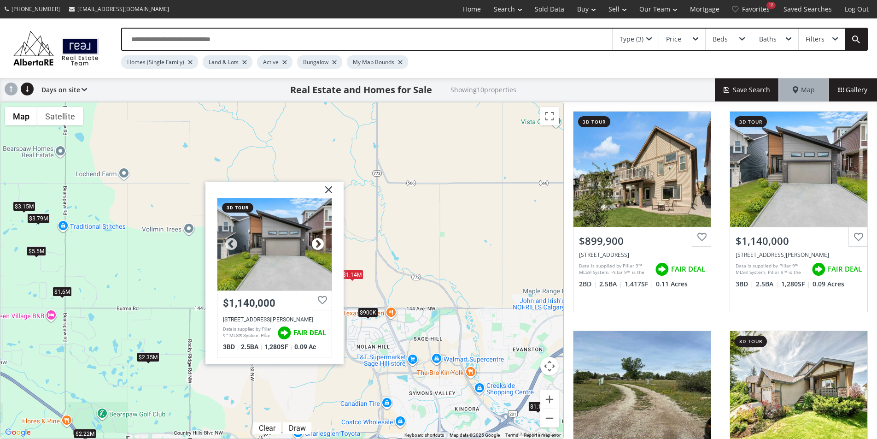
click at [321, 241] on div at bounding box center [318, 244] width 14 height 14
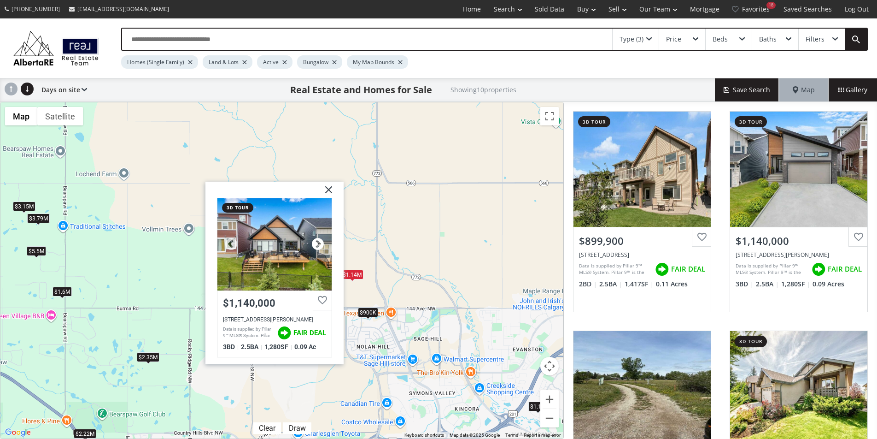
click at [321, 241] on div at bounding box center [318, 244] width 14 height 14
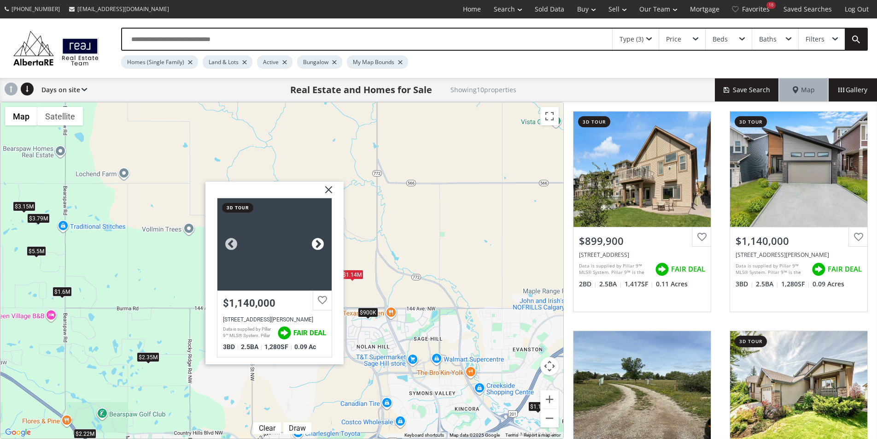
click at [321, 241] on div at bounding box center [318, 244] width 14 height 14
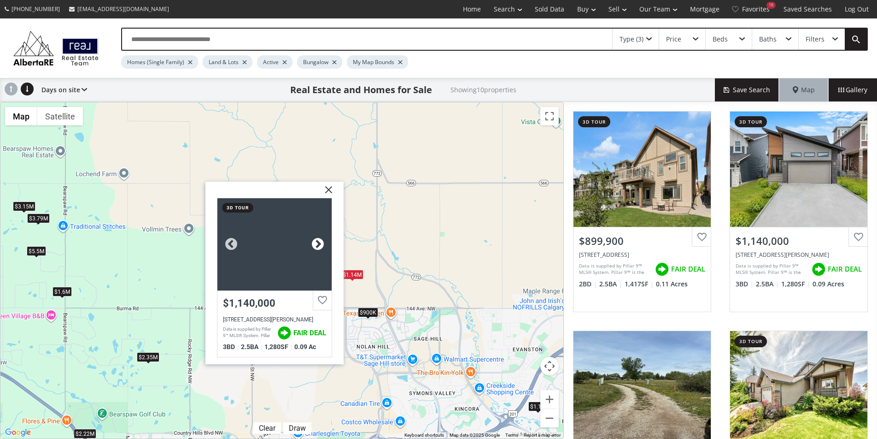
click at [321, 241] on div at bounding box center [318, 244] width 14 height 14
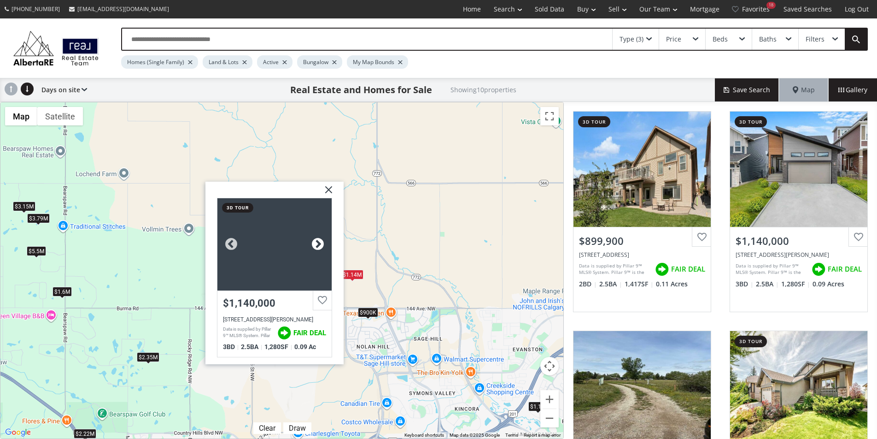
click at [321, 241] on div at bounding box center [318, 244] width 14 height 14
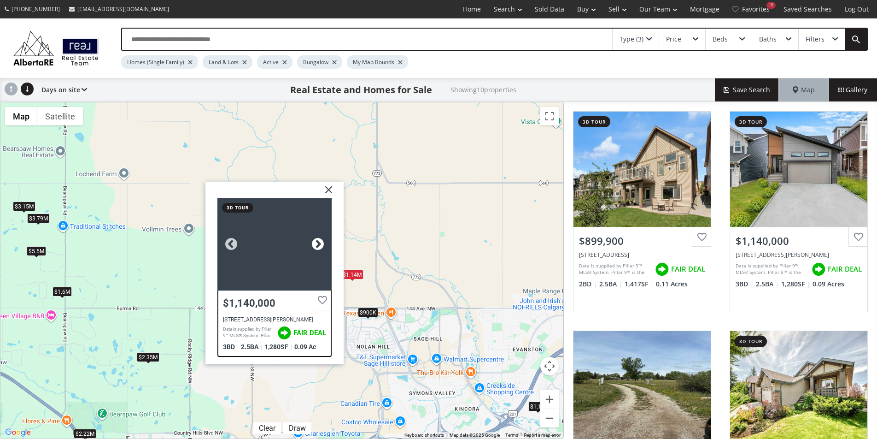
click at [320, 243] on div at bounding box center [318, 244] width 14 height 14
click at [328, 188] on img at bounding box center [325, 192] width 23 height 23
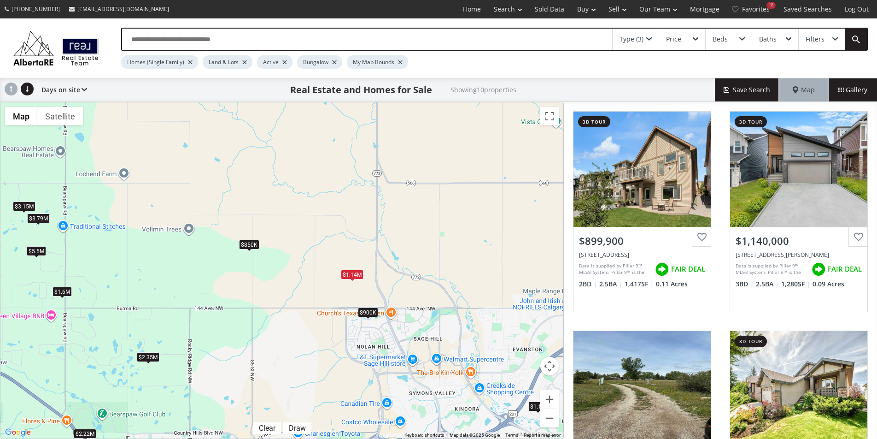
click at [254, 244] on div "$850K" at bounding box center [249, 245] width 20 height 10
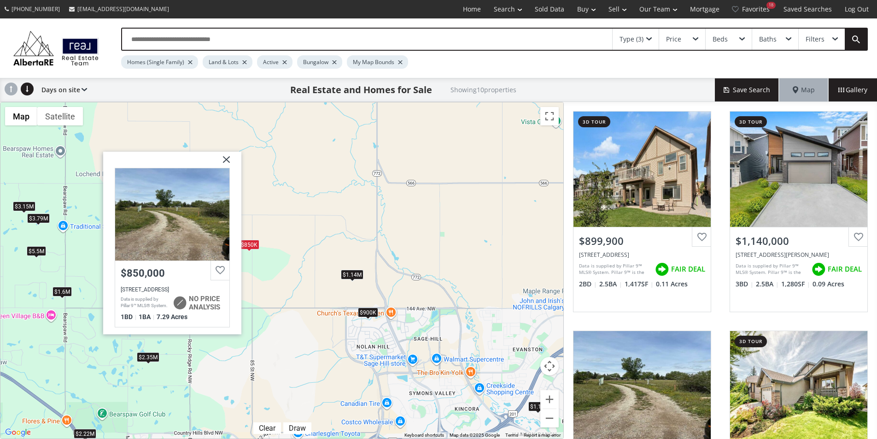
click at [317, 220] on div "To navigate, press the arrow keys. $900K $1.14M $850K $1.1M $1.6M $3.15M $2.35M…" at bounding box center [281, 270] width 563 height 336
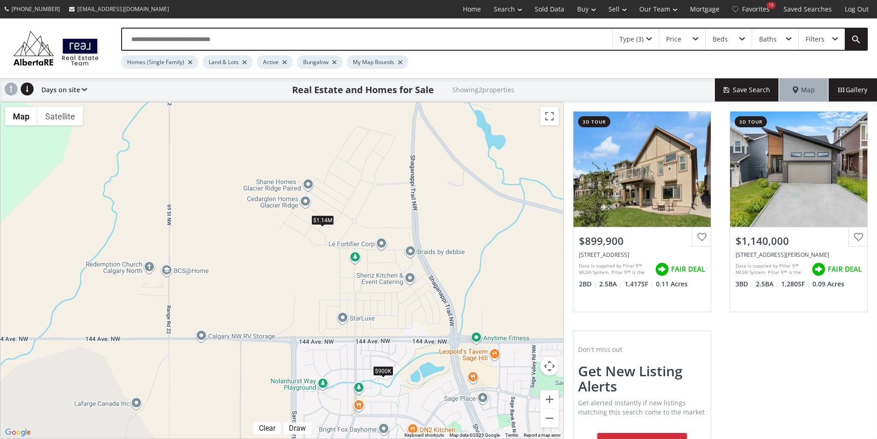
click at [323, 222] on div "$1.14M" at bounding box center [323, 220] width 23 height 10
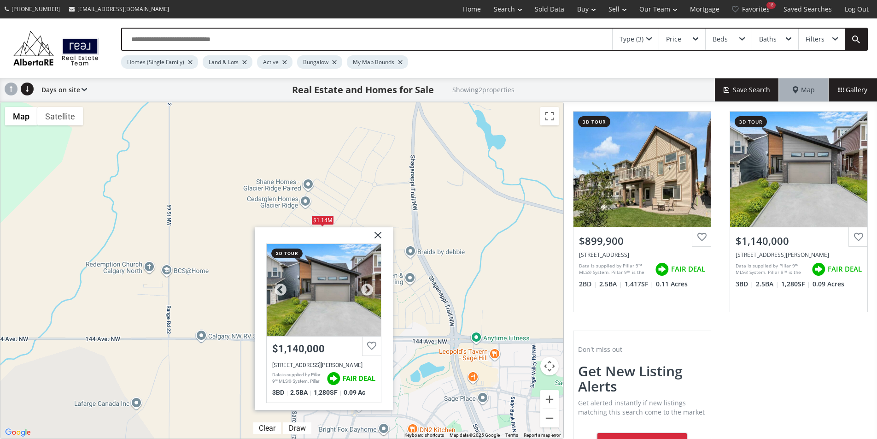
click at [320, 295] on div at bounding box center [324, 289] width 114 height 92
click at [380, 236] on img at bounding box center [374, 238] width 23 height 23
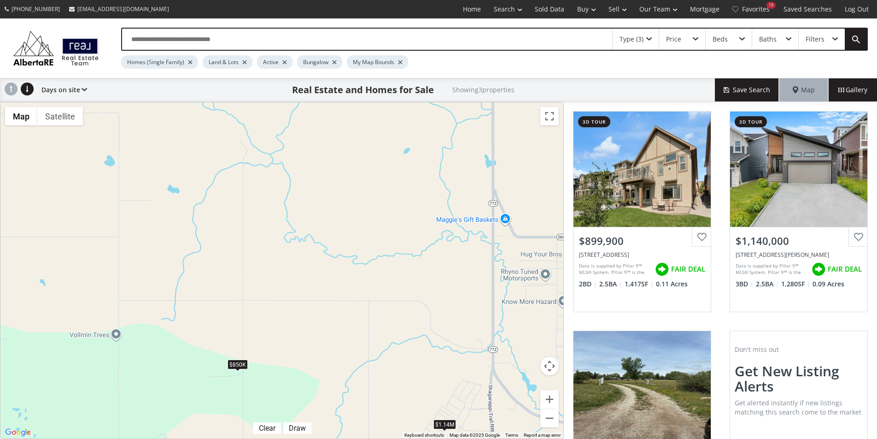
drag, startPoint x: 407, startPoint y: 187, endPoint x: 498, endPoint y: 351, distance: 187.3
click at [498, 351] on div "To navigate, press the arrow keys. $900K $1.14M $850K" at bounding box center [281, 270] width 563 height 336
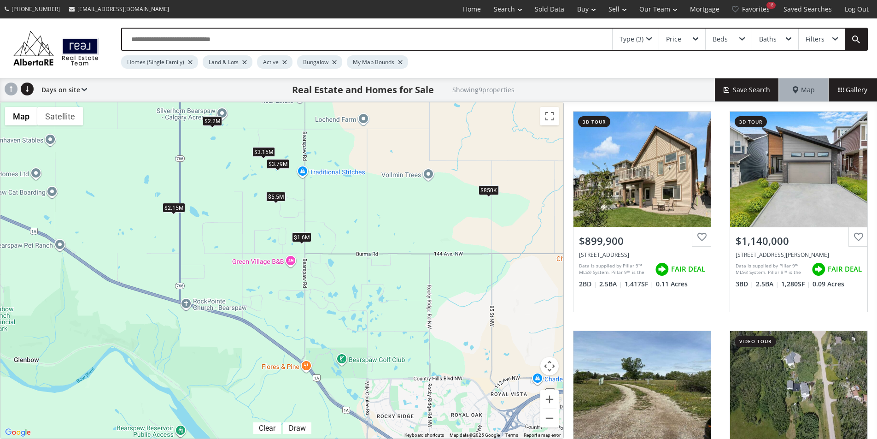
drag, startPoint x: 403, startPoint y: 387, endPoint x: 537, endPoint y: 235, distance: 202.5
click at [537, 235] on div "To navigate, press the arrow keys. $900K $1.14M $850K $1.6M $3.15M $3.79M $2.15…" at bounding box center [281, 270] width 563 height 336
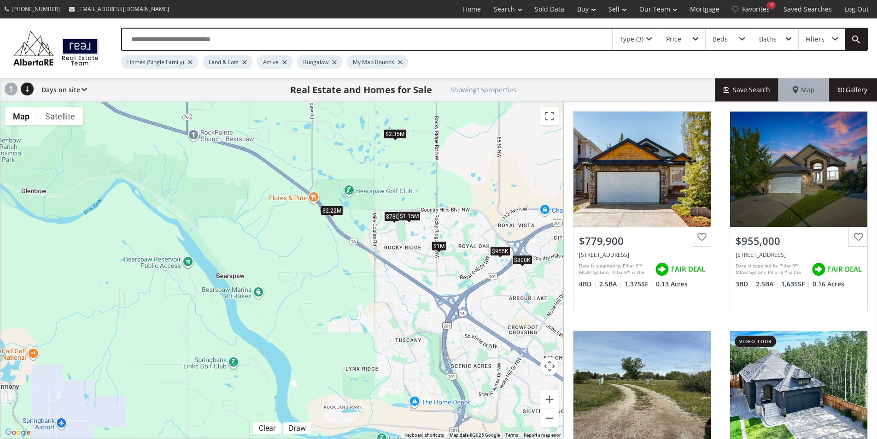
drag, startPoint x: 349, startPoint y: 347, endPoint x: 355, endPoint y: 178, distance: 168.8
click at [355, 177] on div "To navigate, press the arrow keys. $780K $955K $850K $1.15M $800K $1.6M $1.99M …" at bounding box center [281, 270] width 563 height 336
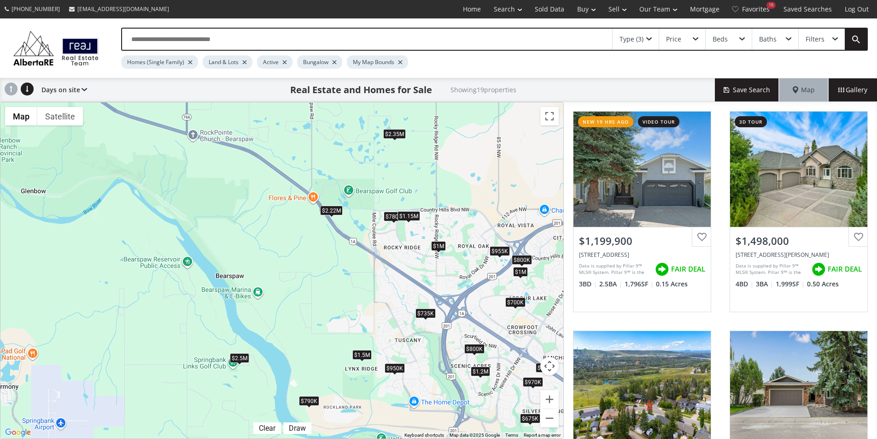
drag, startPoint x: 143, startPoint y: 205, endPoint x: 267, endPoint y: 258, distance: 135.0
click at [267, 258] on div "← Move left → Move right ↑ Move up ↓ Move down + Zoom in - Zoom out Home Jump l…" at bounding box center [282, 270] width 564 height 337
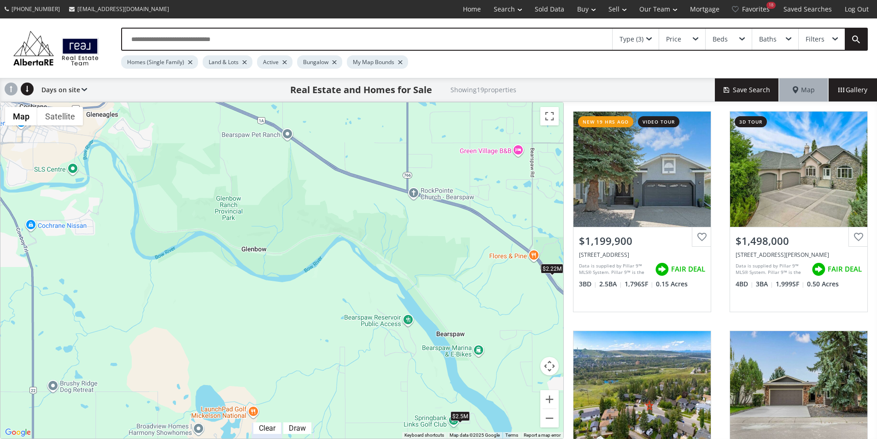
drag, startPoint x: 226, startPoint y: 247, endPoint x: 429, endPoint y: 295, distance: 208.4
click at [429, 295] on div "To navigate, press the arrow keys. $1.2M $1.5M $675K $970K $800K $780K $955K $8…" at bounding box center [281, 270] width 563 height 336
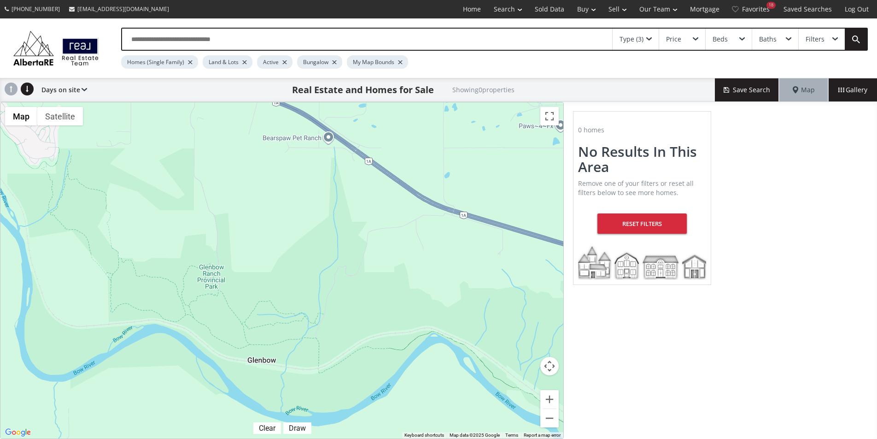
drag, startPoint x: 304, startPoint y: 209, endPoint x: 335, endPoint y: 294, distance: 90.8
click at [335, 294] on div "To navigate, press the arrow keys." at bounding box center [281, 270] width 563 height 336
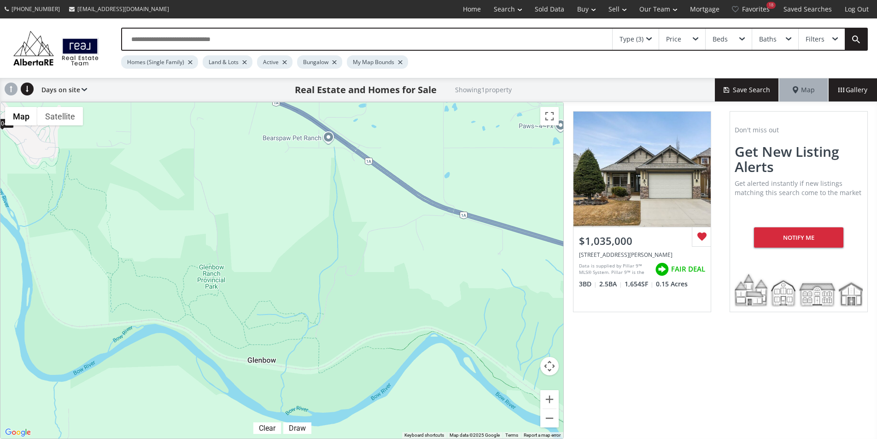
click at [336, 63] on div "Bungalow" at bounding box center [319, 61] width 45 height 13
click at [334, 60] on div at bounding box center [334, 62] width 5 height 4
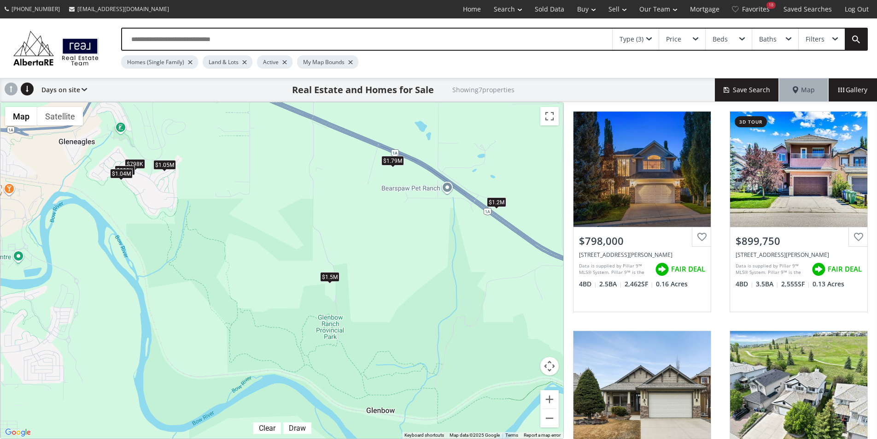
drag, startPoint x: 304, startPoint y: 175, endPoint x: 392, endPoint y: 206, distance: 93.0
click at [392, 206] on div "To navigate, press the arrow keys. $798K $900K $1.04M $1.05M $1.2M $1.79M $1.5M" at bounding box center [281, 270] width 563 height 336
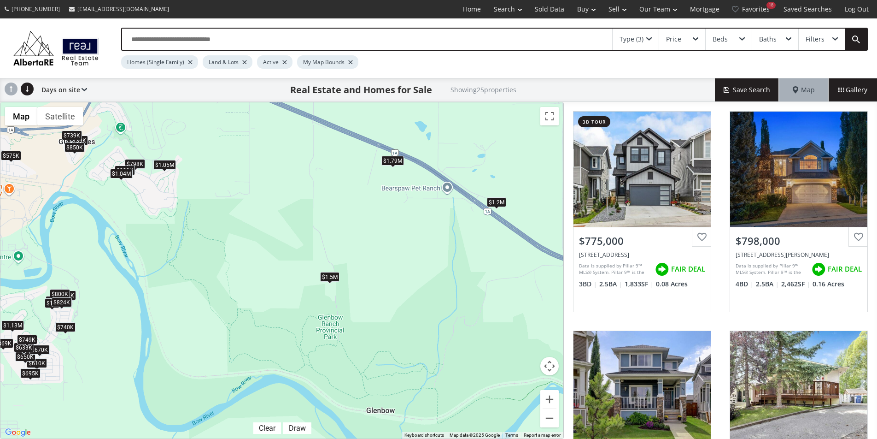
click at [165, 161] on div "$1.05M" at bounding box center [164, 165] width 23 height 10
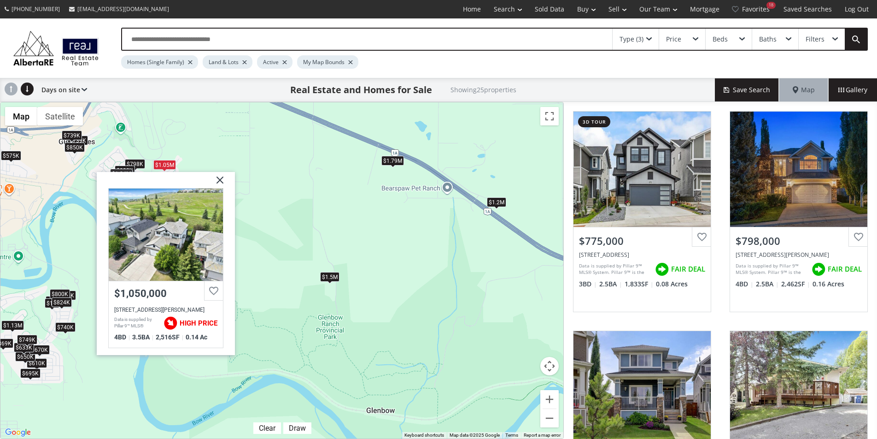
click at [218, 179] on img at bounding box center [216, 183] width 23 height 23
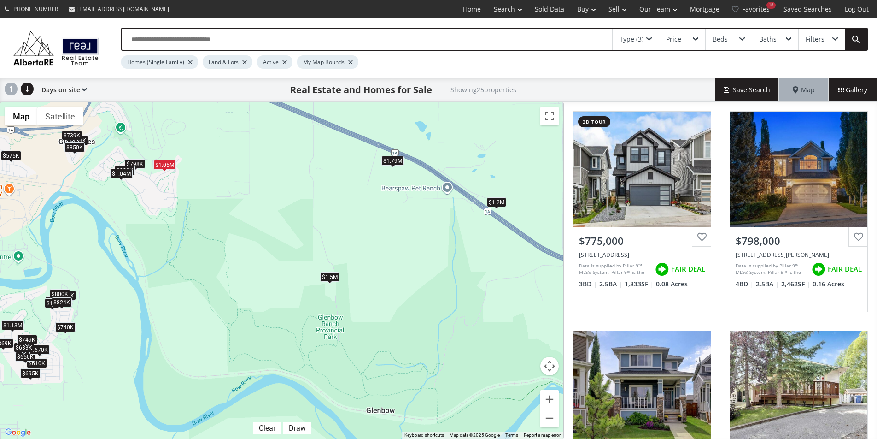
click at [141, 168] on div "To navigate, press the arrow keys. $775K $798K $610K $575K $739K $695K $650K $7…" at bounding box center [281, 270] width 563 height 336
click at [138, 159] on div "$798K" at bounding box center [135, 164] width 20 height 10
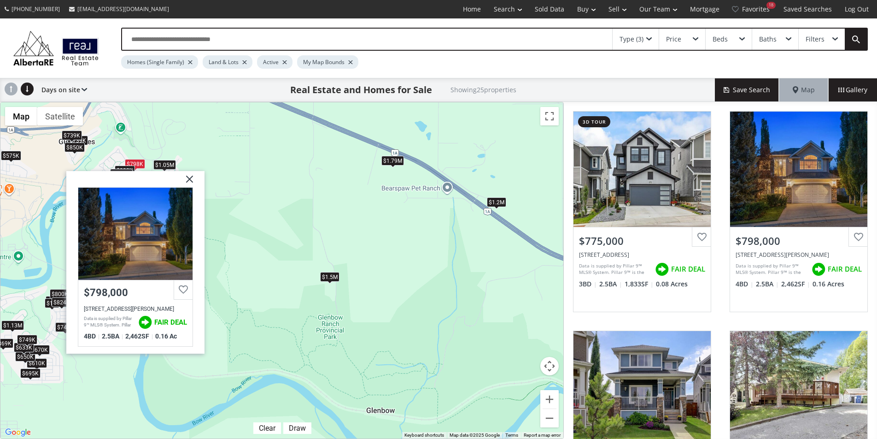
click at [190, 176] on img at bounding box center [186, 182] width 23 height 23
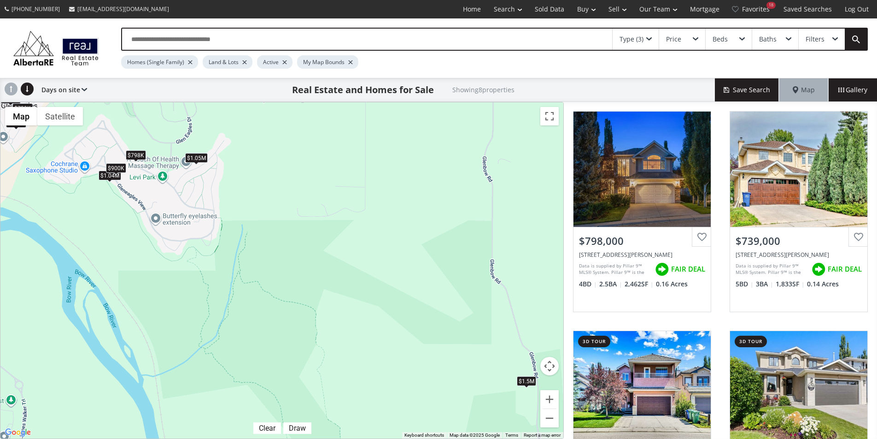
click at [112, 163] on div "$900K" at bounding box center [116, 168] width 20 height 10
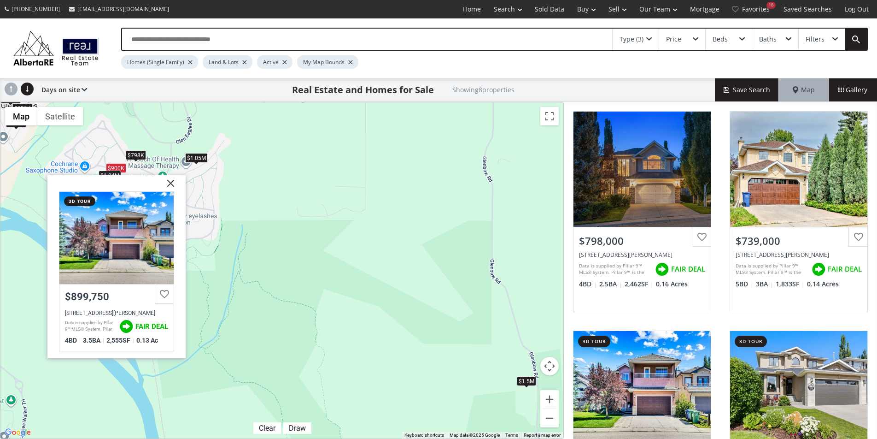
click at [137, 156] on div "$798K" at bounding box center [136, 155] width 20 height 10
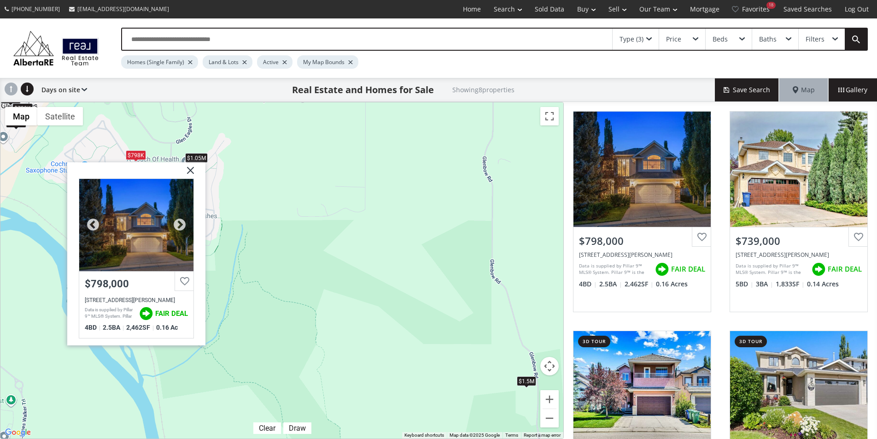
click at [135, 207] on div at bounding box center [136, 225] width 114 height 92
click at [192, 169] on img at bounding box center [187, 173] width 23 height 23
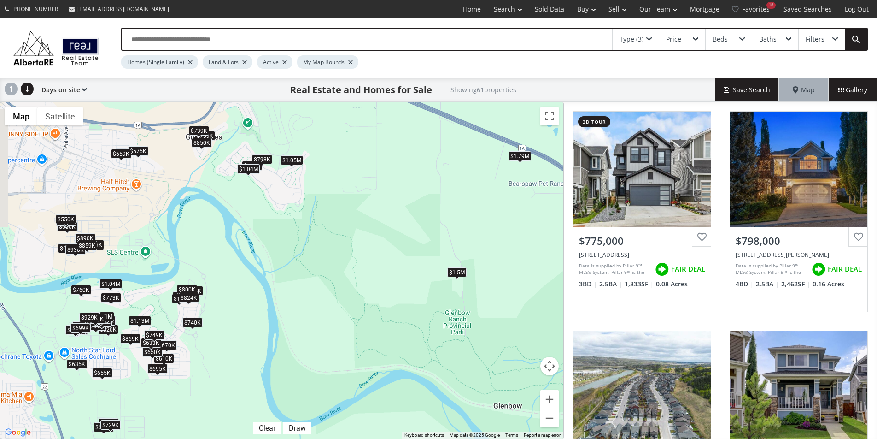
drag, startPoint x: 467, startPoint y: 255, endPoint x: 500, endPoint y: 252, distance: 33.3
click at [500, 252] on div "To navigate, press the arrow keys. $775K $798K $760K $610K $719K $575K $739K $7…" at bounding box center [281, 270] width 563 height 336
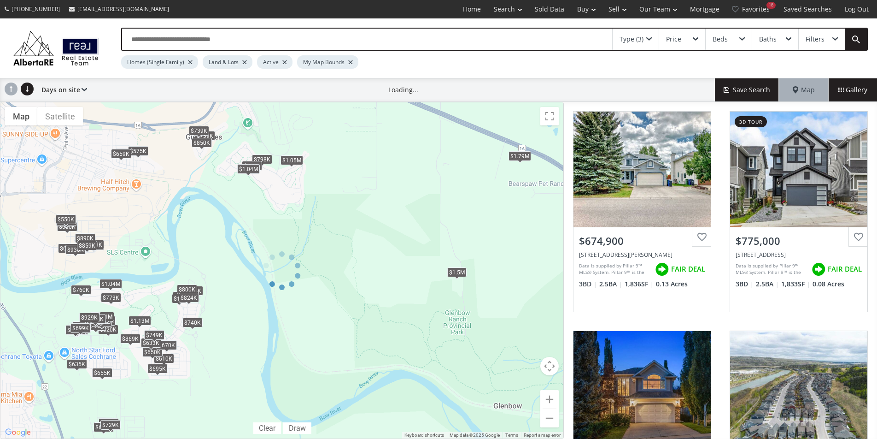
click at [110, 285] on div at bounding box center [282, 270] width 564 height 337
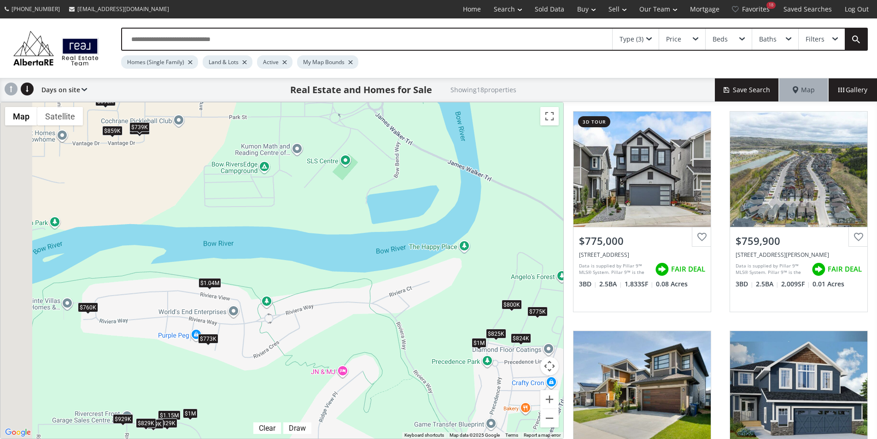
drag, startPoint x: 85, startPoint y: 307, endPoint x: 205, endPoint y: 298, distance: 120.2
click at [205, 298] on div "To navigate, press the arrow keys. $775K $760K $825K $1.15M $800K $759K $739K $…" at bounding box center [281, 270] width 563 height 336
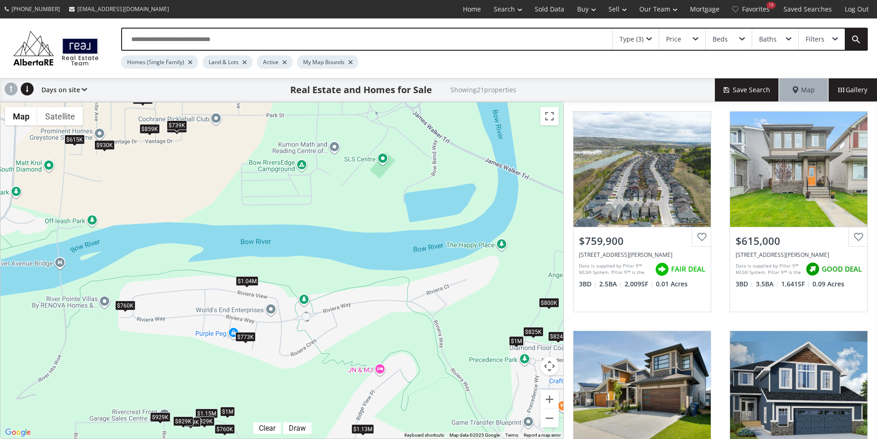
click at [249, 283] on div "$1.04M" at bounding box center [247, 281] width 23 height 10
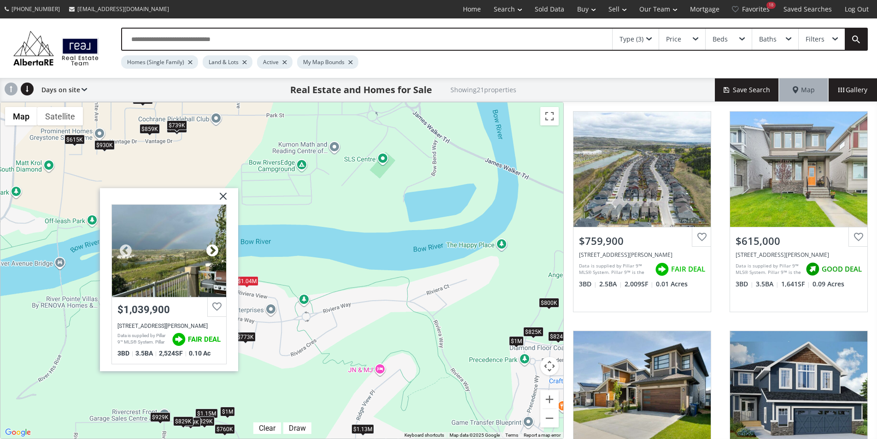
click at [216, 252] on div at bounding box center [213, 250] width 14 height 14
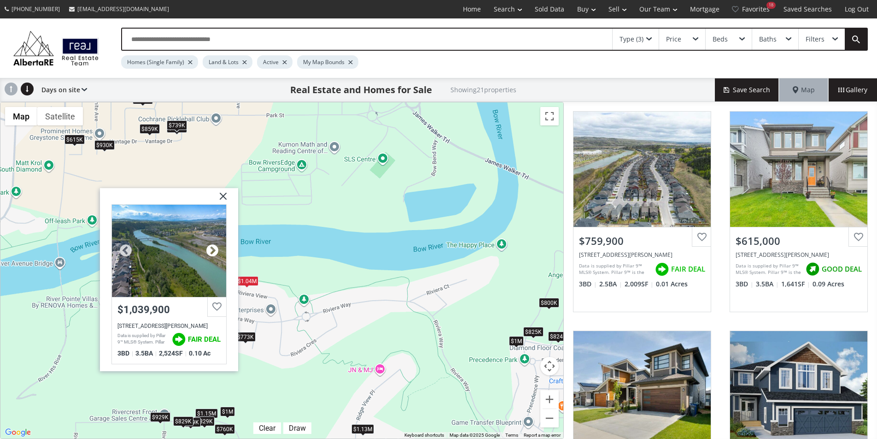
click at [216, 252] on div at bounding box center [213, 250] width 14 height 14
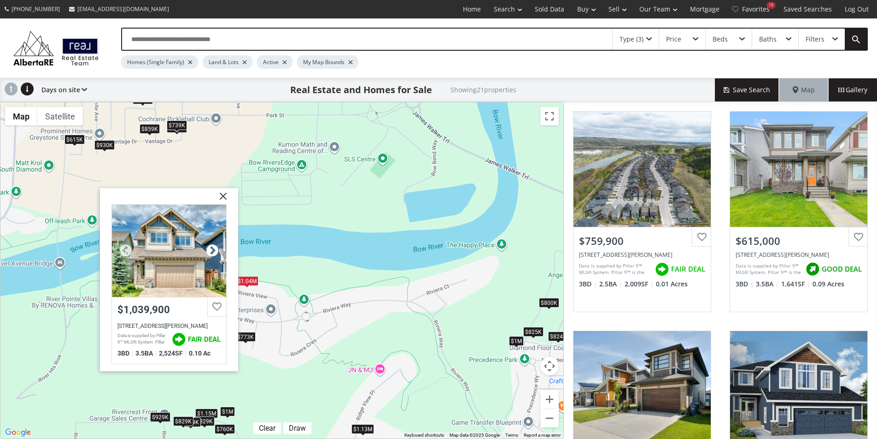
click at [216, 252] on div at bounding box center [213, 250] width 14 height 14
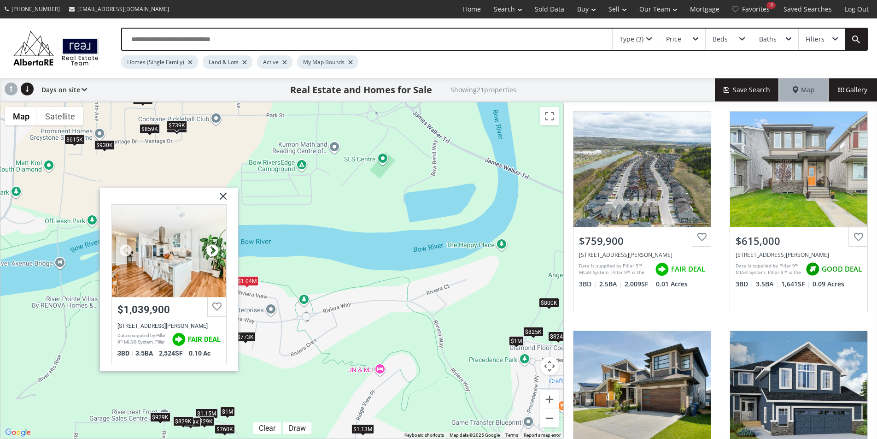
click at [216, 252] on div at bounding box center [213, 250] width 14 height 14
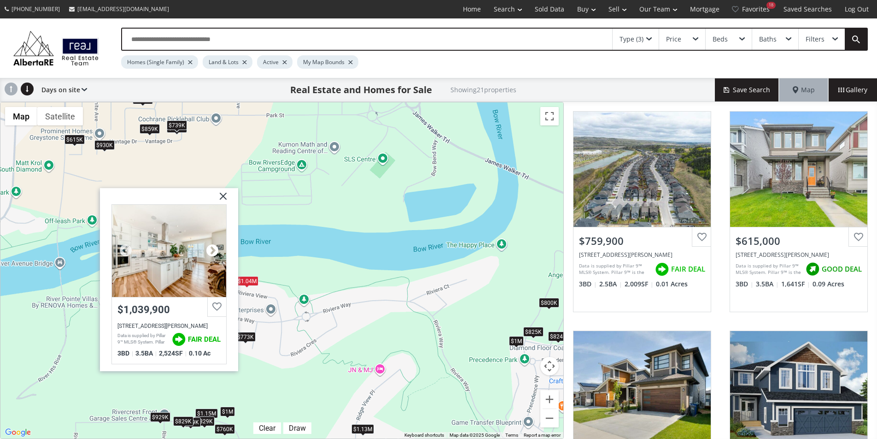
click at [216, 252] on div at bounding box center [213, 250] width 14 height 14
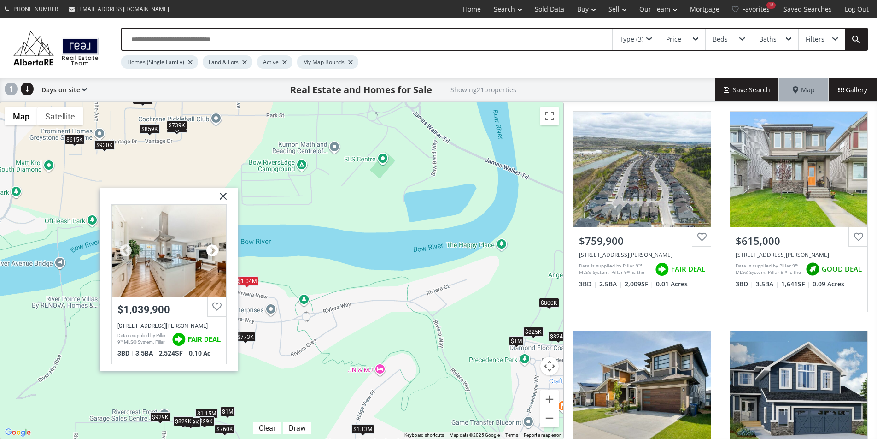
click at [216, 252] on div at bounding box center [213, 250] width 14 height 14
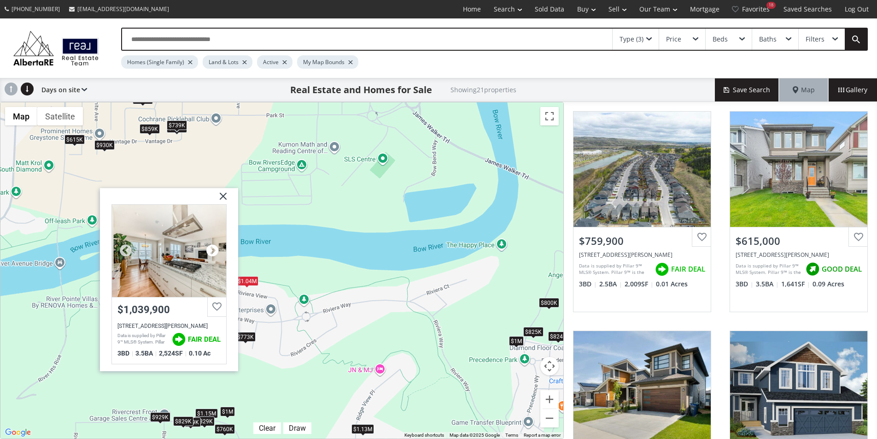
click at [216, 252] on div at bounding box center [213, 250] width 14 height 14
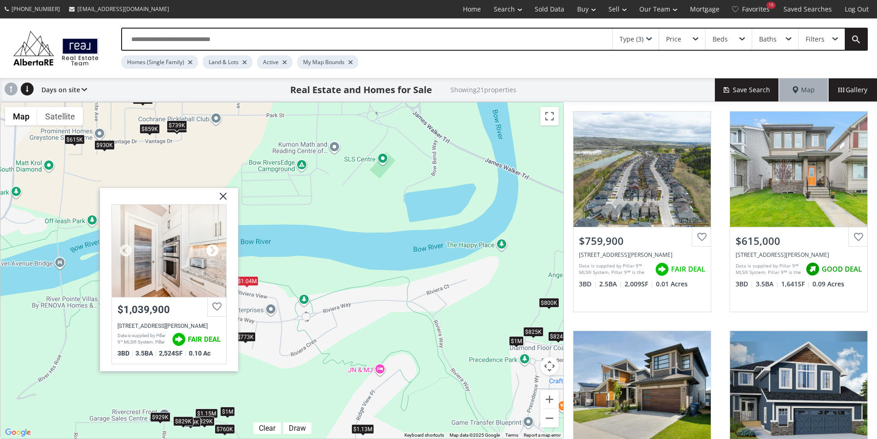
click at [216, 252] on div at bounding box center [213, 250] width 14 height 14
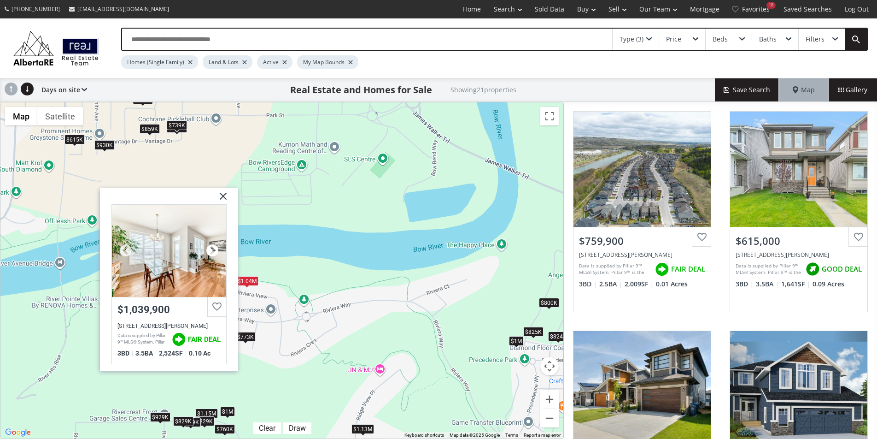
click at [216, 252] on div at bounding box center [213, 250] width 14 height 14
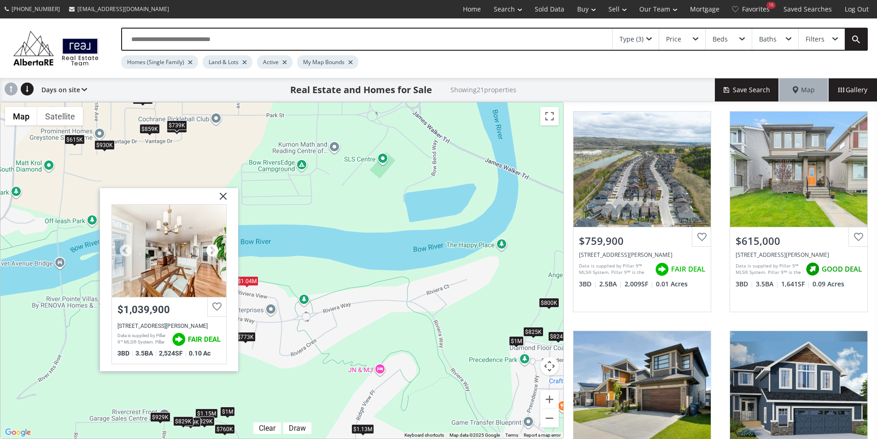
click at [216, 252] on div at bounding box center [213, 250] width 14 height 14
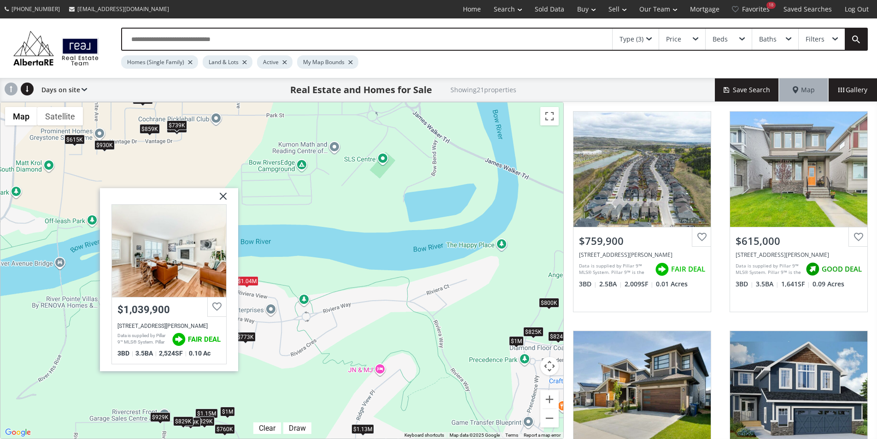
click at [225, 196] on img at bounding box center [219, 199] width 23 height 23
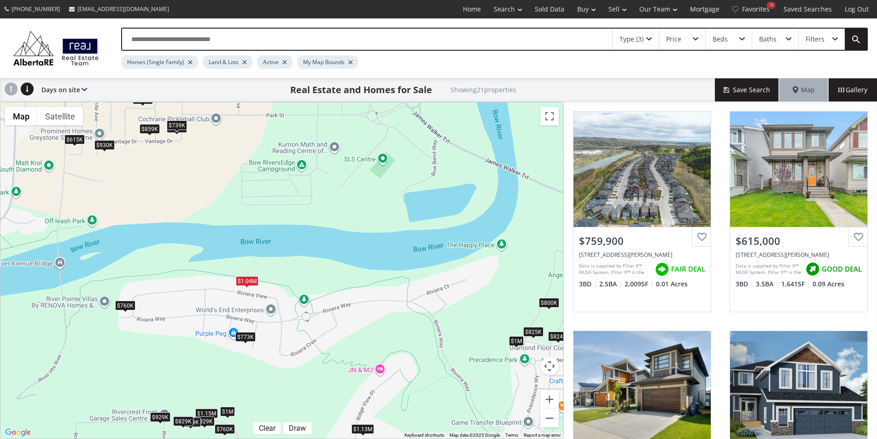
click at [120, 306] on div "$760K" at bounding box center [125, 305] width 20 height 10
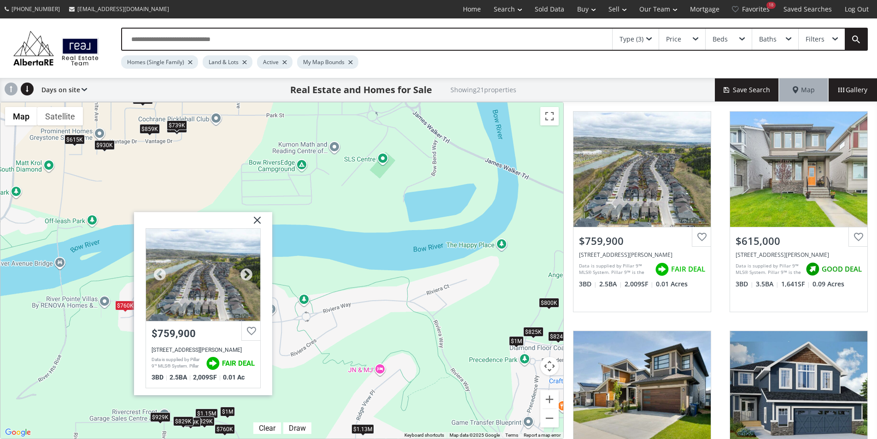
click at [238, 278] on div at bounding box center [203, 275] width 114 height 92
click at [256, 224] on img at bounding box center [253, 223] width 23 height 23
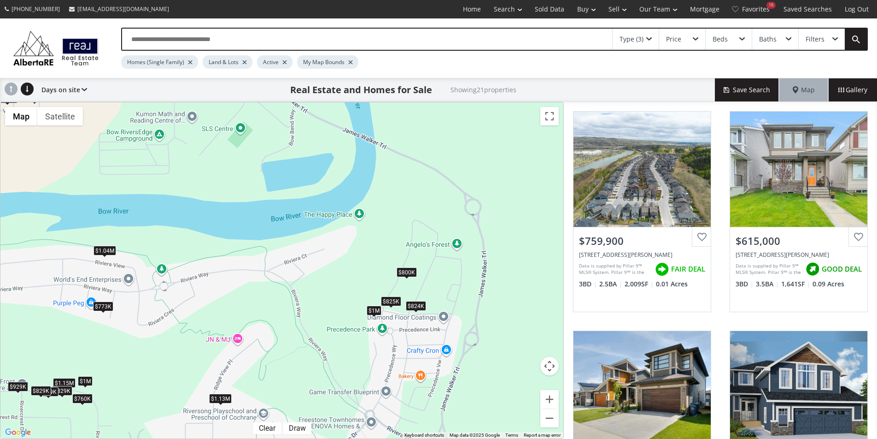
drag, startPoint x: 432, startPoint y: 367, endPoint x: 271, endPoint y: 333, distance: 165.0
click at [271, 333] on div "To navigate, press the arrow keys. $760K $615K $825K $1.15M $930K $800K $759K $…" at bounding box center [281, 270] width 563 height 336
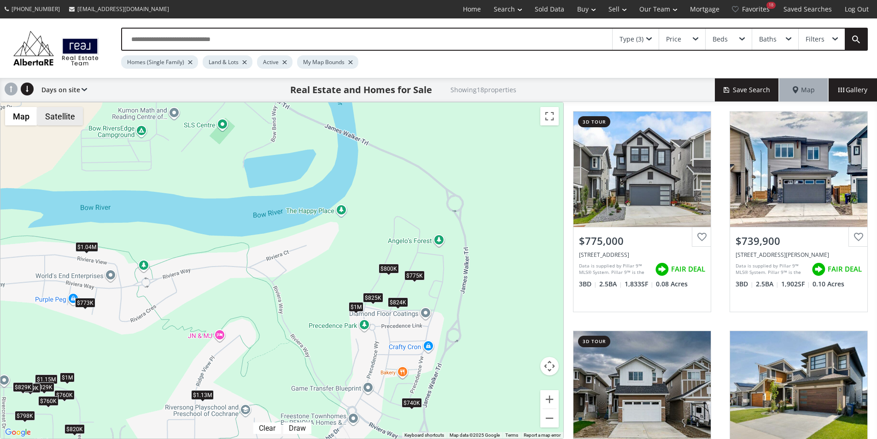
click at [43, 114] on button "Satellite" at bounding box center [60, 116] width 46 height 18
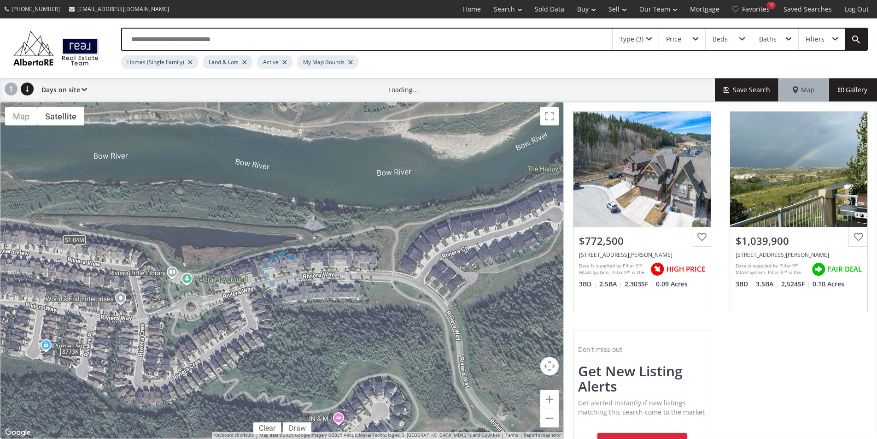
drag, startPoint x: 73, startPoint y: 262, endPoint x: 306, endPoint y: 305, distance: 236.6
click at [306, 305] on div "← Move left → Move right ↑ Move up ↓ Move down + Zoom in - Zoom out Home Jump l…" at bounding box center [282, 270] width 564 height 337
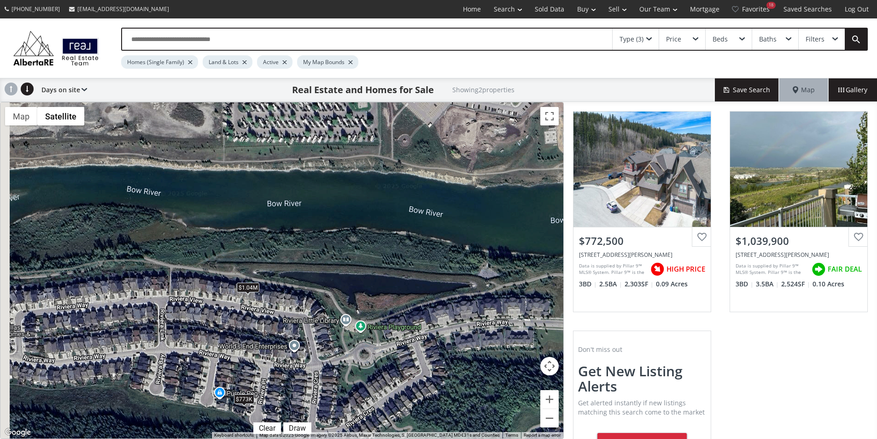
drag, startPoint x: 124, startPoint y: 278, endPoint x: 318, endPoint y: 329, distance: 200.1
click at [318, 329] on div "To navigate, press the arrow keys. $773K $1.04M" at bounding box center [281, 270] width 563 height 336
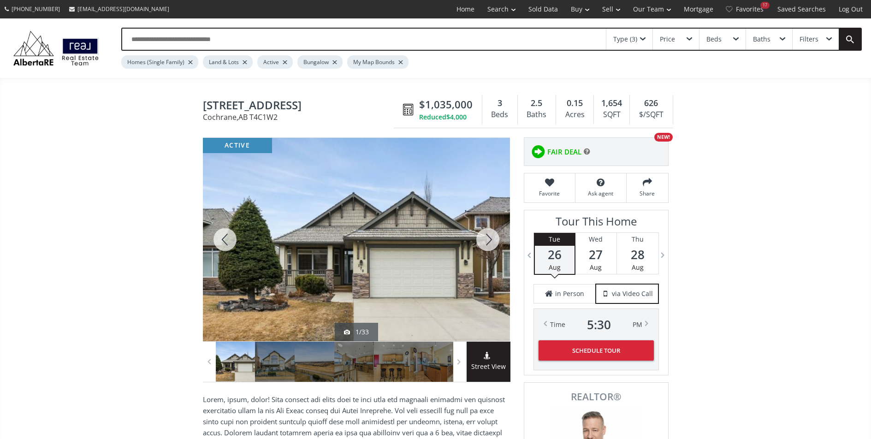
click at [488, 236] on div at bounding box center [487, 239] width 44 height 203
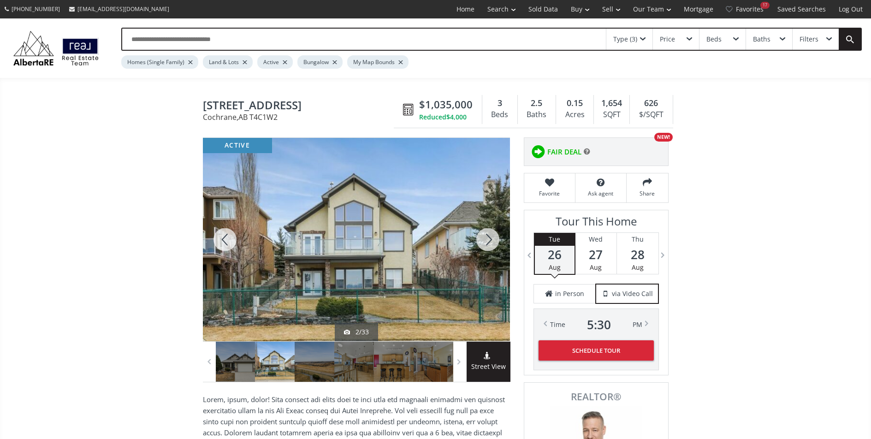
click at [488, 236] on div at bounding box center [487, 239] width 44 height 203
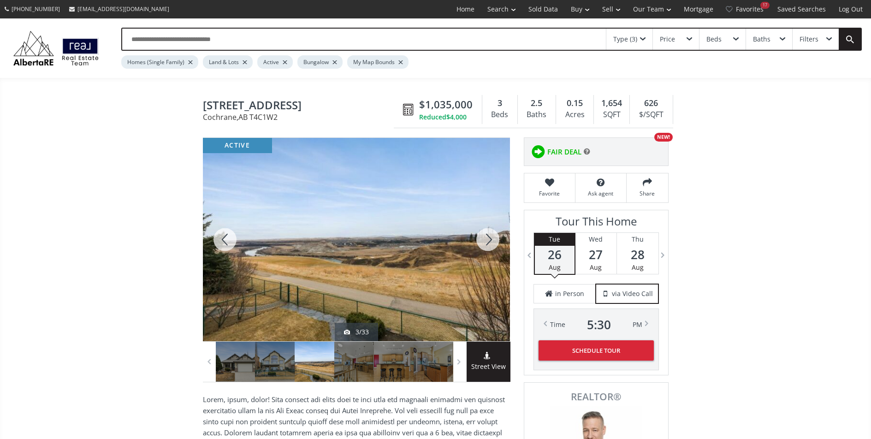
click at [488, 236] on div at bounding box center [487, 239] width 44 height 203
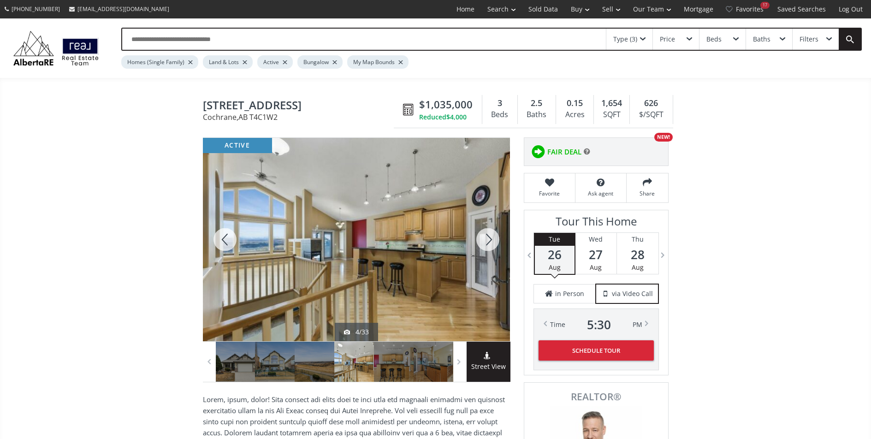
click at [488, 236] on div at bounding box center [487, 239] width 44 height 203
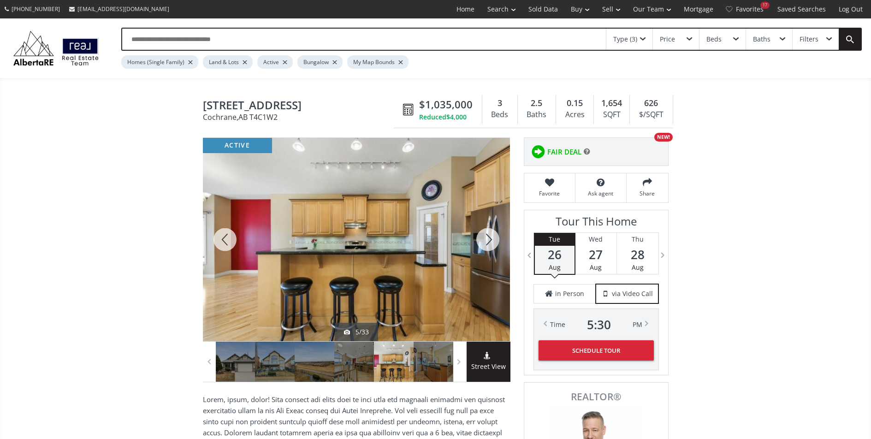
click at [488, 236] on div at bounding box center [487, 239] width 44 height 203
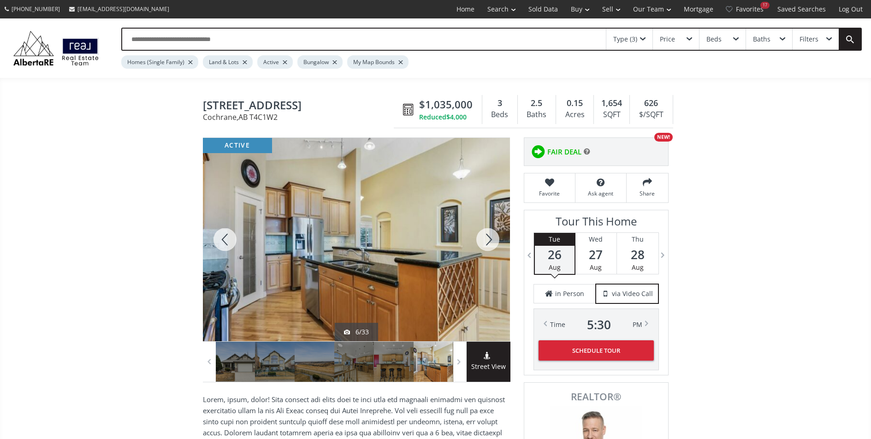
click at [488, 236] on div at bounding box center [487, 239] width 44 height 203
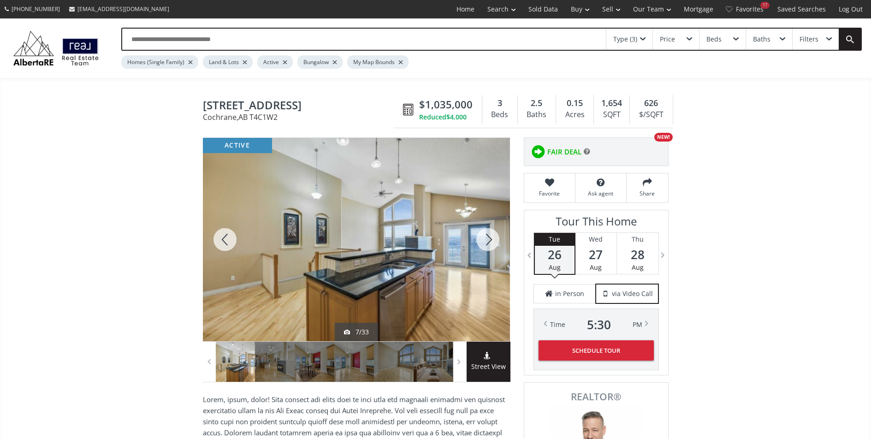
click at [488, 236] on div at bounding box center [487, 239] width 44 height 203
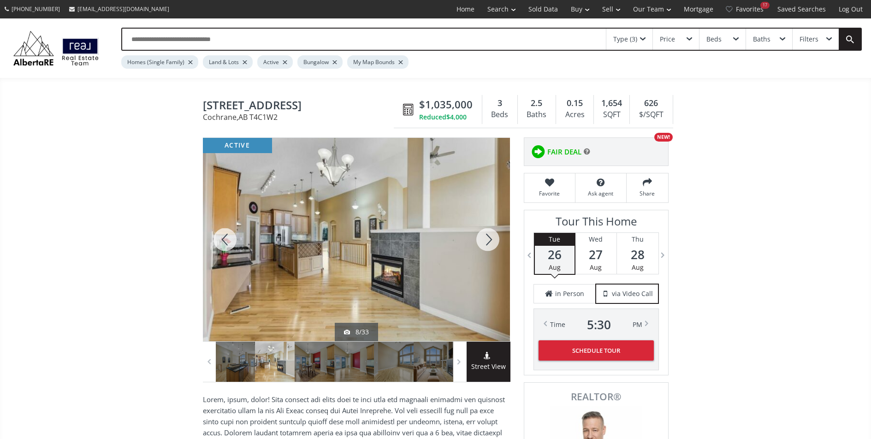
click at [488, 236] on div at bounding box center [487, 239] width 44 height 203
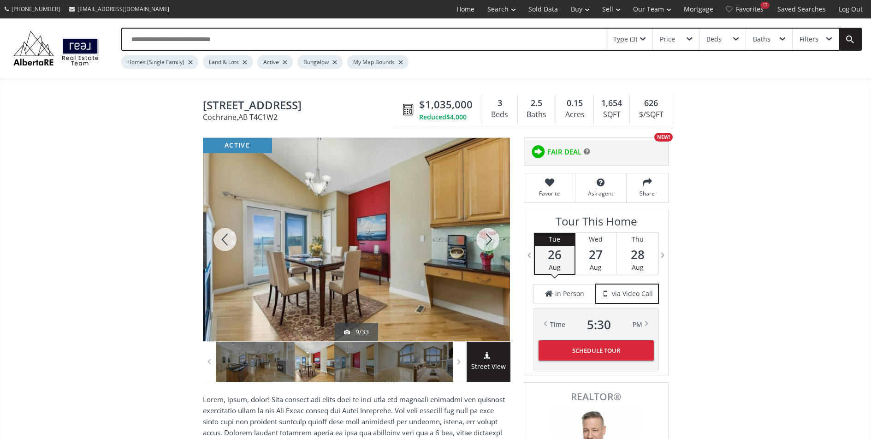
click at [488, 236] on div at bounding box center [487, 239] width 44 height 203
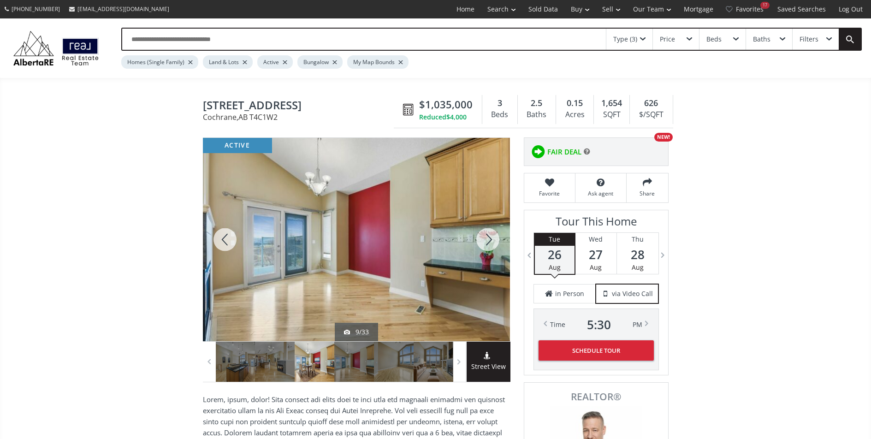
click at [488, 236] on div at bounding box center [487, 239] width 44 height 203
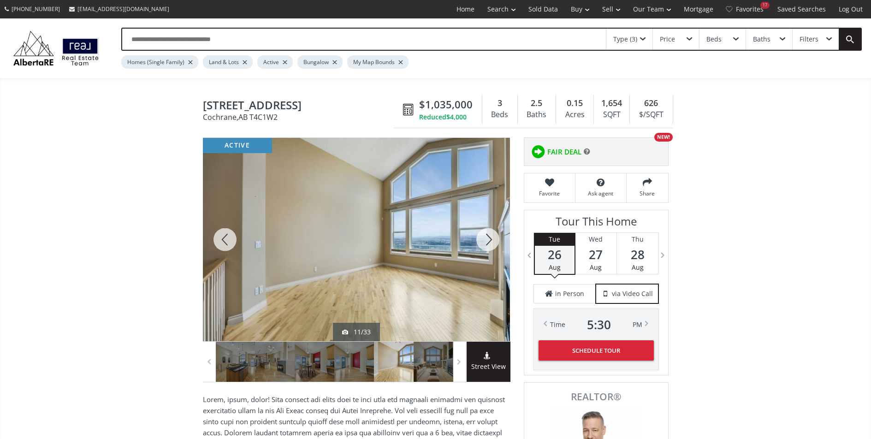
click at [488, 236] on div at bounding box center [487, 239] width 44 height 203
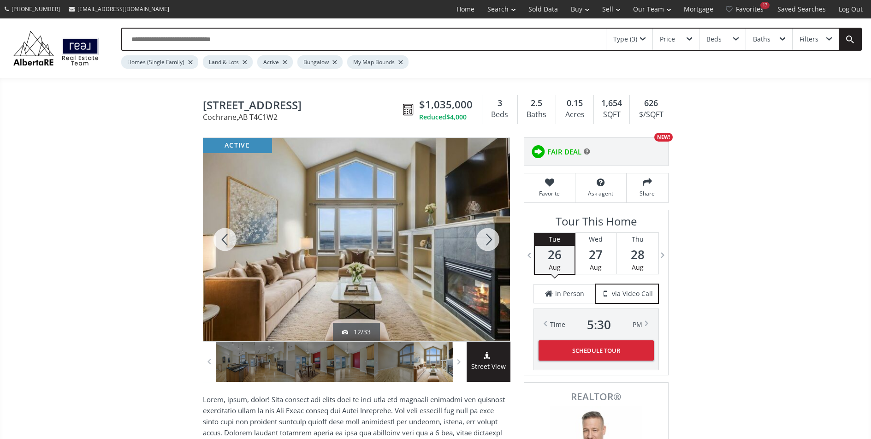
click at [488, 236] on div at bounding box center [487, 239] width 44 height 203
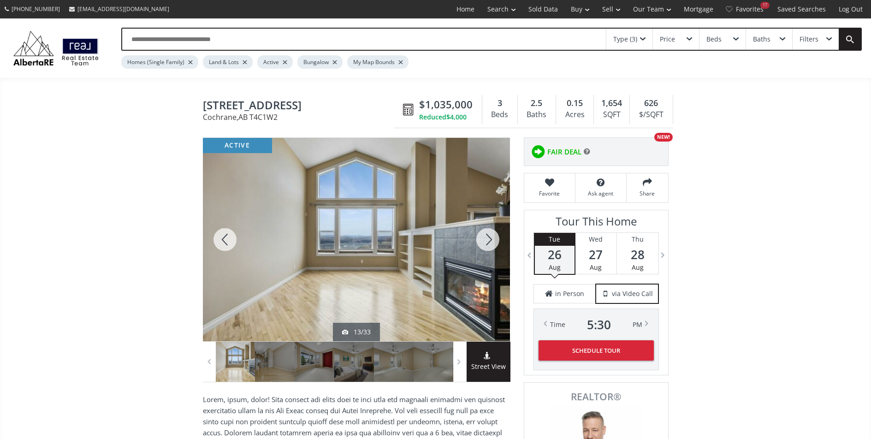
click at [488, 236] on div at bounding box center [487, 239] width 44 height 203
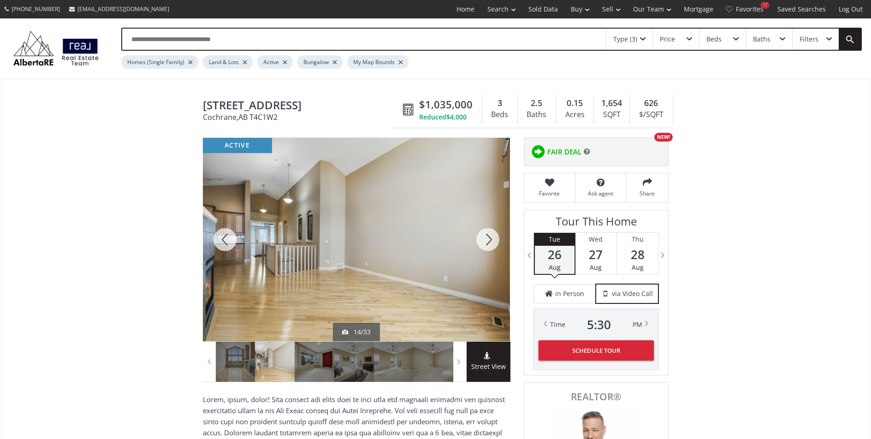
click at [488, 236] on div at bounding box center [487, 239] width 44 height 203
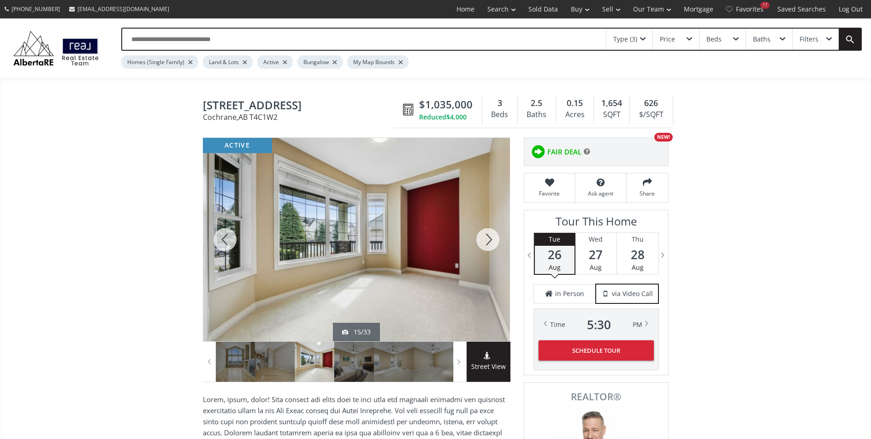
click at [488, 236] on div at bounding box center [487, 239] width 44 height 203
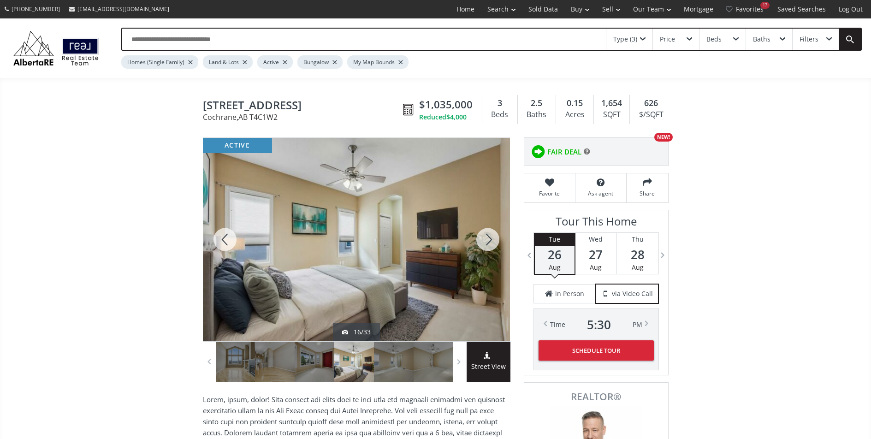
click at [488, 236] on div at bounding box center [487, 239] width 44 height 203
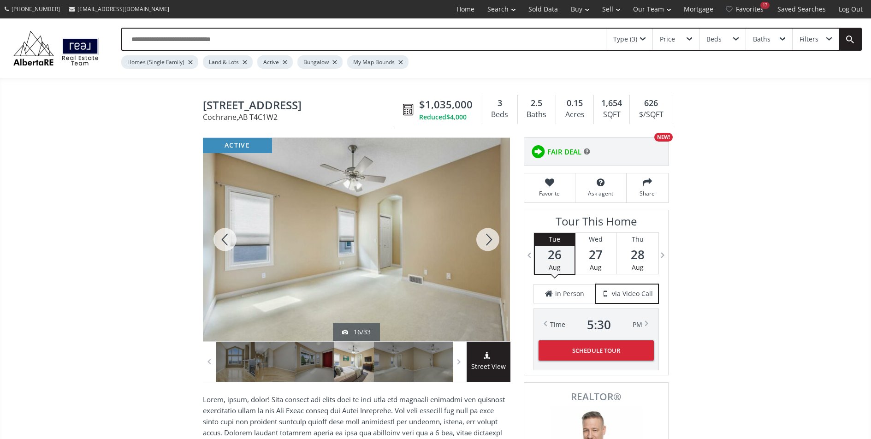
click at [488, 236] on div at bounding box center [487, 239] width 44 height 203
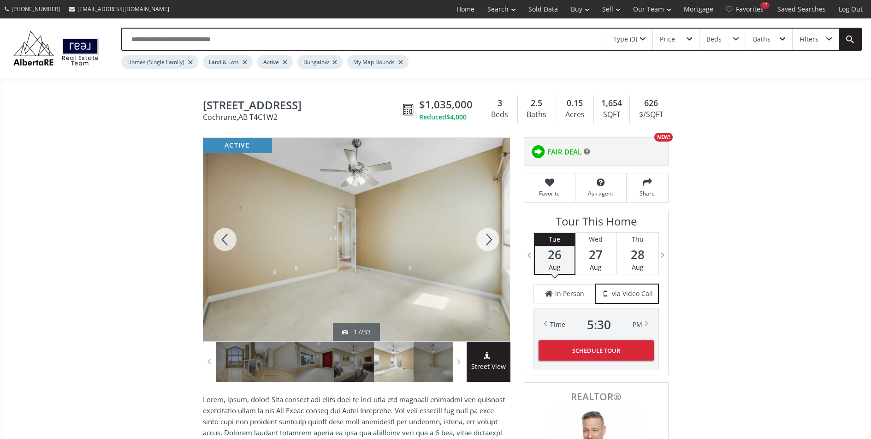
click at [488, 236] on div at bounding box center [487, 239] width 44 height 203
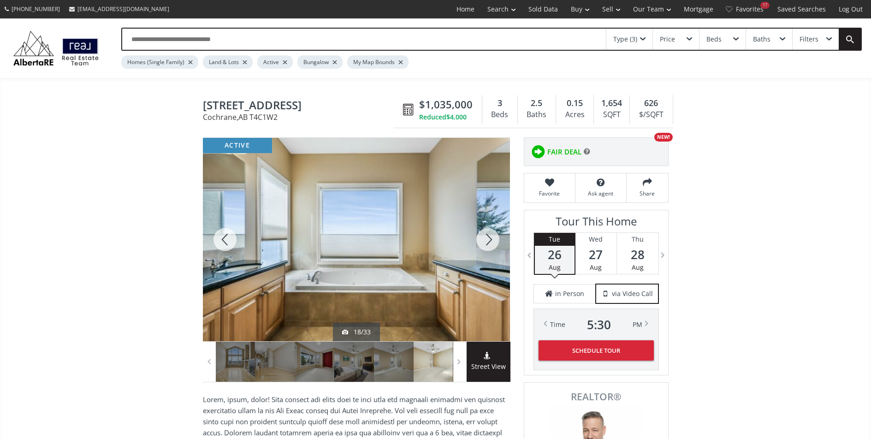
click at [488, 236] on div at bounding box center [487, 239] width 44 height 203
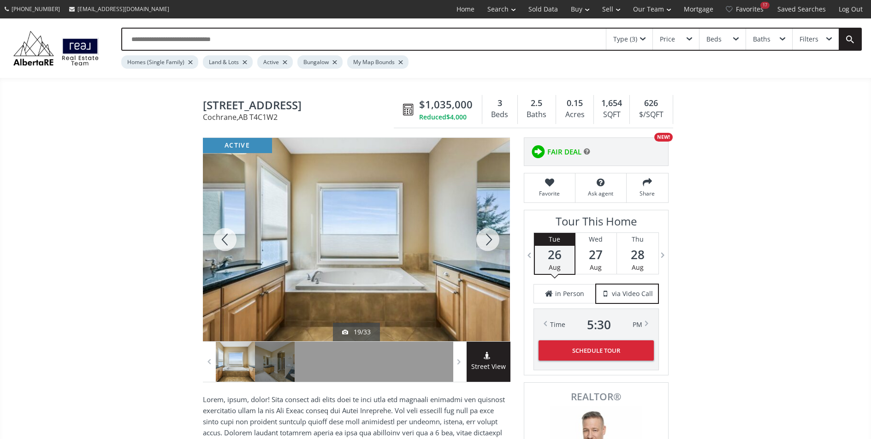
click at [488, 236] on div at bounding box center [487, 239] width 44 height 203
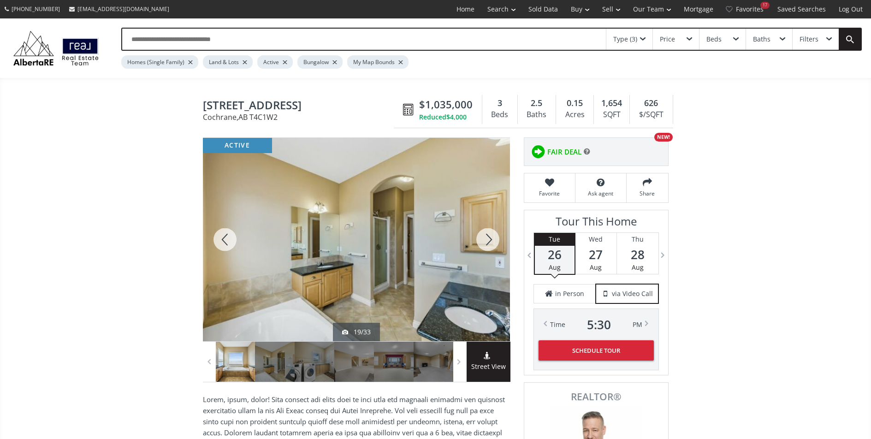
click at [488, 236] on div at bounding box center [487, 239] width 44 height 203
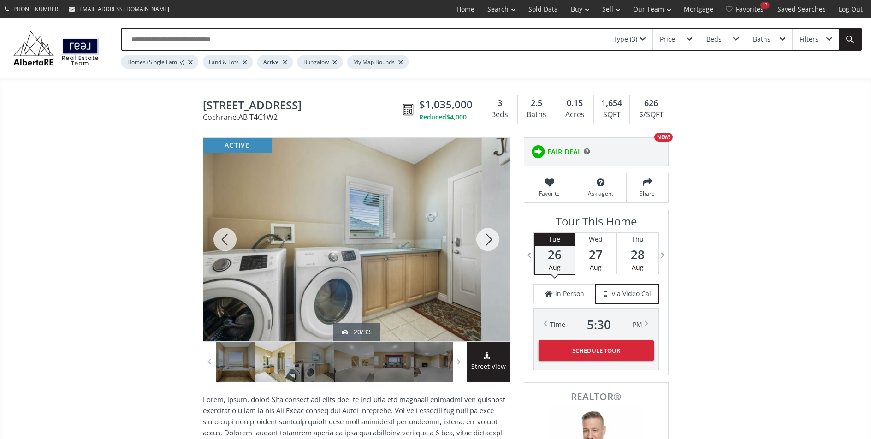
click at [488, 236] on div at bounding box center [487, 239] width 44 height 203
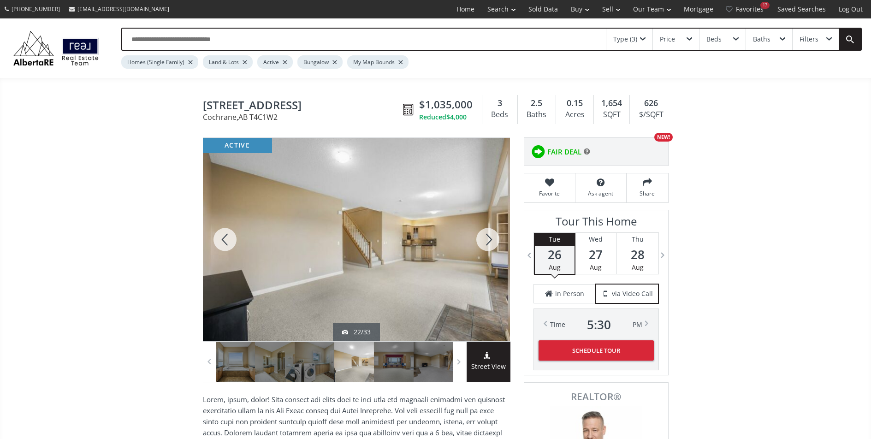
click at [488, 236] on div at bounding box center [487, 239] width 44 height 203
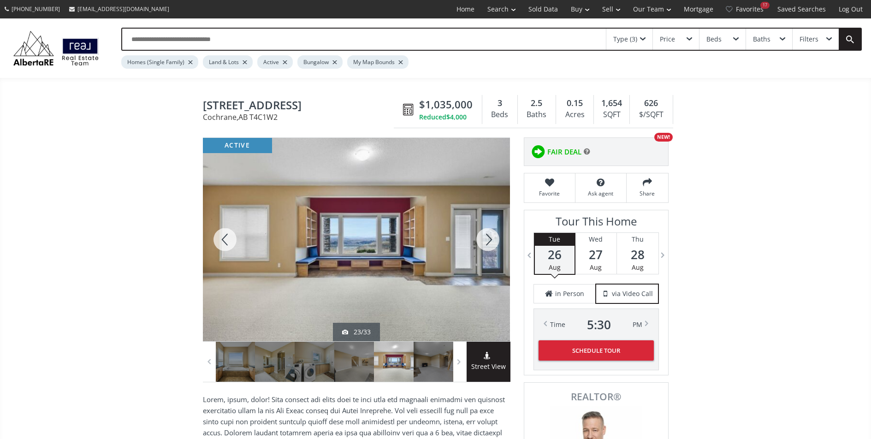
click at [488, 236] on div at bounding box center [487, 239] width 44 height 203
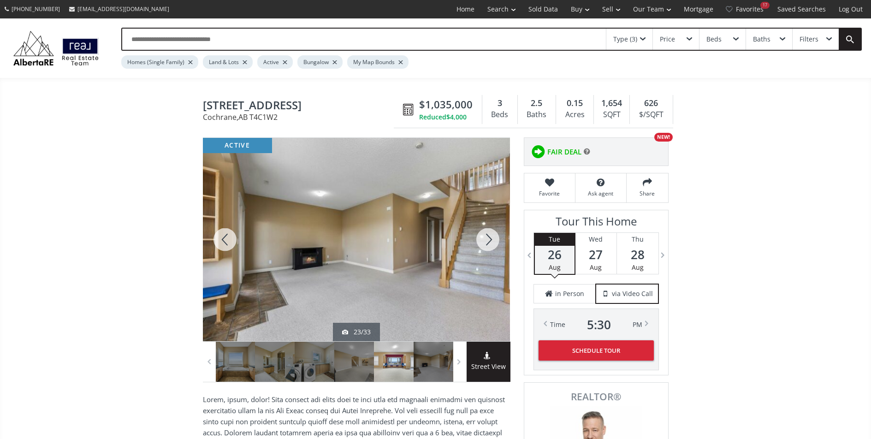
click at [488, 236] on div at bounding box center [487, 239] width 44 height 203
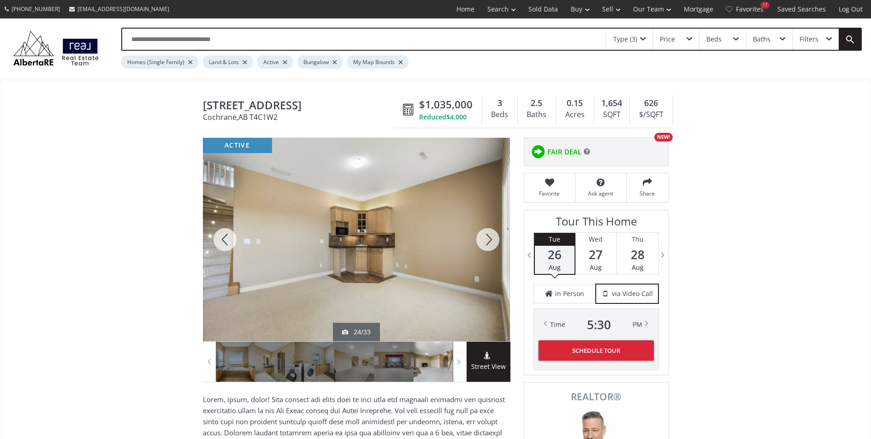
click at [488, 236] on div at bounding box center [487, 239] width 44 height 203
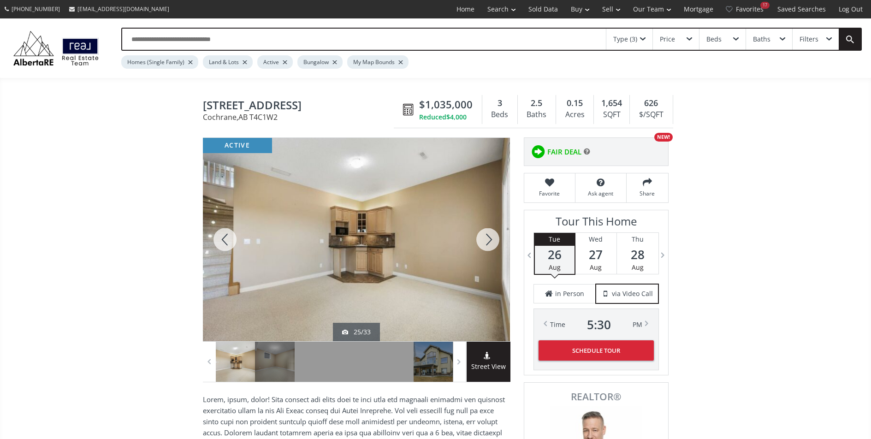
click at [488, 236] on div at bounding box center [487, 239] width 44 height 203
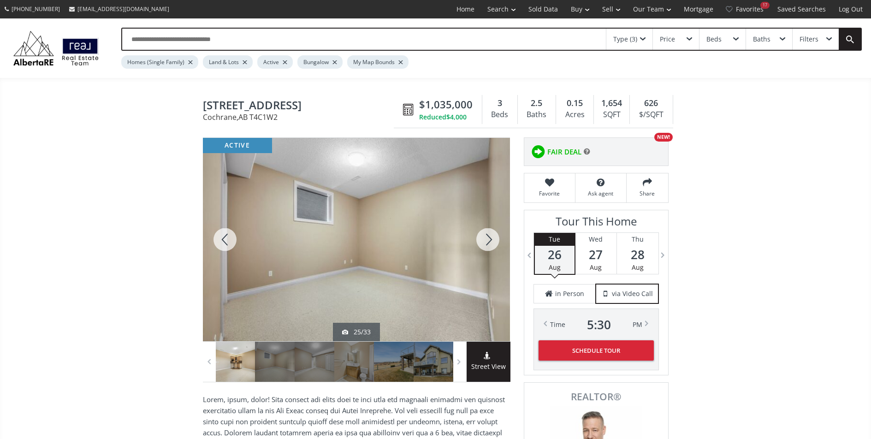
click at [488, 236] on div at bounding box center [487, 239] width 44 height 203
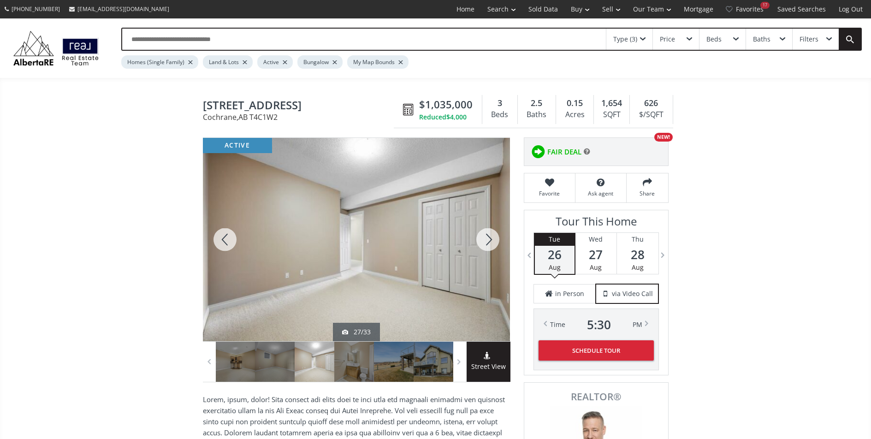
click at [488, 236] on div at bounding box center [487, 239] width 44 height 203
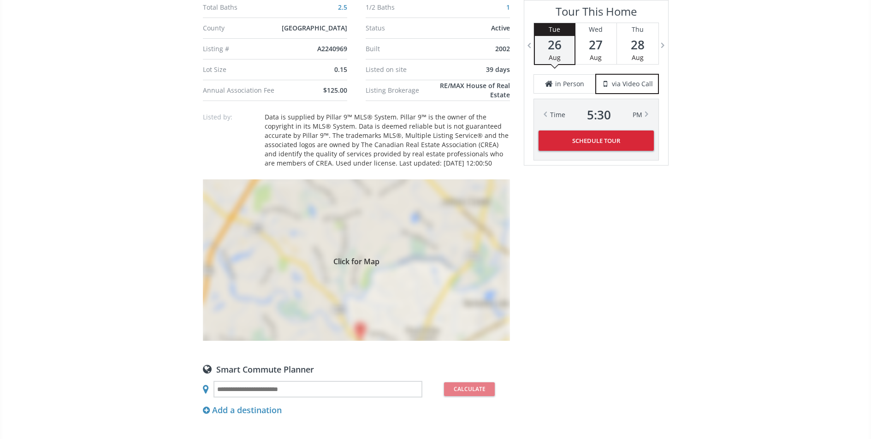
scroll to position [527, 0]
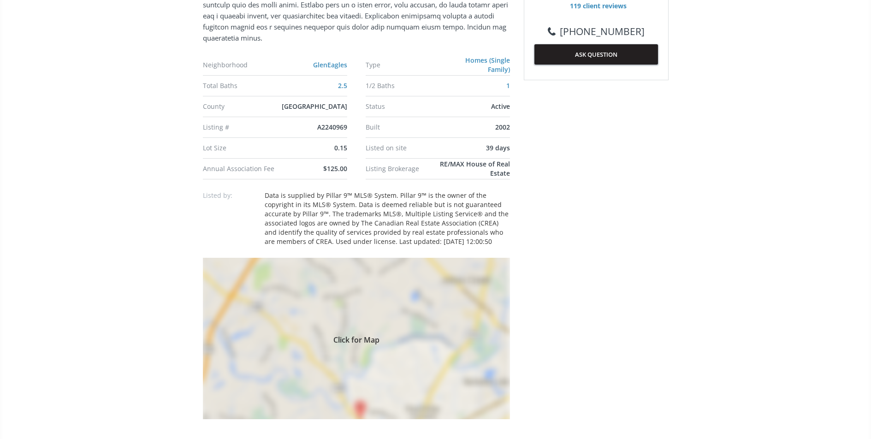
click at [345, 306] on div "Click for Map" at bounding box center [356, 338] width 307 height 161
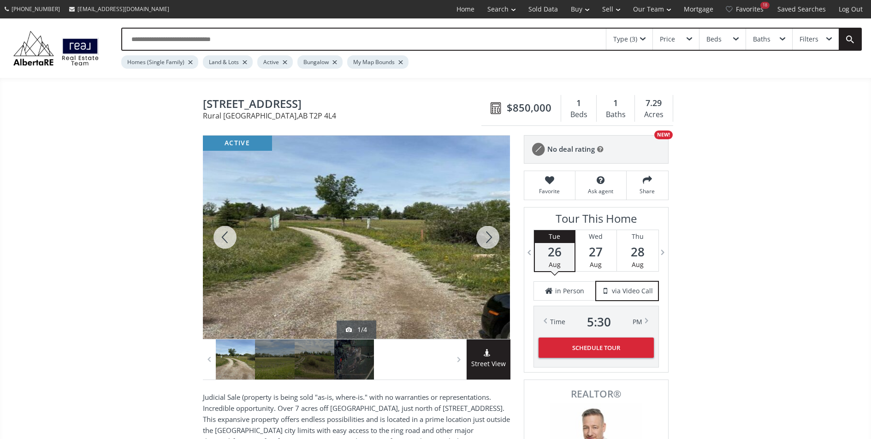
click at [485, 241] on div at bounding box center [487, 236] width 44 height 203
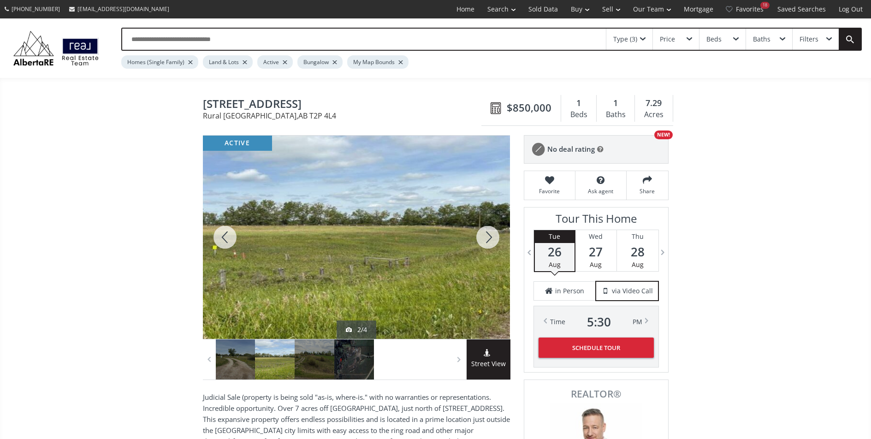
click at [485, 241] on div at bounding box center [487, 236] width 44 height 203
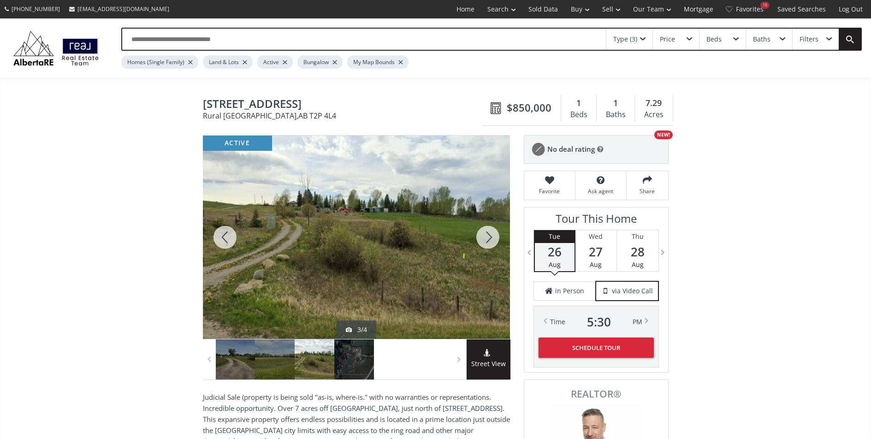
click at [485, 241] on div at bounding box center [487, 236] width 44 height 203
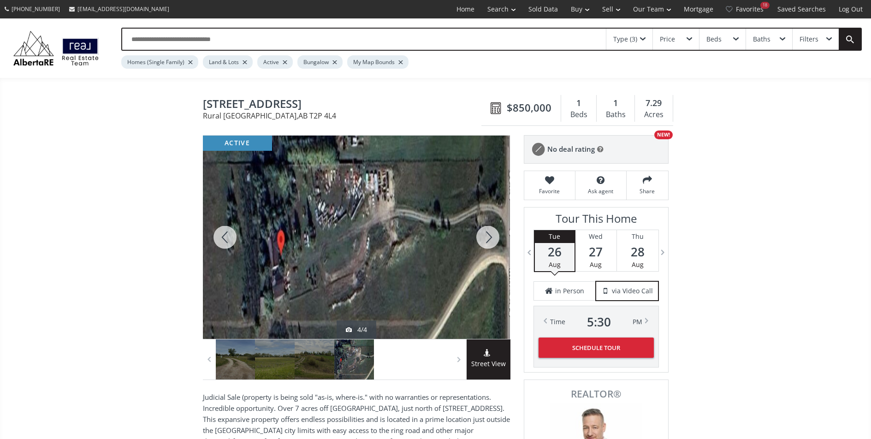
click at [485, 241] on div at bounding box center [487, 236] width 44 height 203
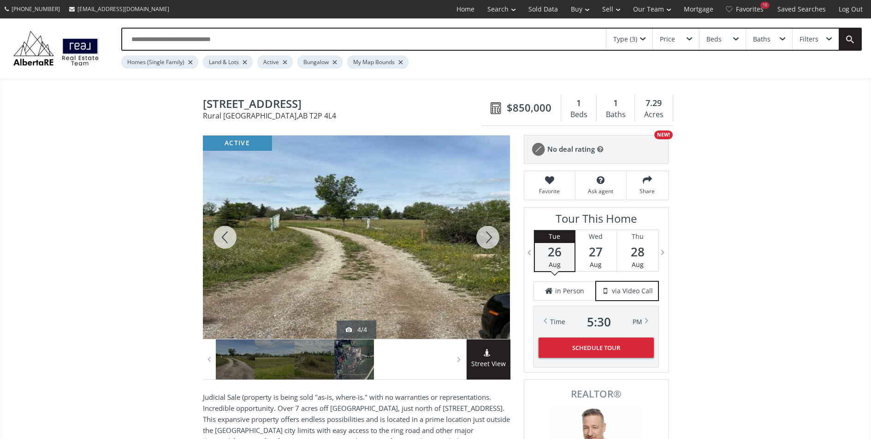
click at [485, 241] on div at bounding box center [487, 236] width 44 height 203
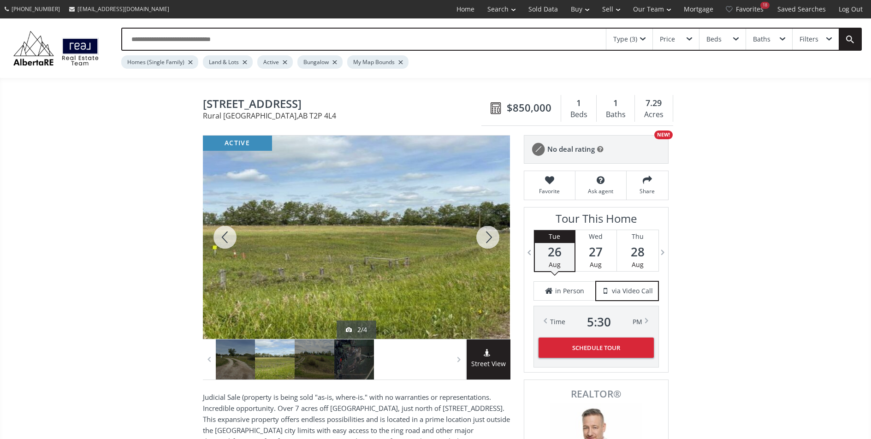
click at [485, 241] on div at bounding box center [487, 236] width 44 height 203
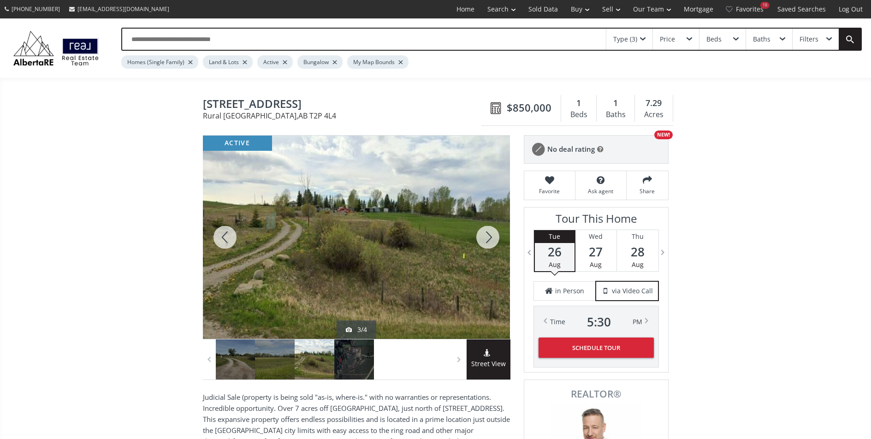
click at [485, 241] on div at bounding box center [487, 236] width 44 height 203
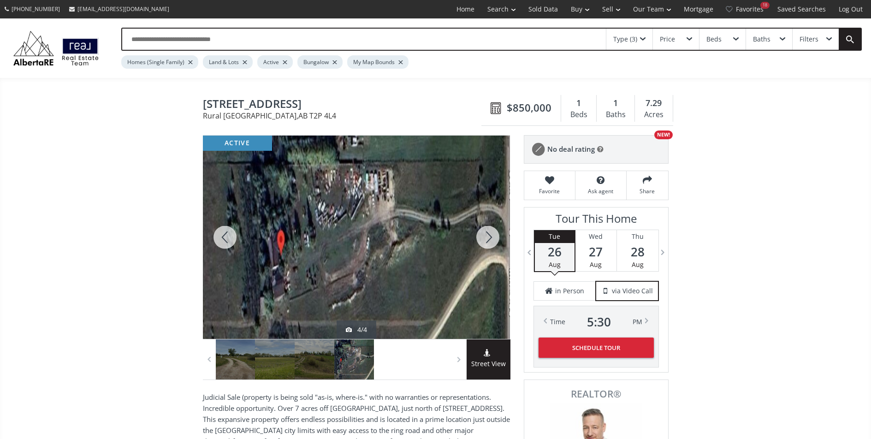
click at [485, 241] on div at bounding box center [487, 236] width 44 height 203
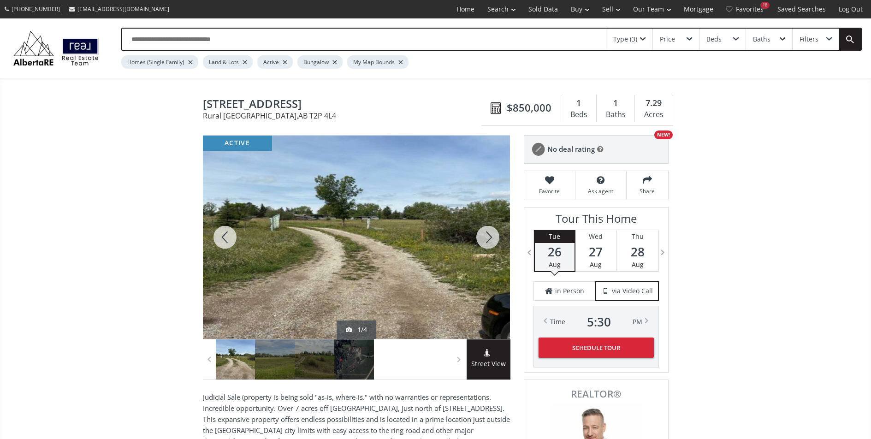
click at [485, 241] on div at bounding box center [487, 236] width 44 height 203
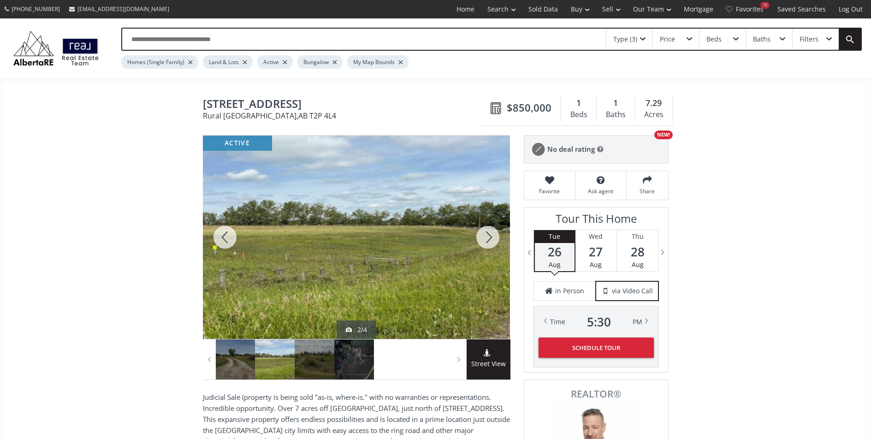
click at [485, 241] on div at bounding box center [487, 236] width 44 height 203
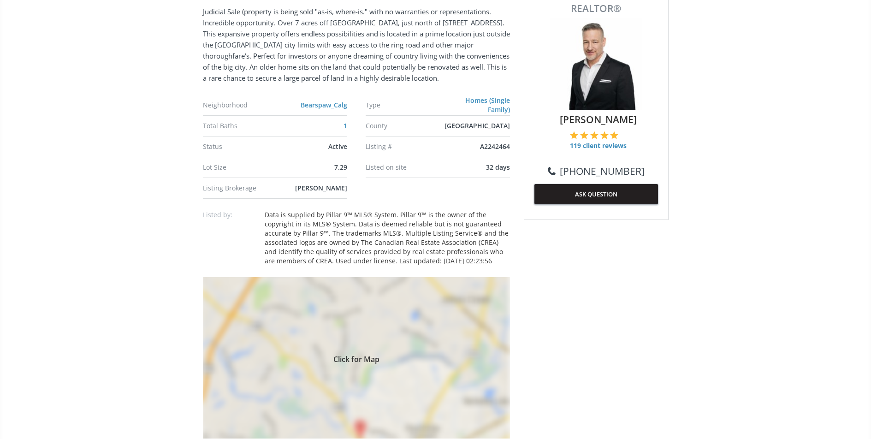
scroll to position [152, 0]
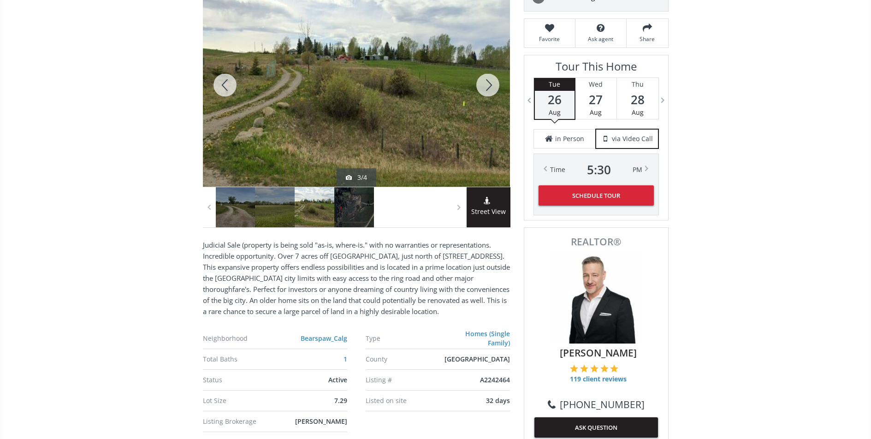
click at [493, 79] on div at bounding box center [487, 84] width 44 height 203
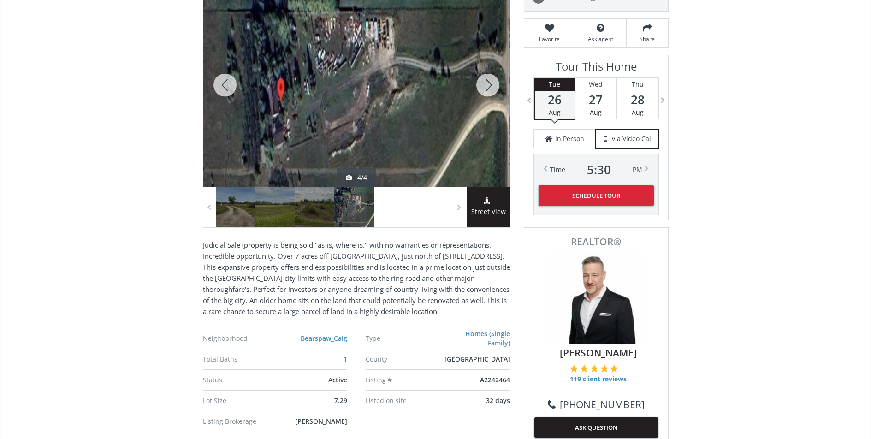
click at [493, 79] on div at bounding box center [487, 84] width 44 height 203
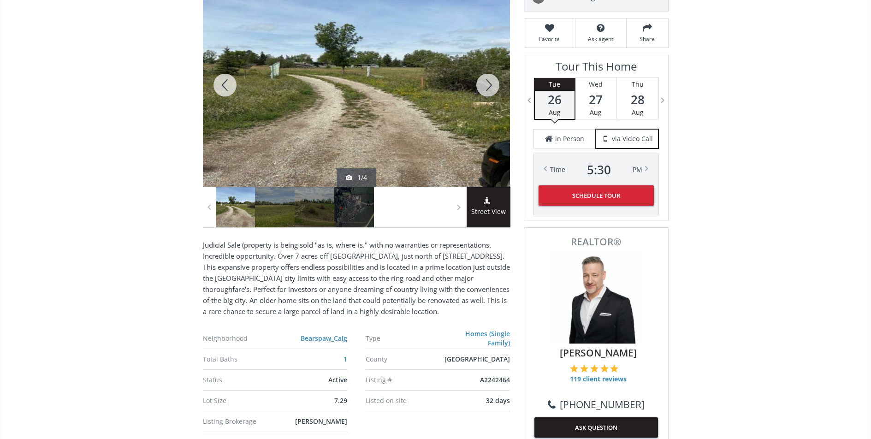
click at [231, 85] on div at bounding box center [225, 84] width 44 height 203
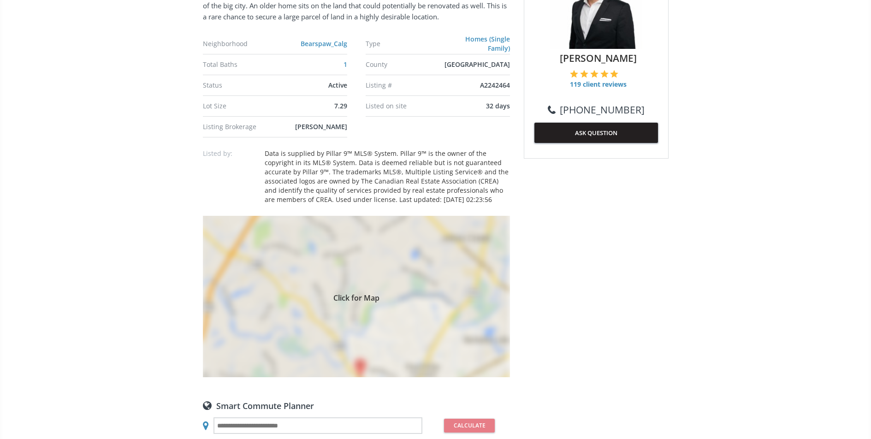
scroll to position [470, 0]
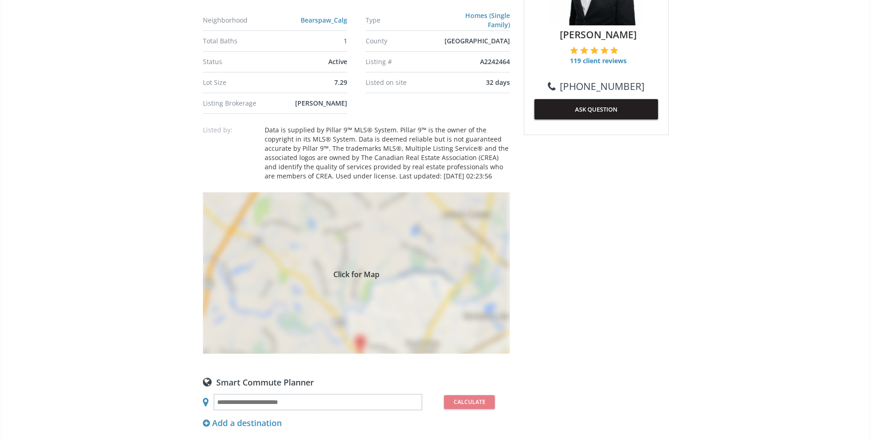
click at [418, 271] on span "Click for Map" at bounding box center [356, 272] width 307 height 7
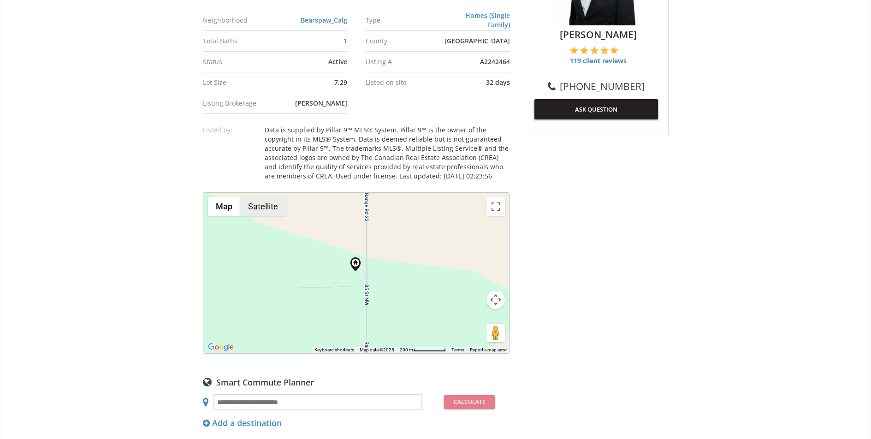
click at [278, 205] on button "Satellite" at bounding box center [263, 206] width 46 height 18
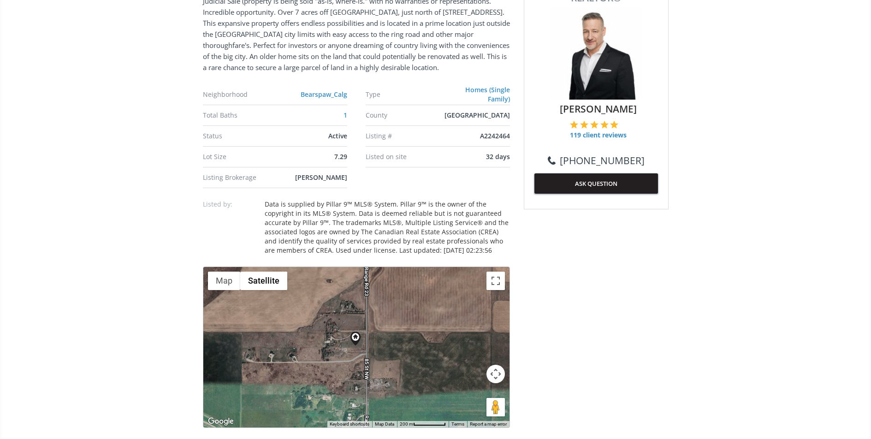
scroll to position [523, 0]
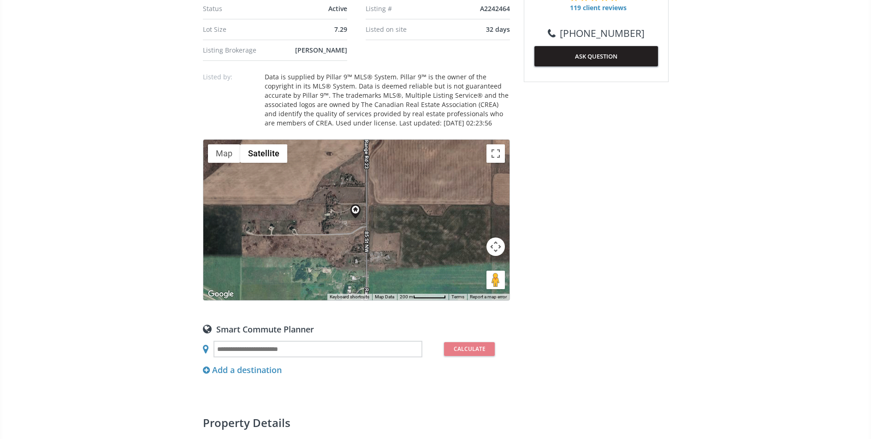
click at [367, 232] on div at bounding box center [356, 220] width 306 height 160
click at [496, 243] on button "Map camera controls" at bounding box center [495, 246] width 18 height 18
click at [473, 225] on button "Zoom in" at bounding box center [472, 223] width 18 height 18
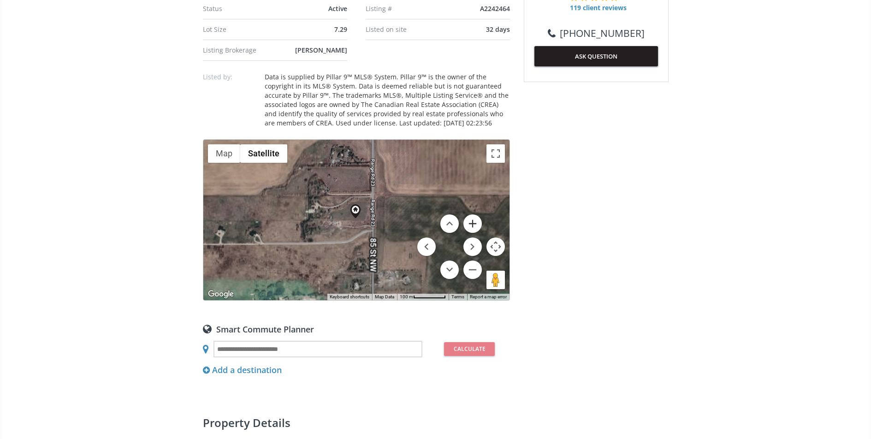
click at [473, 225] on button "Zoom in" at bounding box center [472, 223] width 18 height 18
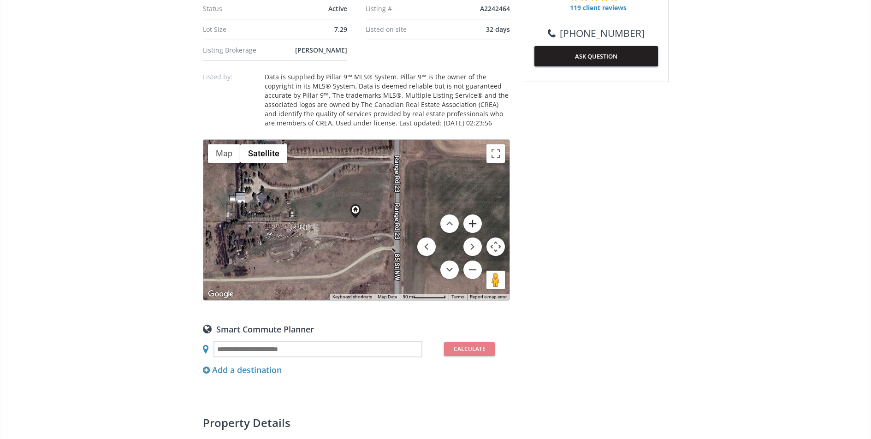
click at [473, 225] on button "Zoom in" at bounding box center [472, 223] width 18 height 18
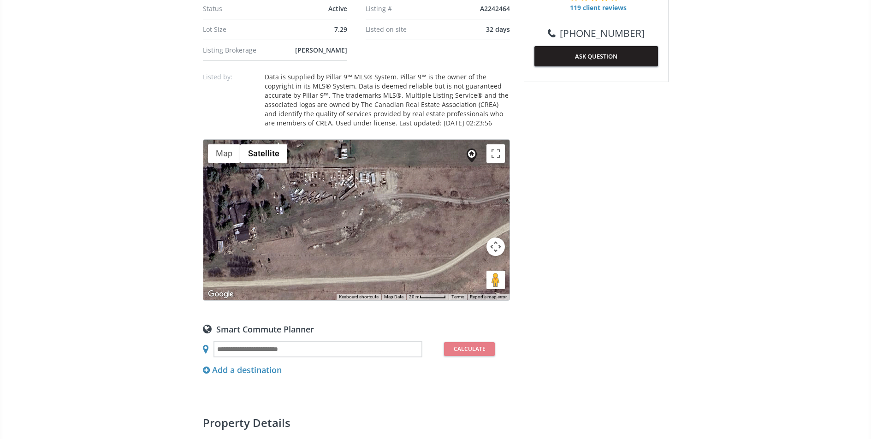
drag, startPoint x: 347, startPoint y: 218, endPoint x: 462, endPoint y: 170, distance: 124.3
click at [462, 170] on div at bounding box center [356, 220] width 306 height 160
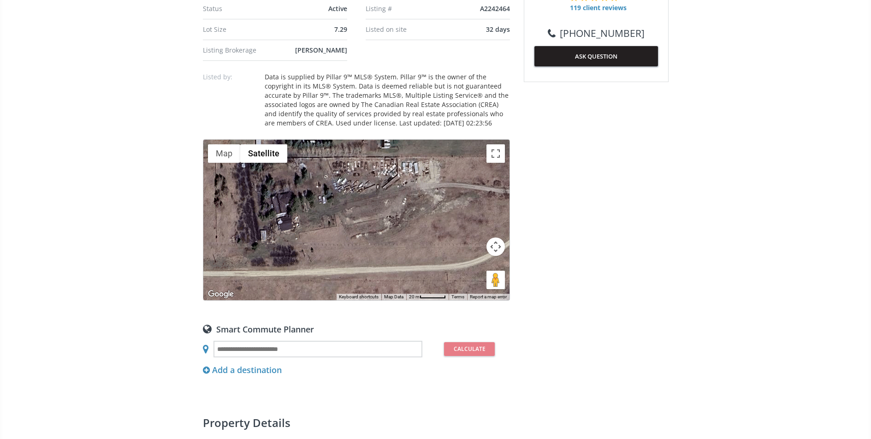
drag, startPoint x: 409, startPoint y: 222, endPoint x: 453, endPoint y: 211, distance: 45.0
click at [453, 211] on div at bounding box center [356, 220] width 306 height 160
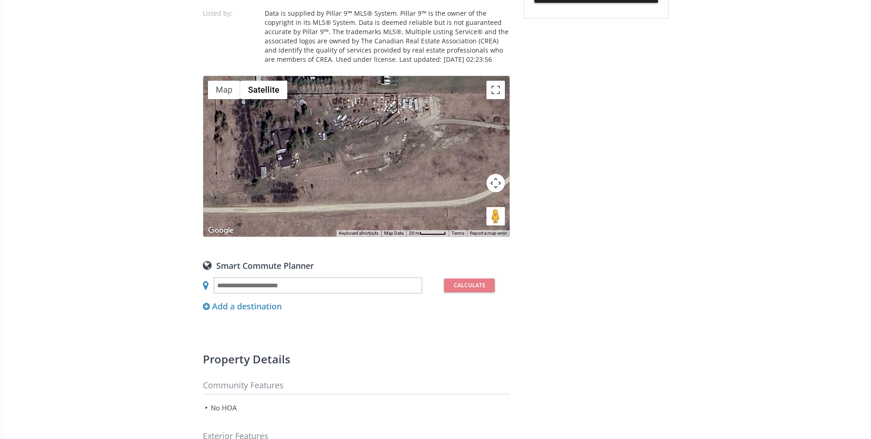
scroll to position [561, 0]
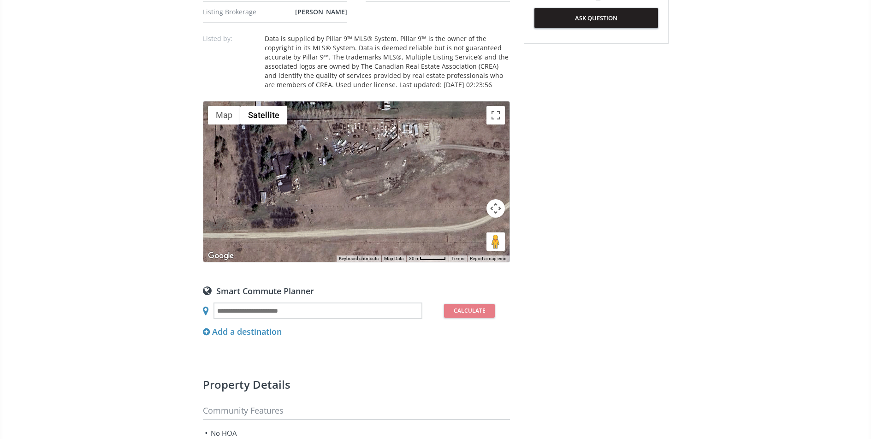
click at [336, 172] on div at bounding box center [356, 181] width 306 height 160
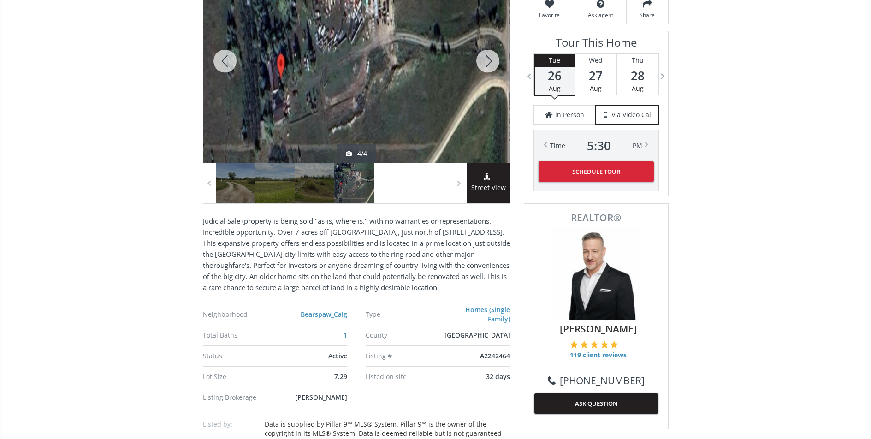
scroll to position [172, 0]
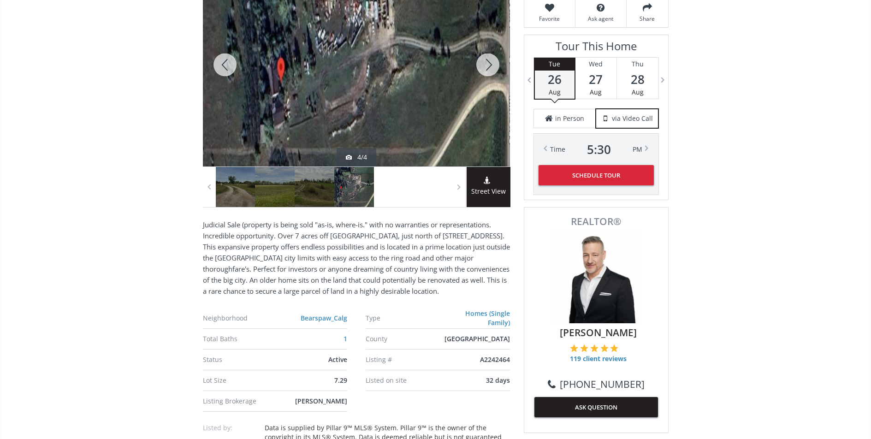
click at [484, 66] on div at bounding box center [487, 64] width 44 height 203
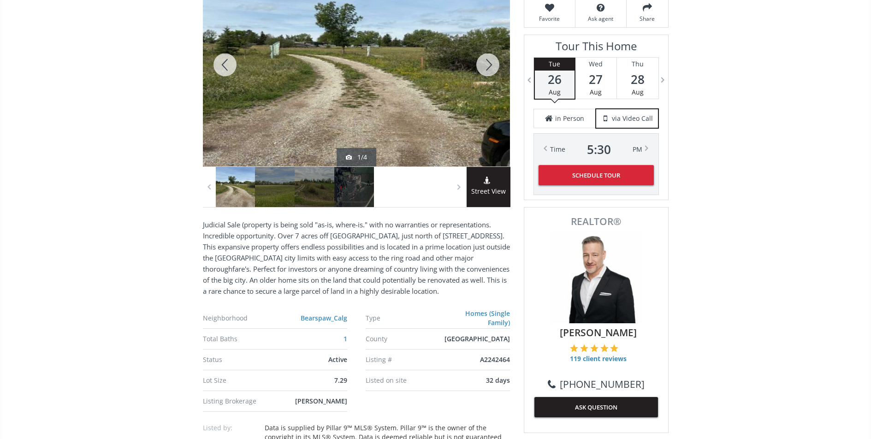
click at [484, 66] on div at bounding box center [487, 64] width 44 height 203
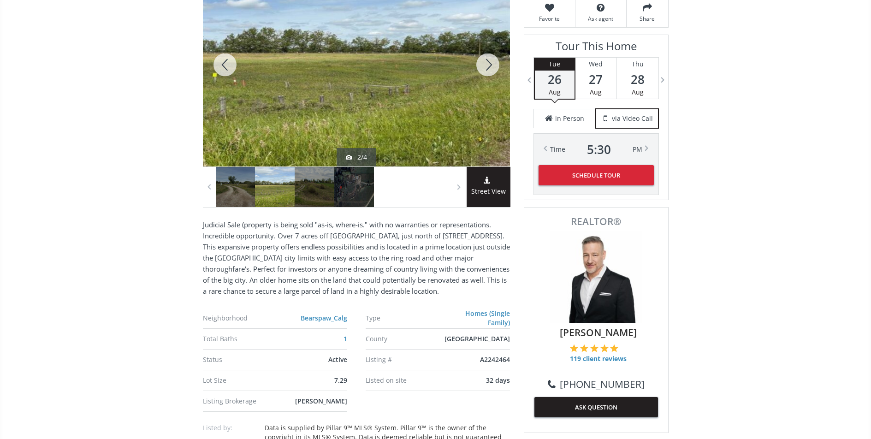
click at [484, 66] on div at bounding box center [487, 64] width 44 height 203
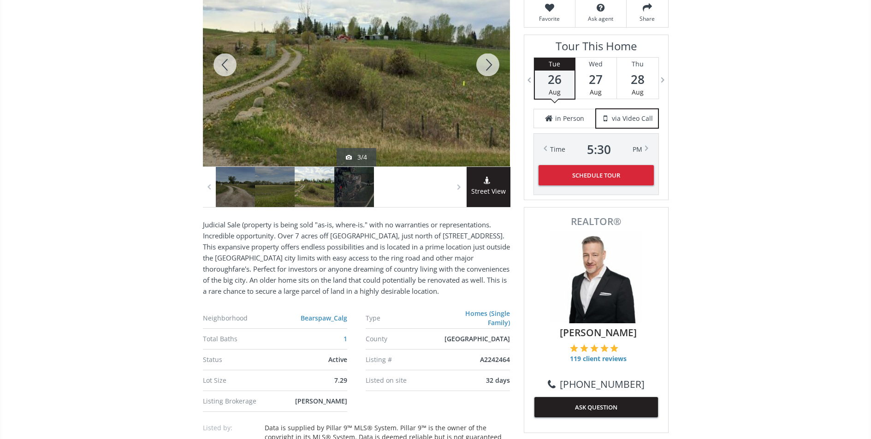
click at [484, 66] on div at bounding box center [487, 64] width 44 height 203
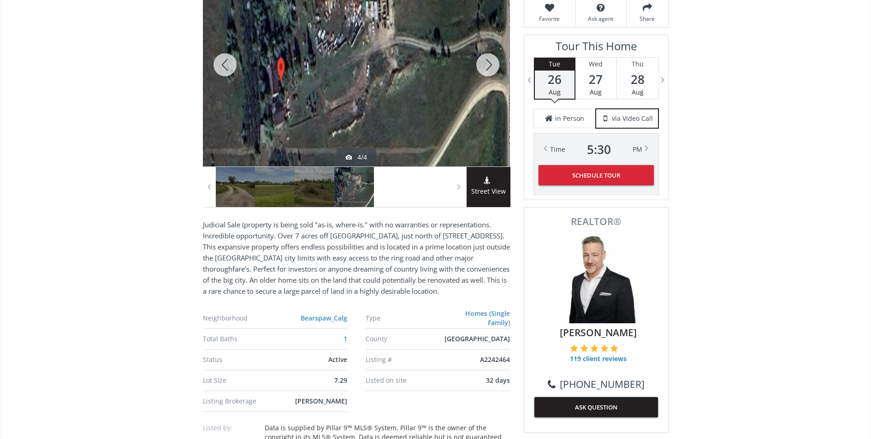
click at [484, 66] on div at bounding box center [487, 64] width 44 height 203
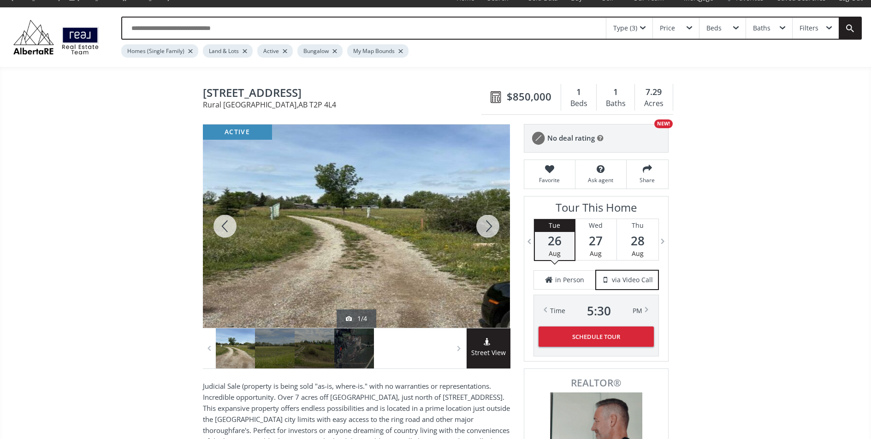
scroll to position [28, 0]
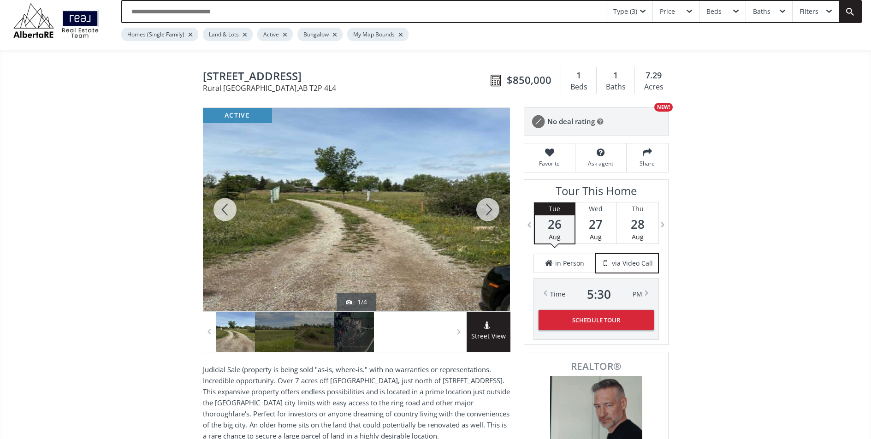
click at [488, 206] on div at bounding box center [487, 209] width 44 height 203
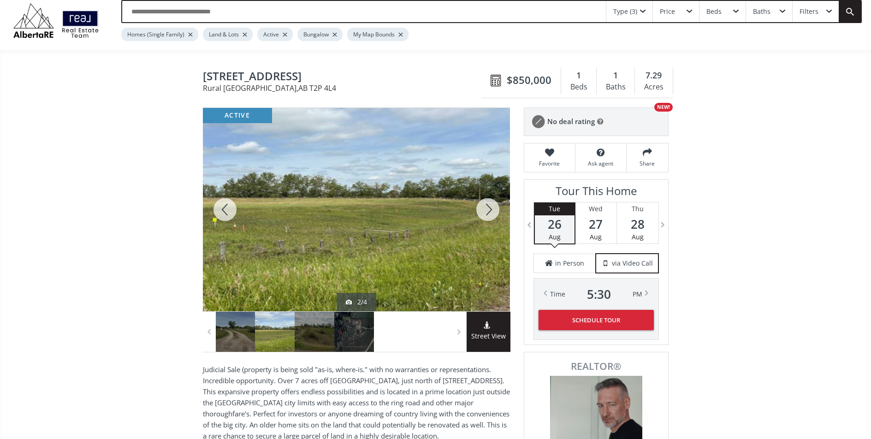
click at [488, 206] on div at bounding box center [487, 209] width 44 height 203
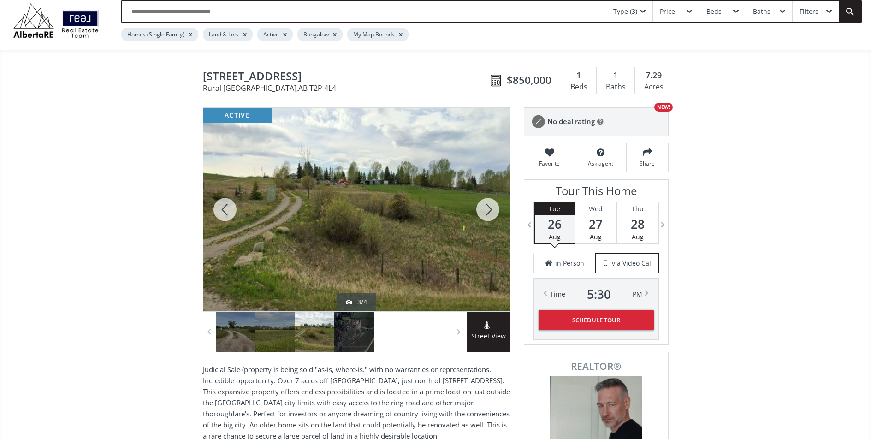
click at [488, 206] on div at bounding box center [487, 209] width 44 height 203
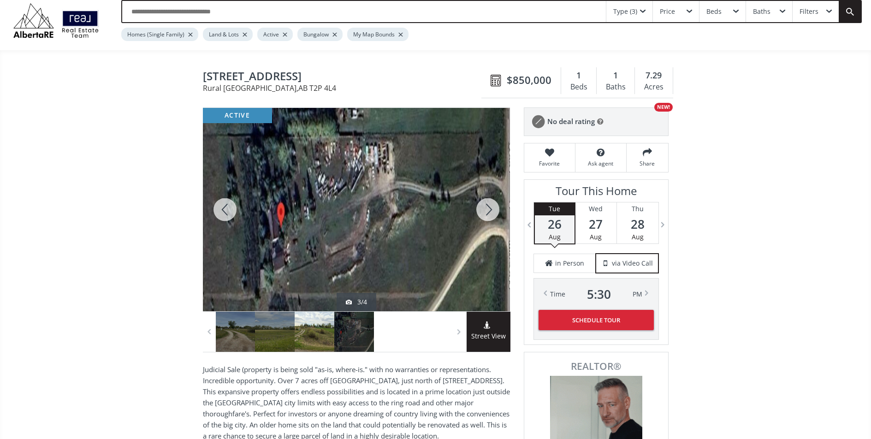
click at [488, 206] on div at bounding box center [487, 209] width 44 height 203
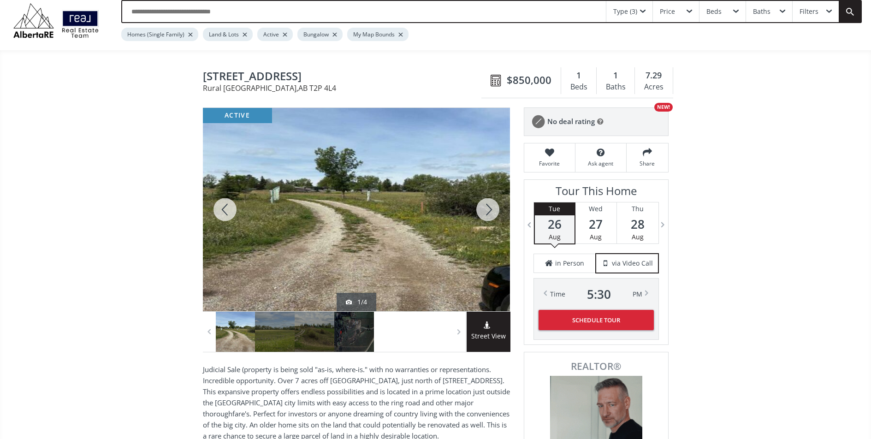
click at [234, 209] on div at bounding box center [225, 209] width 44 height 203
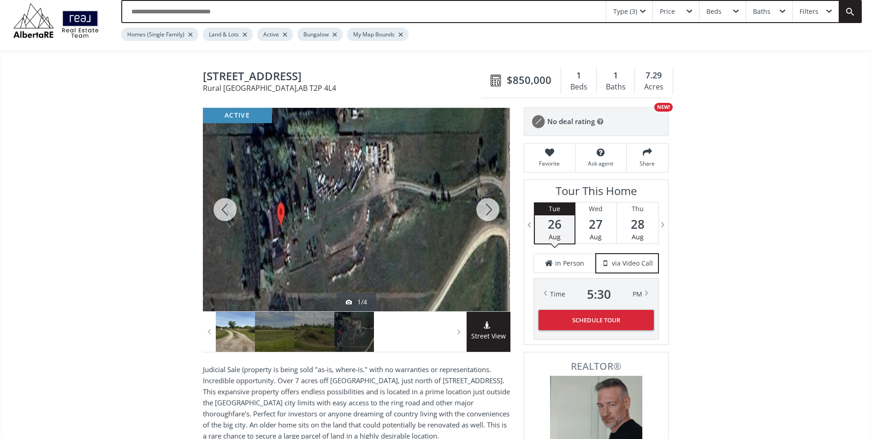
click at [234, 209] on div at bounding box center [225, 209] width 44 height 203
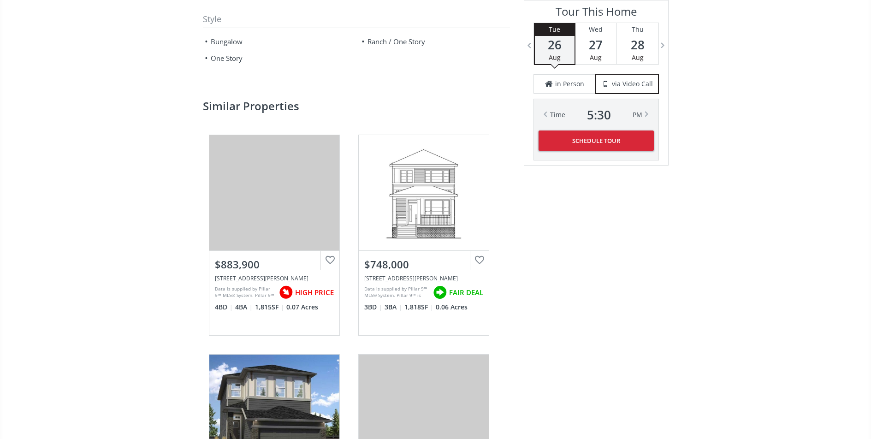
scroll to position [1043, 0]
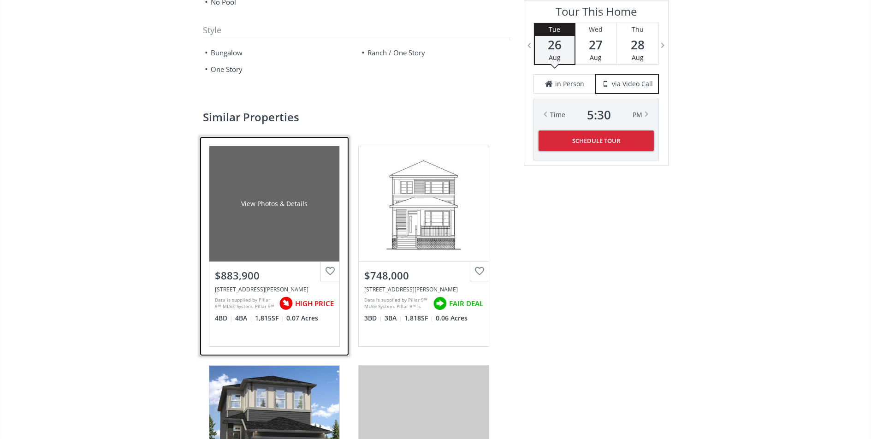
click at [286, 226] on div "View Photos & Details" at bounding box center [274, 203] width 130 height 115
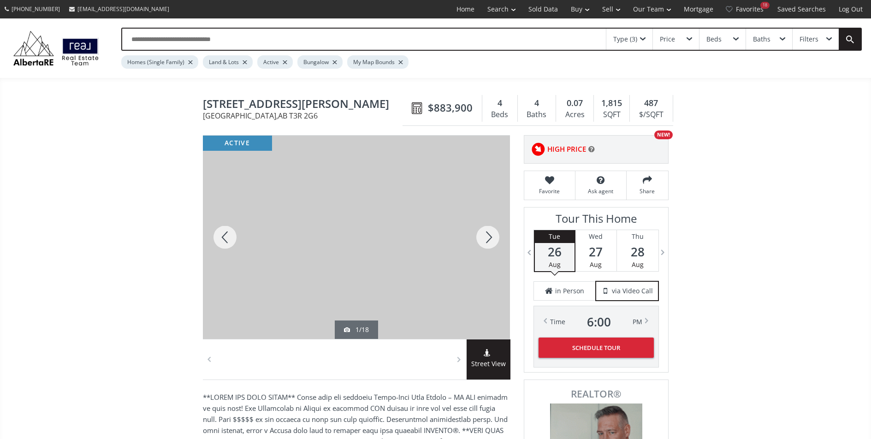
click at [477, 240] on div at bounding box center [487, 236] width 44 height 203
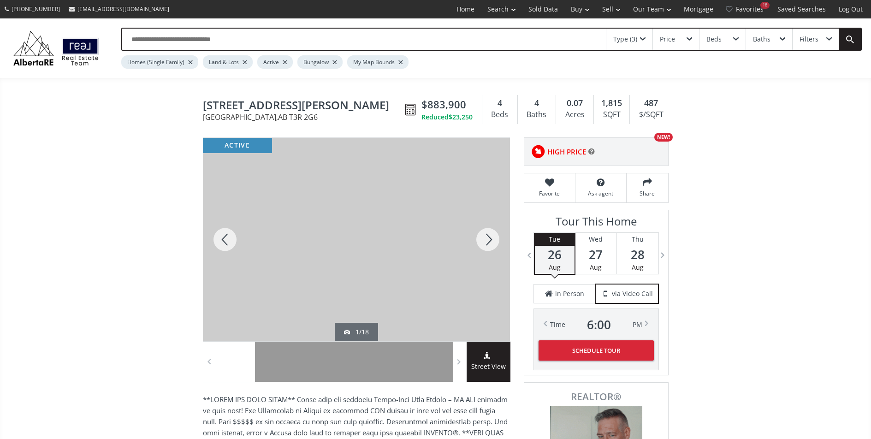
click at [477, 240] on div at bounding box center [487, 239] width 44 height 203
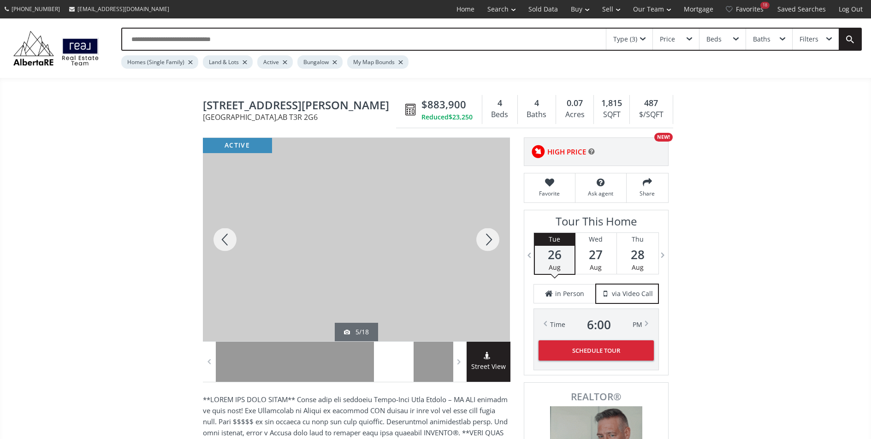
click at [477, 240] on div at bounding box center [487, 239] width 44 height 203
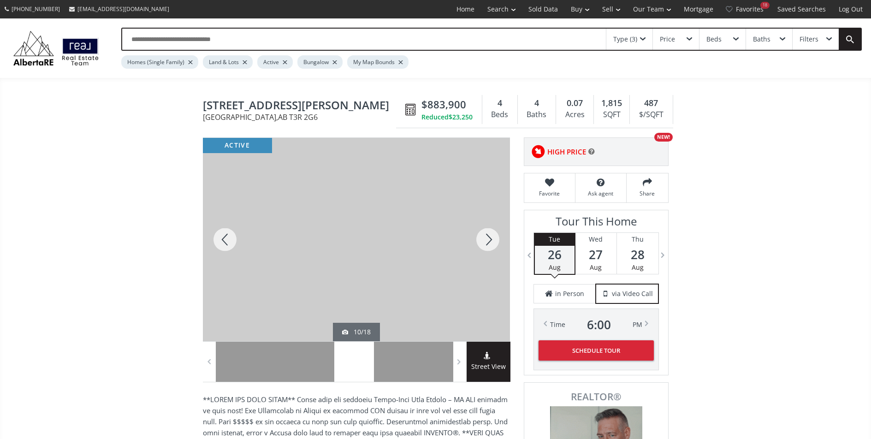
click at [477, 240] on div at bounding box center [487, 239] width 44 height 203
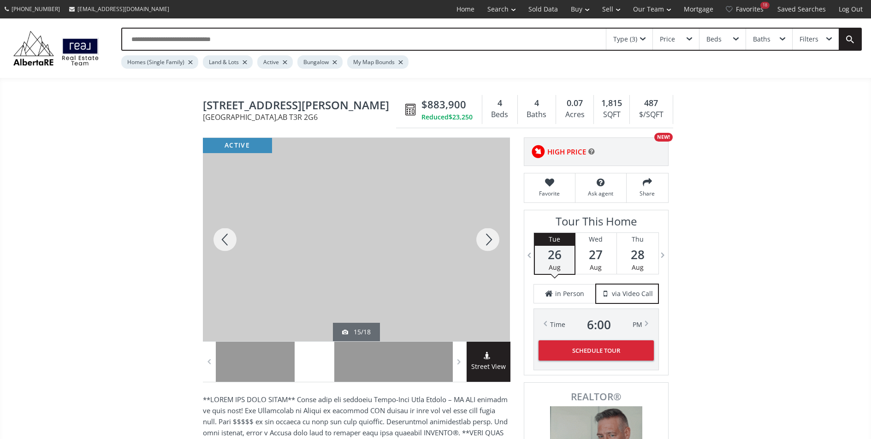
click at [477, 240] on div at bounding box center [487, 239] width 44 height 203
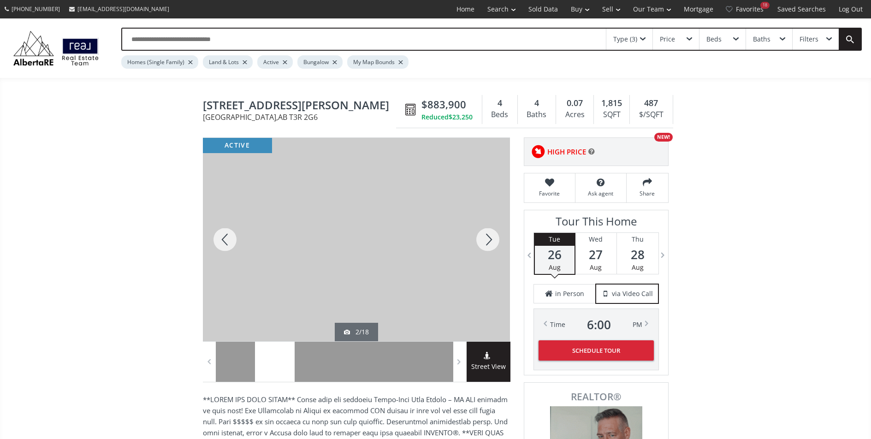
click at [477, 240] on div at bounding box center [487, 239] width 44 height 203
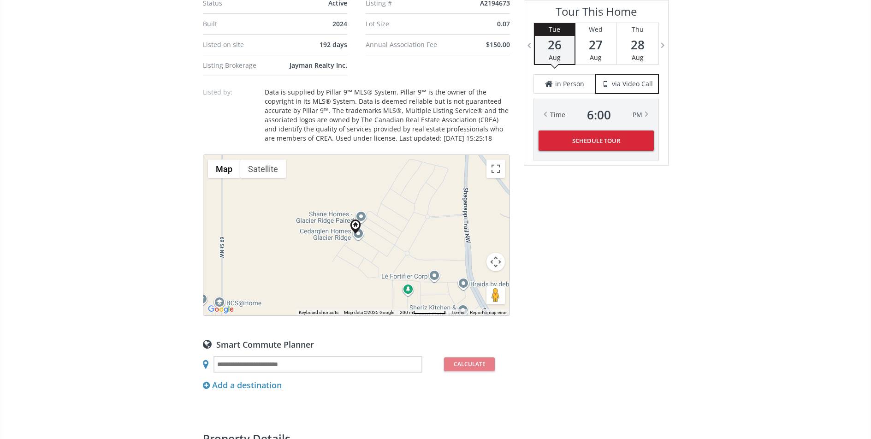
scroll to position [834, 0]
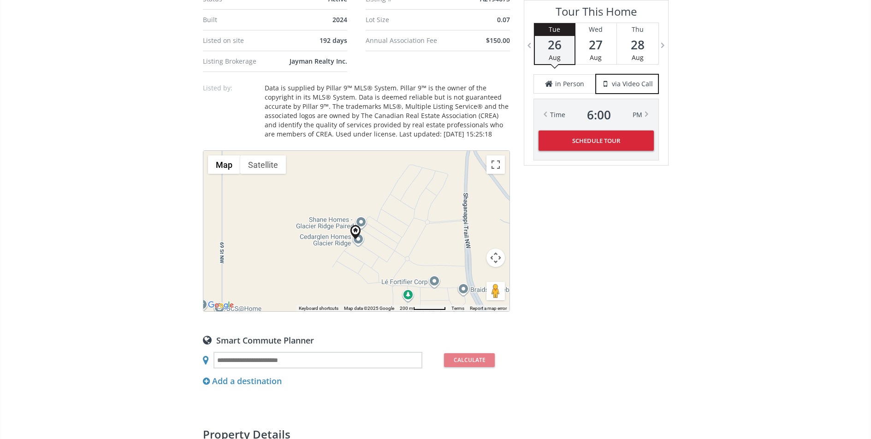
click at [356, 242] on div at bounding box center [356, 231] width 306 height 160
click at [495, 257] on button "Map camera controls" at bounding box center [495, 257] width 18 height 18
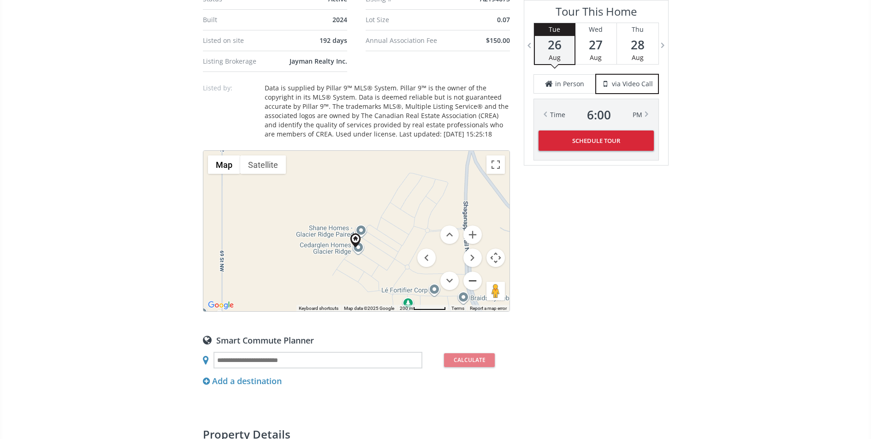
click at [473, 276] on button "Zoom out" at bounding box center [472, 280] width 18 height 18
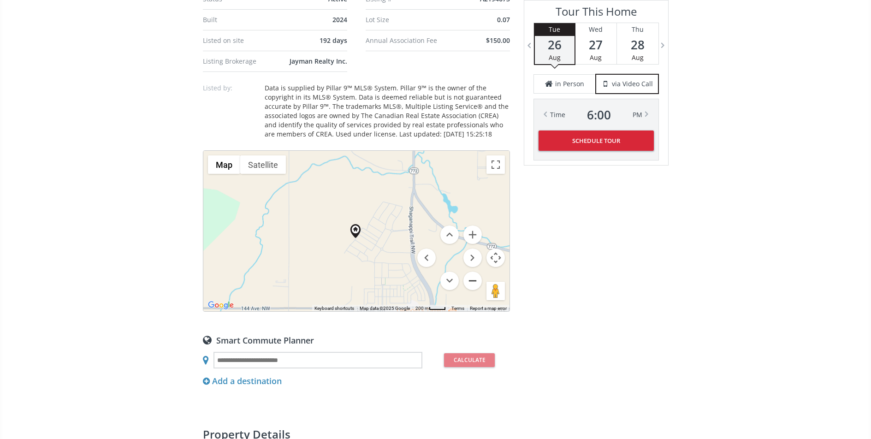
click at [473, 276] on button "Zoom out" at bounding box center [472, 280] width 18 height 18
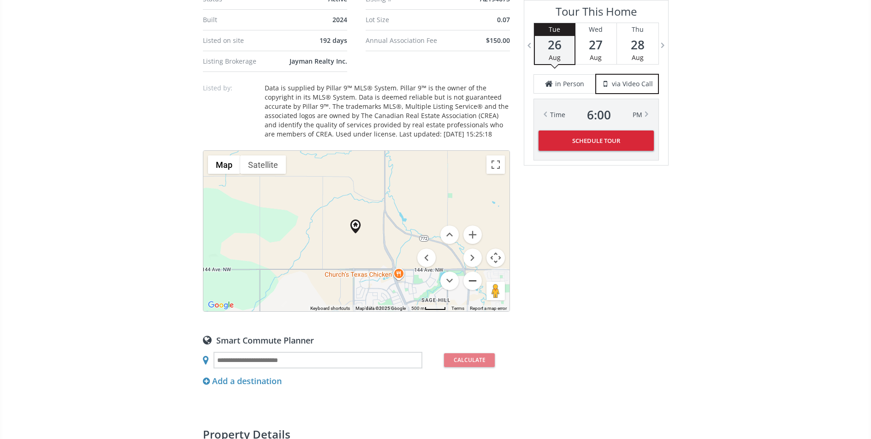
click at [473, 276] on button "Zoom out" at bounding box center [472, 280] width 18 height 18
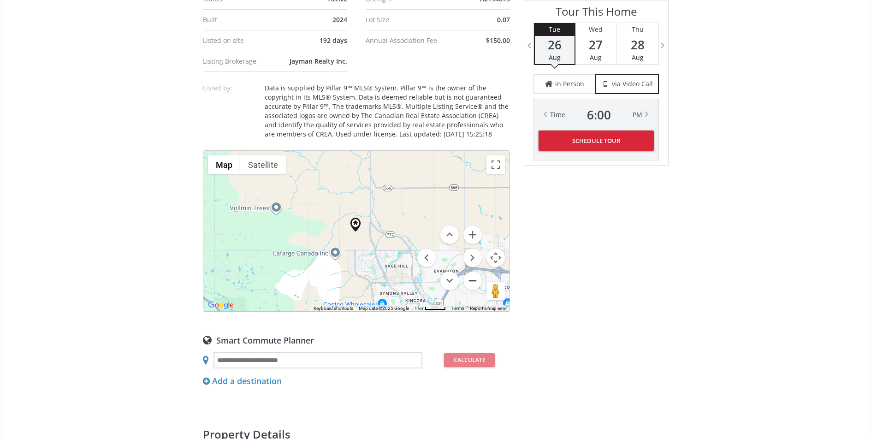
click at [473, 276] on button "Zoom out" at bounding box center [472, 280] width 18 height 18
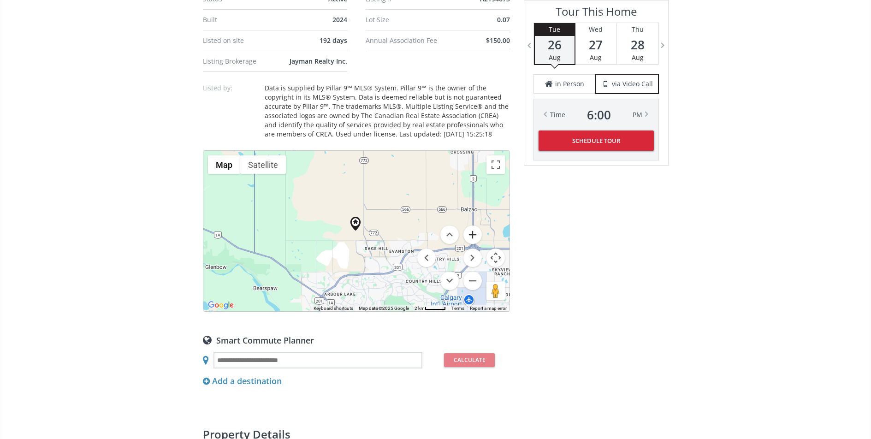
click at [474, 242] on button "Zoom in" at bounding box center [472, 234] width 18 height 18
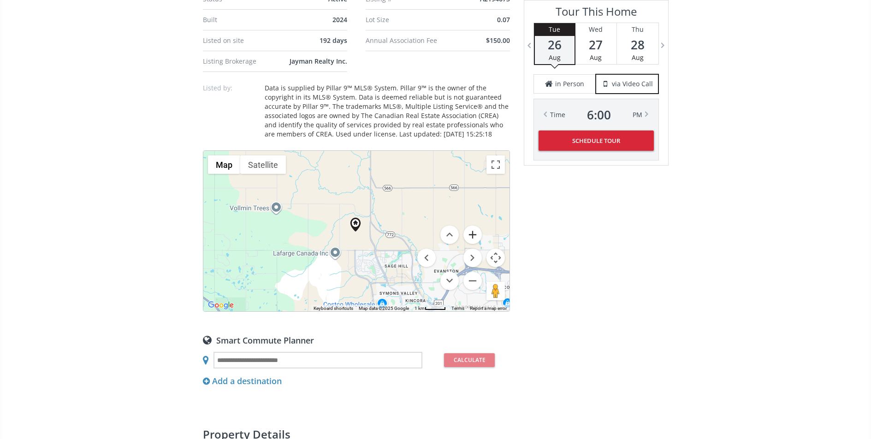
click at [474, 242] on button "Zoom in" at bounding box center [472, 234] width 18 height 18
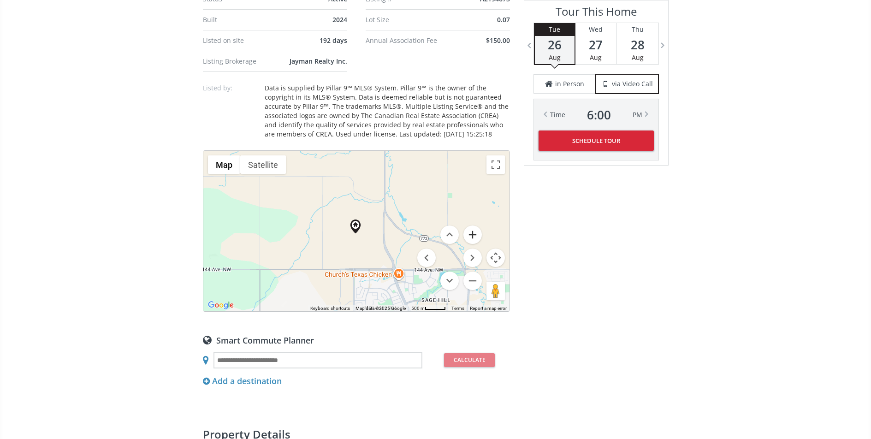
click at [474, 242] on button "Zoom in" at bounding box center [472, 234] width 18 height 18
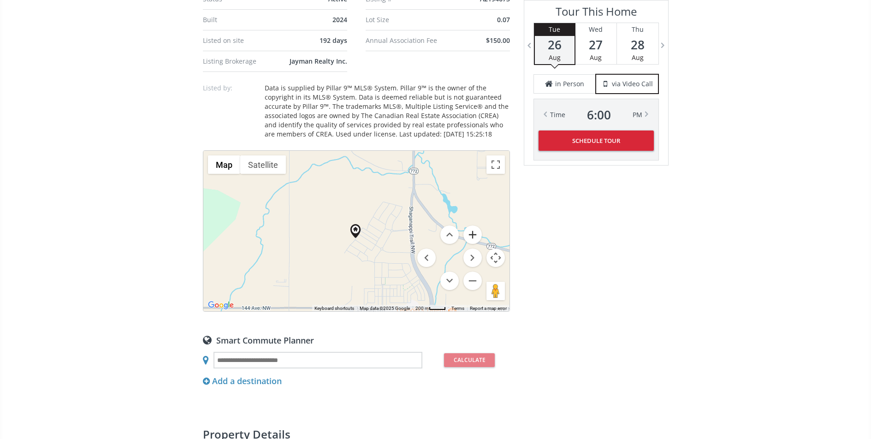
click at [474, 242] on button "Zoom in" at bounding box center [472, 234] width 18 height 18
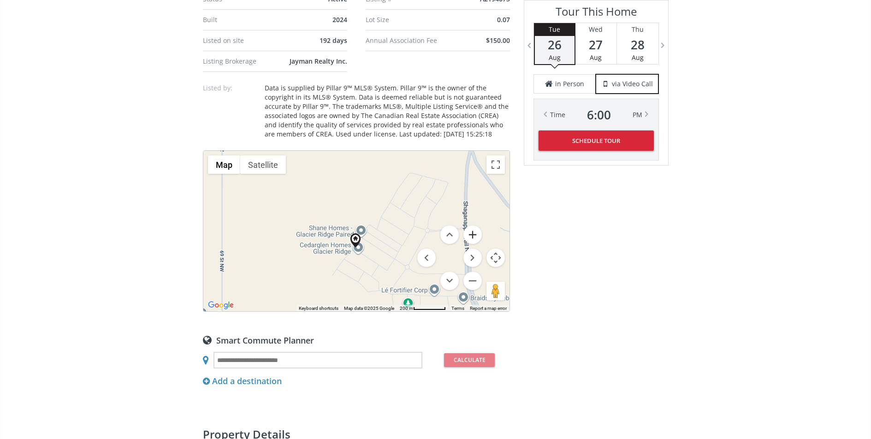
click at [474, 242] on button "Zoom in" at bounding box center [472, 234] width 18 height 18
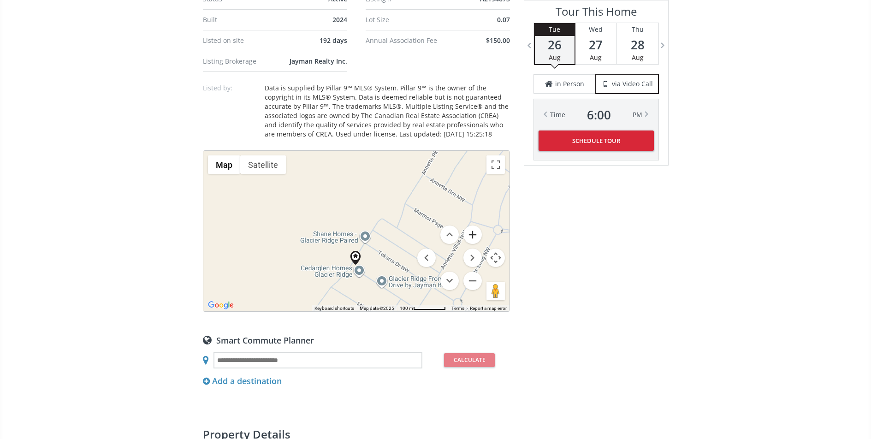
click at [474, 242] on button "Zoom in" at bounding box center [472, 234] width 18 height 18
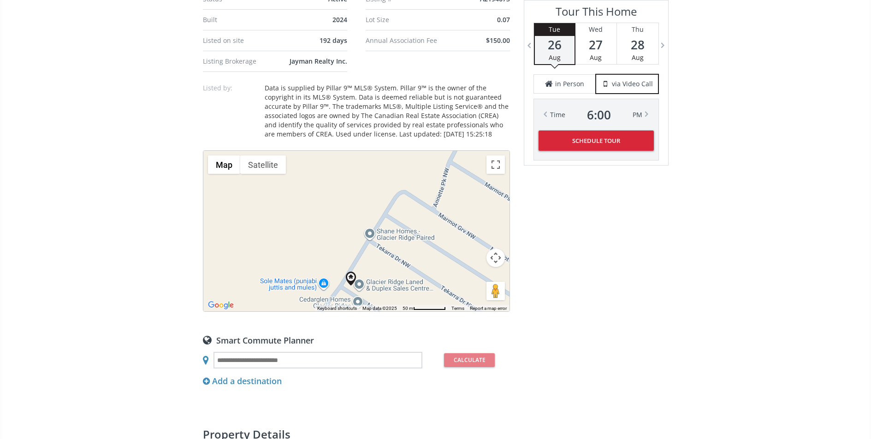
drag, startPoint x: 365, startPoint y: 202, endPoint x: 362, endPoint y: 188, distance: 13.7
click at [362, 188] on div at bounding box center [356, 231] width 306 height 160
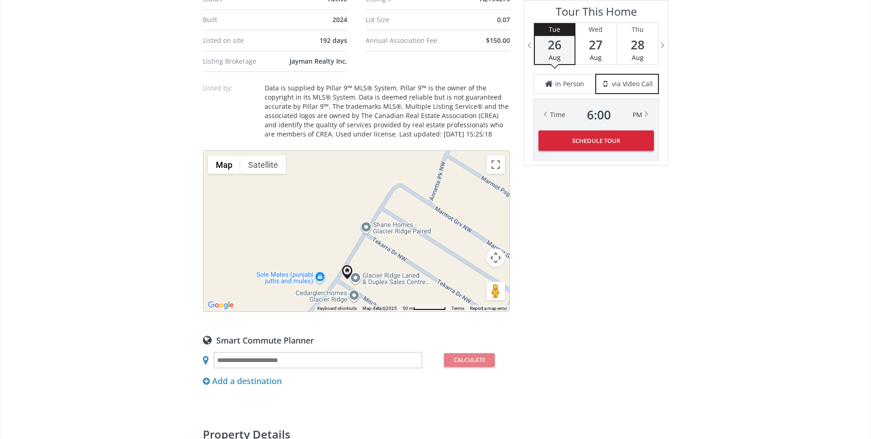
drag, startPoint x: 384, startPoint y: 217, endPoint x: 376, endPoint y: 206, distance: 14.2
click at [377, 206] on div at bounding box center [356, 231] width 306 height 160
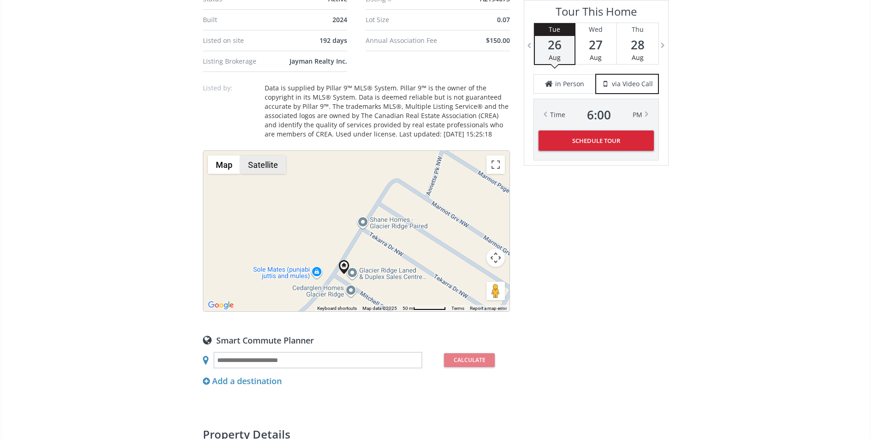
click at [271, 169] on button "Satellite" at bounding box center [263, 164] width 46 height 18
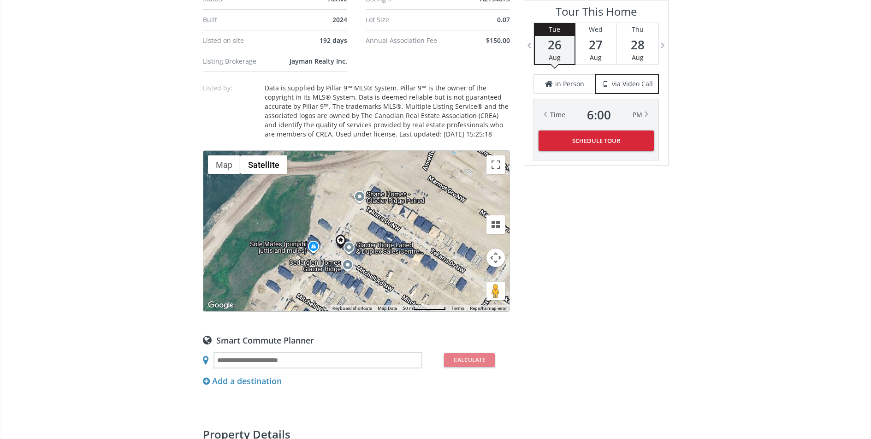
drag, startPoint x: 377, startPoint y: 253, endPoint x: 373, endPoint y: 222, distance: 31.6
click at [373, 222] on div at bounding box center [356, 231] width 306 height 160
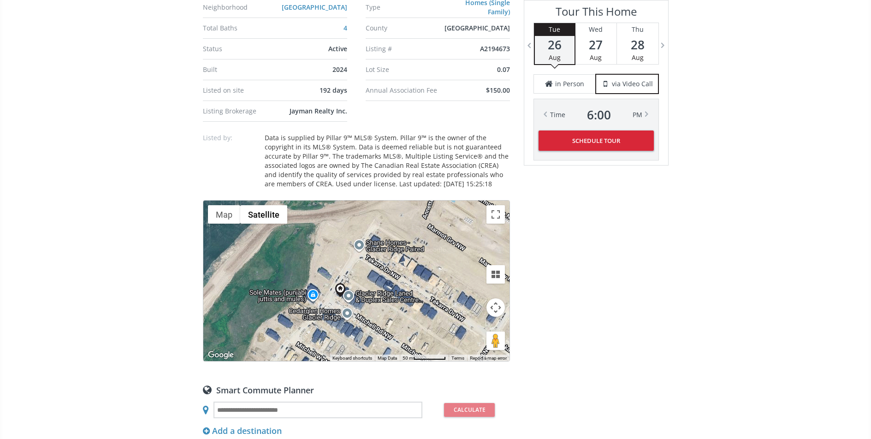
scroll to position [770, 0]
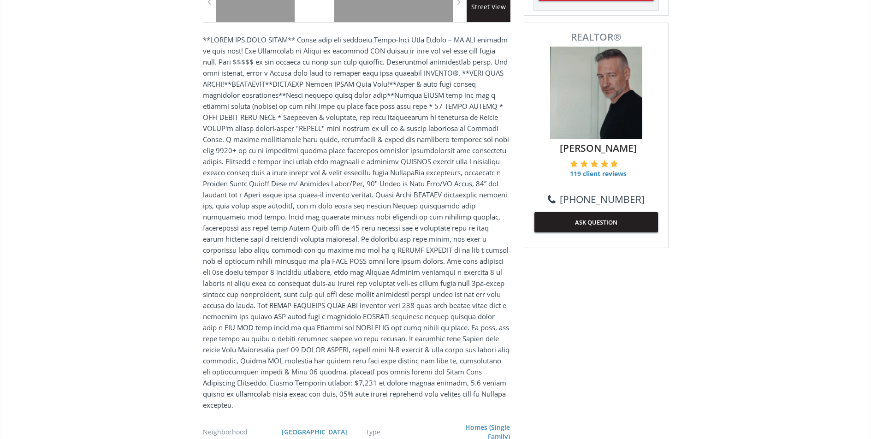
scroll to position [0, 0]
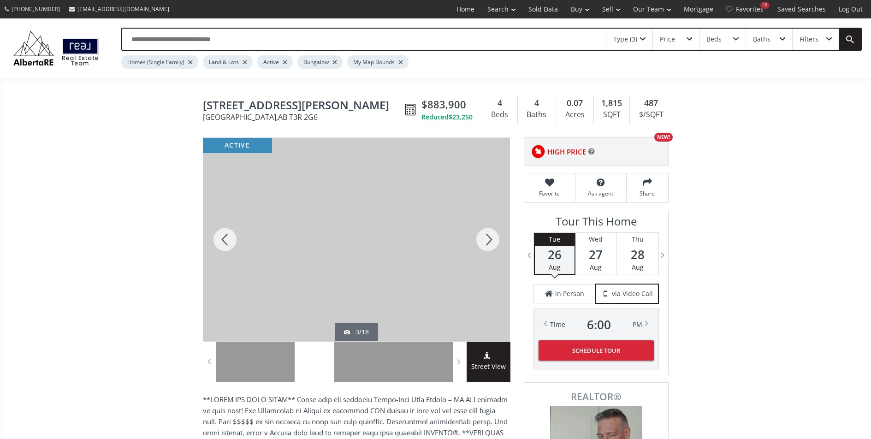
click at [489, 228] on div at bounding box center [487, 239] width 44 height 203
click at [487, 59] on div "Homes (Single Family) Land & Lots Active Bungalow My Map Bounds" at bounding box center [456, 60] width 671 height 18
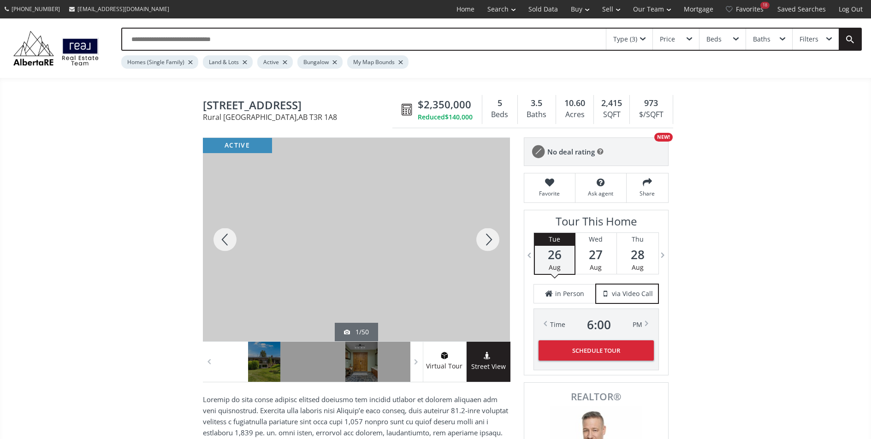
click at [480, 242] on div at bounding box center [487, 239] width 44 height 203
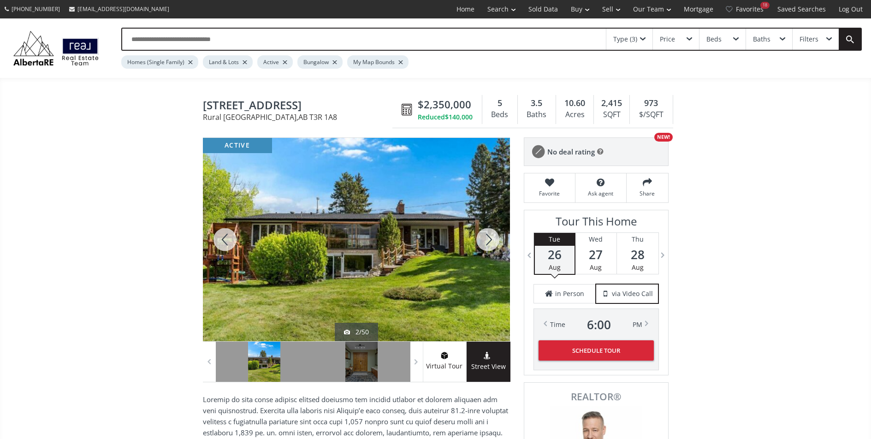
click at [480, 243] on div at bounding box center [487, 239] width 44 height 203
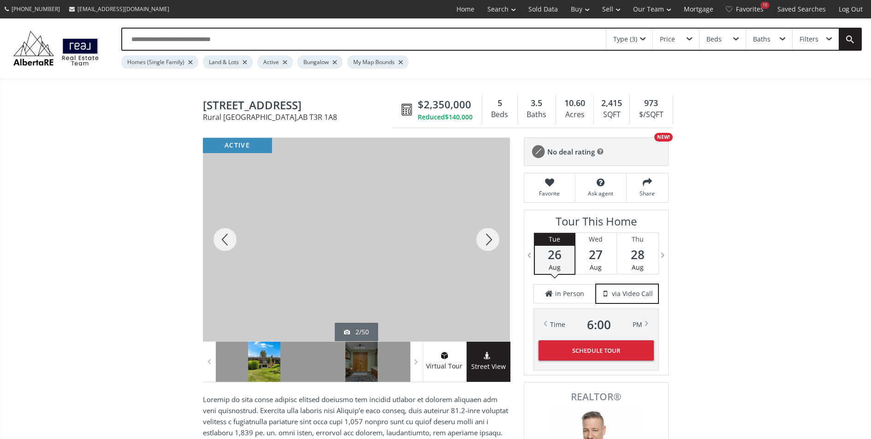
click at [480, 243] on div at bounding box center [487, 239] width 44 height 203
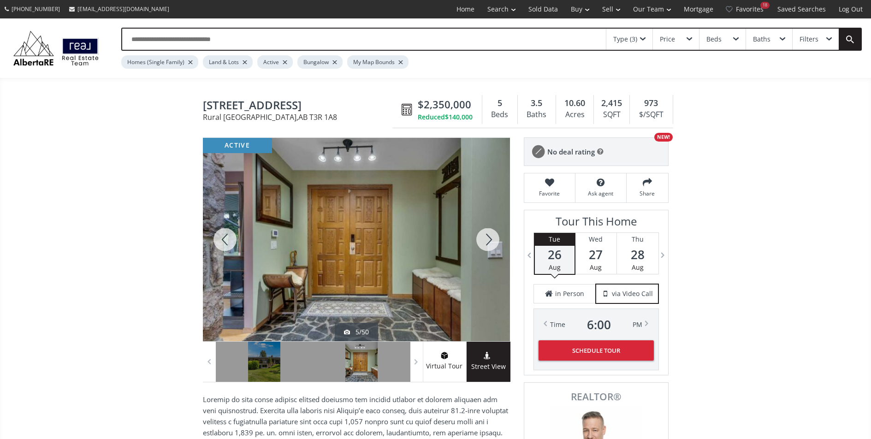
click at [480, 243] on div at bounding box center [487, 239] width 44 height 203
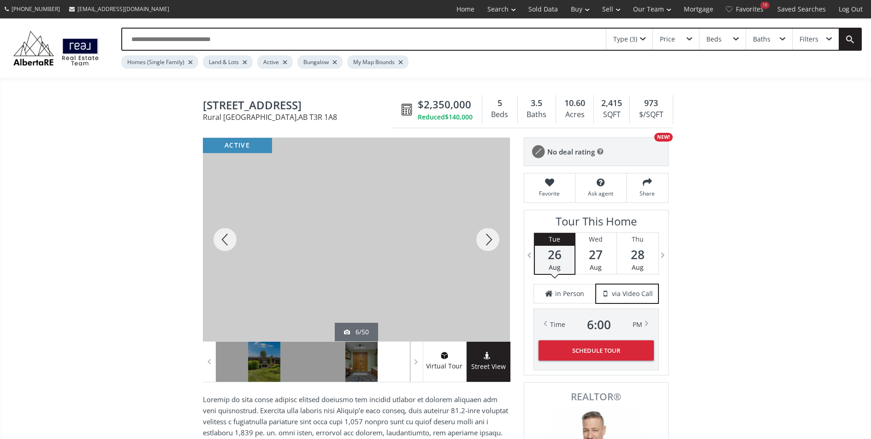
click at [480, 243] on div at bounding box center [487, 239] width 44 height 203
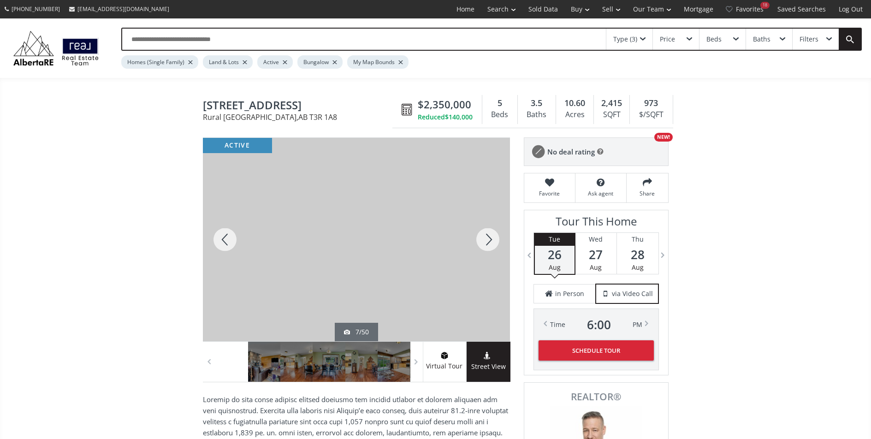
click at [480, 243] on div at bounding box center [487, 239] width 44 height 203
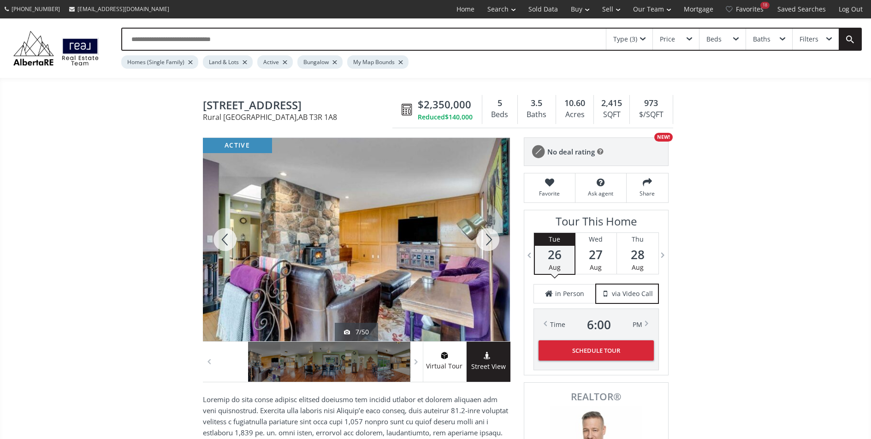
click at [480, 243] on div at bounding box center [487, 239] width 44 height 203
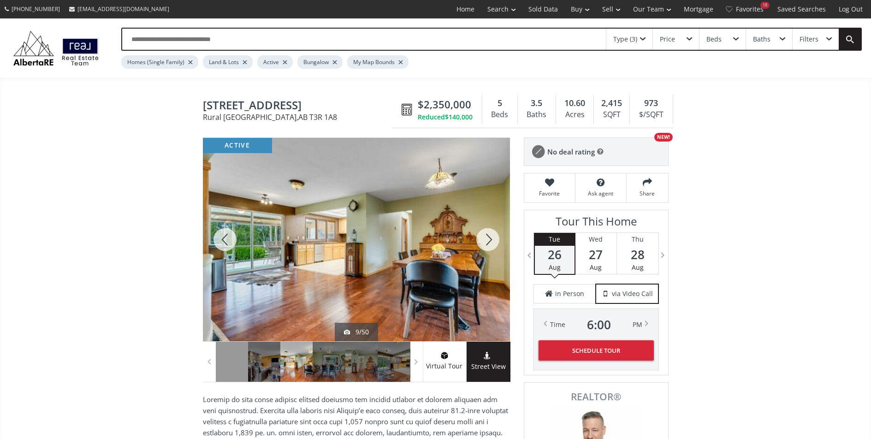
click at [480, 243] on div at bounding box center [487, 239] width 44 height 203
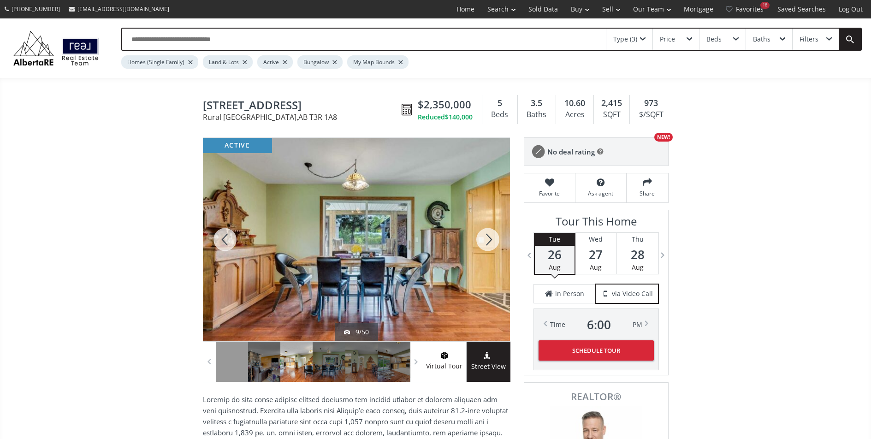
click at [480, 243] on div at bounding box center [487, 239] width 44 height 203
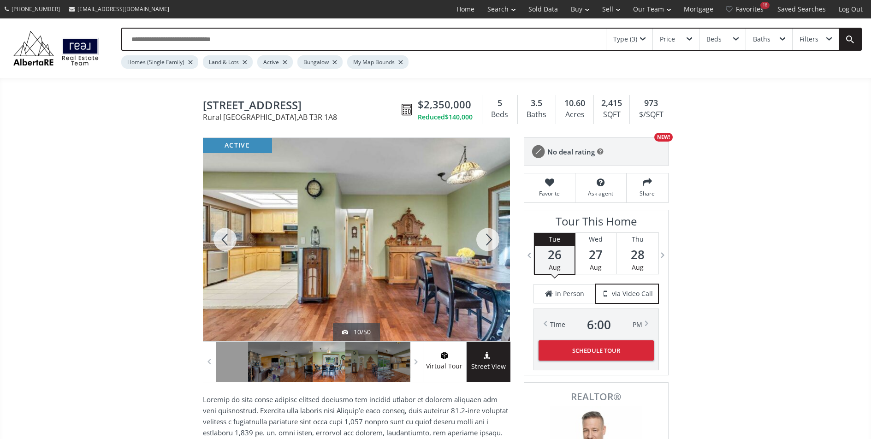
click at [480, 243] on div at bounding box center [487, 239] width 44 height 203
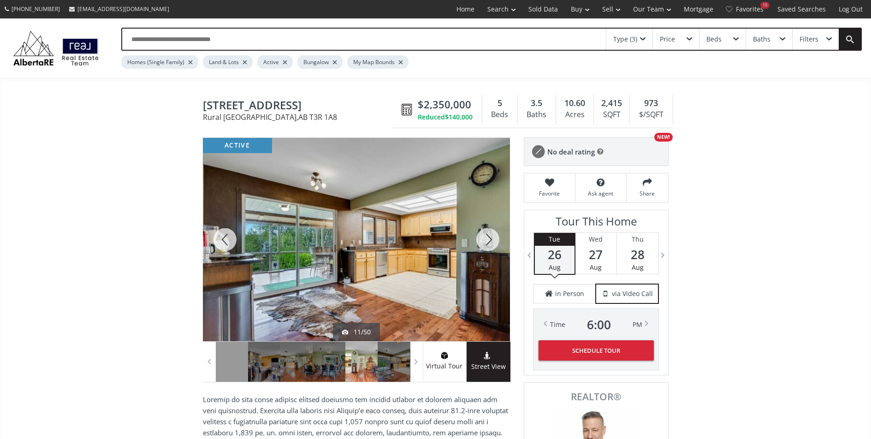
click at [480, 243] on div at bounding box center [487, 239] width 44 height 203
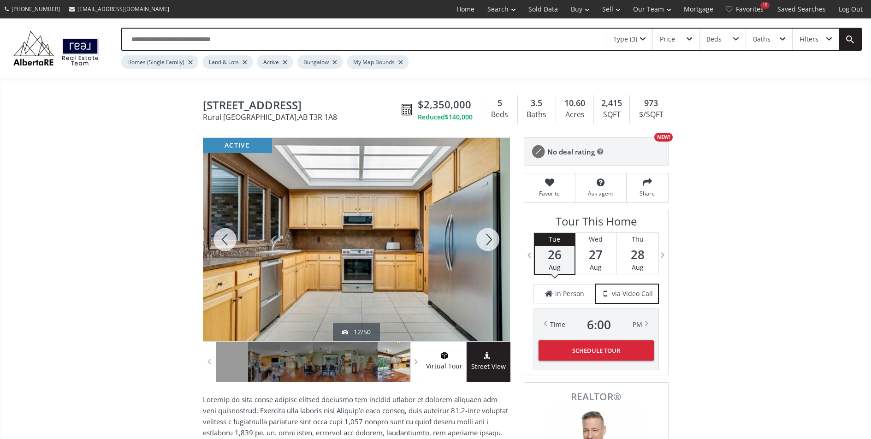
click at [480, 243] on div at bounding box center [487, 239] width 44 height 203
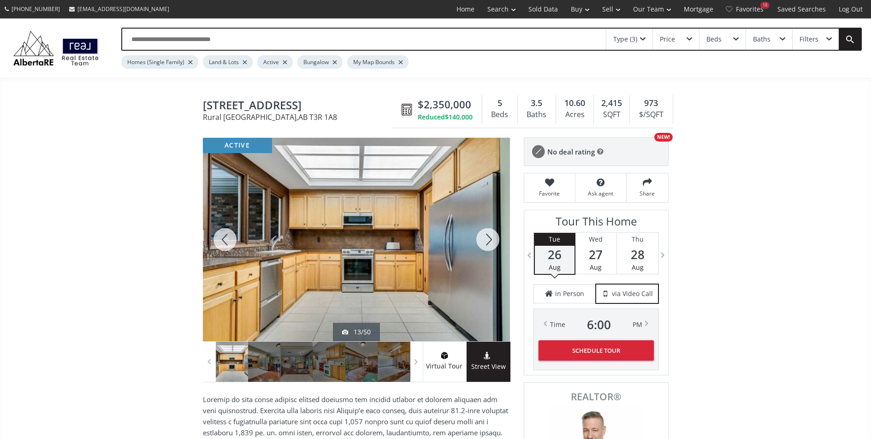
click at [480, 243] on div at bounding box center [487, 239] width 44 height 203
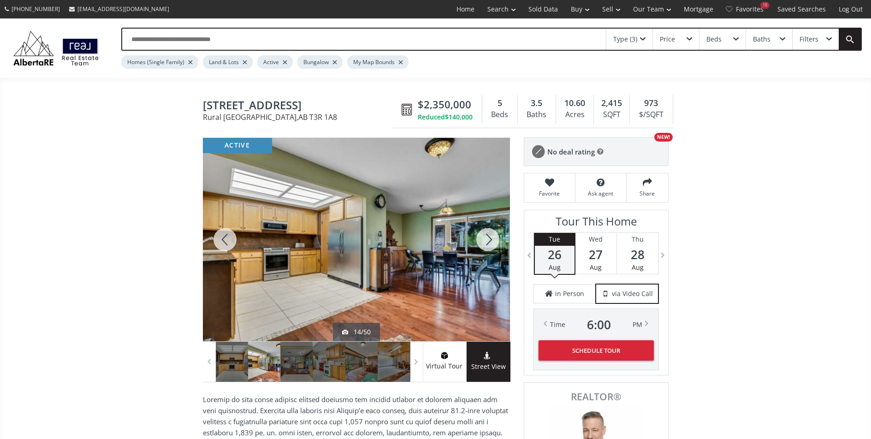
click at [480, 243] on div at bounding box center [487, 239] width 44 height 203
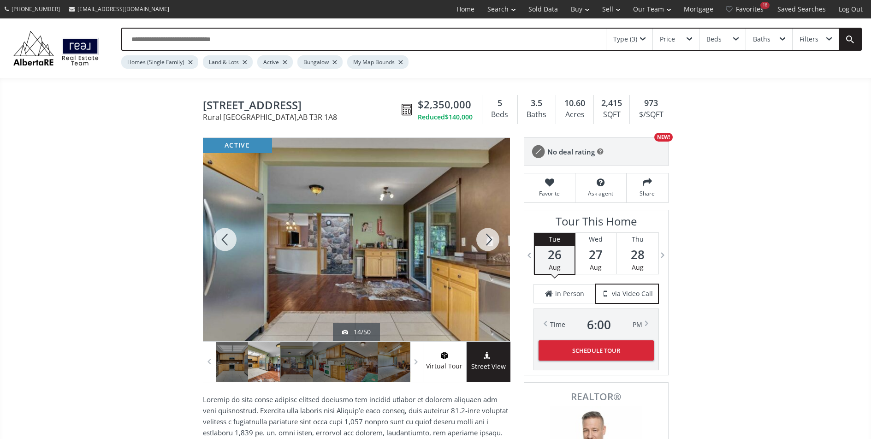
click at [480, 243] on div at bounding box center [487, 239] width 44 height 203
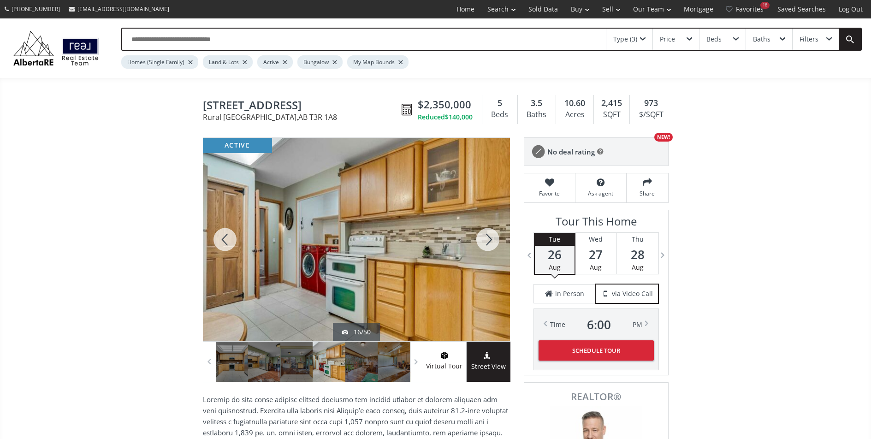
click at [480, 243] on div at bounding box center [487, 239] width 44 height 203
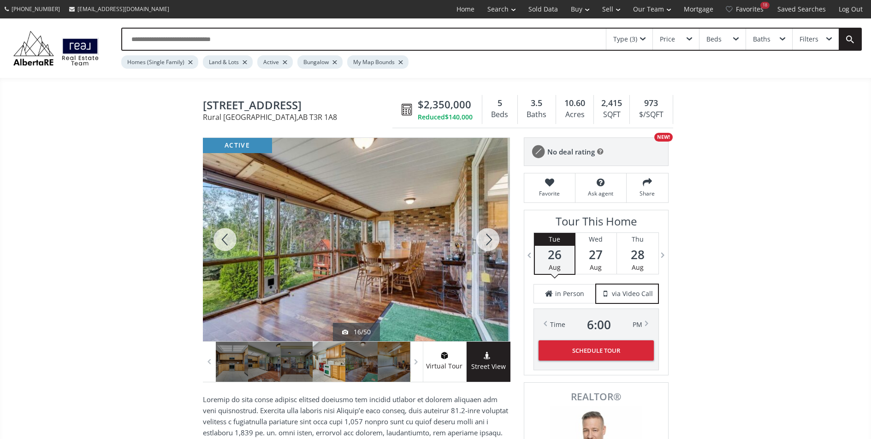
click at [480, 243] on div at bounding box center [487, 239] width 44 height 203
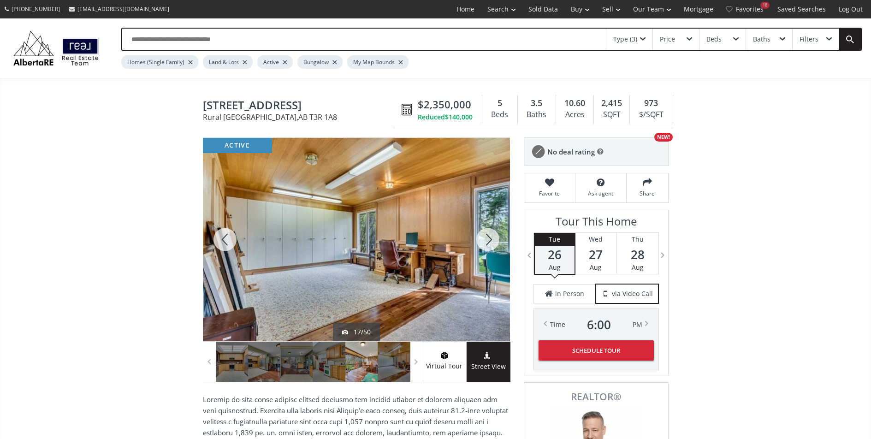
click at [480, 243] on div at bounding box center [487, 239] width 44 height 203
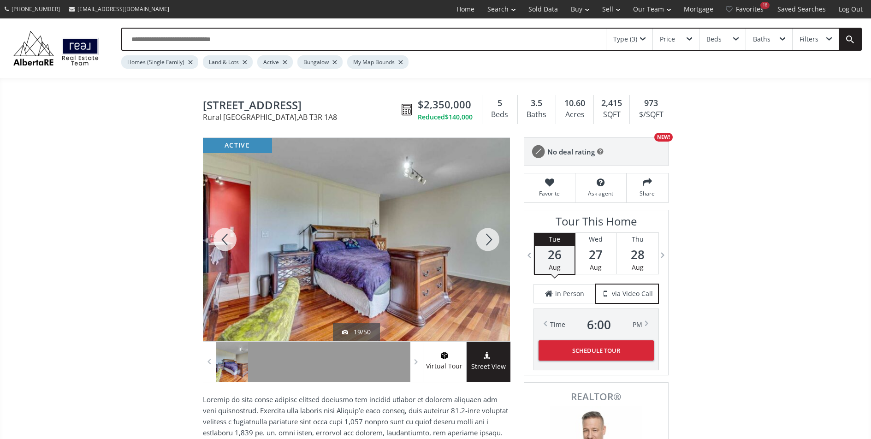
click at [480, 243] on div at bounding box center [487, 239] width 44 height 203
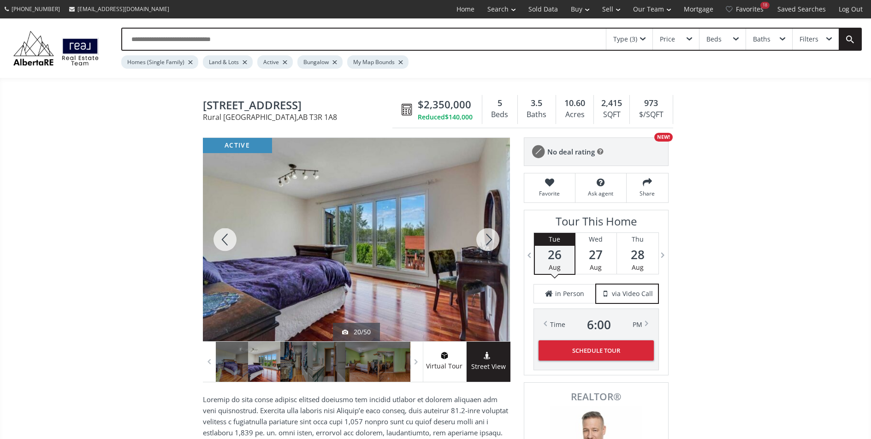
click at [480, 243] on div at bounding box center [487, 239] width 44 height 203
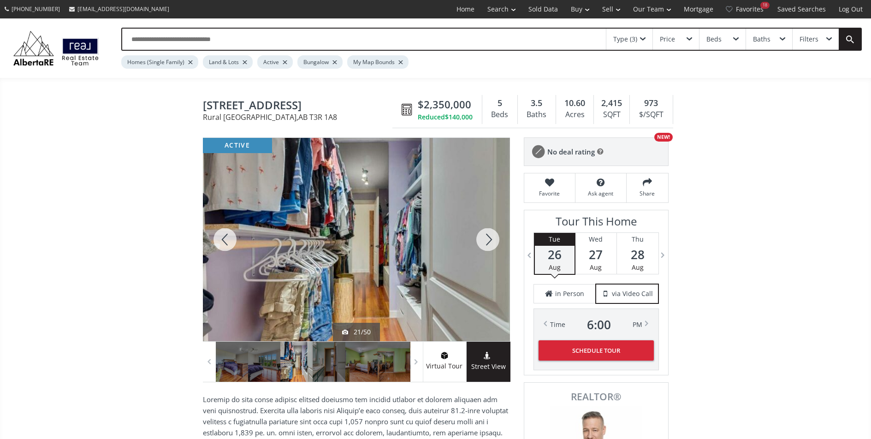
click at [480, 243] on div at bounding box center [487, 239] width 44 height 203
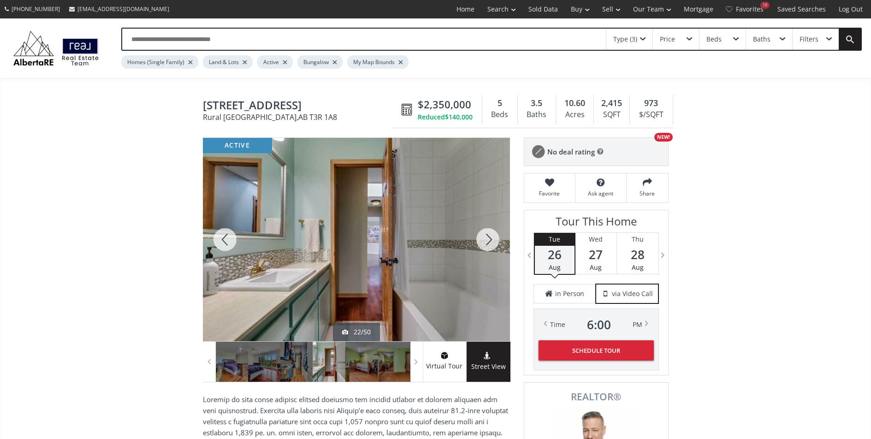
click at [480, 243] on div at bounding box center [487, 239] width 44 height 203
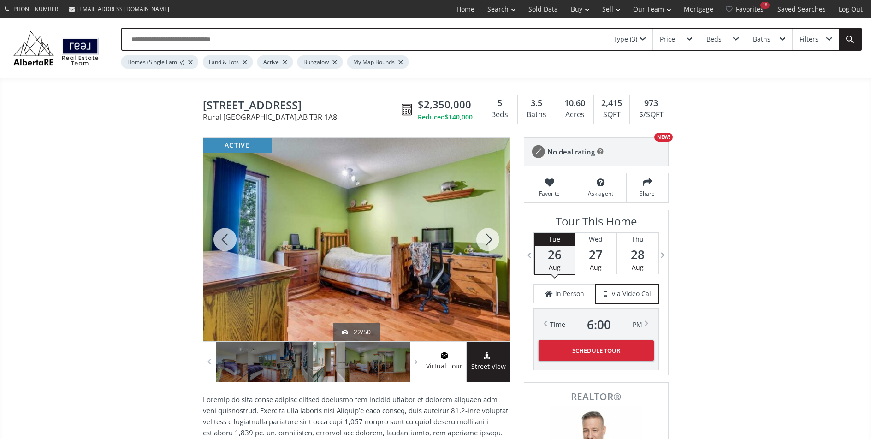
click at [480, 243] on div at bounding box center [487, 239] width 44 height 203
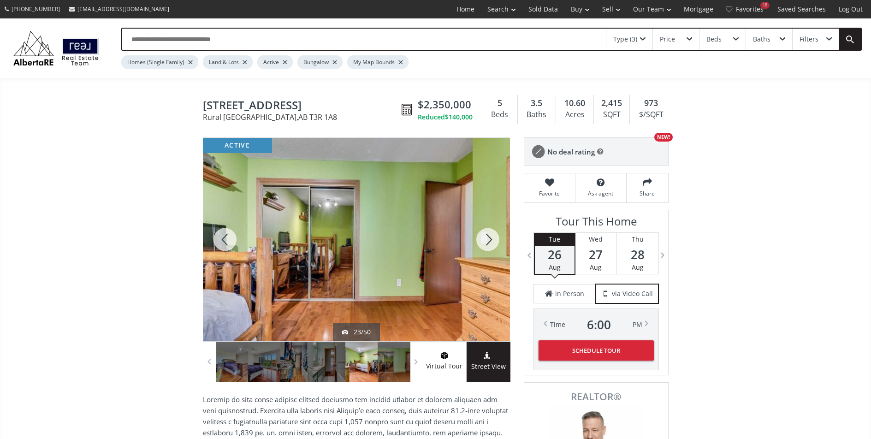
click at [480, 243] on div at bounding box center [487, 239] width 44 height 203
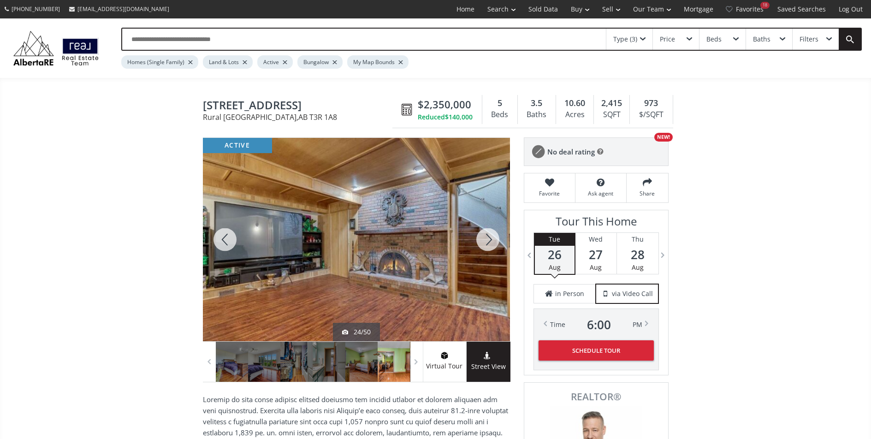
click at [480, 243] on div at bounding box center [487, 239] width 44 height 203
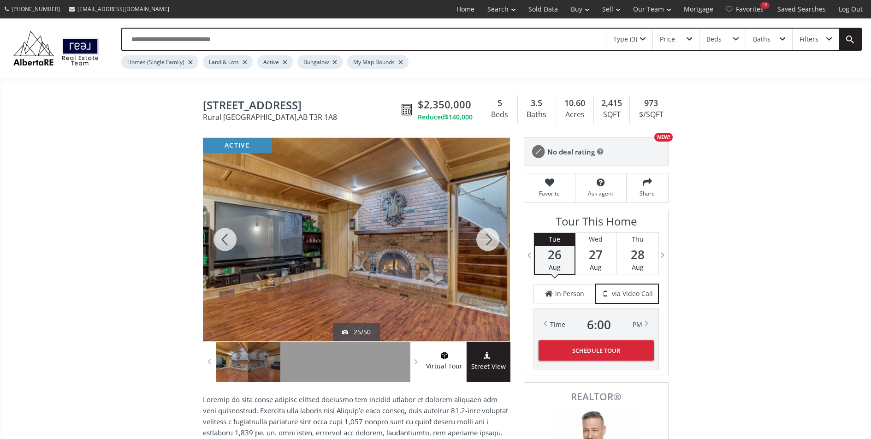
click at [481, 243] on div at bounding box center [487, 239] width 44 height 203
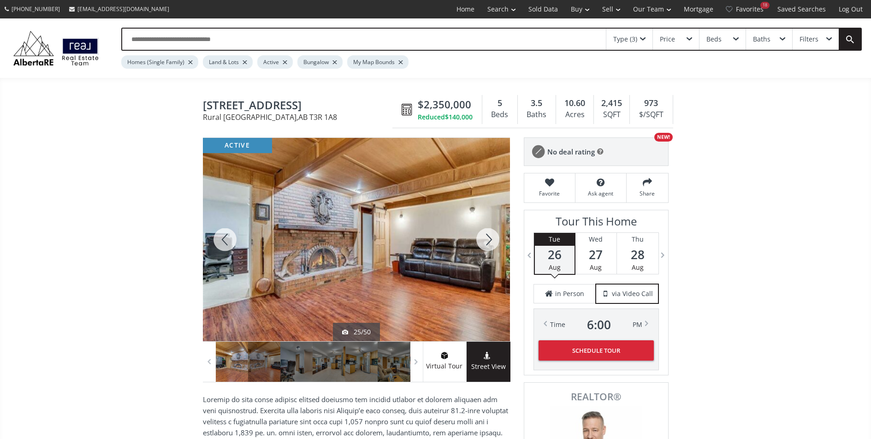
click at [481, 243] on div at bounding box center [487, 239] width 44 height 203
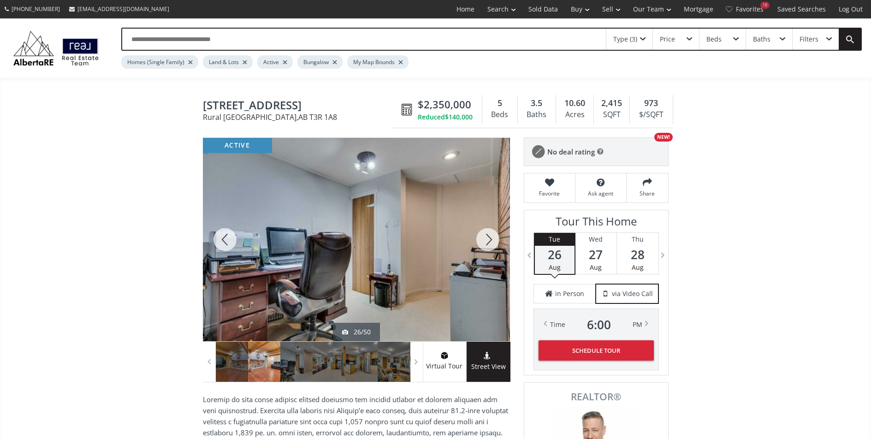
click at [481, 243] on div at bounding box center [487, 239] width 44 height 203
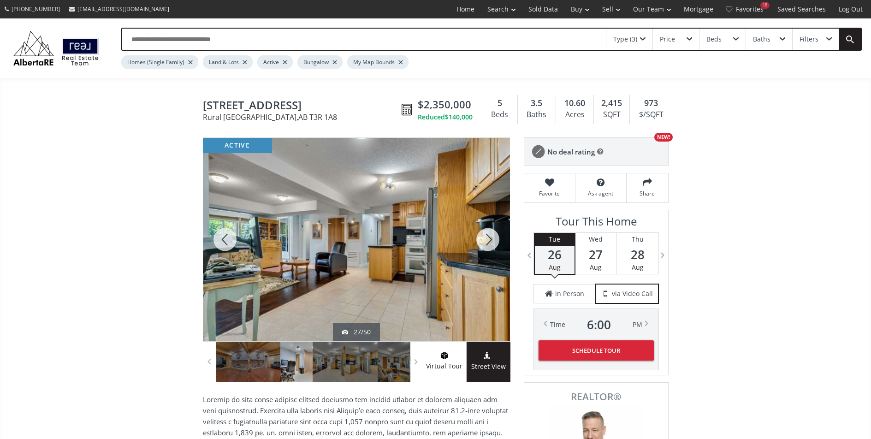
click at [481, 243] on div at bounding box center [487, 239] width 44 height 203
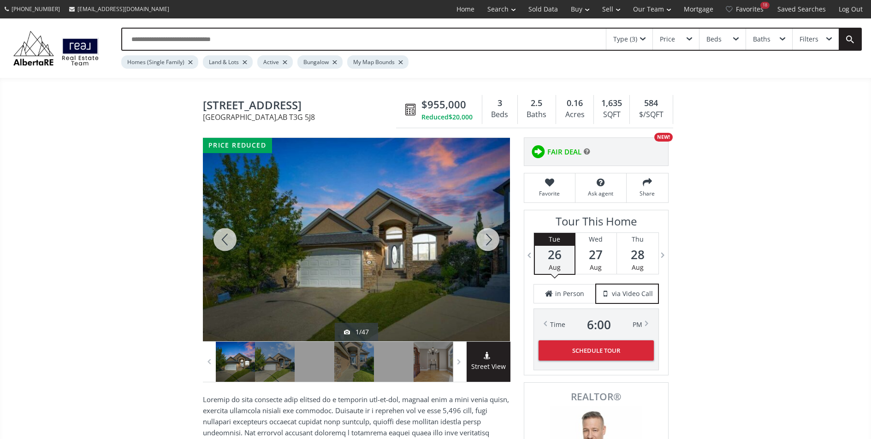
click at [473, 243] on div at bounding box center [487, 239] width 44 height 203
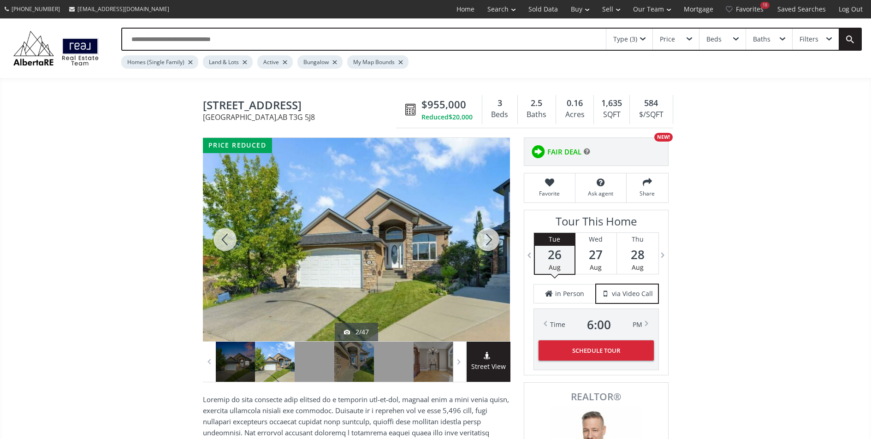
click at [473, 243] on div at bounding box center [487, 239] width 44 height 203
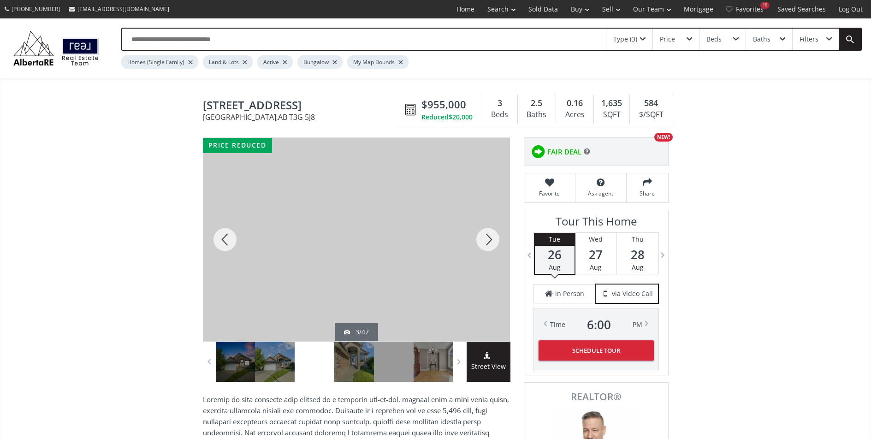
click at [473, 243] on div at bounding box center [487, 239] width 44 height 203
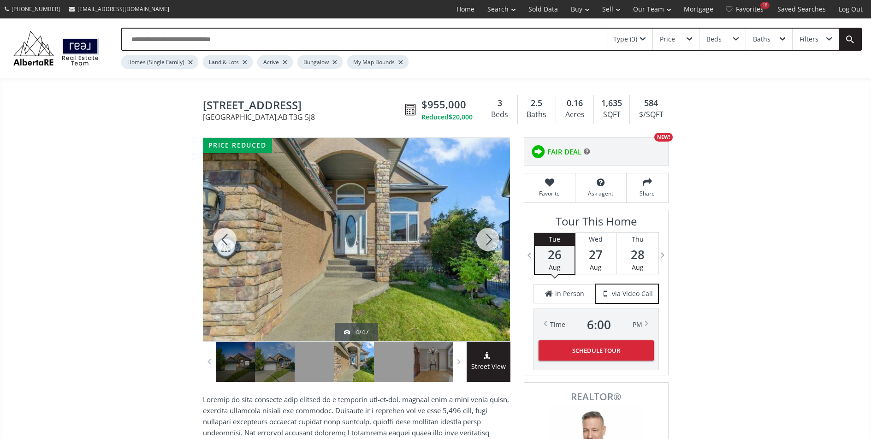
click at [473, 243] on div at bounding box center [487, 239] width 44 height 203
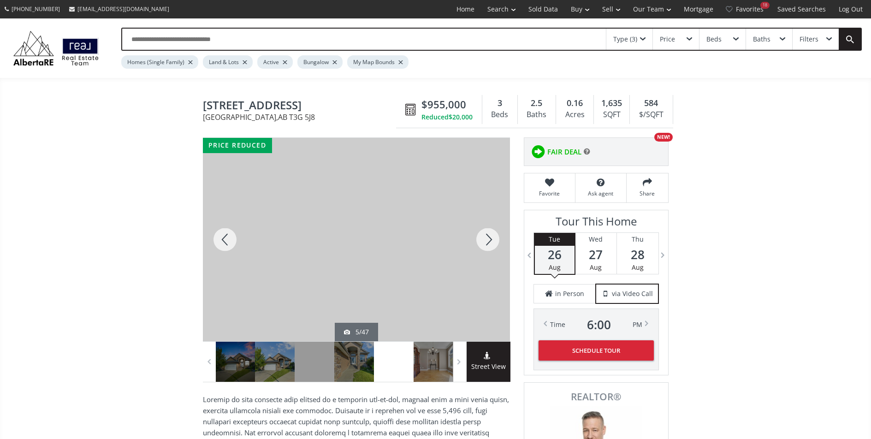
click at [473, 243] on div at bounding box center [487, 239] width 44 height 203
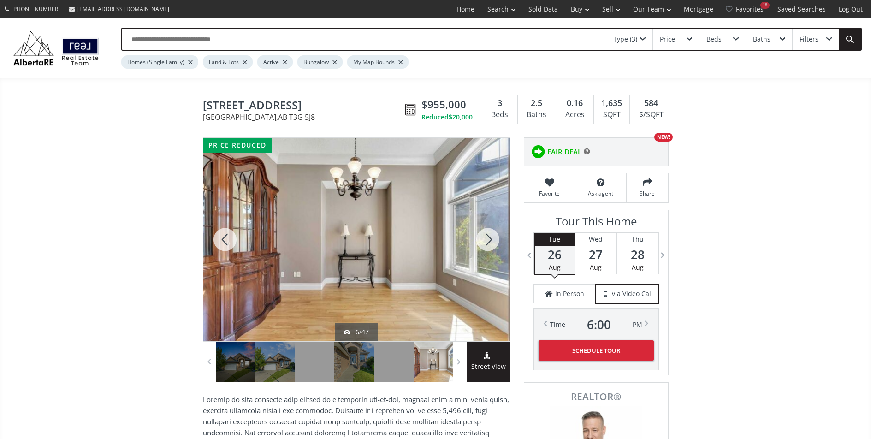
click at [473, 243] on div at bounding box center [487, 239] width 44 height 203
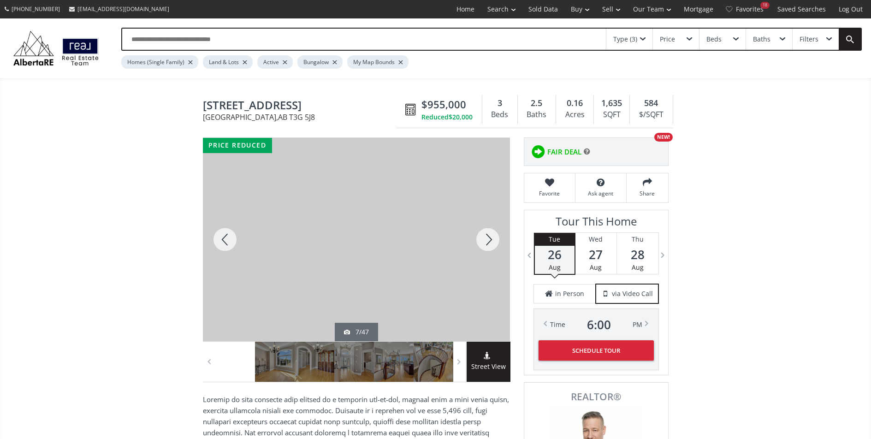
click at [480, 240] on div at bounding box center [487, 239] width 44 height 203
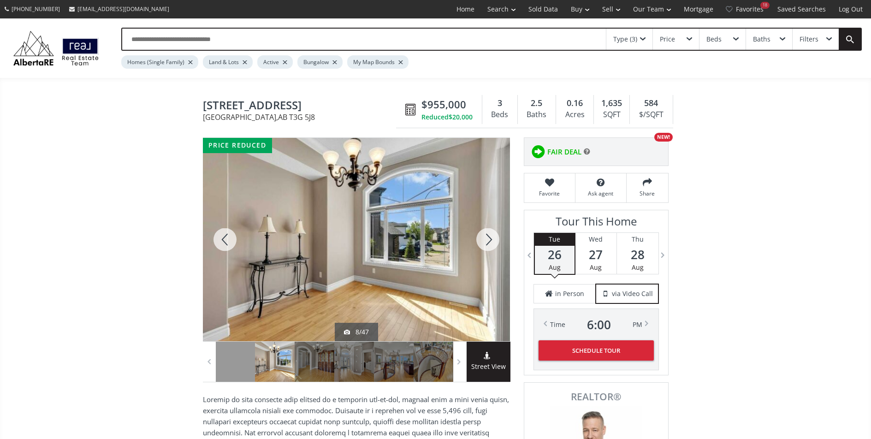
click at [483, 241] on div at bounding box center [487, 239] width 44 height 203
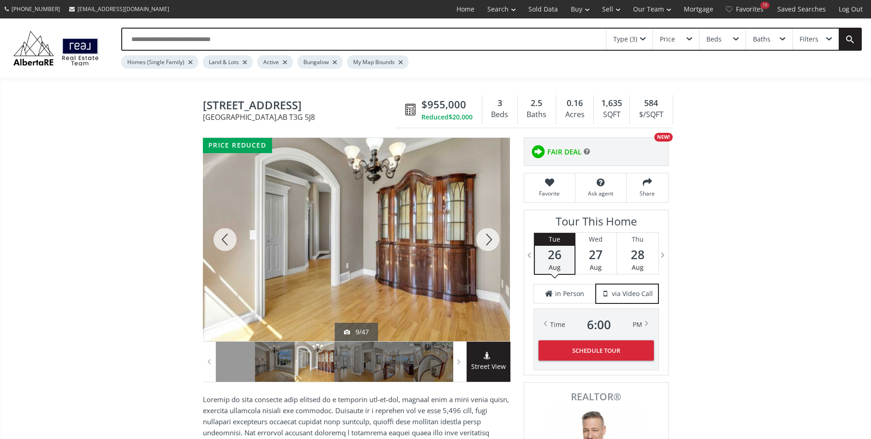
click at [483, 241] on div at bounding box center [487, 239] width 44 height 203
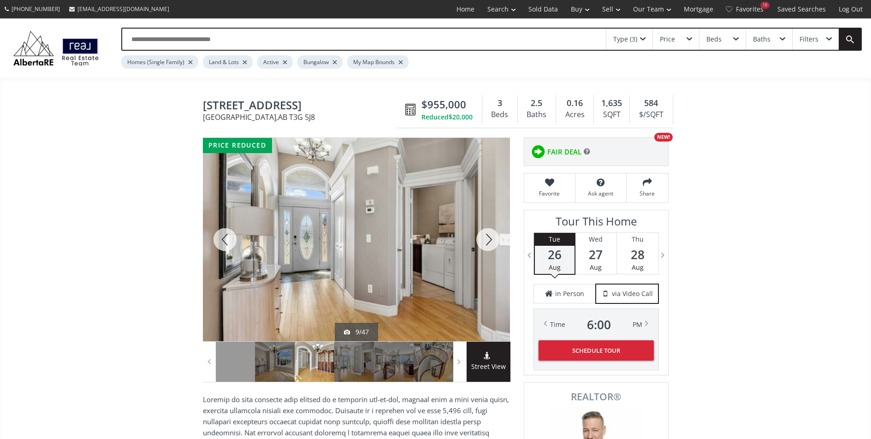
click at [483, 241] on div at bounding box center [487, 239] width 44 height 203
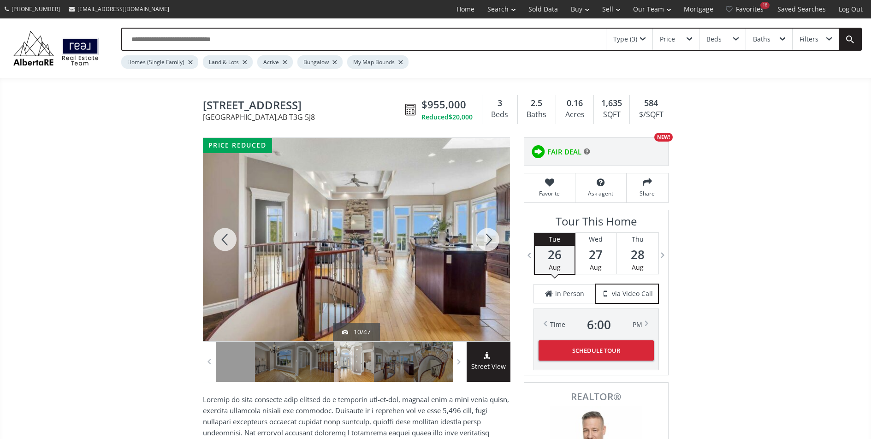
click at [483, 241] on div at bounding box center [487, 239] width 44 height 203
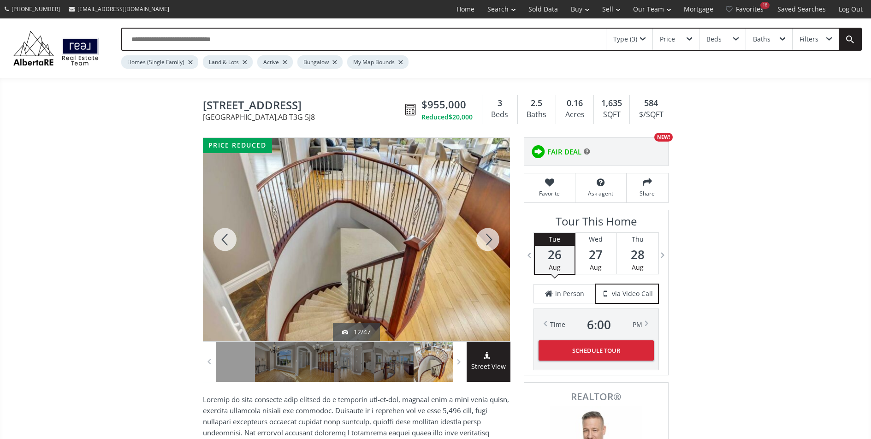
click at [483, 241] on div at bounding box center [487, 239] width 44 height 203
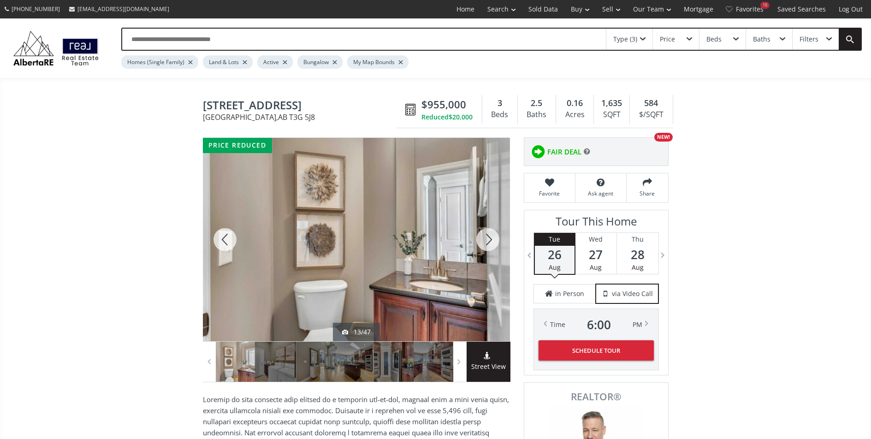
click at [483, 241] on div at bounding box center [487, 239] width 44 height 203
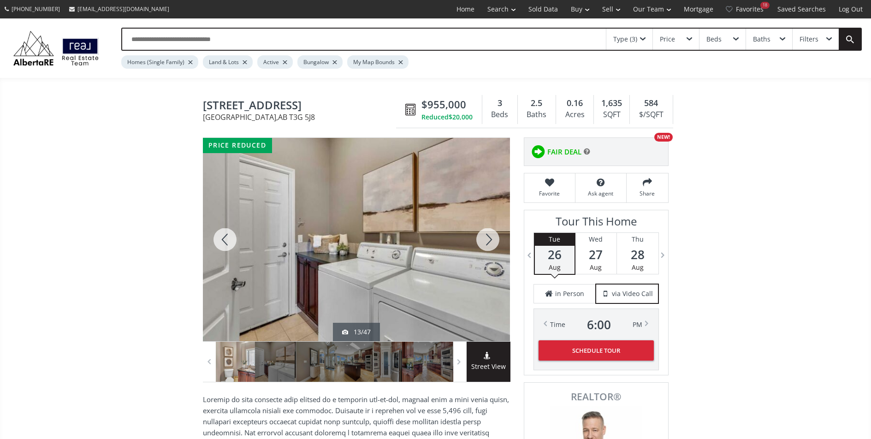
click at [483, 241] on div at bounding box center [487, 239] width 44 height 203
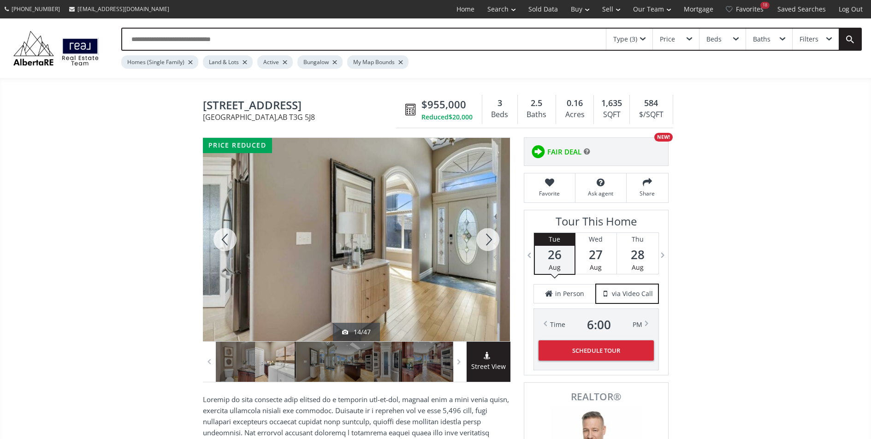
click at [483, 241] on div at bounding box center [487, 239] width 44 height 203
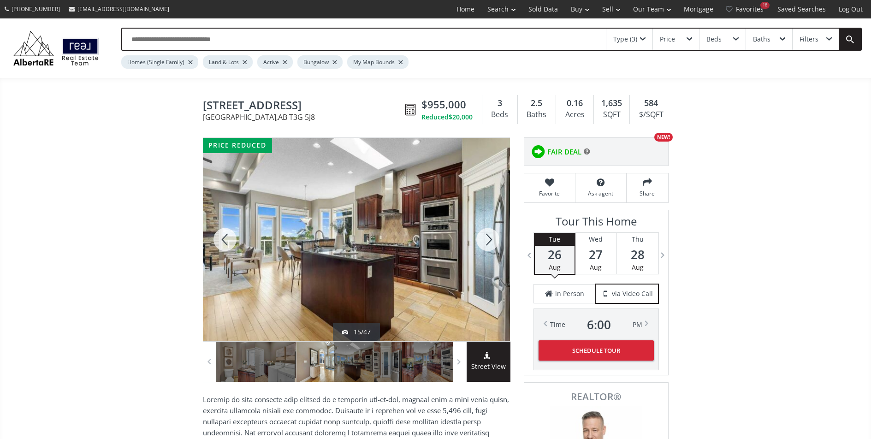
click at [483, 241] on div at bounding box center [487, 239] width 44 height 203
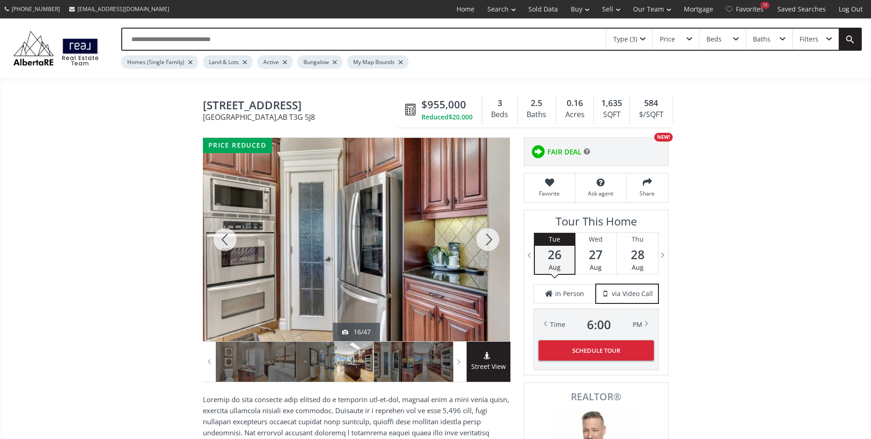
click at [483, 241] on div at bounding box center [487, 239] width 44 height 203
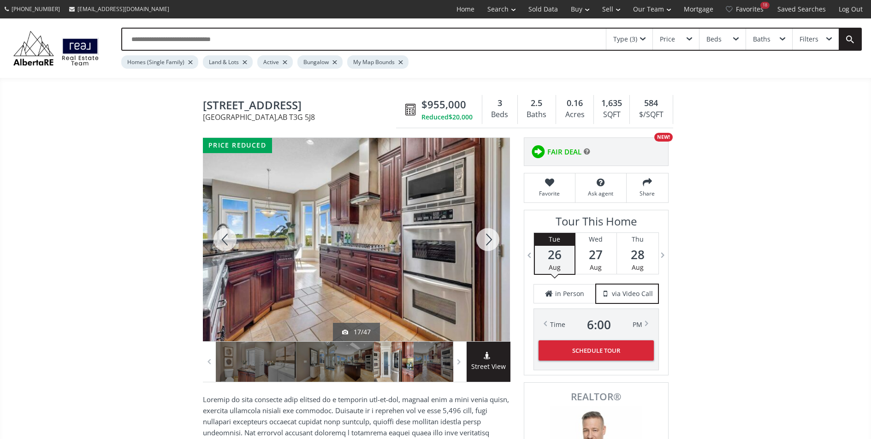
click at [483, 241] on div at bounding box center [487, 239] width 44 height 203
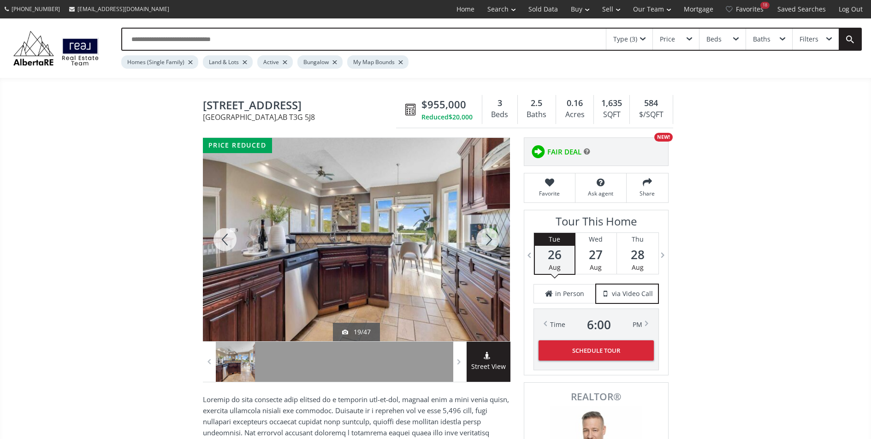
click at [483, 241] on div at bounding box center [487, 239] width 44 height 203
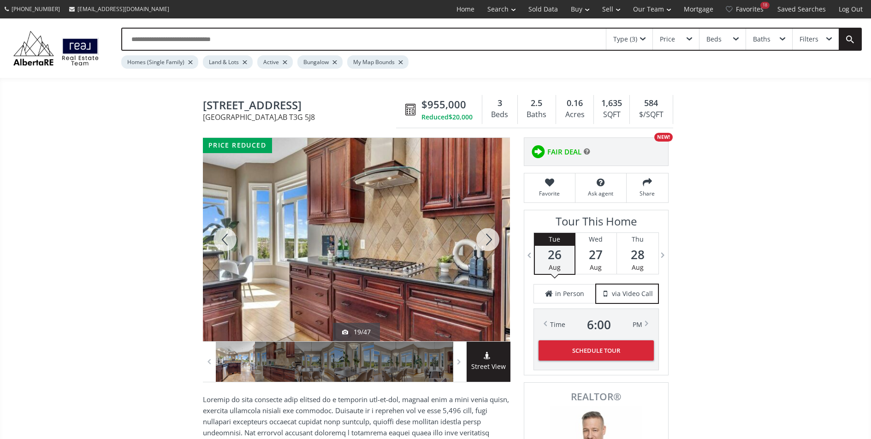
click at [483, 241] on div at bounding box center [487, 239] width 44 height 203
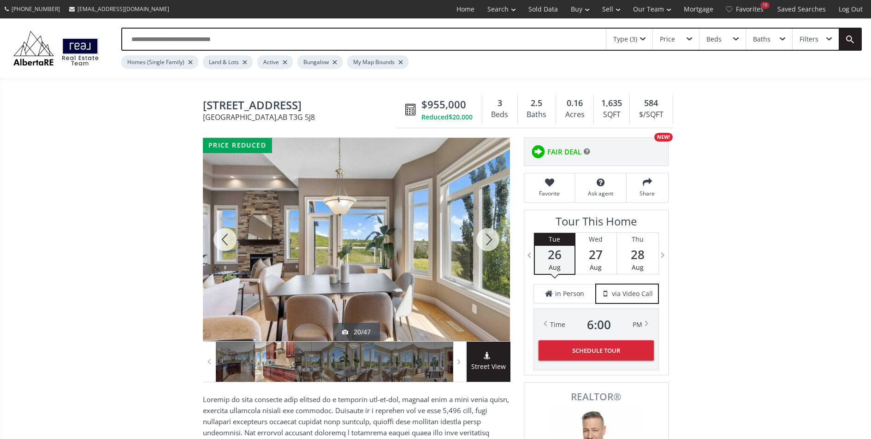
click at [483, 241] on div at bounding box center [487, 239] width 44 height 203
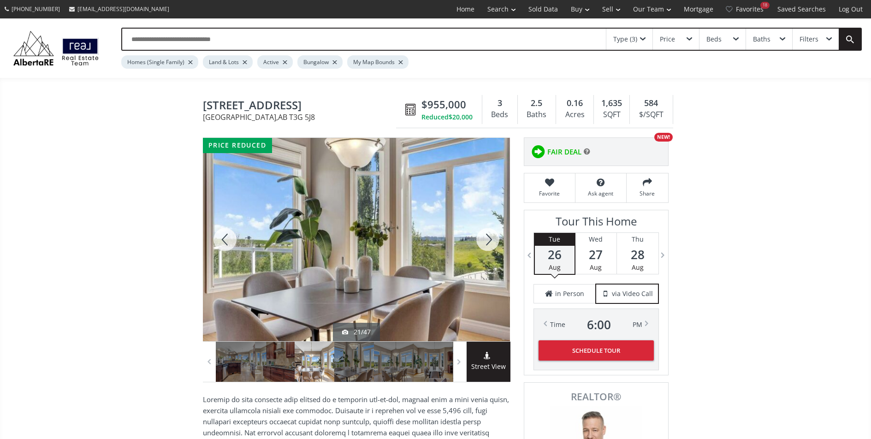
click at [483, 241] on div at bounding box center [487, 239] width 44 height 203
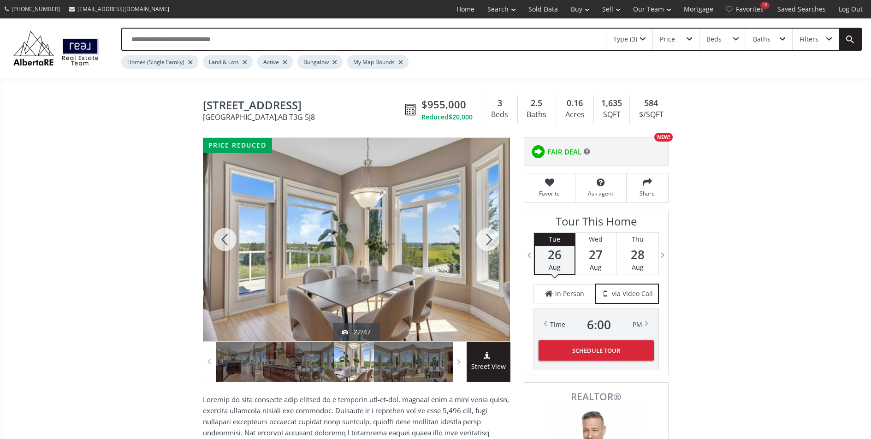
click at [483, 241] on div at bounding box center [487, 239] width 44 height 203
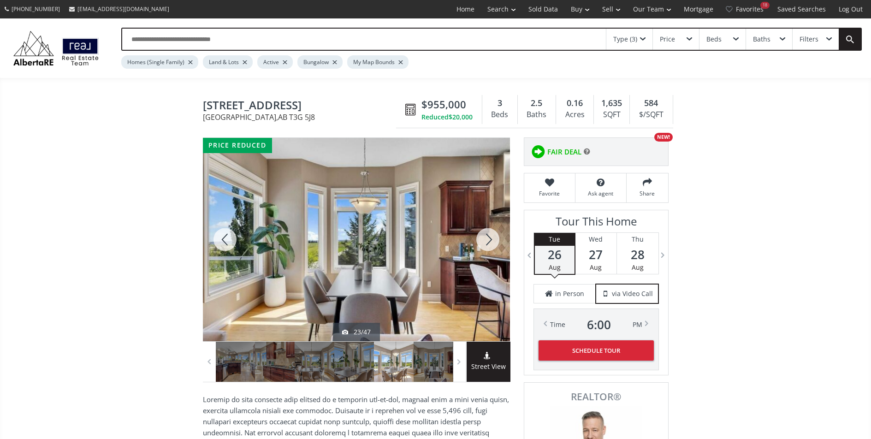
click at [483, 241] on div at bounding box center [487, 239] width 44 height 203
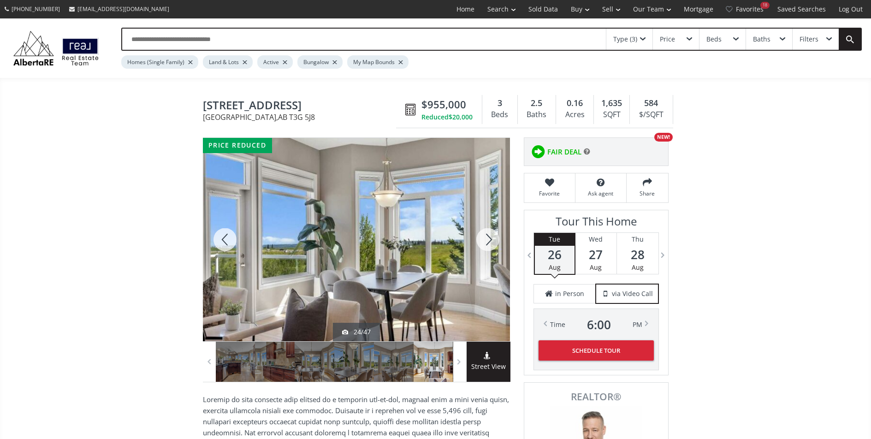
click at [483, 241] on div at bounding box center [487, 239] width 44 height 203
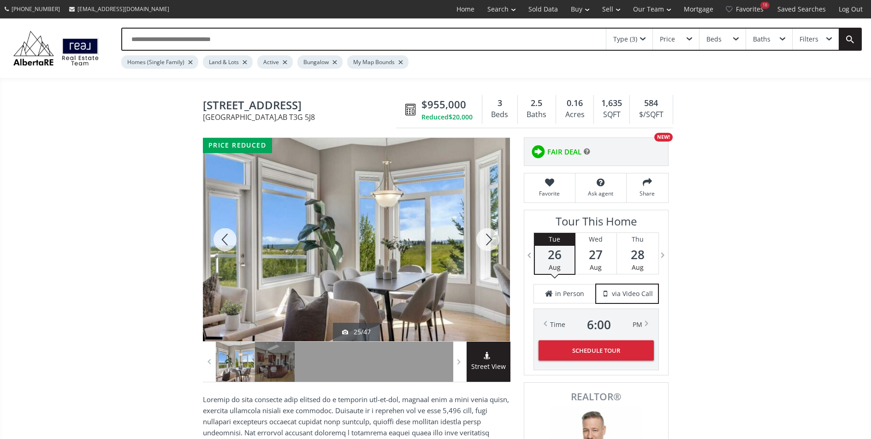
click at [483, 241] on div at bounding box center [487, 239] width 44 height 203
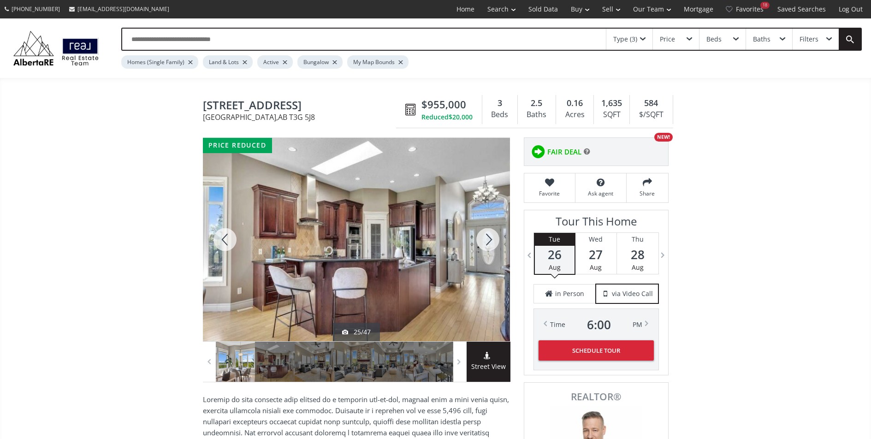
click at [483, 241] on div at bounding box center [487, 239] width 44 height 203
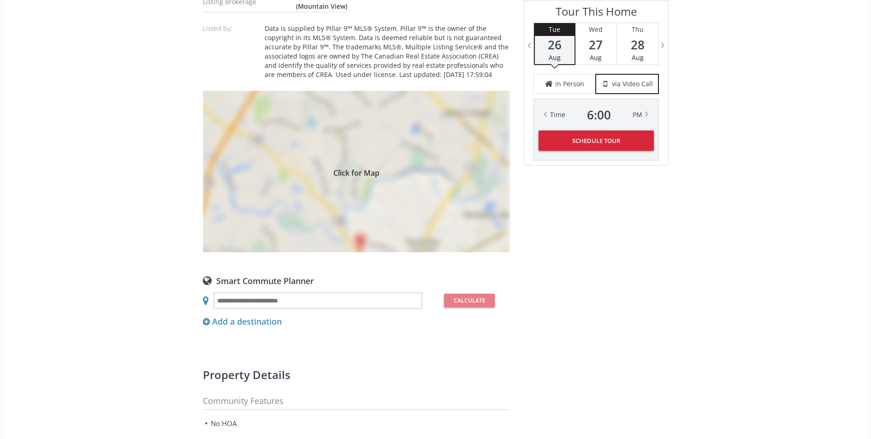
scroll to position [734, 0]
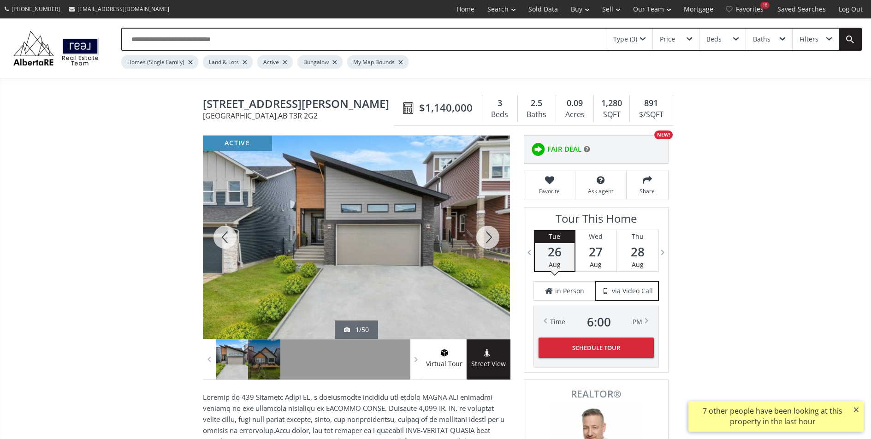
click at [485, 239] on div at bounding box center [487, 236] width 44 height 203
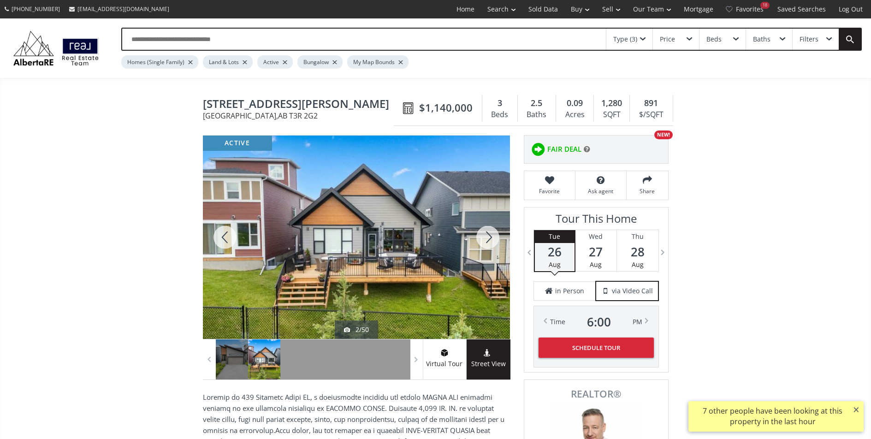
click at [485, 239] on div at bounding box center [487, 236] width 44 height 203
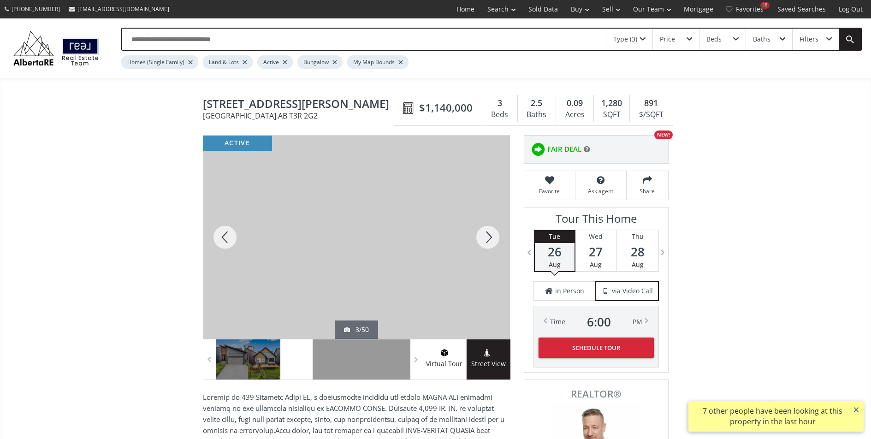
click at [485, 239] on div at bounding box center [487, 236] width 44 height 203
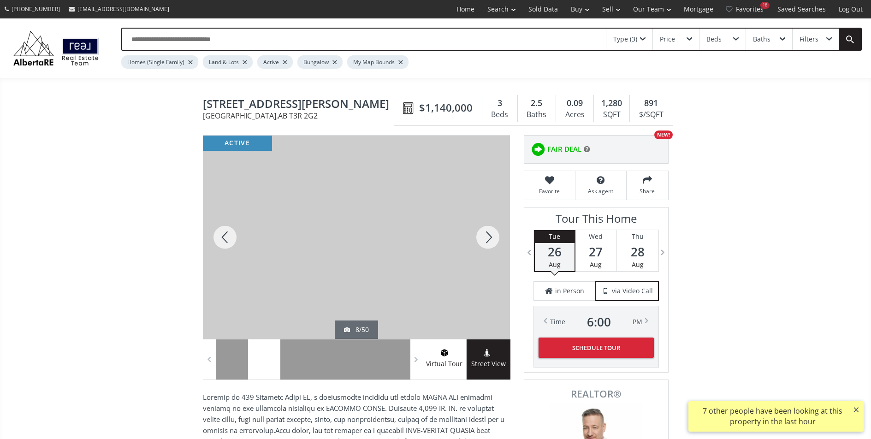
click at [485, 239] on div at bounding box center [487, 236] width 44 height 203
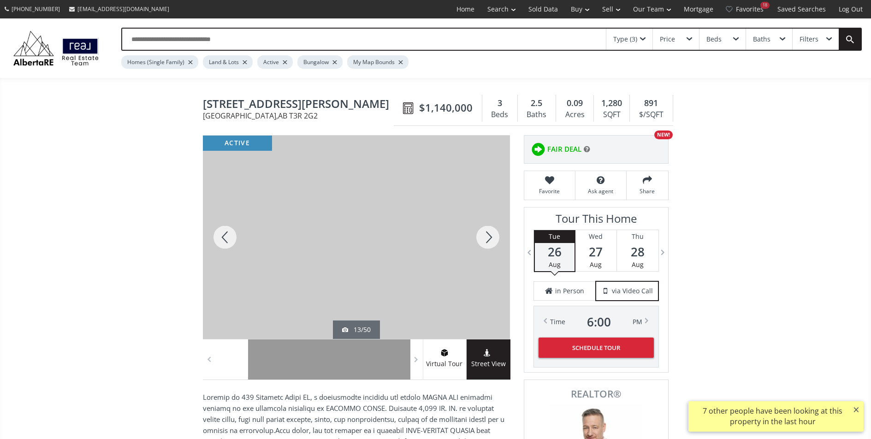
click at [485, 239] on div at bounding box center [487, 236] width 44 height 203
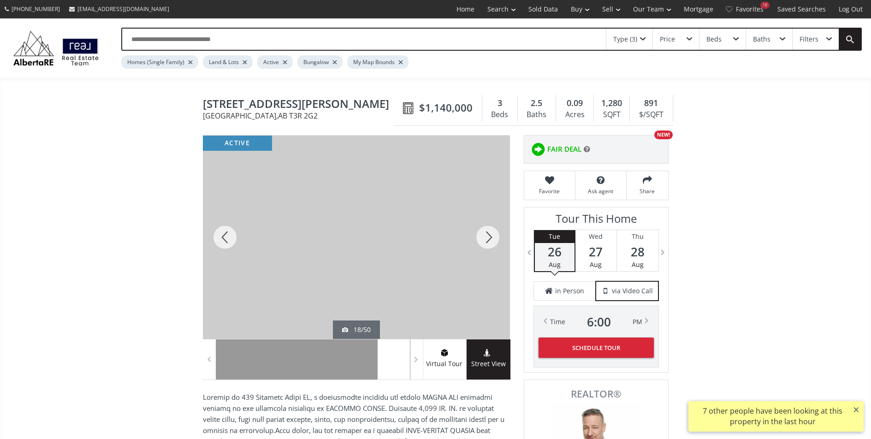
click at [485, 239] on div at bounding box center [487, 236] width 44 height 203
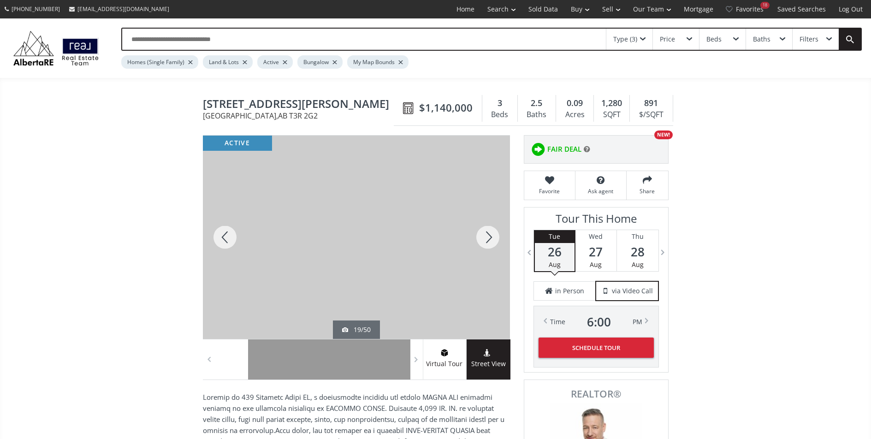
click at [485, 239] on div at bounding box center [487, 236] width 44 height 203
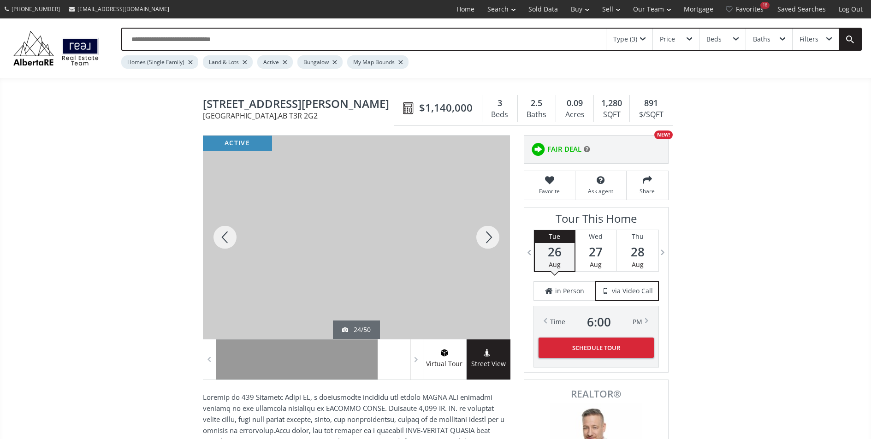
click at [485, 239] on div at bounding box center [487, 236] width 44 height 203
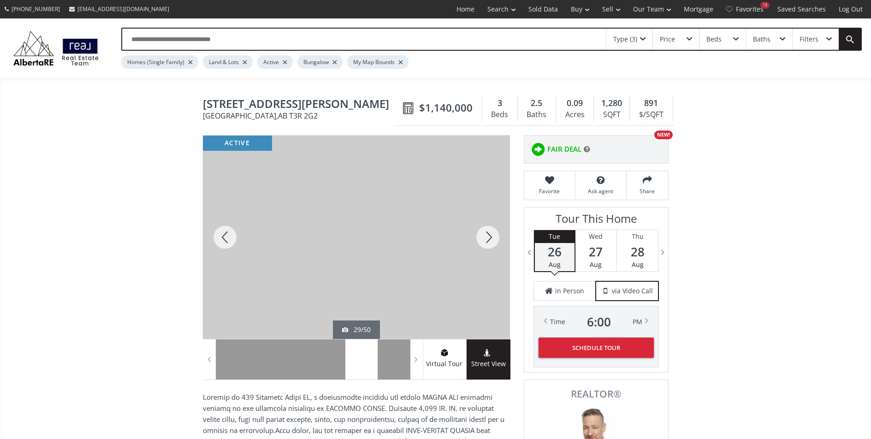
click at [485, 239] on div at bounding box center [487, 236] width 44 height 203
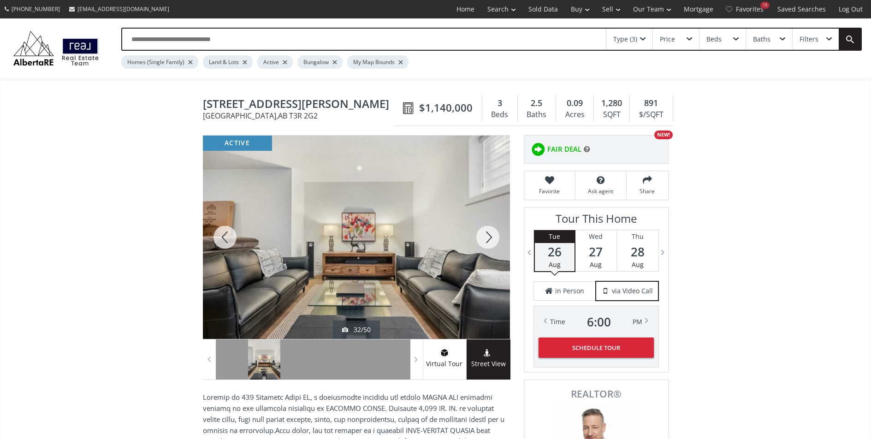
click at [485, 239] on div at bounding box center [487, 236] width 44 height 203
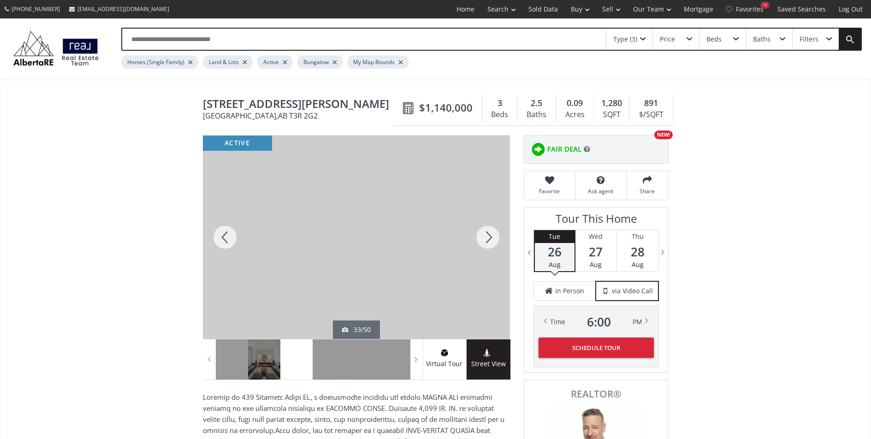
click at [485, 239] on div at bounding box center [487, 236] width 44 height 203
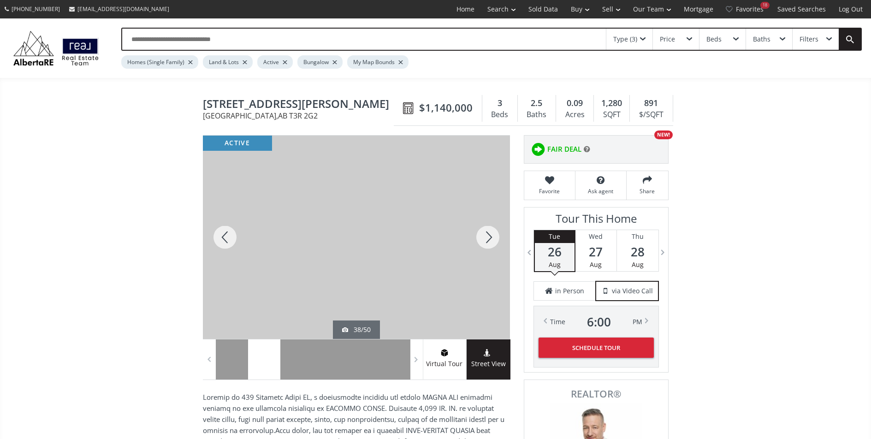
click at [485, 239] on div at bounding box center [487, 236] width 44 height 203
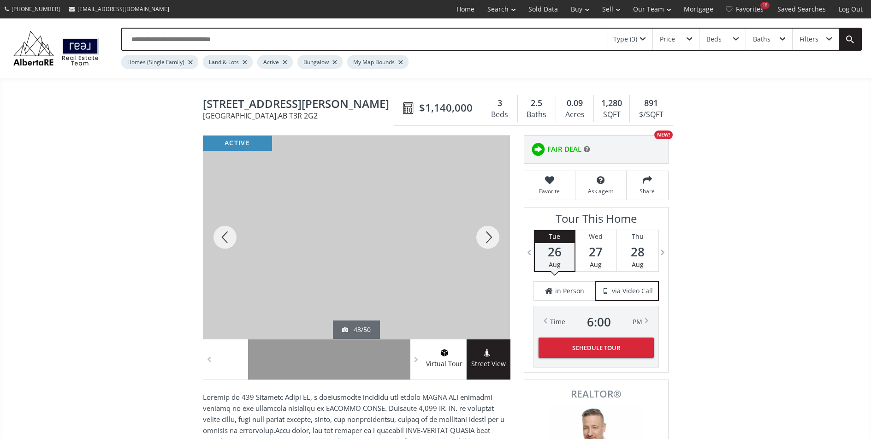
click at [492, 240] on div at bounding box center [487, 236] width 44 height 203
click at [494, 241] on div at bounding box center [487, 236] width 44 height 203
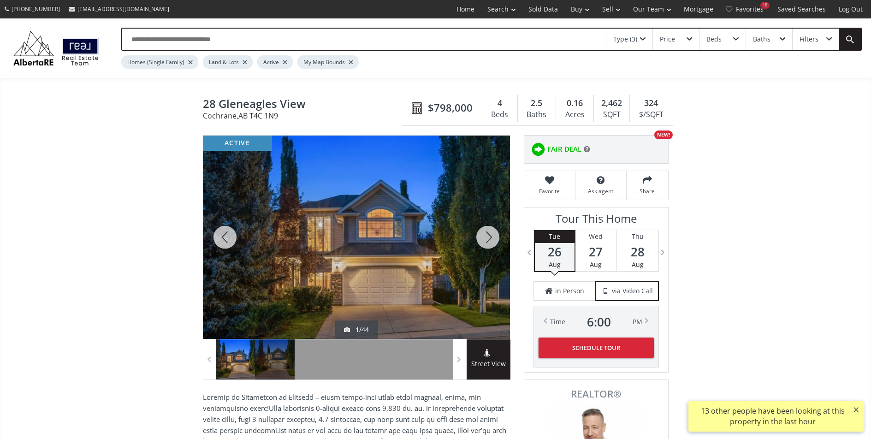
click at [488, 241] on div at bounding box center [487, 236] width 44 height 203
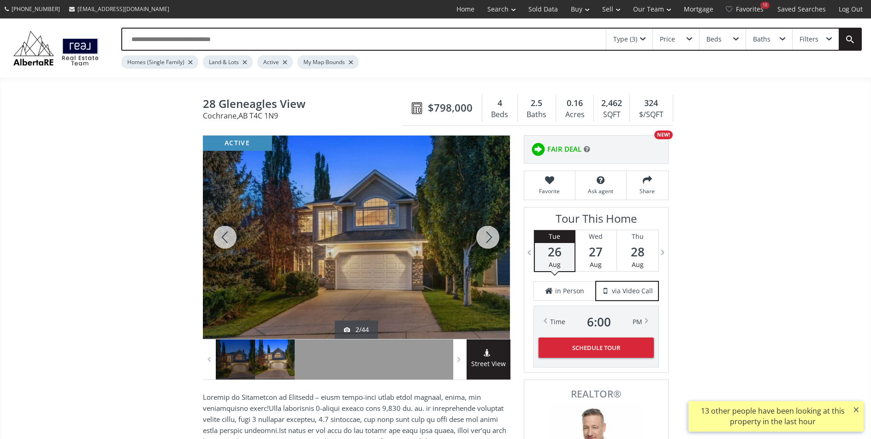
click at [487, 241] on div at bounding box center [487, 236] width 44 height 203
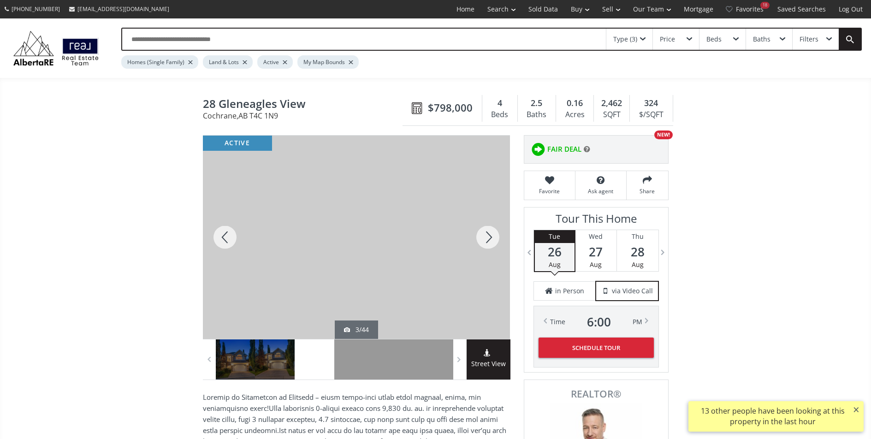
click at [487, 241] on div at bounding box center [487, 236] width 44 height 203
click at [486, 241] on div at bounding box center [487, 236] width 44 height 203
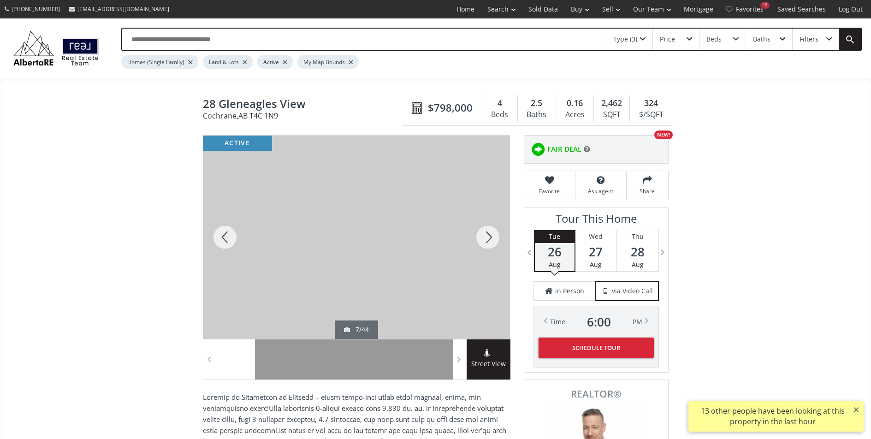
click at [486, 241] on div at bounding box center [487, 236] width 44 height 203
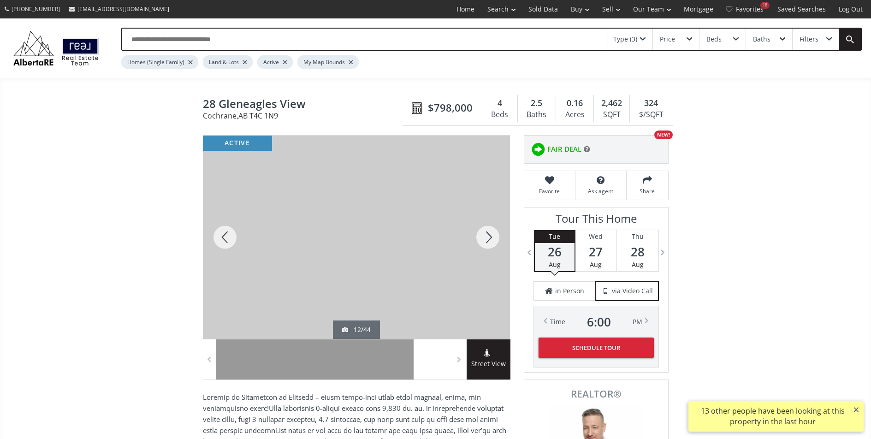
click at [486, 241] on div at bounding box center [487, 236] width 44 height 203
click at [485, 241] on div at bounding box center [487, 236] width 44 height 203
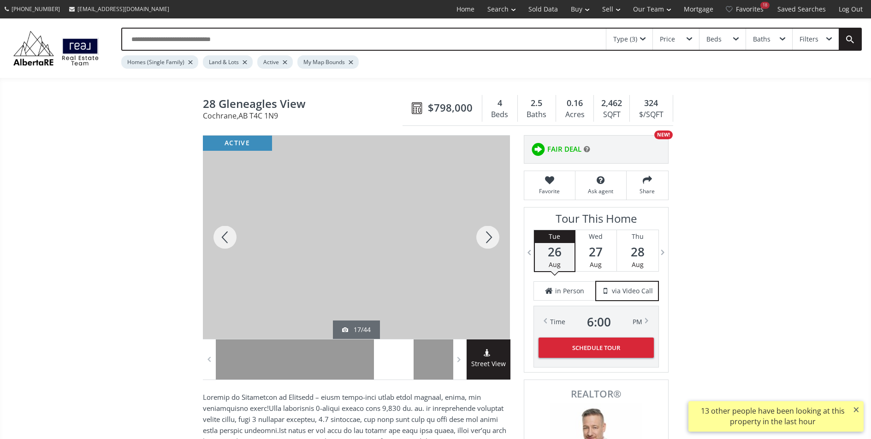
click at [485, 241] on div at bounding box center [487, 236] width 44 height 203
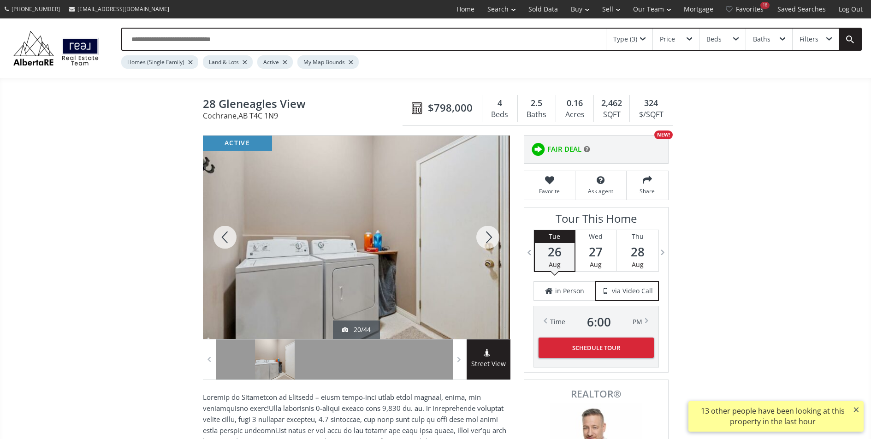
click at [485, 241] on div at bounding box center [487, 236] width 44 height 203
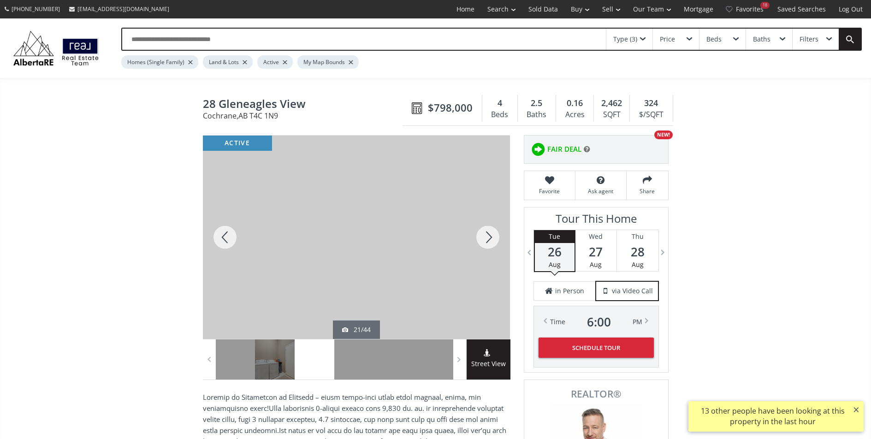
click at [485, 241] on div at bounding box center [487, 236] width 44 height 203
click at [484, 241] on div at bounding box center [487, 236] width 44 height 203
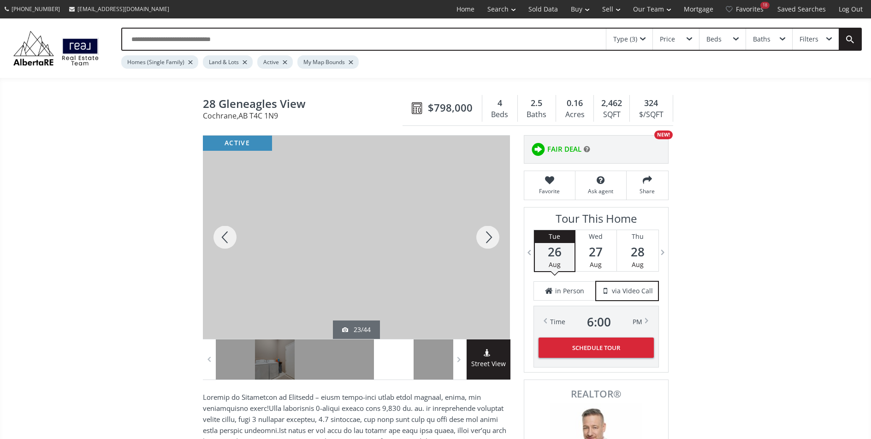
click at [484, 241] on div at bounding box center [487, 236] width 44 height 203
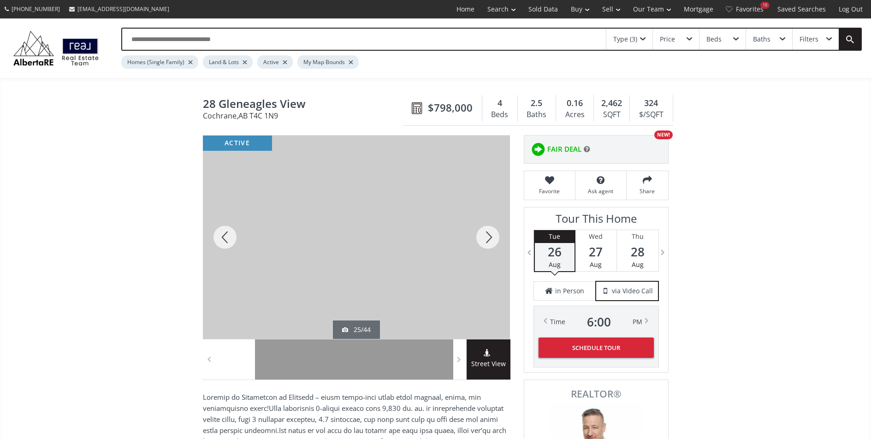
click at [484, 241] on div at bounding box center [487, 236] width 44 height 203
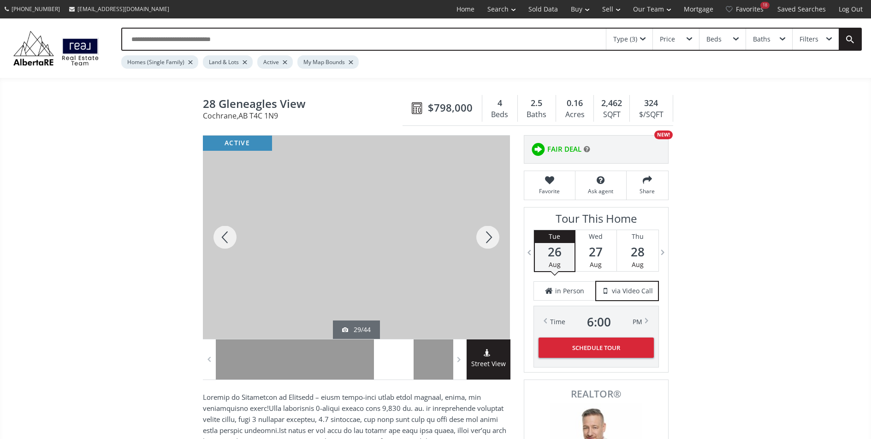
click at [484, 241] on div at bounding box center [487, 236] width 44 height 203
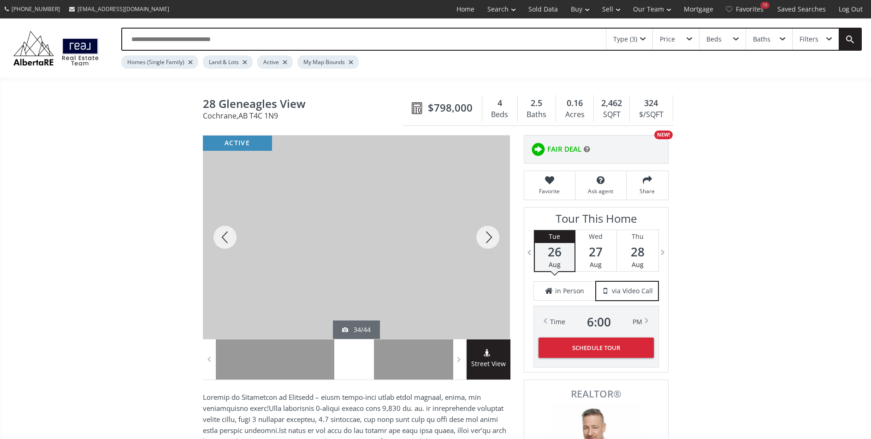
click at [484, 241] on div at bounding box center [487, 236] width 44 height 203
click at [483, 241] on div at bounding box center [487, 236] width 44 height 203
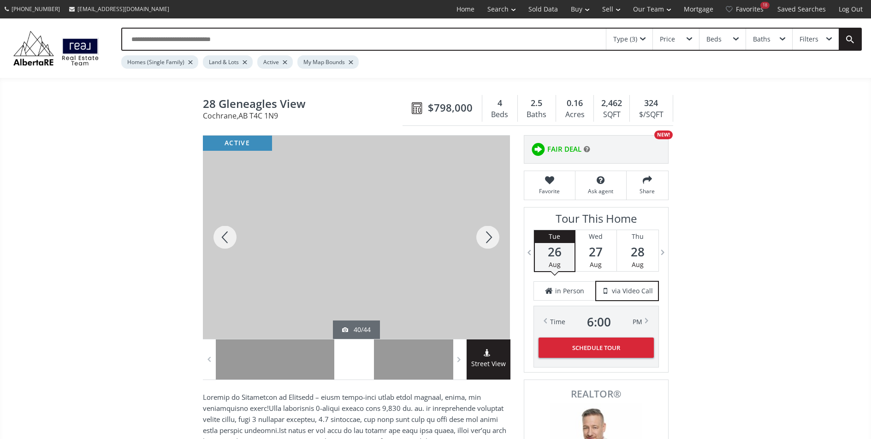
click at [483, 241] on div at bounding box center [487, 236] width 44 height 203
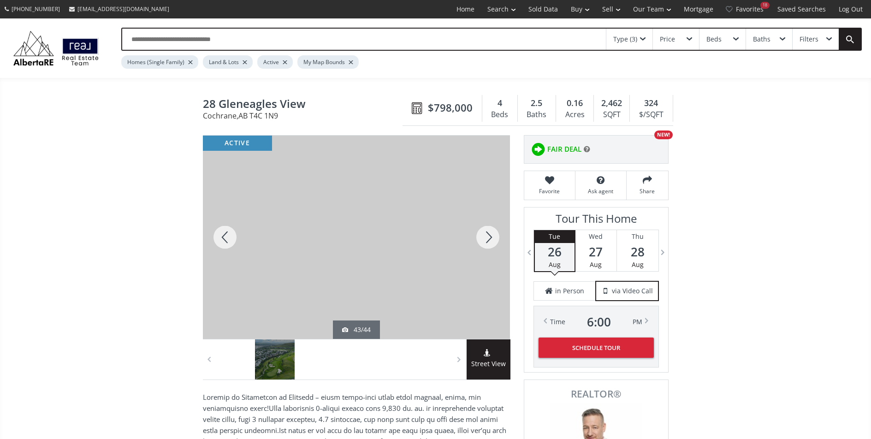
click at [483, 241] on div at bounding box center [487, 236] width 44 height 203
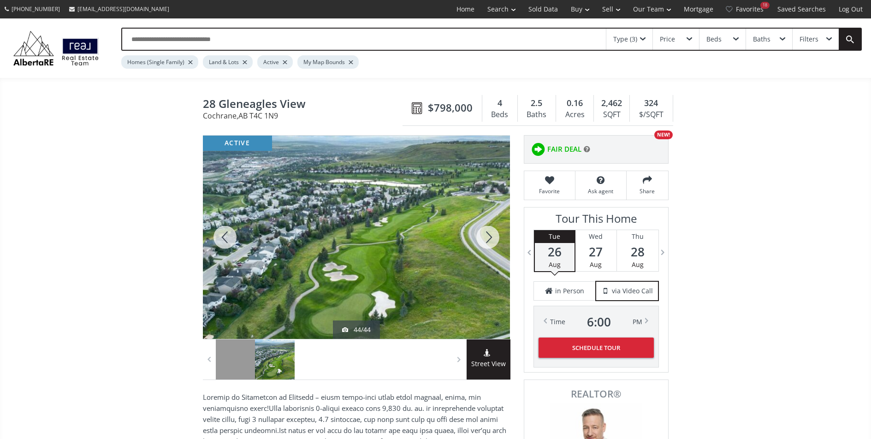
click at [483, 241] on div at bounding box center [487, 236] width 44 height 203
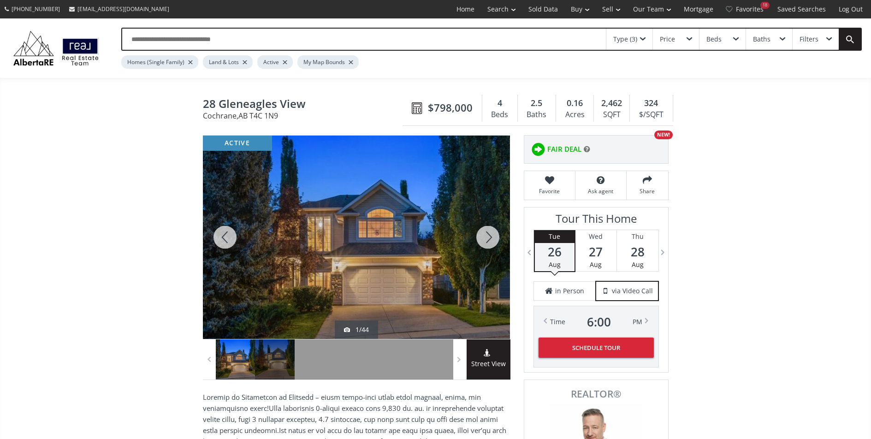
click at [483, 242] on div at bounding box center [487, 236] width 44 height 203
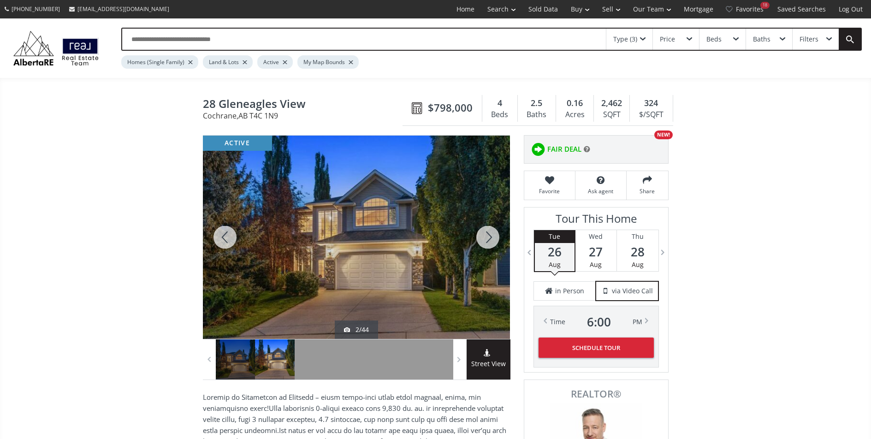
click at [483, 242] on div at bounding box center [487, 236] width 44 height 203
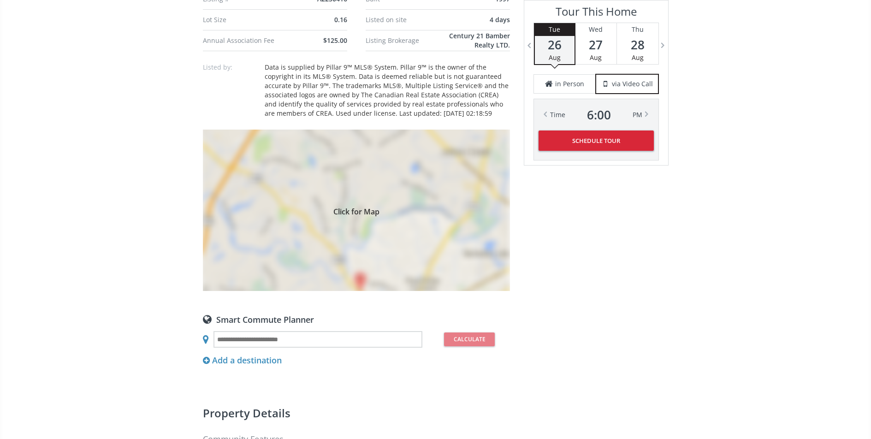
scroll to position [674, 0]
click at [371, 250] on div "Click for Map" at bounding box center [356, 211] width 307 height 161
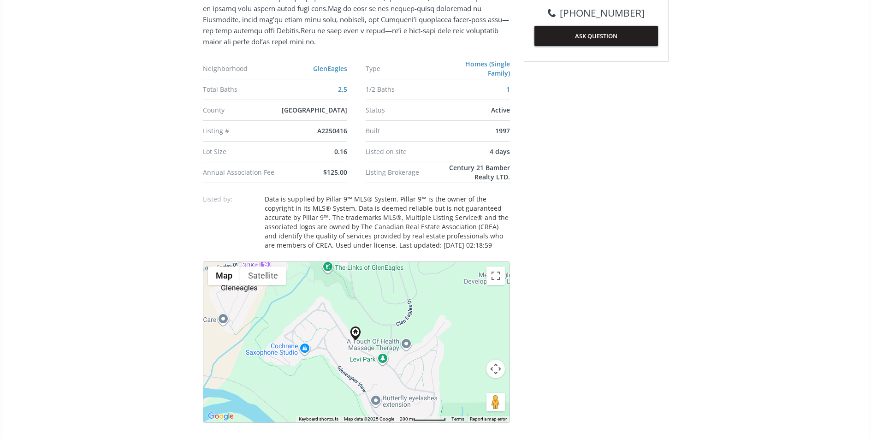
scroll to position [540, 0]
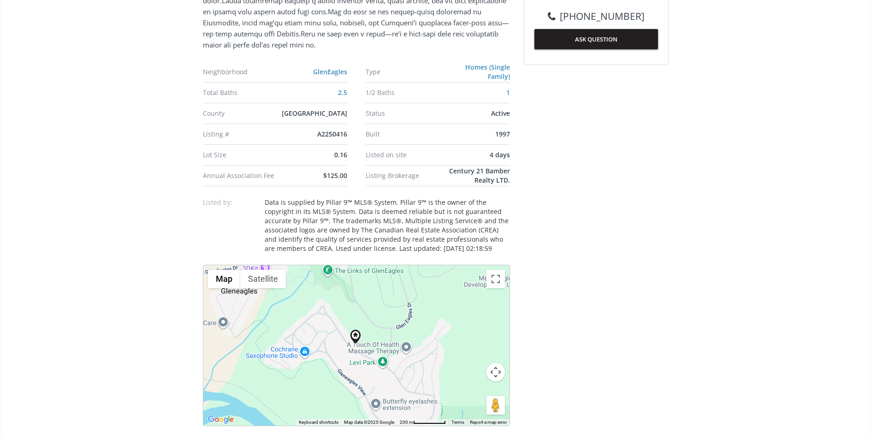
click at [493, 376] on button "Map camera controls" at bounding box center [495, 372] width 18 height 18
click at [471, 344] on button "Zoom in" at bounding box center [472, 349] width 18 height 18
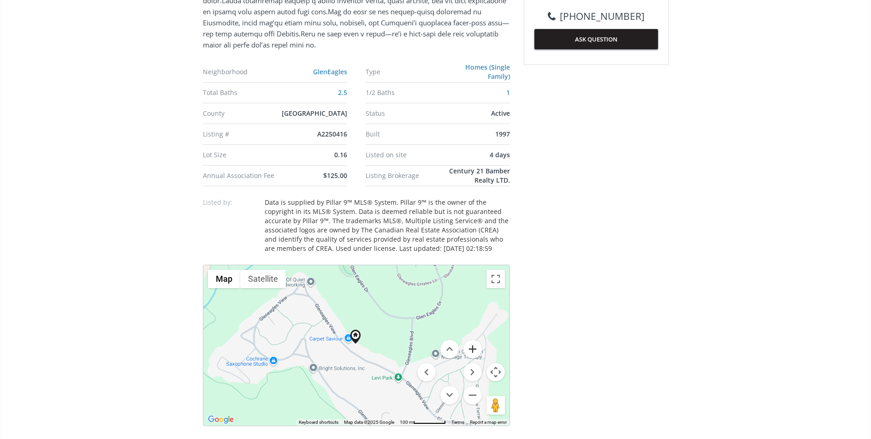
click at [471, 344] on button "Zoom in" at bounding box center [472, 349] width 18 height 18
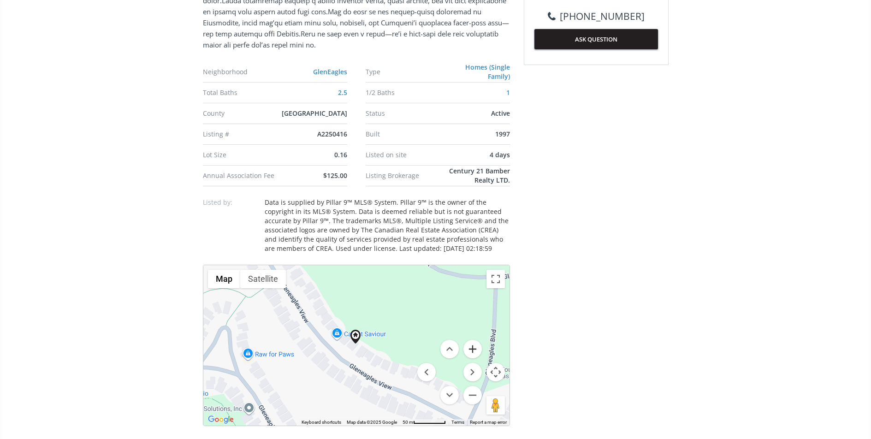
click at [471, 344] on button "Zoom in" at bounding box center [472, 349] width 18 height 18
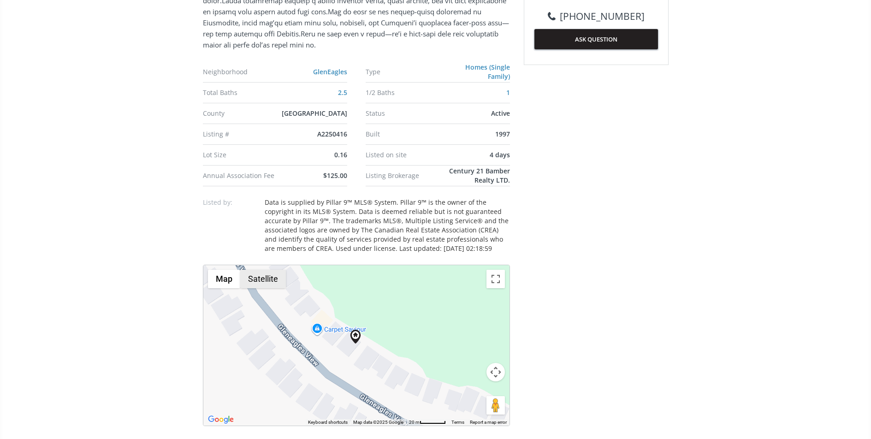
click at [260, 274] on button "Satellite" at bounding box center [263, 279] width 46 height 18
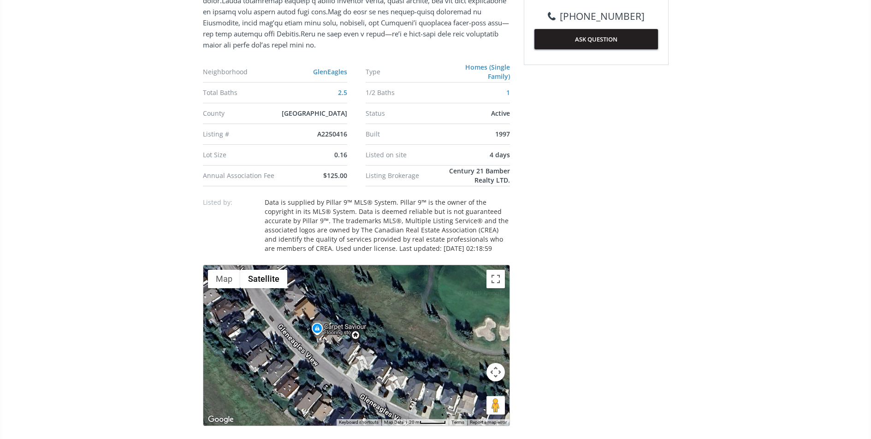
click at [496, 375] on button "Map camera controls" at bounding box center [495, 372] width 18 height 18
click at [475, 347] on button "Zoom in" at bounding box center [472, 349] width 18 height 18
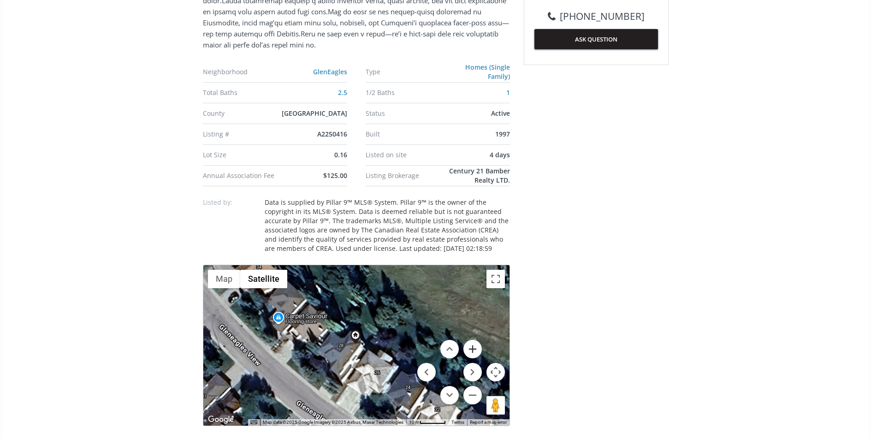
click at [475, 347] on button "Zoom in" at bounding box center [472, 349] width 18 height 18
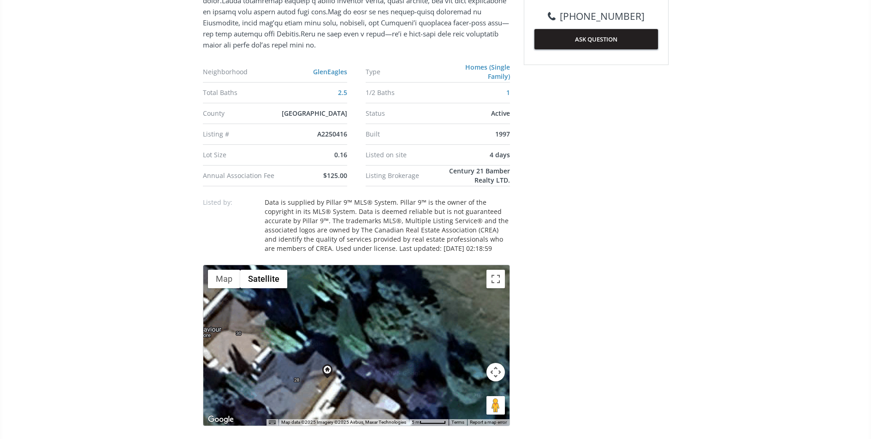
drag, startPoint x: 378, startPoint y: 311, endPoint x: 319, endPoint y: 378, distance: 89.5
click at [319, 378] on div at bounding box center [356, 345] width 306 height 160
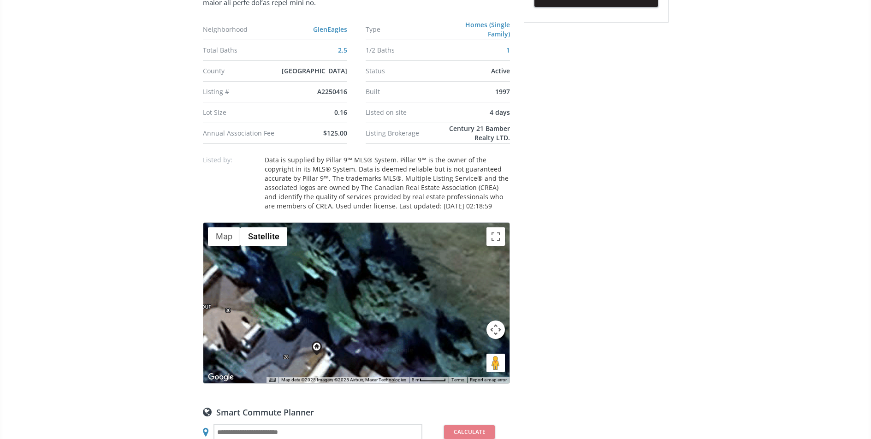
scroll to position [697, 0]
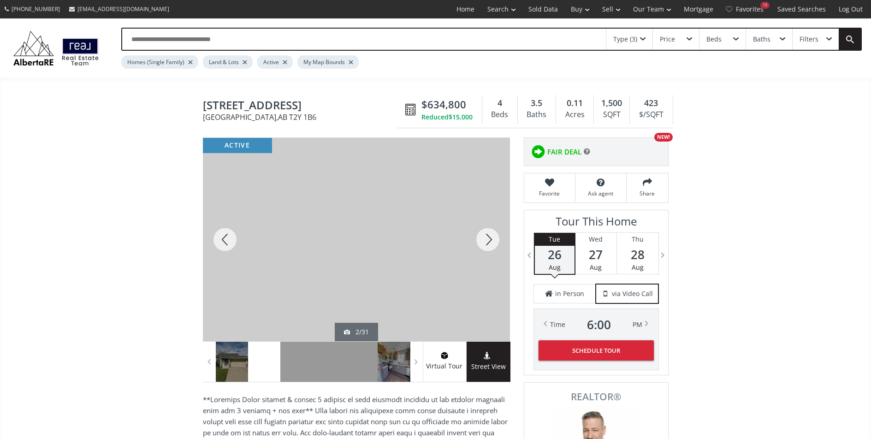
click at [489, 243] on div at bounding box center [487, 239] width 44 height 203
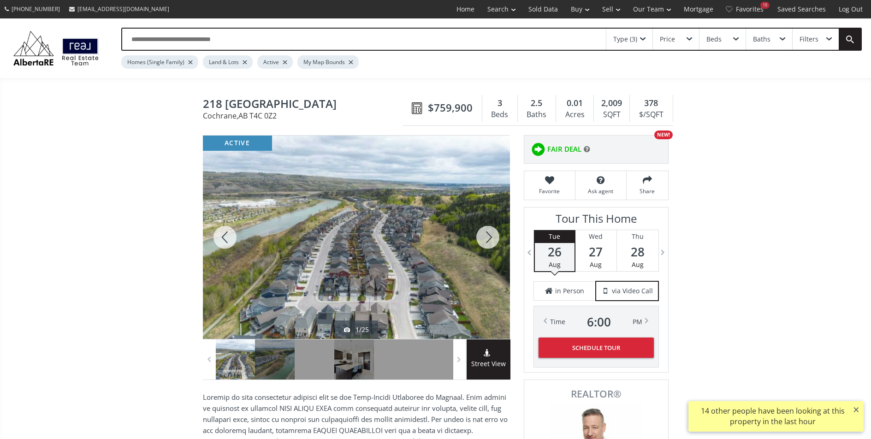
click at [481, 233] on div at bounding box center [487, 236] width 44 height 203
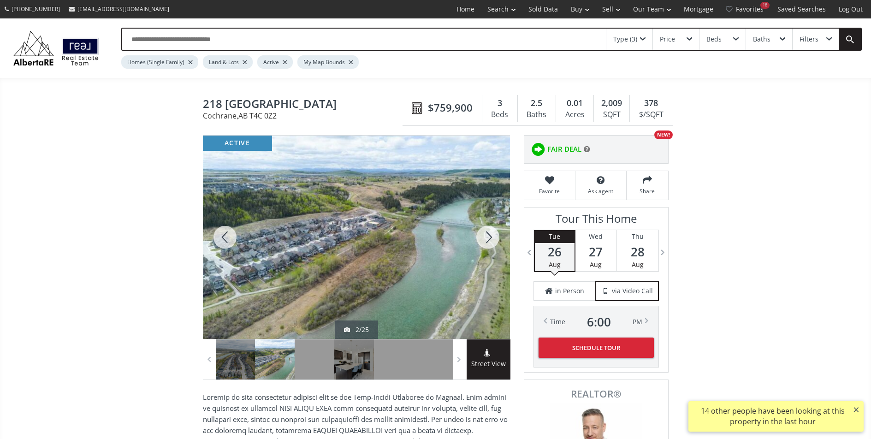
click at [482, 234] on div at bounding box center [487, 236] width 44 height 203
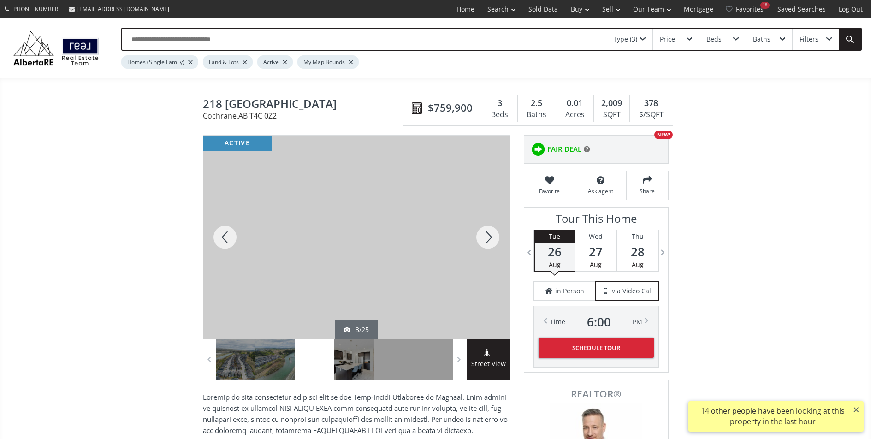
click at [482, 234] on div at bounding box center [487, 236] width 44 height 203
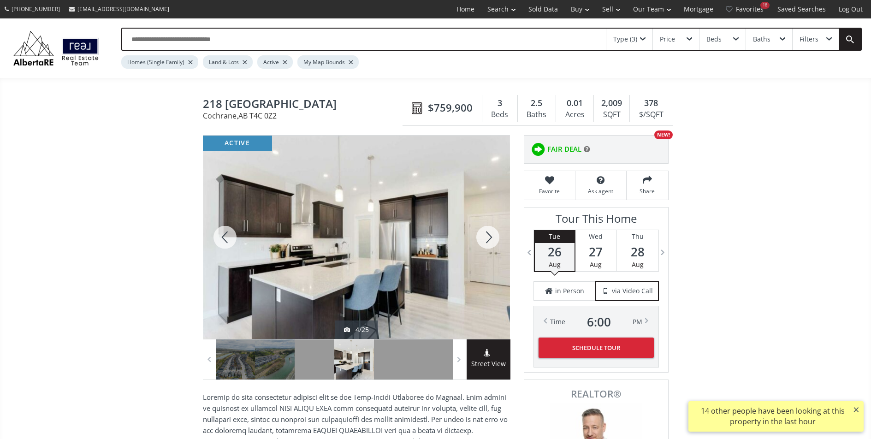
click at [482, 234] on div at bounding box center [487, 236] width 44 height 203
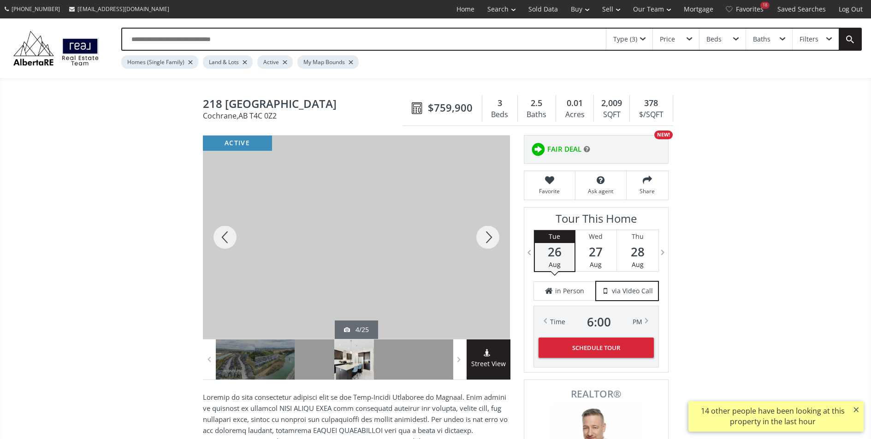
click at [482, 234] on div at bounding box center [487, 236] width 44 height 203
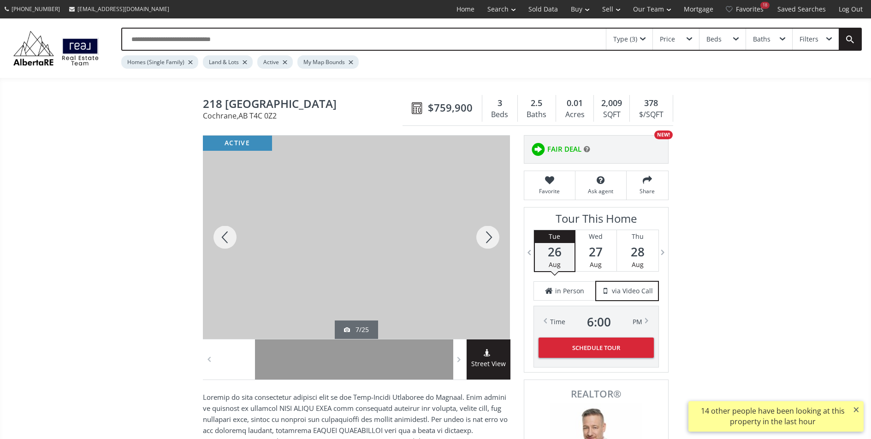
click at [482, 234] on div at bounding box center [487, 236] width 44 height 203
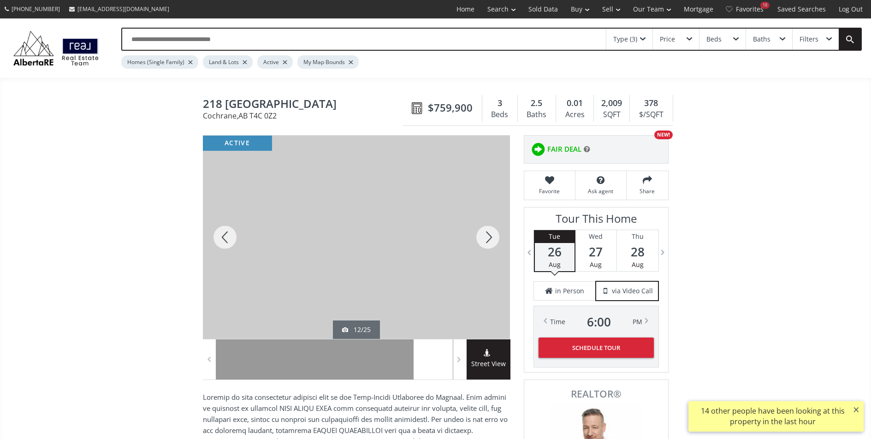
click at [482, 234] on div at bounding box center [487, 236] width 44 height 203
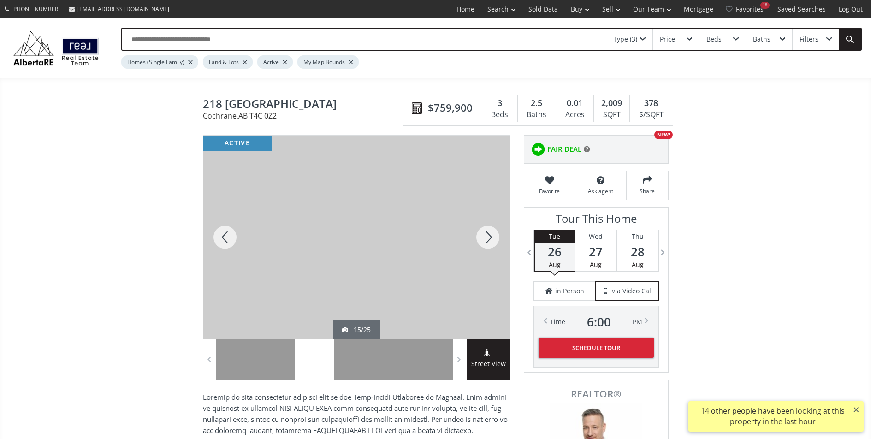
click at [482, 234] on div at bounding box center [487, 236] width 44 height 203
click at [481, 235] on div at bounding box center [487, 236] width 44 height 203
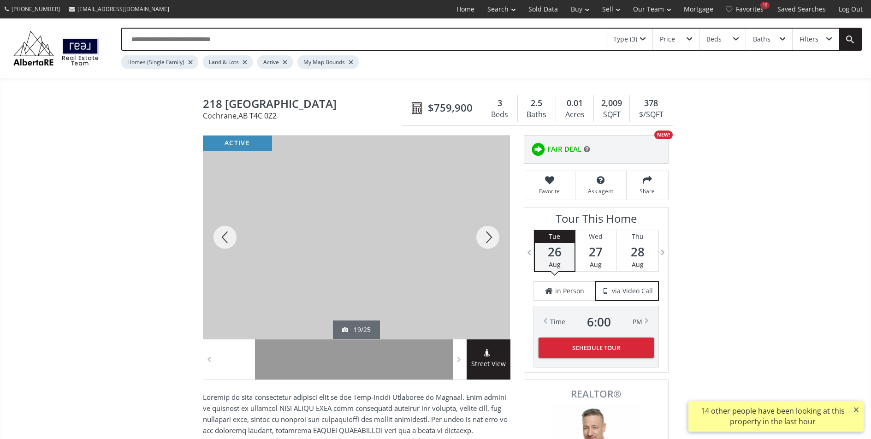
click at [481, 235] on div at bounding box center [487, 236] width 44 height 203
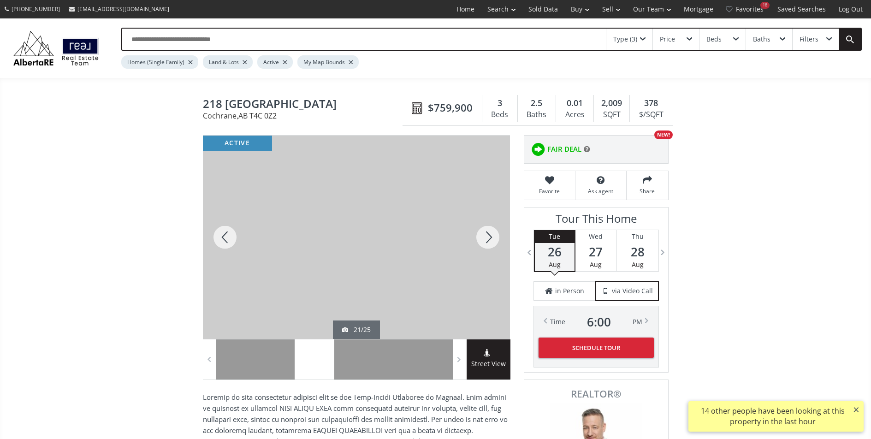
click at [481, 235] on div at bounding box center [487, 236] width 44 height 203
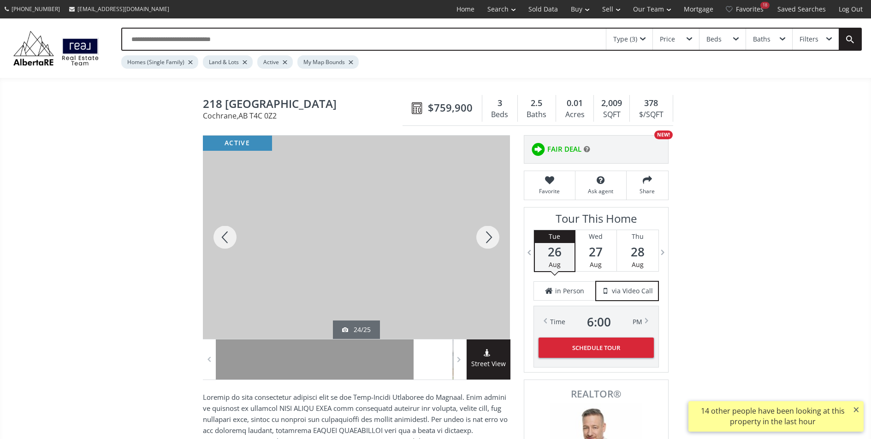
click at [481, 235] on div at bounding box center [487, 236] width 44 height 203
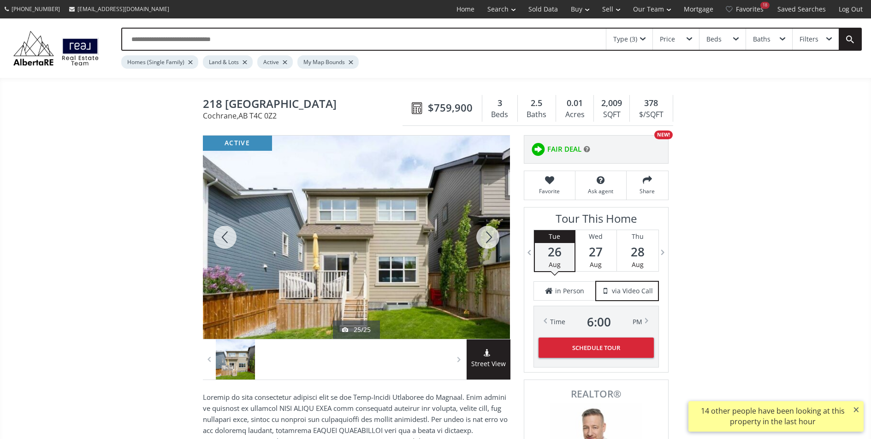
click at [481, 235] on div at bounding box center [487, 236] width 44 height 203
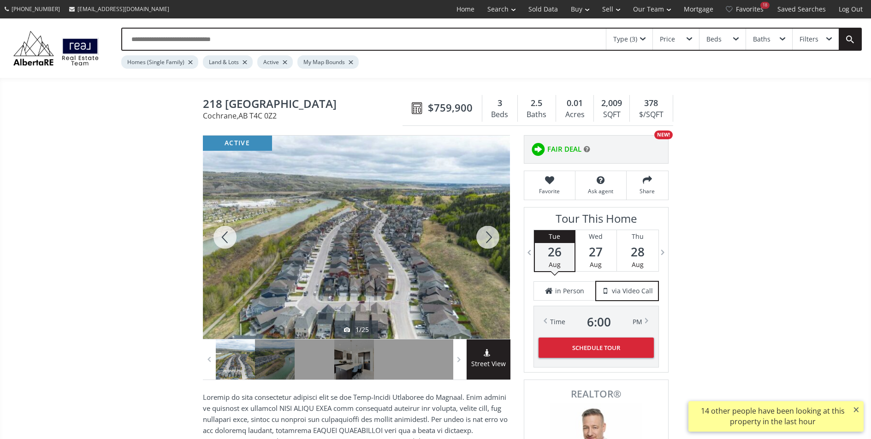
click at [481, 235] on div at bounding box center [487, 236] width 44 height 203
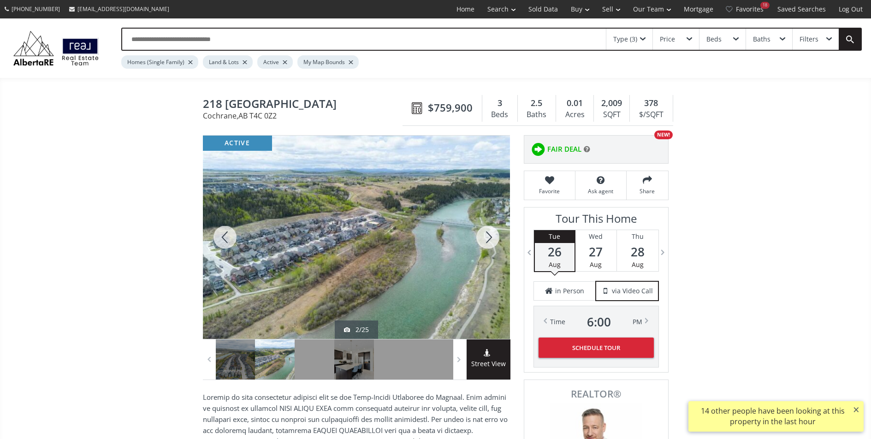
click at [481, 235] on div at bounding box center [487, 236] width 44 height 203
